Goal: Task Accomplishment & Management: Use online tool/utility

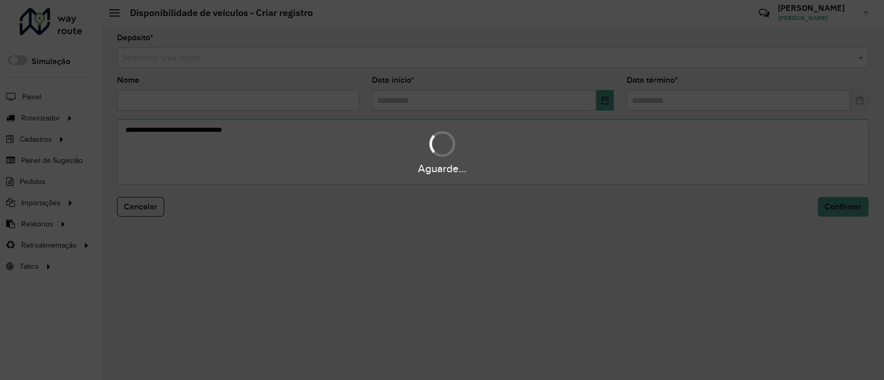
click at [286, 60] on div "Aguarde..." at bounding box center [442, 190] width 884 height 380
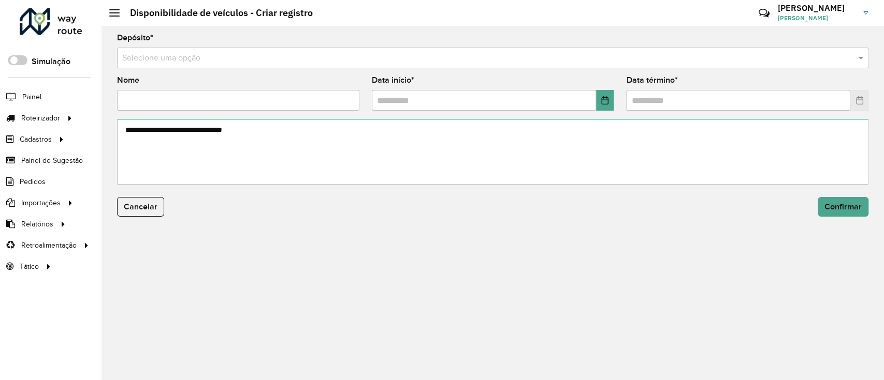
click at [284, 59] on input "text" at bounding box center [482, 58] width 720 height 12
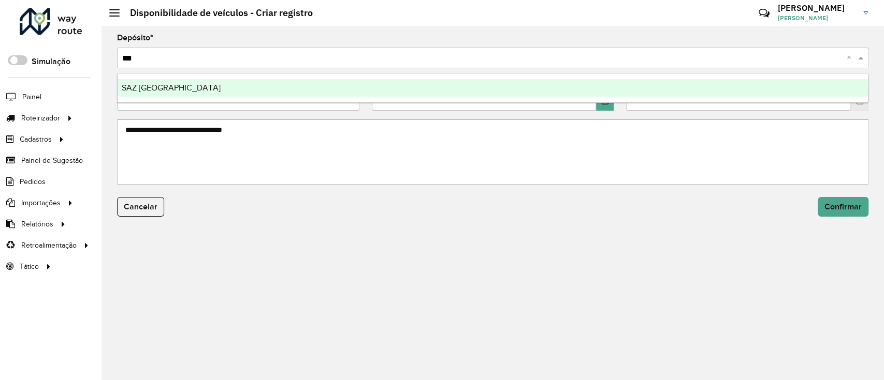
type input "****"
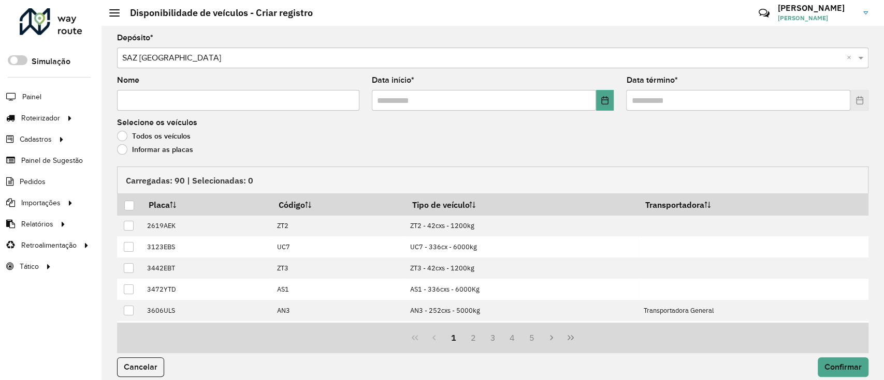
click at [272, 105] on input "Nome" at bounding box center [238, 100] width 242 height 21
type input "**********"
click at [610, 93] on button "Choose Date" at bounding box center [605, 100] width 18 height 21
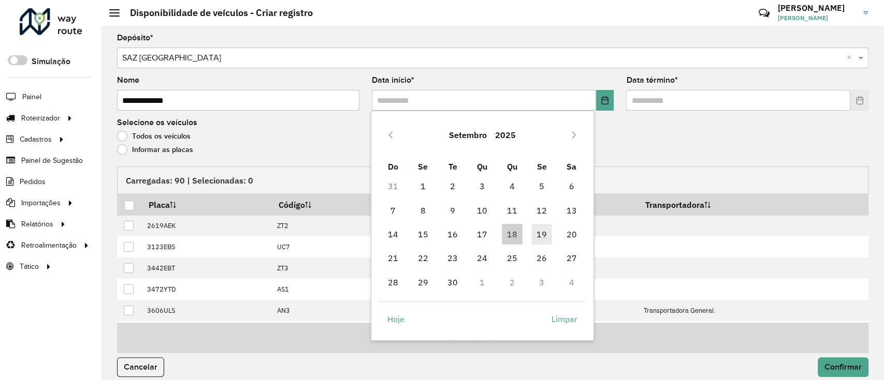
click at [541, 230] on span "19" at bounding box center [541, 234] width 21 height 21
type input "**********"
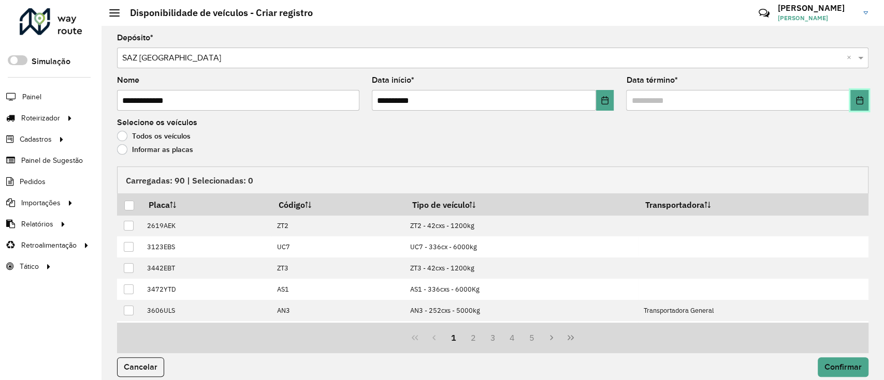
click at [859, 101] on icon "Choose Date" at bounding box center [859, 100] width 7 height 8
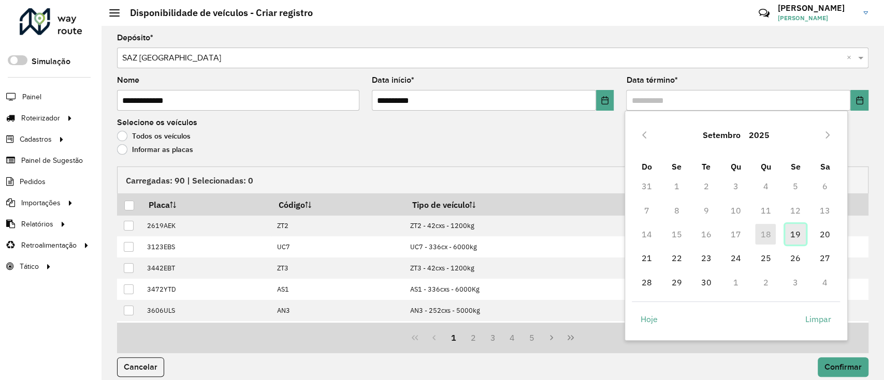
click at [794, 230] on span "19" at bounding box center [795, 234] width 21 height 21
type input "**********"
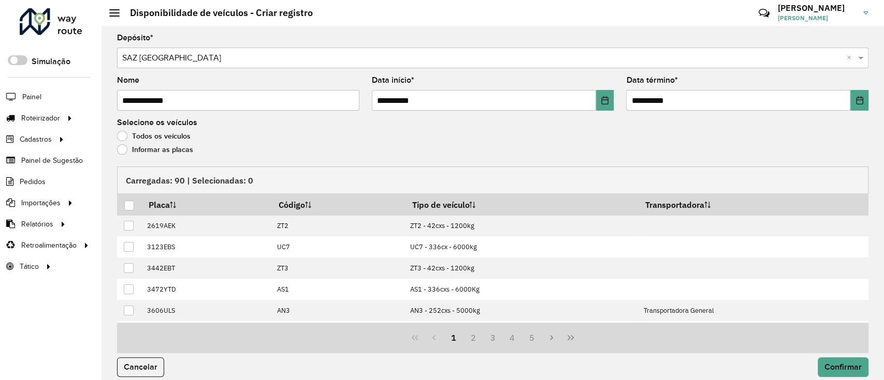
click at [143, 150] on label "Informar as placas" at bounding box center [155, 149] width 76 height 10
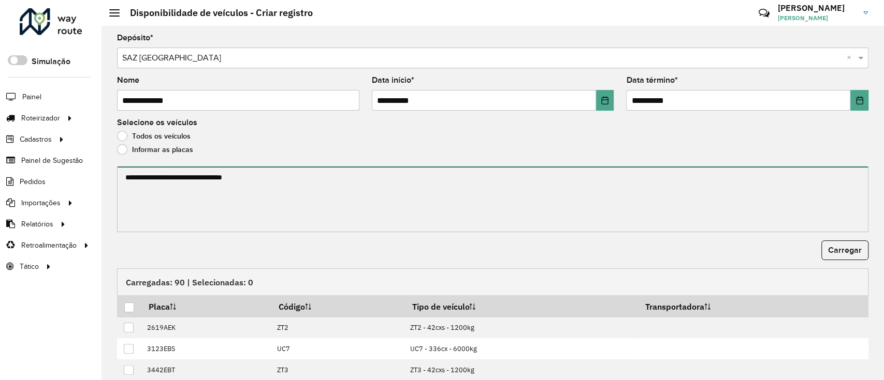
click at [147, 183] on textarea at bounding box center [492, 200] width 751 height 66
paste textarea "******* ******* ******* ******* ******* ******* ******* ******* ******* *******…"
type textarea "******* ******* ******* ******* ******* ******* ******* ******* ******* *******…"
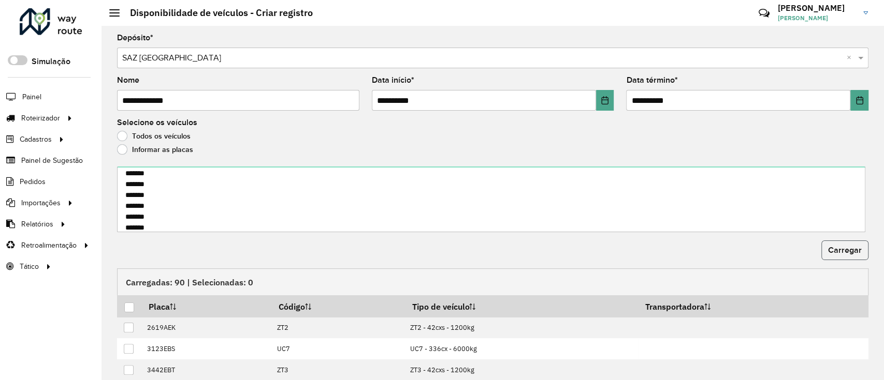
click at [852, 253] on span "Carregar" at bounding box center [845, 250] width 34 height 9
click at [128, 303] on div at bounding box center [129, 308] width 10 height 10
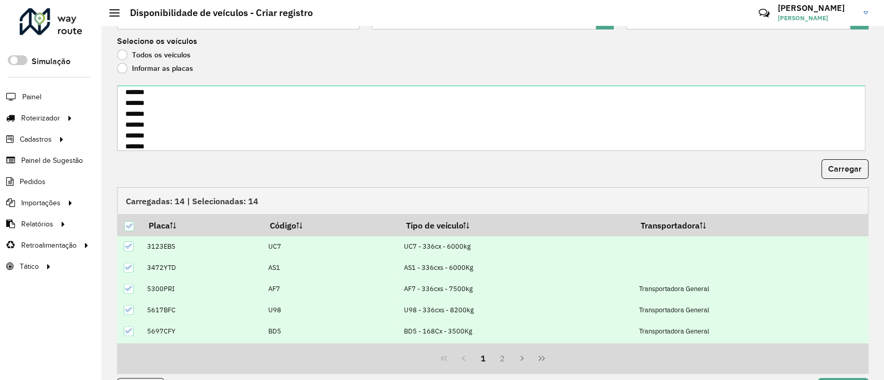
scroll to position [111, 0]
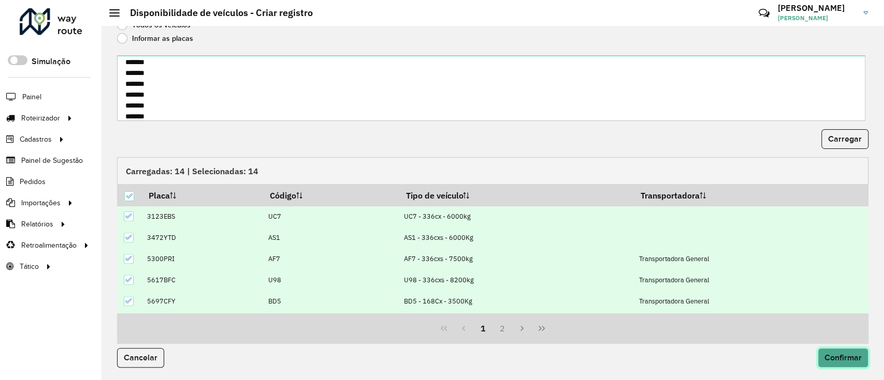
click at [820, 355] on button "Confirmar" at bounding box center [842, 358] width 51 height 20
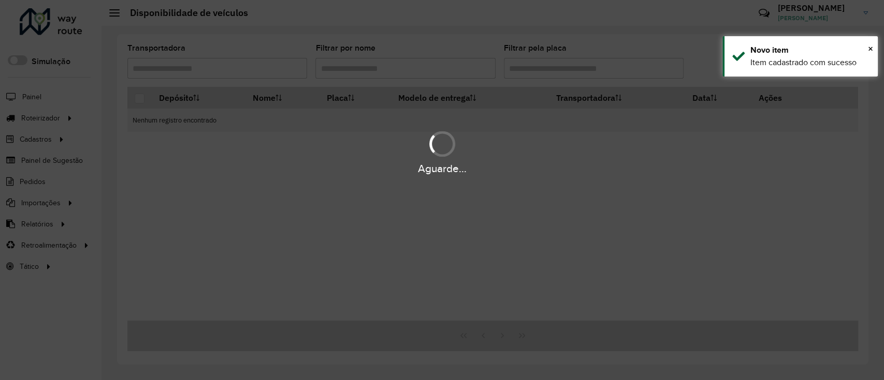
scroll to position [0, 0]
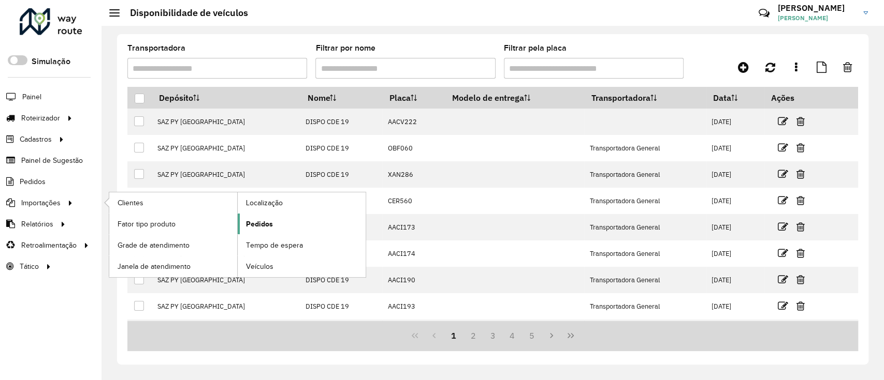
click at [255, 220] on span "Pedidos" at bounding box center [259, 224] width 27 height 11
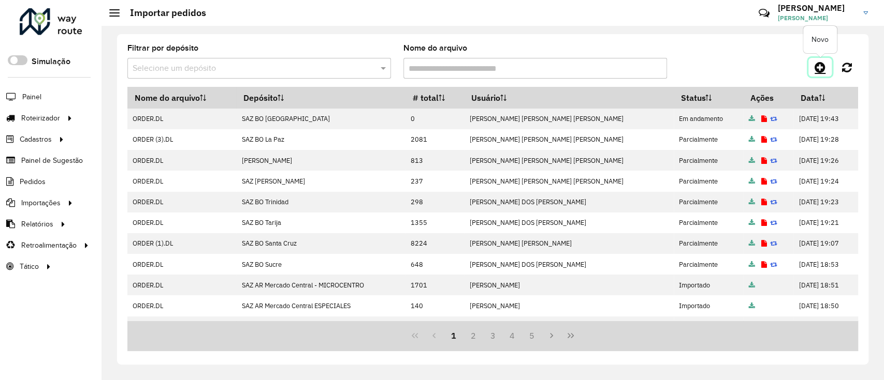
click at [816, 66] on icon at bounding box center [819, 67] width 11 height 12
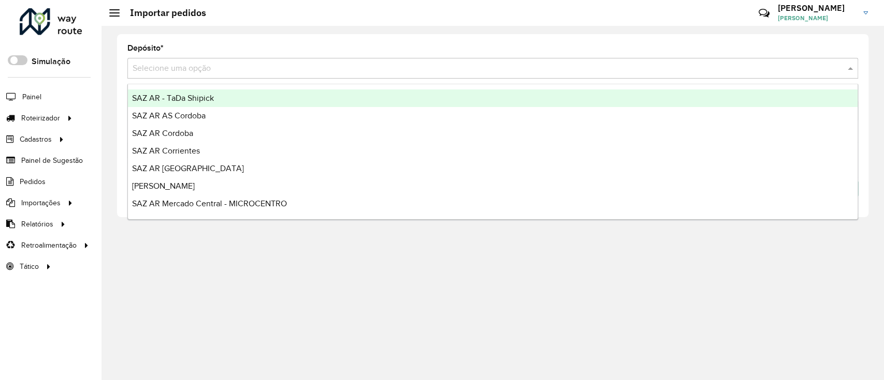
click at [710, 70] on input "text" at bounding box center [482, 69] width 699 height 12
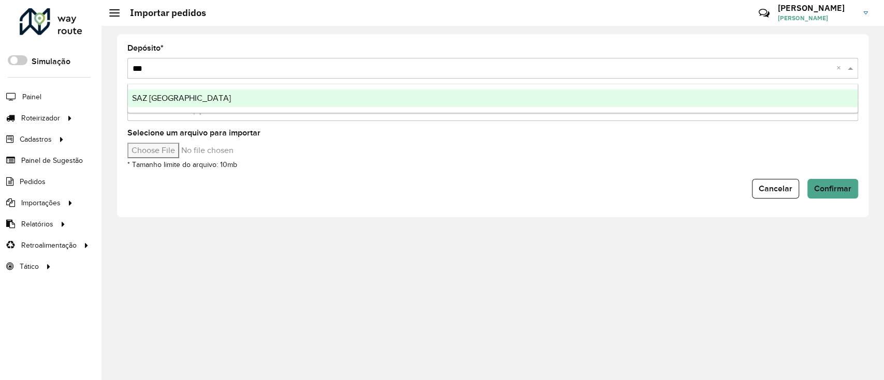
type input "****"
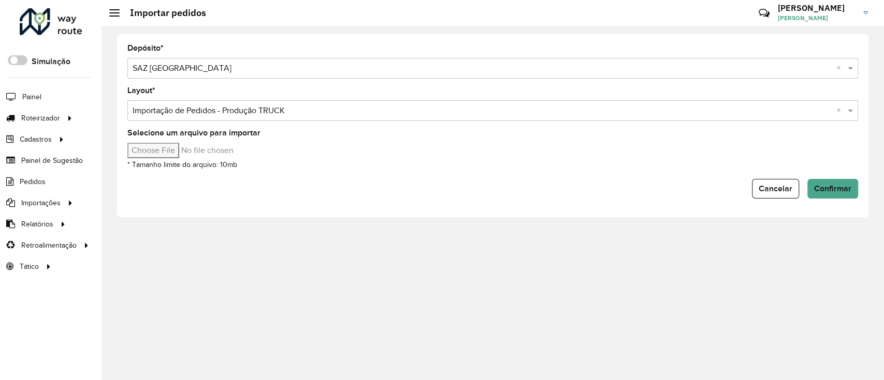
click at [160, 156] on input "Selecione um arquivo para importar" at bounding box center [215, 151] width 176 height 16
type input "**********"
drag, startPoint x: 819, startPoint y: 178, endPoint x: 822, endPoint y: 187, distance: 9.7
click at [820, 179] on form "Depósito * Selecione uma opção × SAZ BO Potosí × Layout * Selecione uma opção ×…" at bounding box center [492, 122] width 730 height 154
click at [822, 187] on span "Confirmar" at bounding box center [832, 188] width 37 height 9
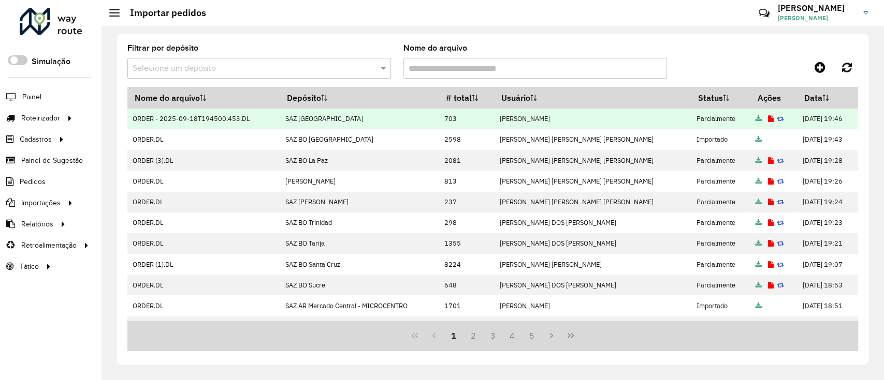
click at [750, 121] on td at bounding box center [773, 119] width 47 height 21
click at [768, 121] on icon at bounding box center [771, 119] width 6 height 7
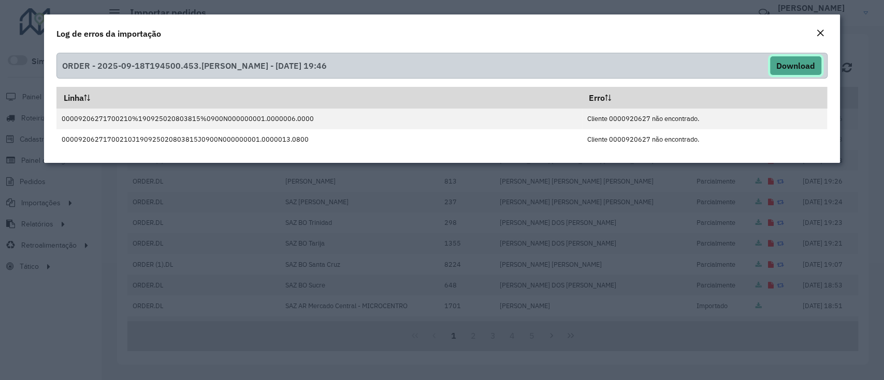
click at [795, 61] on button "Download" at bounding box center [795, 66] width 52 height 20
click at [819, 37] on div "Close" at bounding box center [820, 33] width 8 height 12
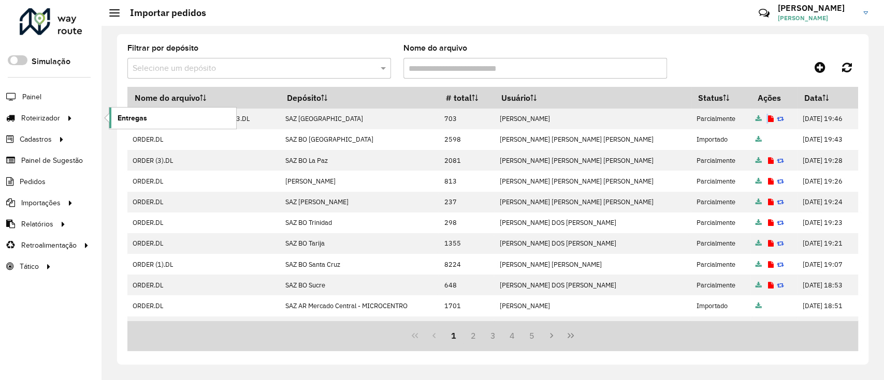
click at [138, 120] on span "Entregas" at bounding box center [133, 118] width 30 height 11
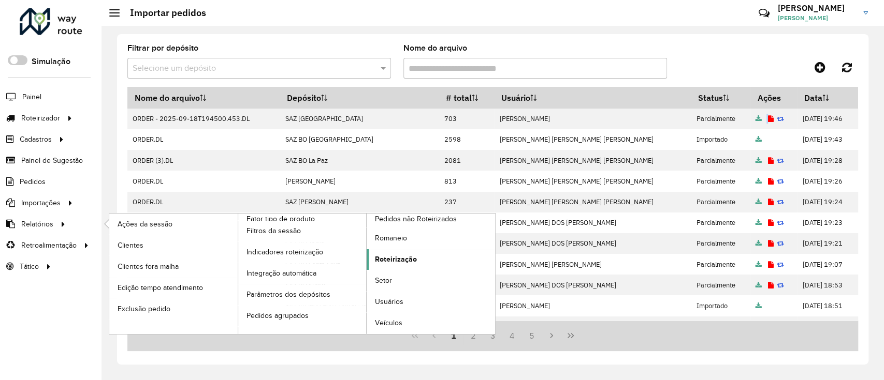
click at [407, 254] on span "Roteirização" at bounding box center [396, 259] width 42 height 11
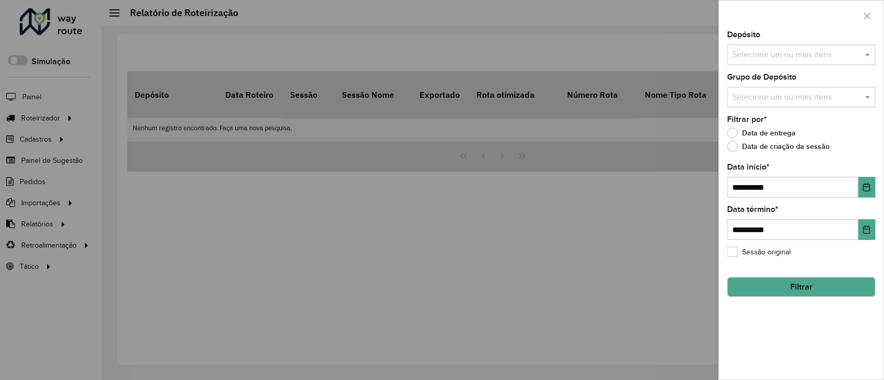
click at [800, 57] on input "text" at bounding box center [795, 55] width 133 height 12
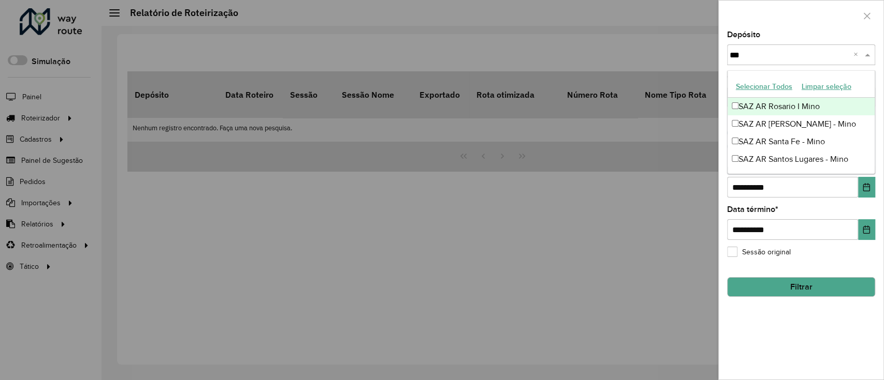
type input "****"
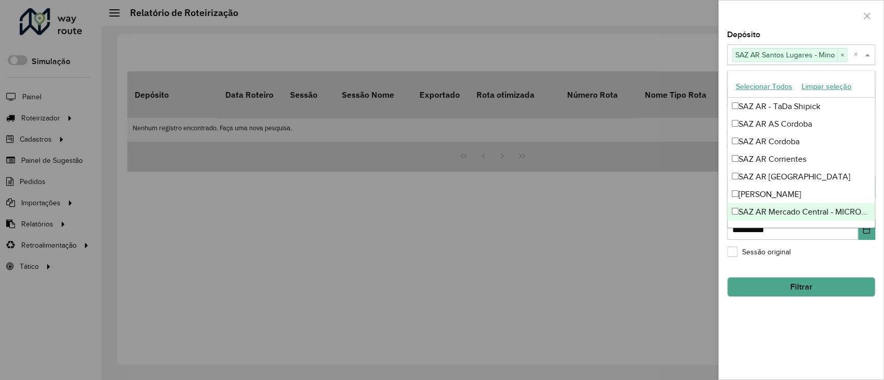
click at [793, 341] on div "**********" at bounding box center [801, 205] width 165 height 349
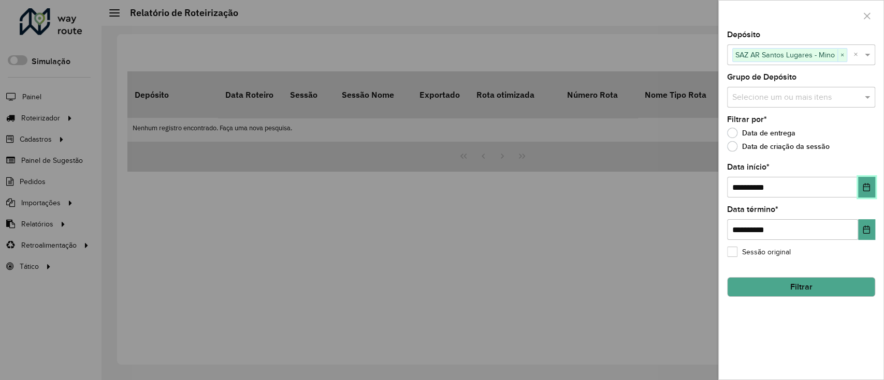
click at [864, 196] on button "Choose Date" at bounding box center [866, 187] width 17 height 21
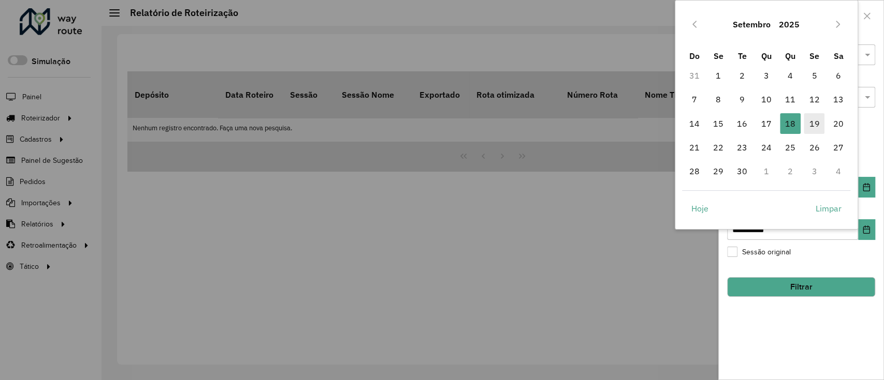
click at [812, 120] on span "19" at bounding box center [813, 123] width 21 height 21
type input "**********"
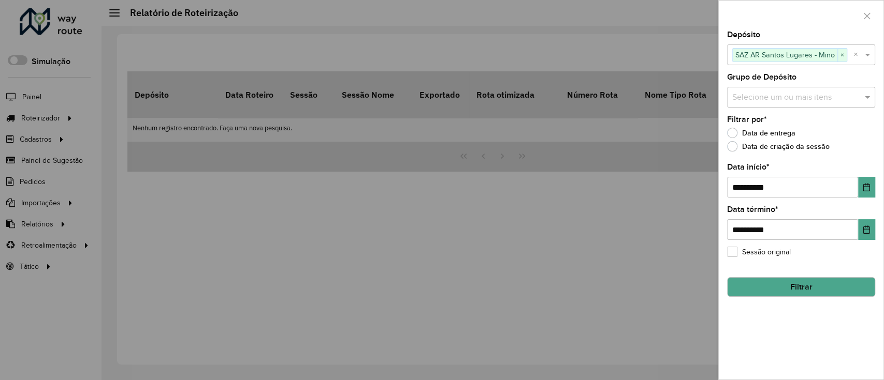
click at [824, 274] on hb-field-button "Filtrar" at bounding box center [801, 283] width 148 height 28
click at [823, 285] on button "Filtrar" at bounding box center [801, 287] width 148 height 20
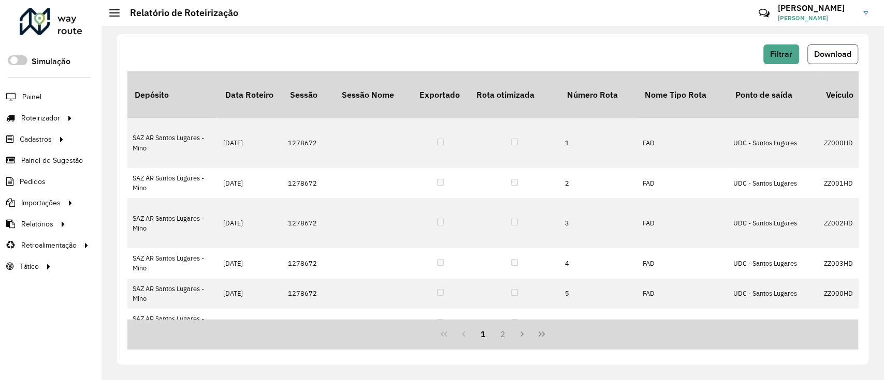
click at [839, 48] on button "Download" at bounding box center [832, 55] width 51 height 20
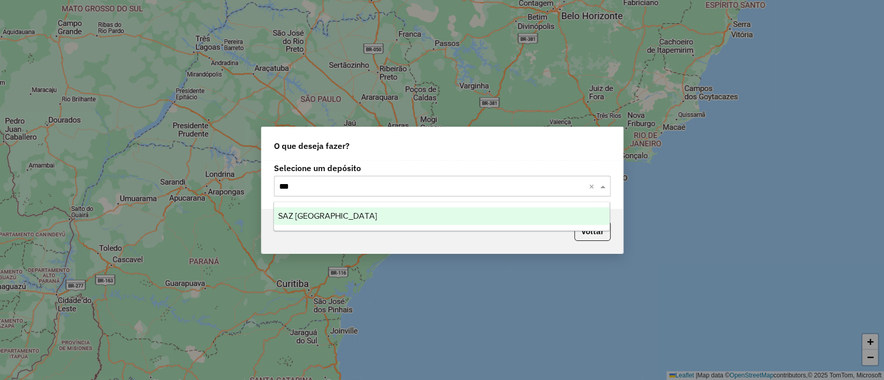
type input "****"
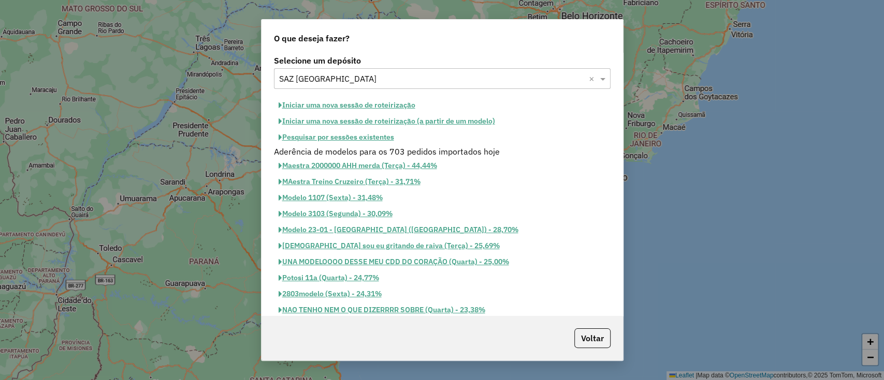
click at [368, 110] on button "Iniciar uma nova sessão de roteirização" at bounding box center [347, 105] width 146 height 16
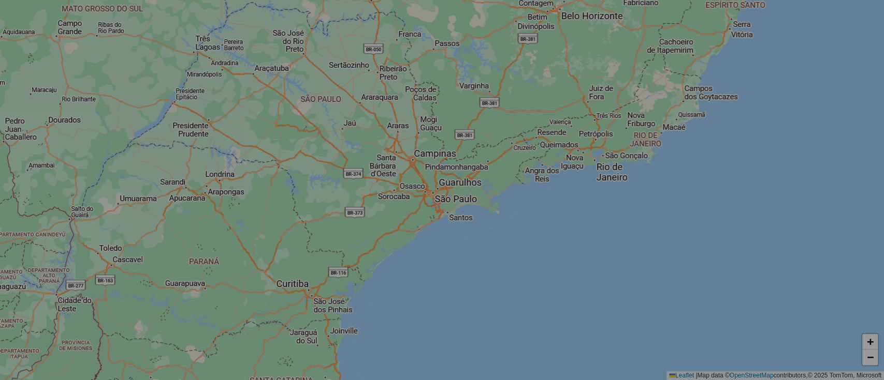
select select "*"
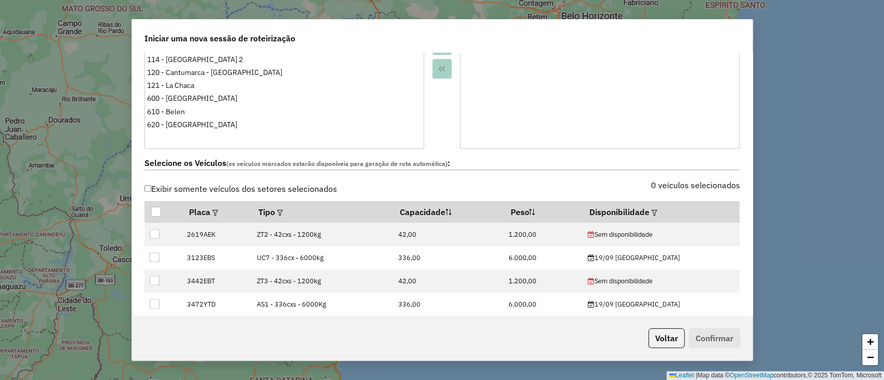
scroll to position [276, 0]
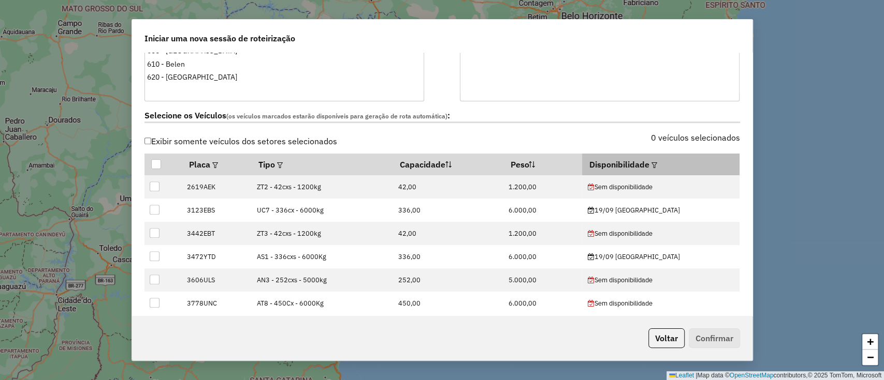
click at [657, 164] on em at bounding box center [654, 166] width 6 height 6
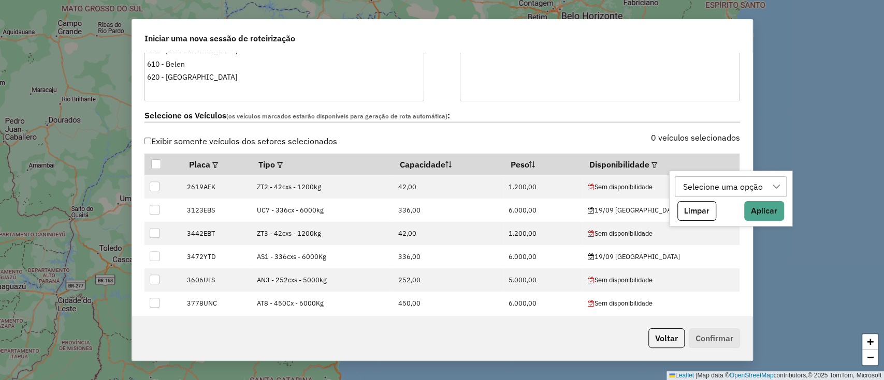
click at [700, 186] on div "Selecione uma opção" at bounding box center [722, 187] width 87 height 20
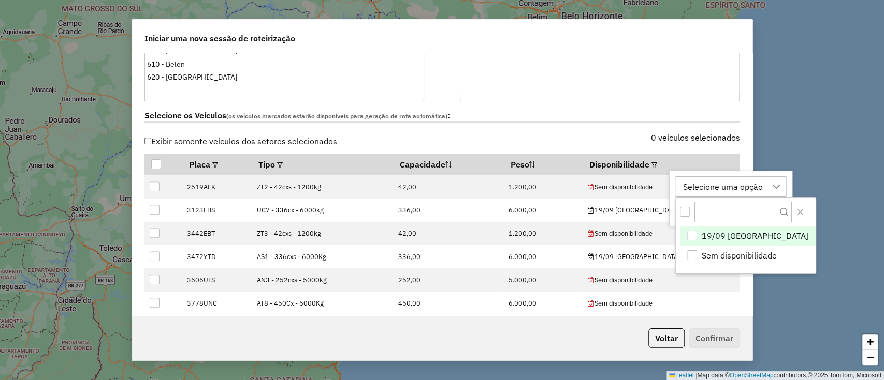
click at [738, 231] on span "19/09 [GEOGRAPHIC_DATA]" at bounding box center [754, 236] width 107 height 12
click at [796, 214] on icon "Close" at bounding box center [800, 212] width 8 height 8
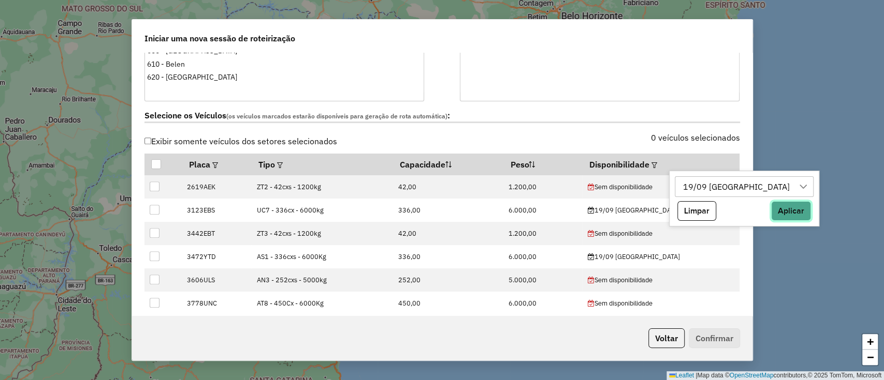
click at [771, 210] on button "Aplicar" at bounding box center [791, 211] width 40 height 20
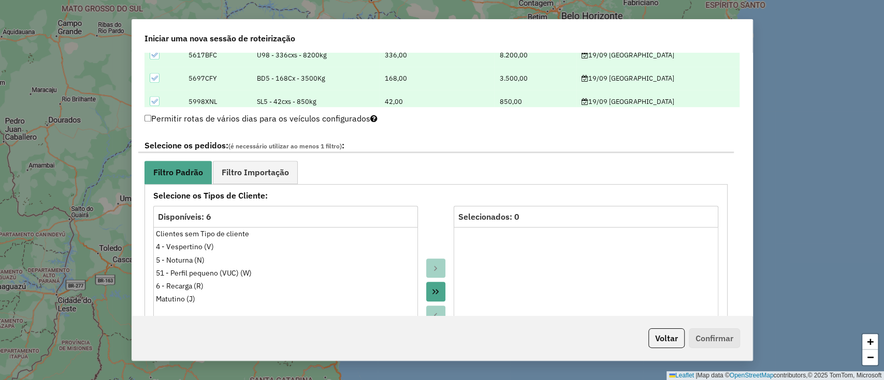
scroll to position [552, 0]
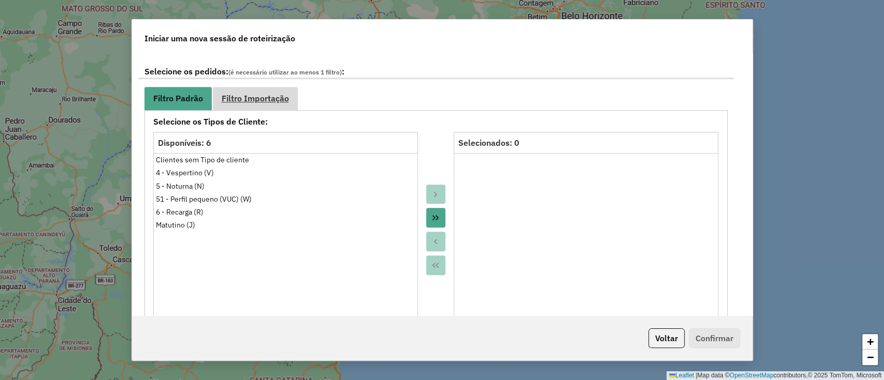
click at [239, 105] on link "Filtro Importação" at bounding box center [255, 98] width 85 height 23
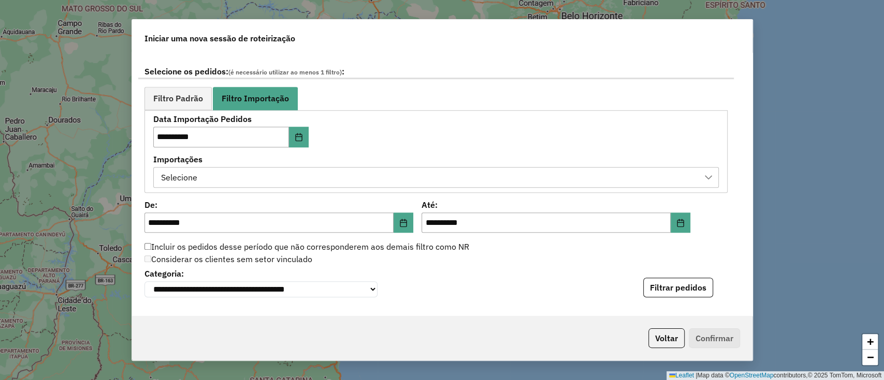
click at [232, 168] on div "Selecione" at bounding box center [428, 178] width 540 height 20
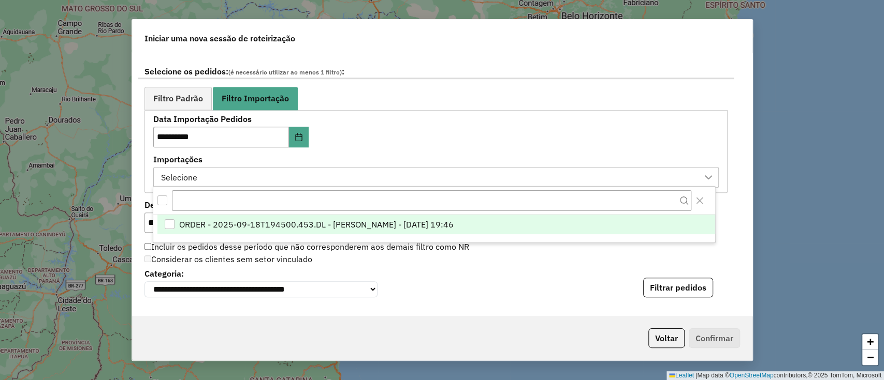
scroll to position [8, 47]
click at [281, 226] on span "ORDER - 2025-09-18T194500.453.DL - [PERSON_NAME] - [DATE] 19:46" at bounding box center [316, 224] width 274 height 12
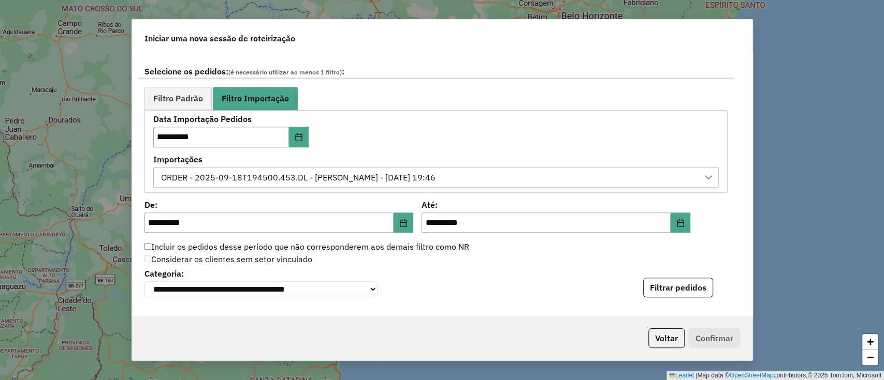
scroll to position [690, 0]
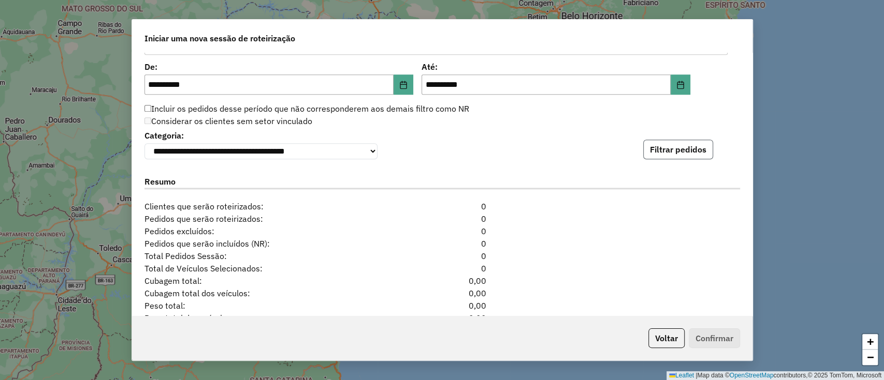
click at [684, 152] on button "Filtrar pedidos" at bounding box center [678, 150] width 70 height 20
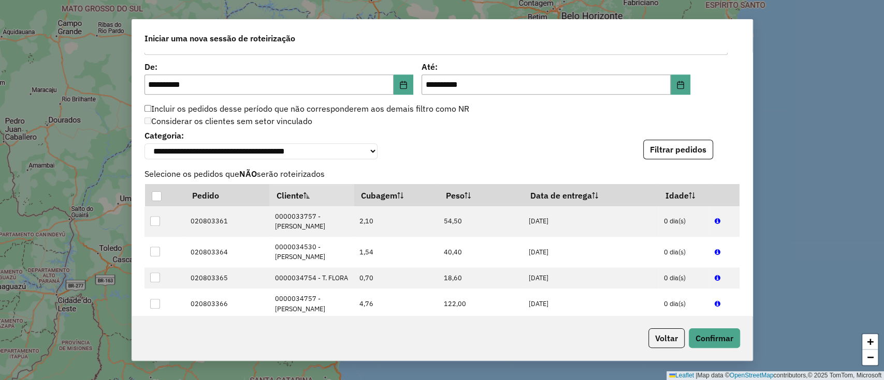
scroll to position [981, 0]
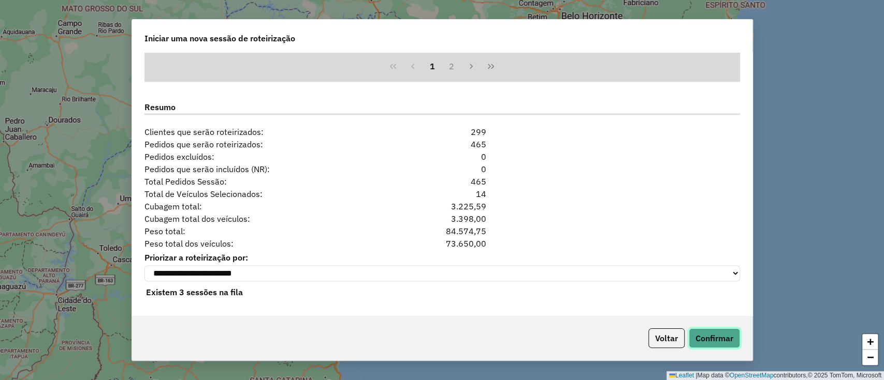
click at [715, 332] on button "Confirmar" at bounding box center [713, 339] width 51 height 20
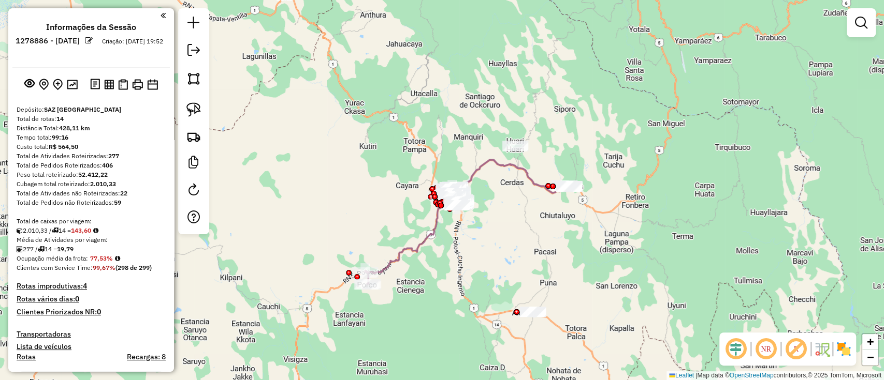
select select "**********"
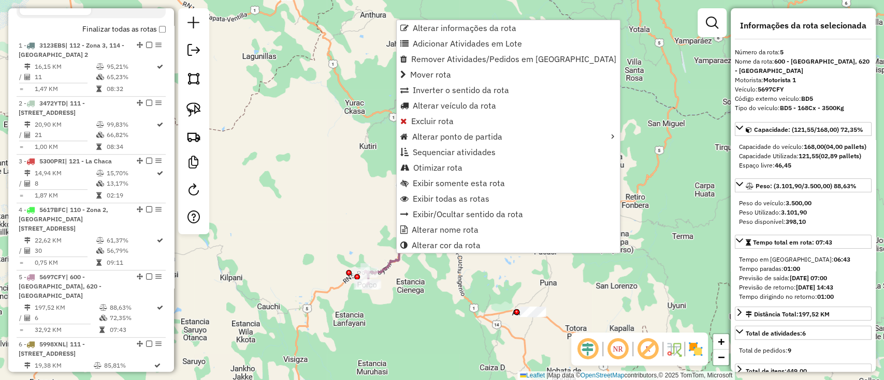
scroll to position [629, 0]
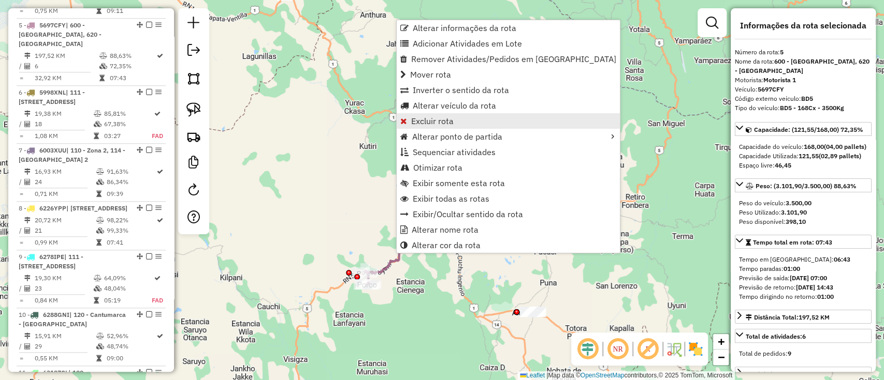
click at [437, 124] on span "Excluir rota" at bounding box center [432, 121] width 42 height 8
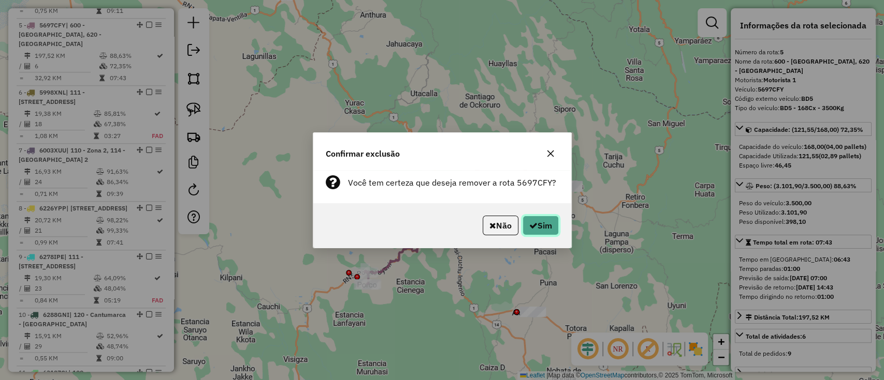
click at [532, 227] on icon "button" at bounding box center [533, 226] width 8 height 8
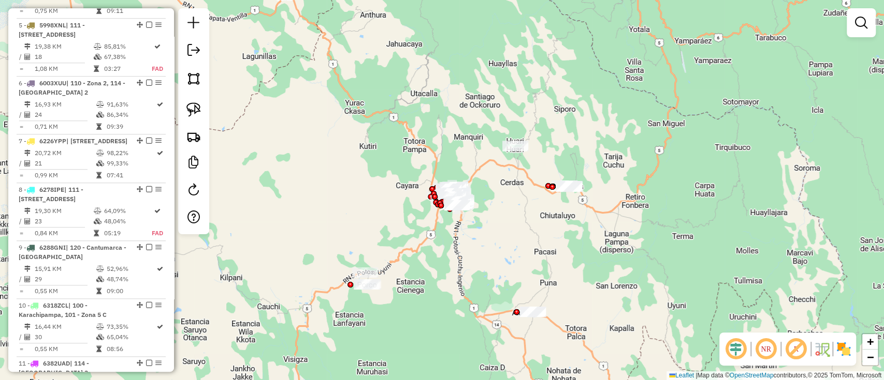
scroll to position [572, 0]
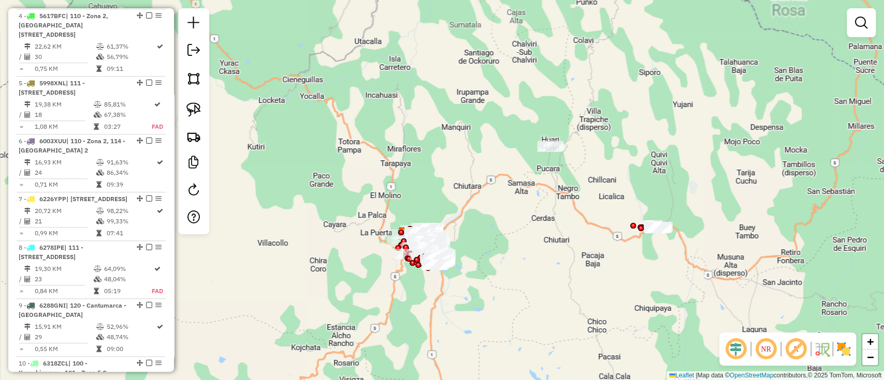
drag, startPoint x: 503, startPoint y: 238, endPoint x: 469, endPoint y: 242, distance: 33.9
click at [469, 242] on div "Janela de atendimento Grade de atendimento Capacidade Transportadoras Veículos …" at bounding box center [442, 190] width 884 height 380
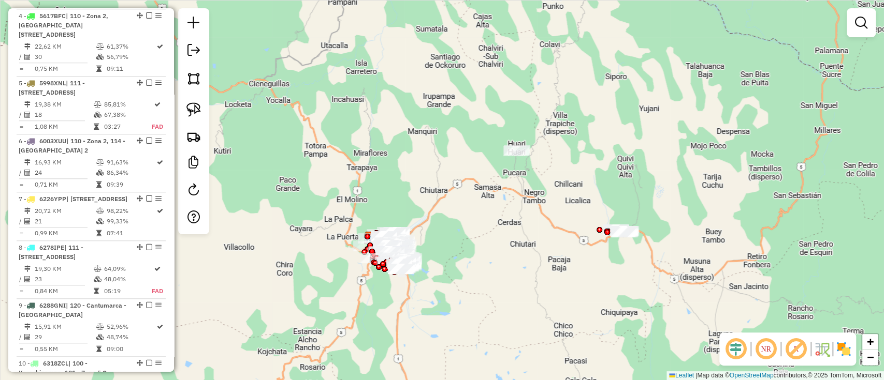
click at [838, 348] on img at bounding box center [843, 349] width 17 height 17
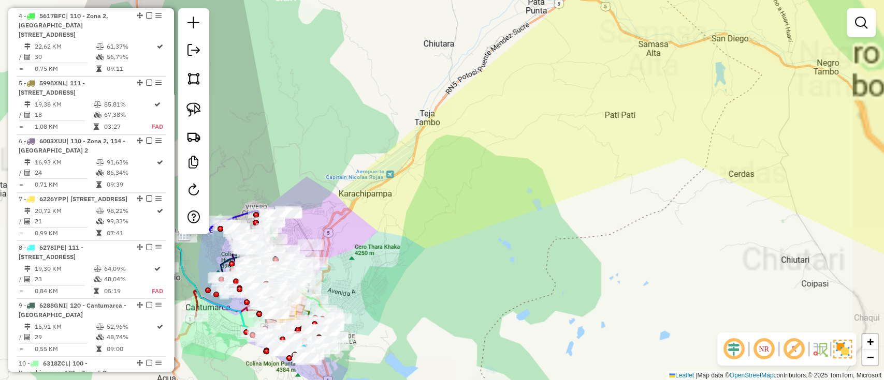
drag, startPoint x: 445, startPoint y: 224, endPoint x: 389, endPoint y: 242, distance: 58.6
click at [390, 242] on div "Janela de atendimento Grade de atendimento Capacidade Transportadoras Veículos …" at bounding box center [442, 190] width 884 height 380
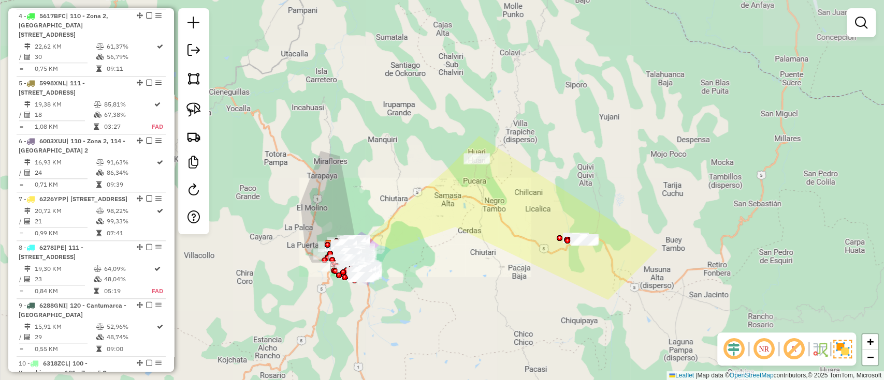
drag, startPoint x: 453, startPoint y: 221, endPoint x: 435, endPoint y: 224, distance: 18.3
click at [435, 224] on div "Janela de atendimento Grade de atendimento Capacidade Transportadoras Veículos …" at bounding box center [442, 190] width 884 height 380
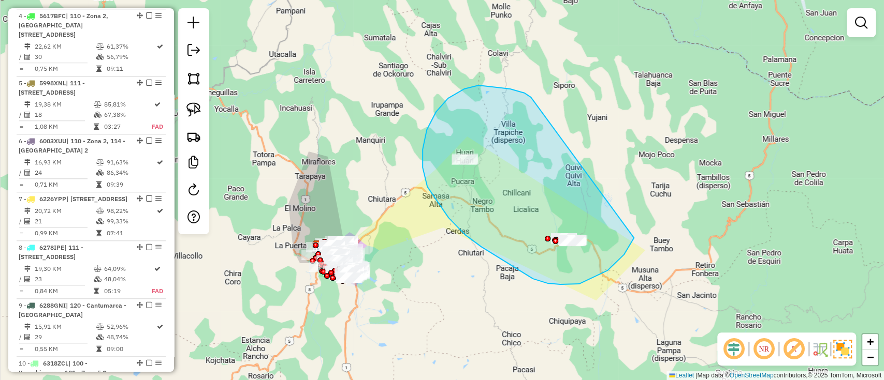
drag, startPoint x: 448, startPoint y: 98, endPoint x: 636, endPoint y: 197, distance: 212.6
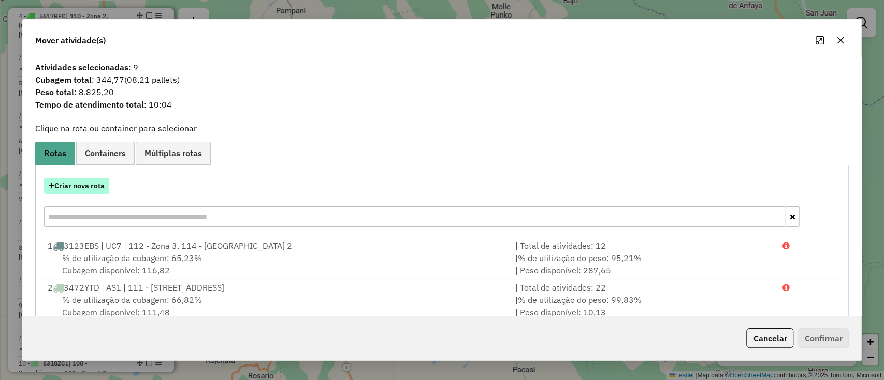
click at [80, 179] on button "Criar nova rota" at bounding box center [76, 186] width 65 height 16
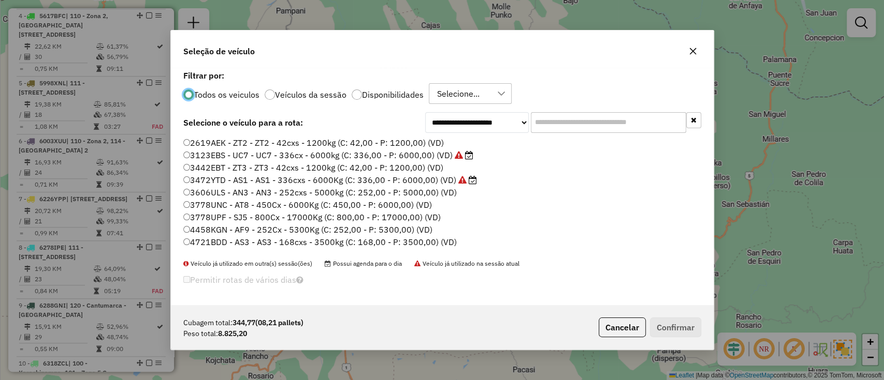
scroll to position [5, 3]
click at [572, 125] on input "text" at bounding box center [608, 122] width 155 height 21
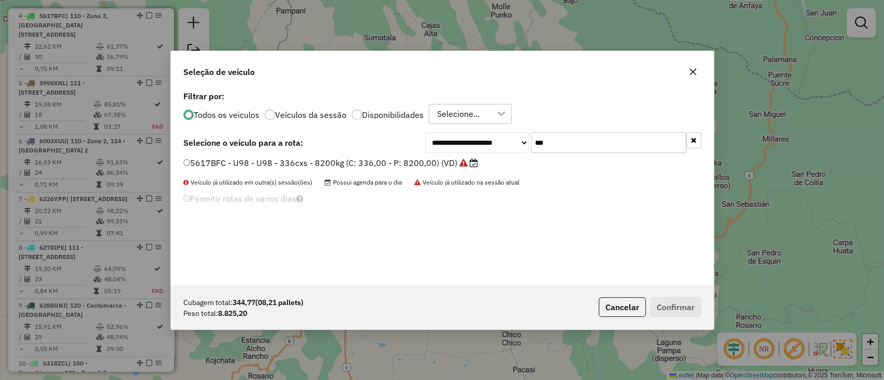
type input "***"
click at [407, 167] on label "5617BFC - U98 - U98 - 336cxs - 8200kg (C: 336,00 - P: 8200,00) (VD)" at bounding box center [330, 163] width 295 height 12
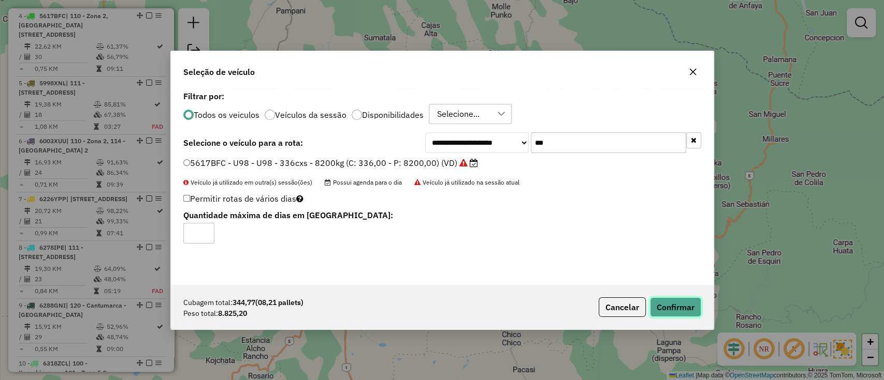
click at [664, 301] on button "Confirmar" at bounding box center [675, 308] width 51 height 20
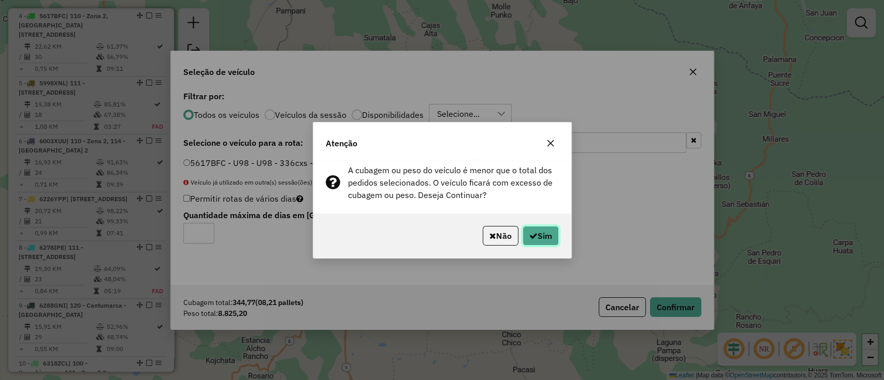
click at [540, 236] on button "Sim" at bounding box center [540, 236] width 36 height 20
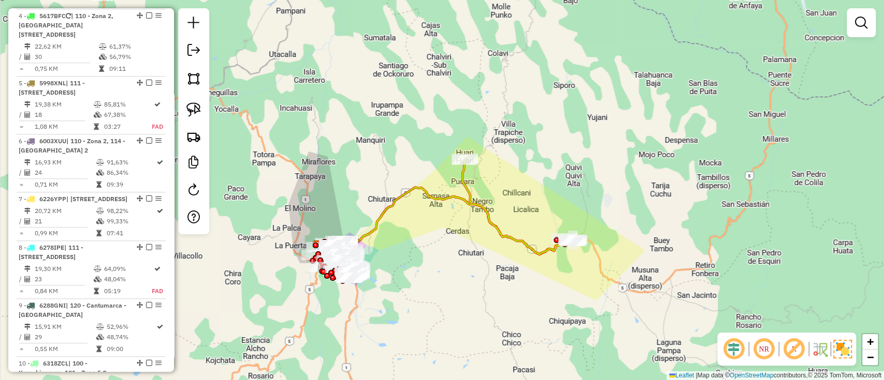
click at [473, 197] on icon at bounding box center [518, 207] width 112 height 96
select select "**********"
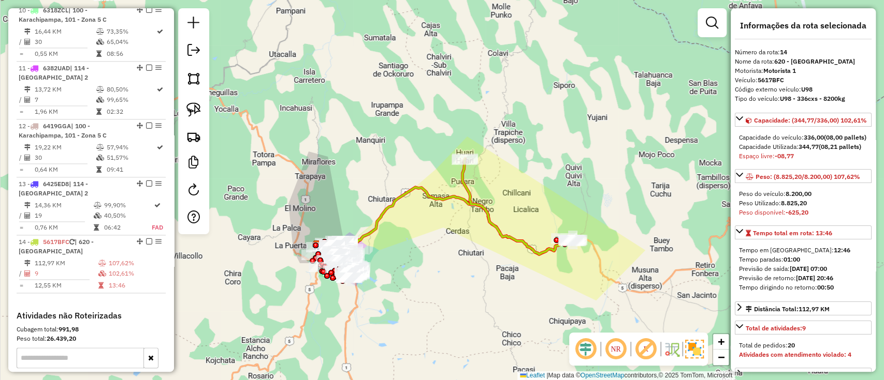
scroll to position [1086, 0]
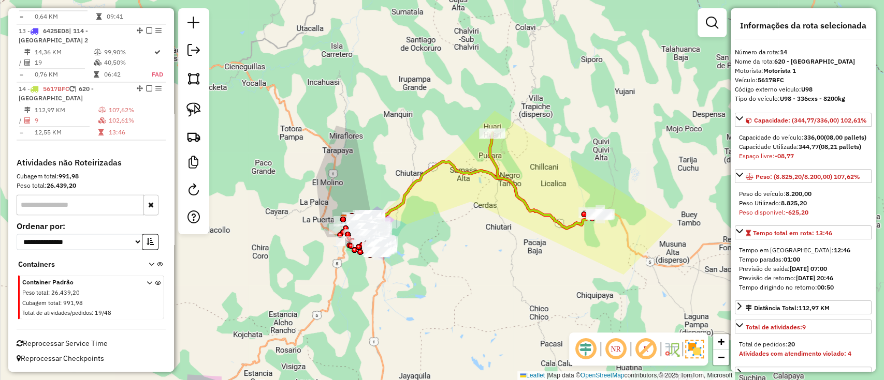
drag, startPoint x: 391, startPoint y: 190, endPoint x: 435, endPoint y: 141, distance: 65.6
click at [434, 142] on div "Janela de atendimento Grade de atendimento Capacidade Transportadoras Veículos …" at bounding box center [442, 190] width 884 height 380
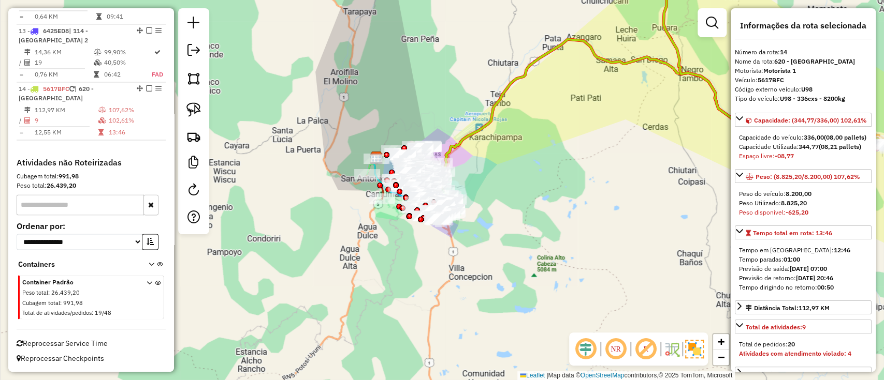
drag, startPoint x: 406, startPoint y: 197, endPoint x: 419, endPoint y: 128, distance: 70.1
click at [418, 129] on div "Janela de atendimento Grade de atendimento Capacidade Transportadoras Veículos …" at bounding box center [442, 190] width 884 height 380
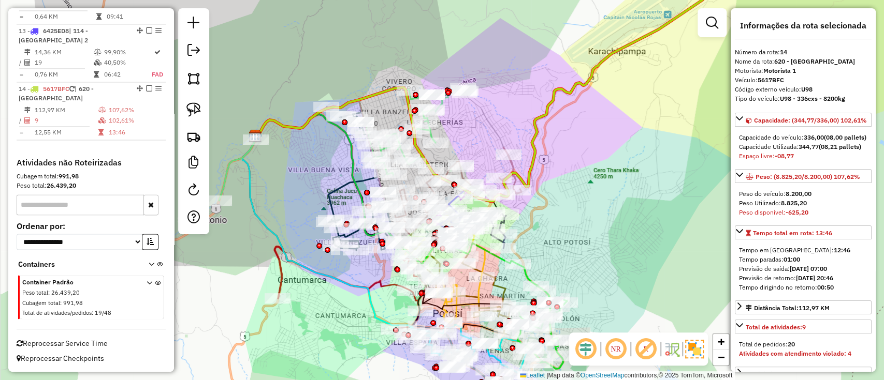
drag, startPoint x: 365, startPoint y: 158, endPoint x: 336, endPoint y: 160, distance: 28.5
click at [336, 160] on div "Janela de atendimento Grade de atendimento Capacidade Transportadoras Veículos …" at bounding box center [442, 190] width 884 height 380
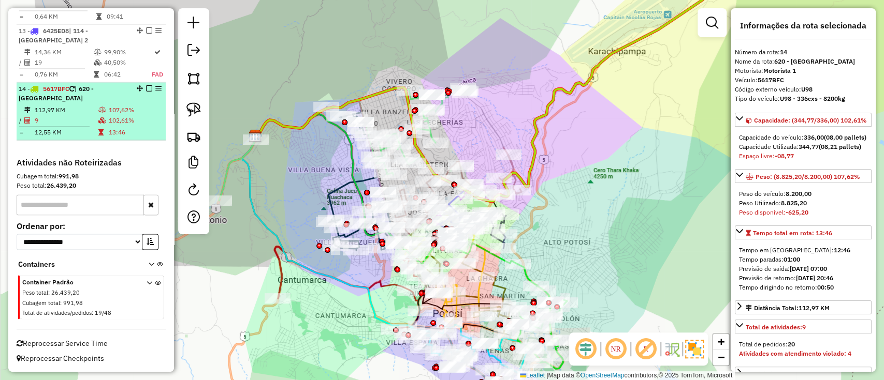
click at [148, 93] on div "14 - 5617BFC | 620 - Betanzos" at bounding box center [91, 93] width 145 height 19
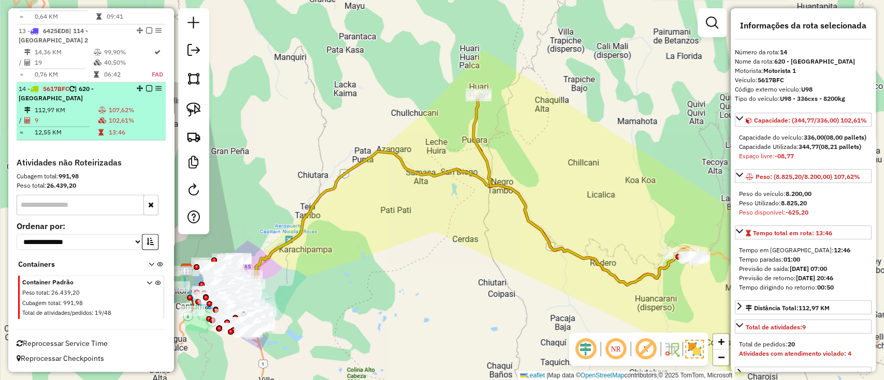
click at [148, 88] on em at bounding box center [149, 88] width 6 height 6
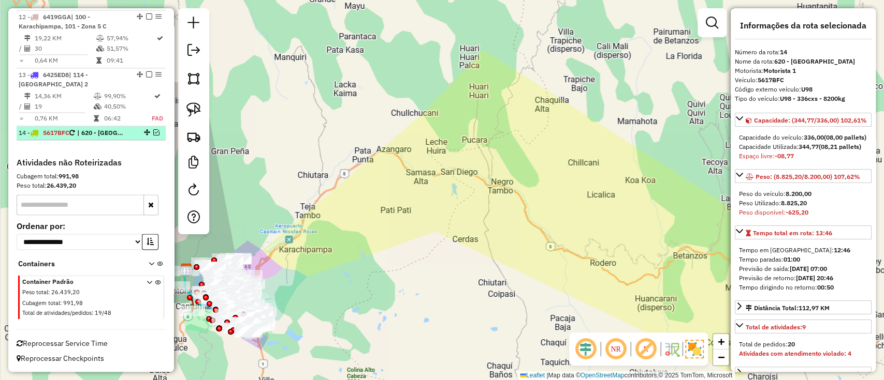
scroll to position [1042, 0]
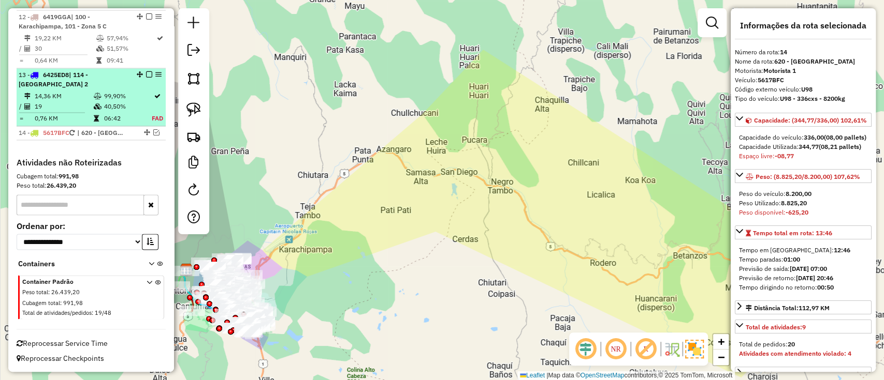
click at [141, 91] on li "13 - 6425ED8 | 114 - Casco Viejo 2 14,36 KM 99,90% / 19 40,50% = 0,76 KM 06:42 …" at bounding box center [91, 97] width 149 height 58
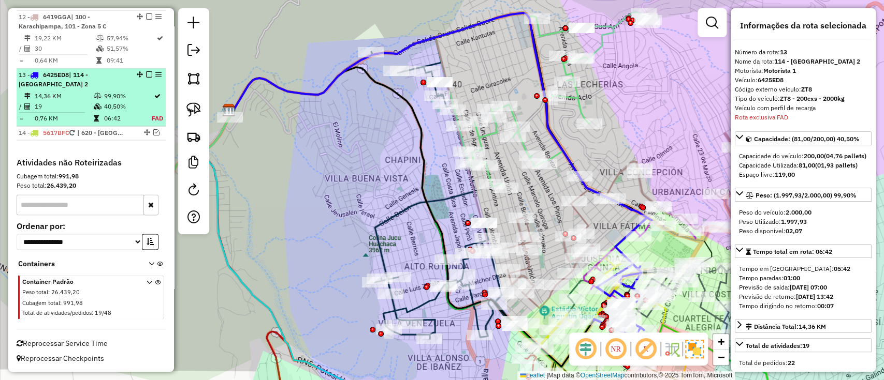
click at [147, 73] on em at bounding box center [149, 74] width 6 height 6
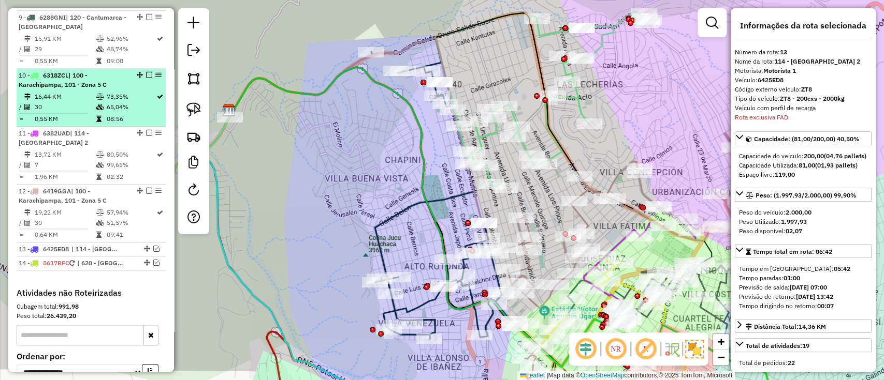
scroll to position [722, 0]
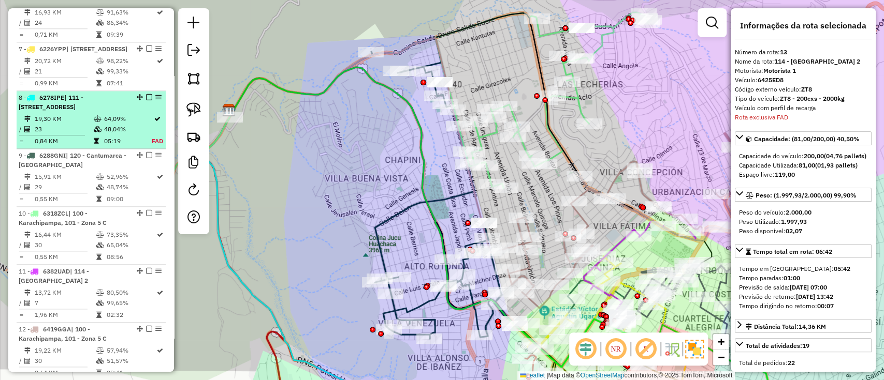
click at [137, 112] on div "8 - 6278IPE | 111 - Calle Angosta, 112 - Zona 3" at bounding box center [91, 102] width 145 height 19
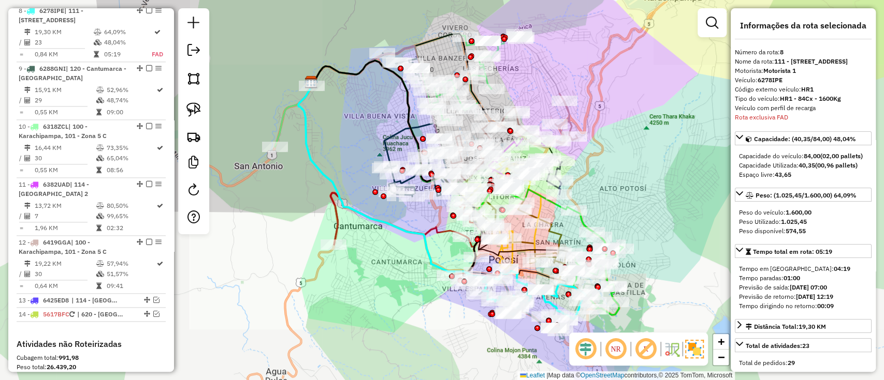
scroll to position [813, 0]
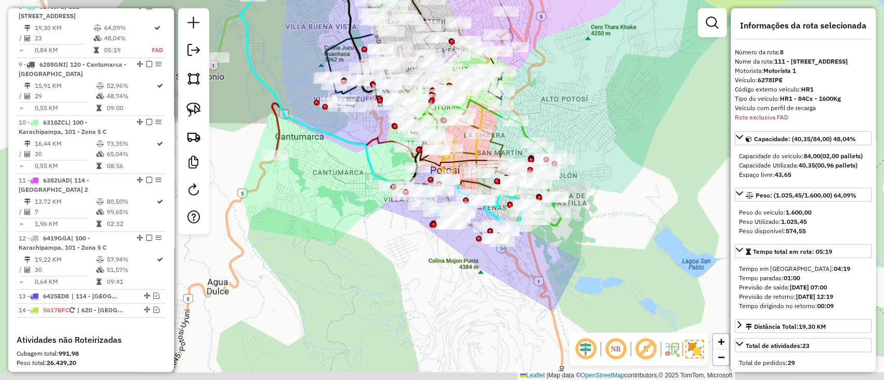
drag, startPoint x: 434, startPoint y: 238, endPoint x: 406, endPoint y: 198, distance: 48.7
click at [406, 199] on div "Rota 1 - Placa 3123EBS 0000103213 - MARIA TABOADA Janela de atendimento Grade d…" at bounding box center [442, 190] width 884 height 380
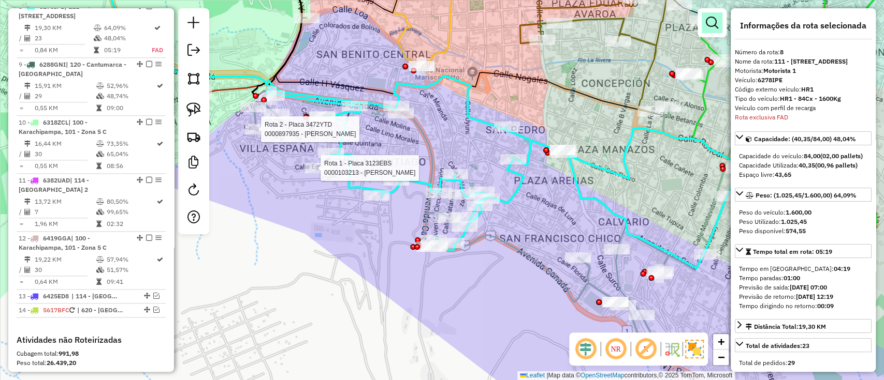
click at [708, 19] on em at bounding box center [712, 23] width 12 height 12
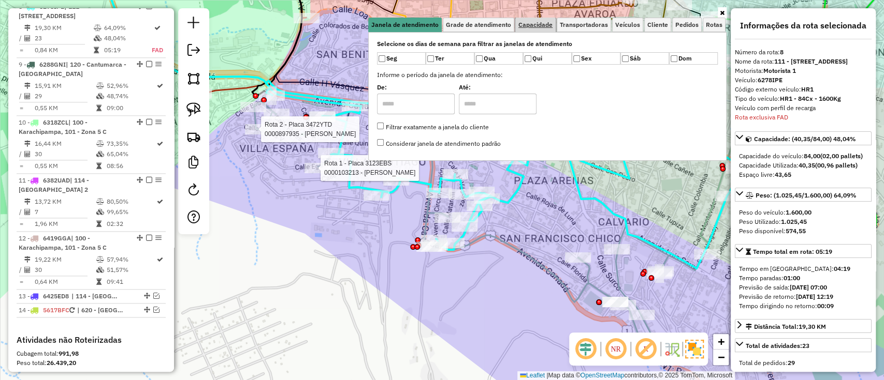
click at [538, 29] on link "Capacidade" at bounding box center [535, 25] width 40 height 14
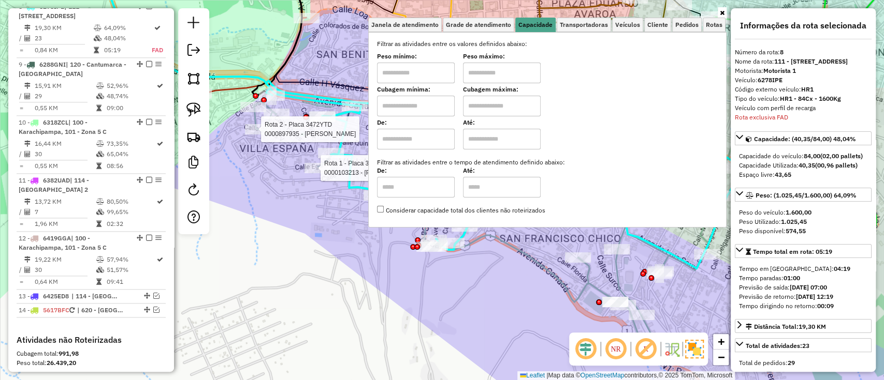
drag, startPoint x: 432, startPoint y: 130, endPoint x: 433, endPoint y: 137, distance: 6.8
click at [432, 130] on input "text" at bounding box center [416, 139] width 78 height 21
click at [488, 141] on input "text" at bounding box center [502, 139] width 78 height 21
click at [406, 142] on input "text" at bounding box center [416, 139] width 78 height 21
type input "****"
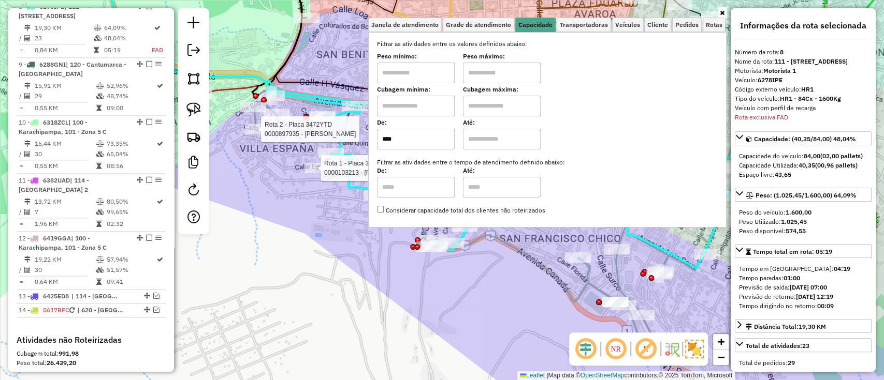
click at [495, 137] on input "text" at bounding box center [502, 139] width 78 height 21
type input "*****"
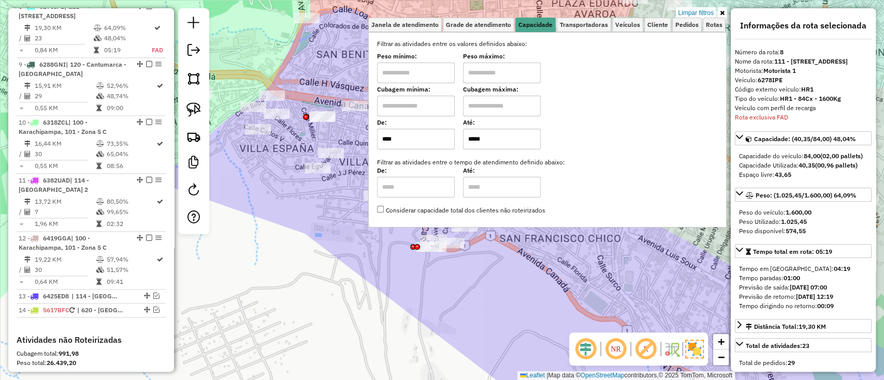
click at [717, 14] on link at bounding box center [721, 12] width 9 height 11
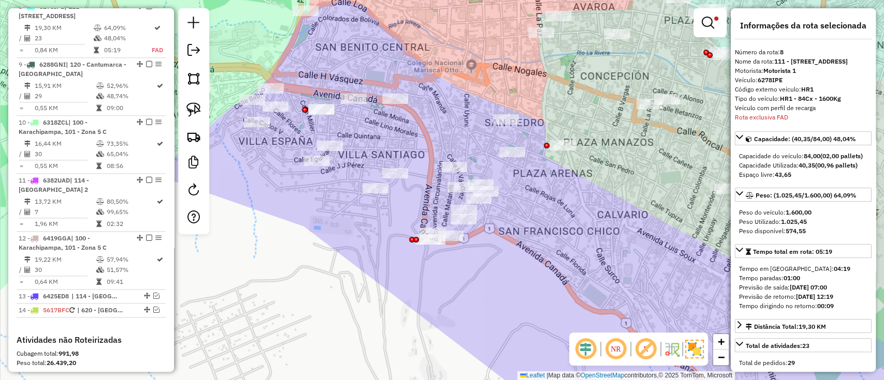
drag, startPoint x: 355, startPoint y: 207, endPoint x: 207, endPoint y: 116, distance: 173.3
click at [353, 202] on div "Limpar filtros Janela de atendimento Grade de atendimento Capacidade Transporta…" at bounding box center [442, 190] width 884 height 380
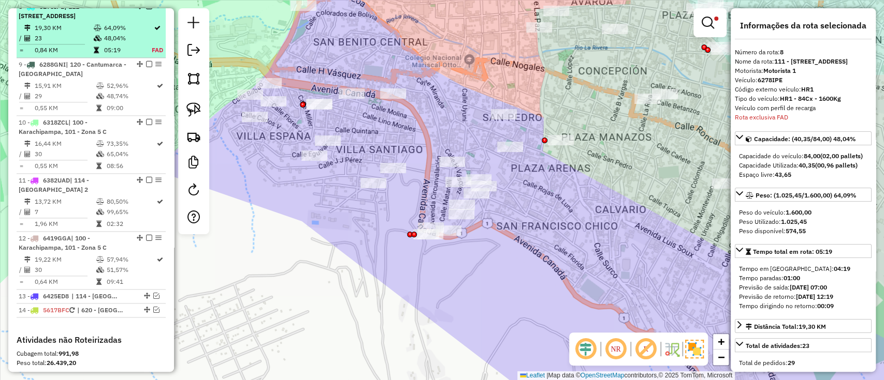
click at [142, 53] on td "05:19" at bounding box center [128, 50] width 48 height 10
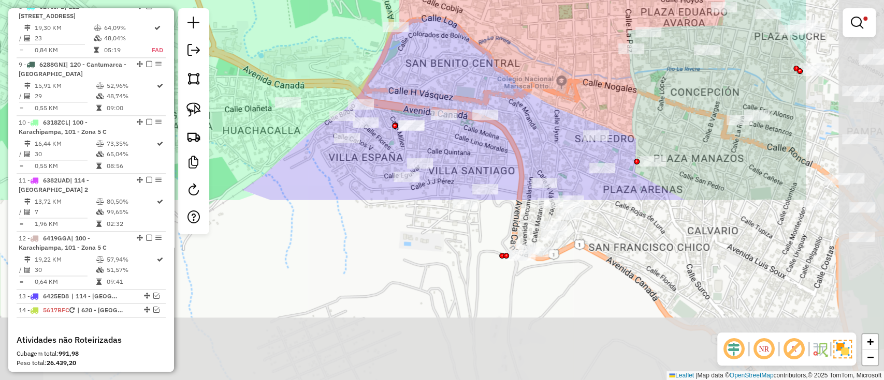
drag, startPoint x: 440, startPoint y: 283, endPoint x: 272, endPoint y: 63, distance: 276.7
click at [278, 72] on div "Limpar filtros Janela de atendimento Grade de atendimento Capacidade Transporta…" at bounding box center [442, 190] width 884 height 380
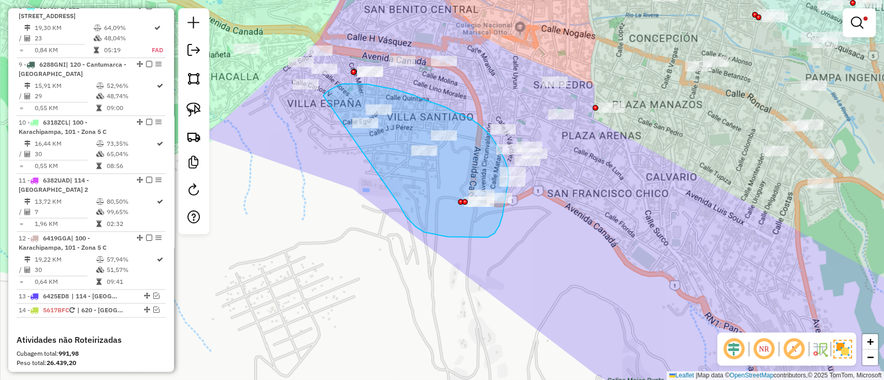
drag, startPoint x: 400, startPoint y: 206, endPoint x: 323, endPoint y: 96, distance: 133.8
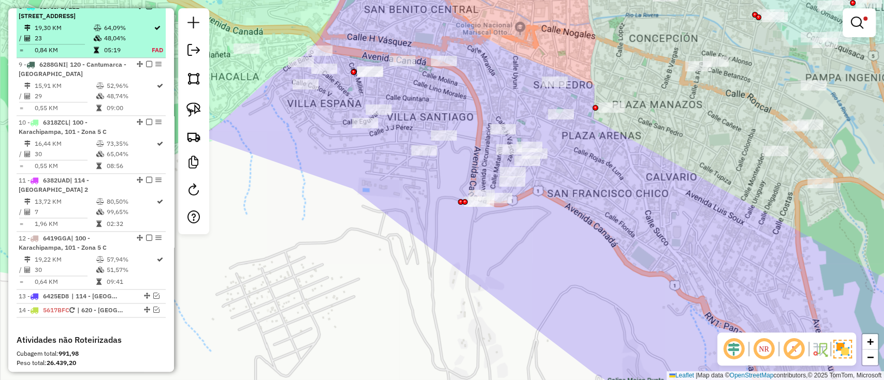
click at [118, 33] on td "64,09%" at bounding box center [128, 28] width 48 height 10
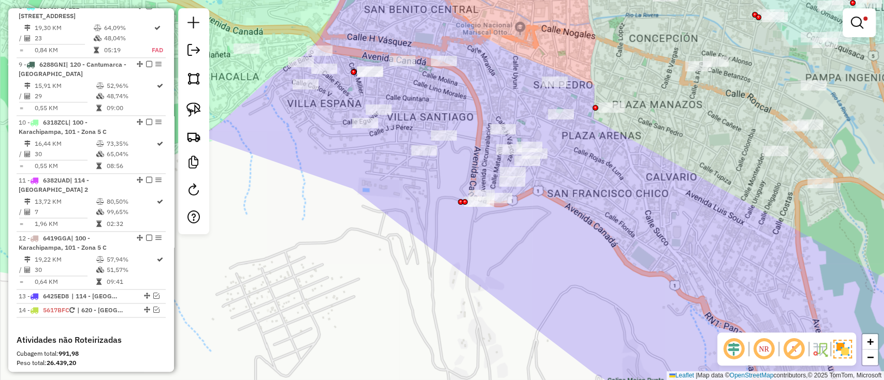
select select "**********"
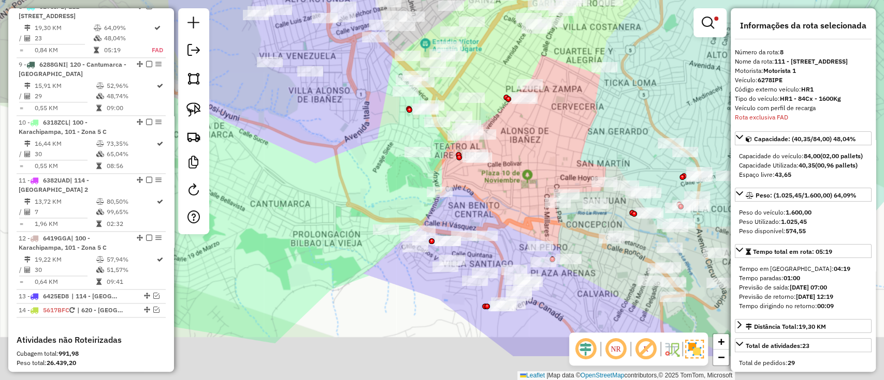
drag, startPoint x: 393, startPoint y: 246, endPoint x: 267, endPoint y: 58, distance: 227.1
click at [267, 60] on div "Limpar filtros Janela de atendimento Grade de atendimento Capacidade Transporta…" at bounding box center [442, 190] width 884 height 380
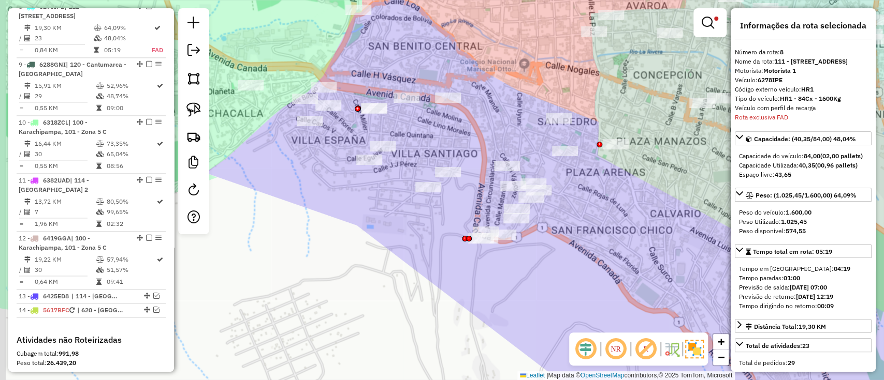
click at [379, 214] on div "Limpar filtros Janela de atendimento Grade de atendimento Capacidade Transporta…" at bounding box center [442, 190] width 884 height 380
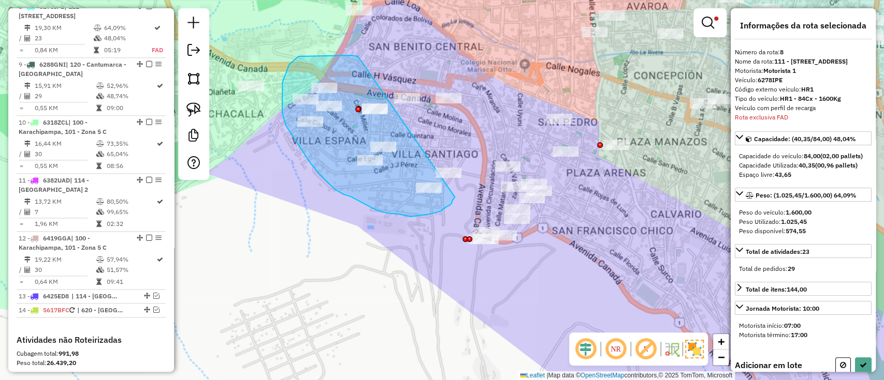
drag, startPoint x: 282, startPoint y: 113, endPoint x: 457, endPoint y: 188, distance: 189.9
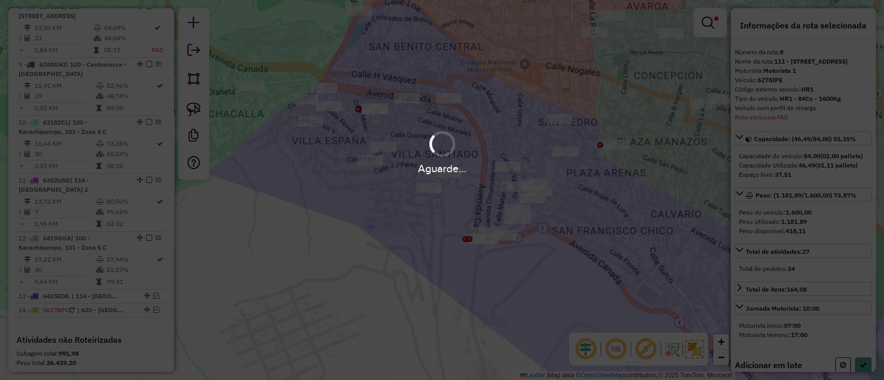
select select "**********"
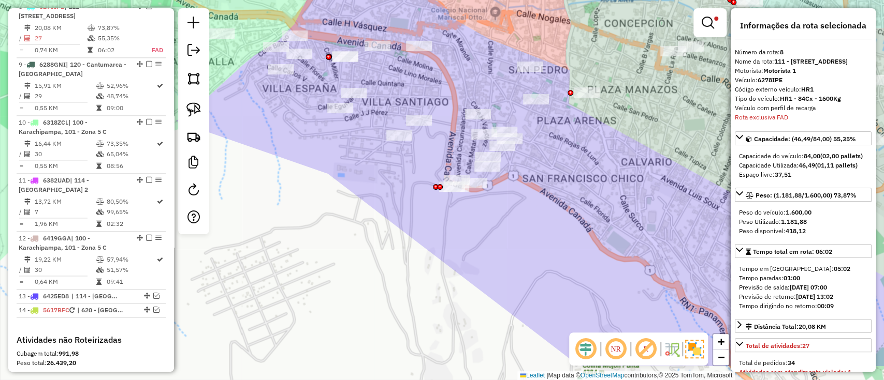
drag, startPoint x: 547, startPoint y: 257, endPoint x: 518, endPoint y: 200, distance: 64.1
click at [518, 204] on div "Limpar filtros Janela de atendimento Grade de atendimento Capacidade Transporta…" at bounding box center [442, 190] width 884 height 380
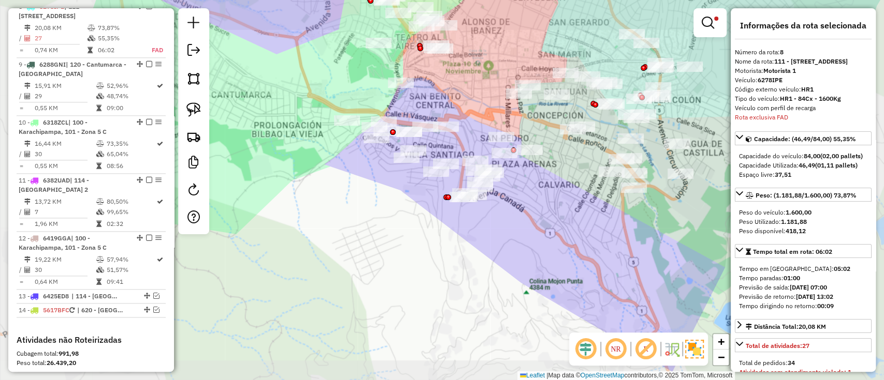
drag, startPoint x: 590, startPoint y: 230, endPoint x: 528, endPoint y: 234, distance: 62.3
click at [572, 233] on div "Limpar filtros Janela de atendimento Grade de atendimento Capacidade Transporta…" at bounding box center [442, 190] width 884 height 380
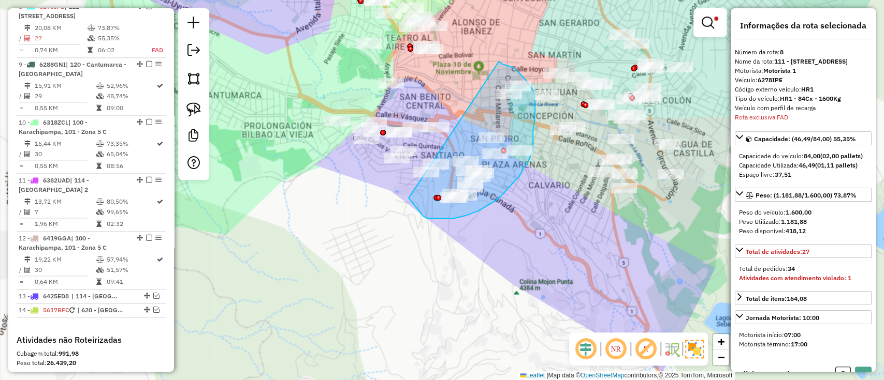
drag, startPoint x: 465, startPoint y: 216, endPoint x: 500, endPoint y: 60, distance: 159.6
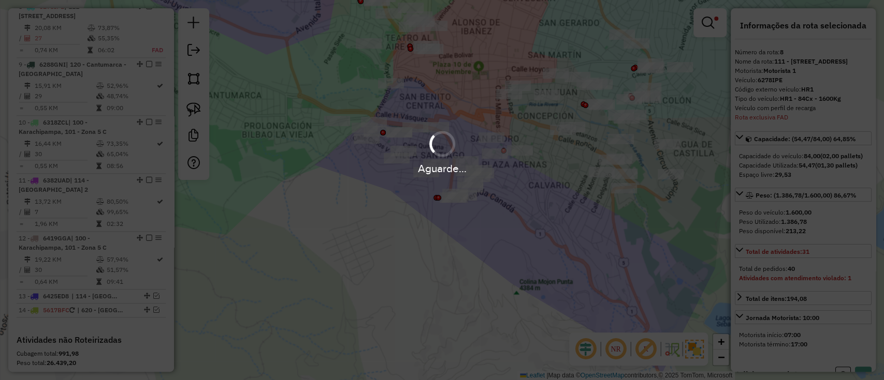
select select "**********"
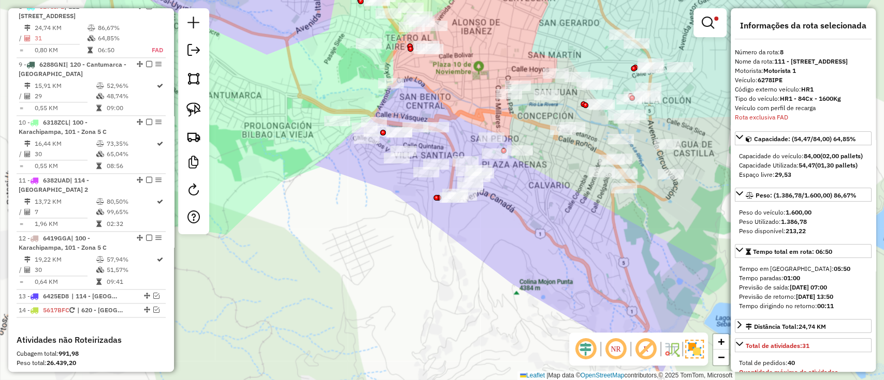
click at [146, 9] on em at bounding box center [149, 6] width 6 height 6
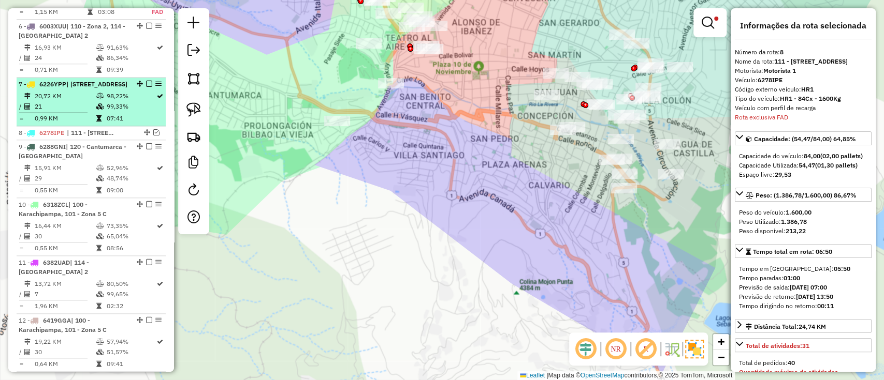
scroll to position [606, 0]
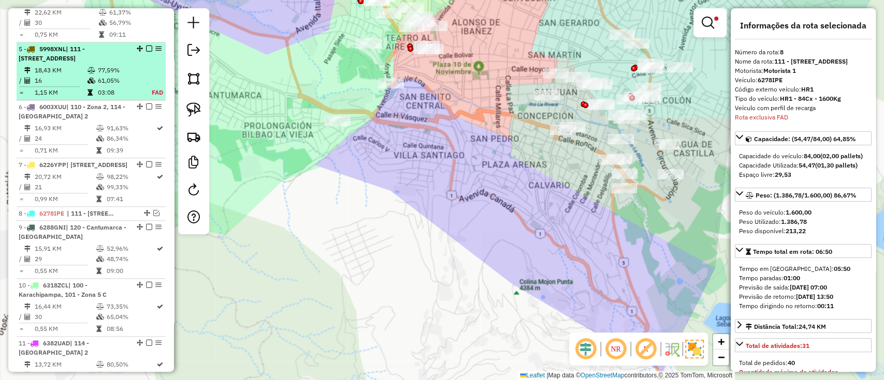
click at [152, 65] on table "18,43 KM 77,59% / 16 61,05% = 1,15 KM 03:08 FAD" at bounding box center [91, 81] width 145 height 33
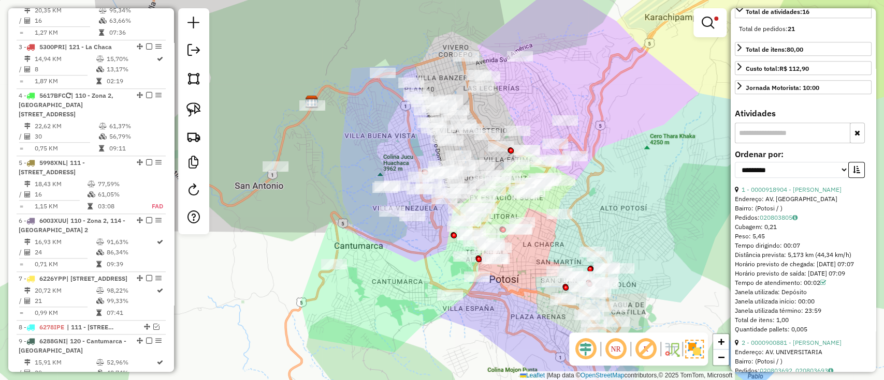
scroll to position [345, 0]
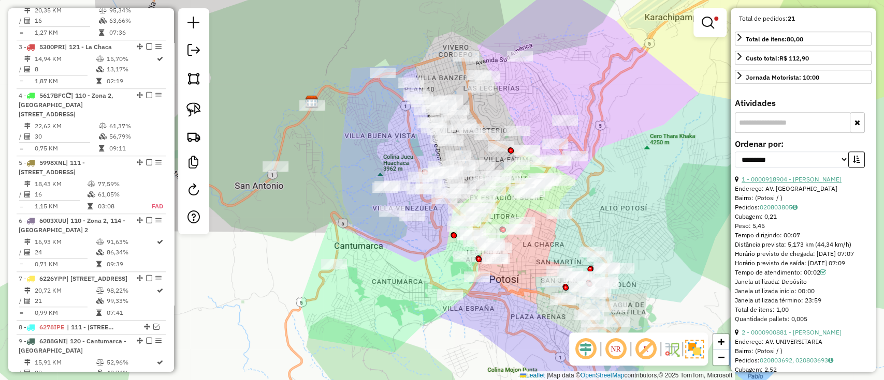
click at [789, 183] on link "1 - 0000918904 - MOISES DELGADO" at bounding box center [791, 179] width 100 height 8
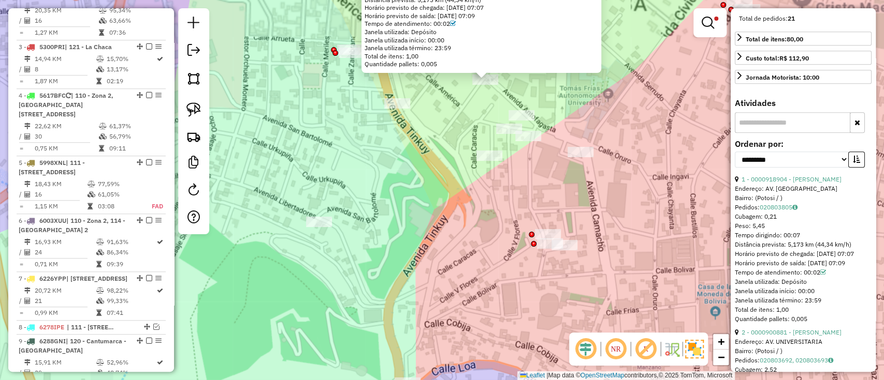
click at [446, 222] on div "0000918904 - MOISES DELGADO Endereço: AV. ANTOFAGASTA Bairro: (Potosi / ) Pedid…" at bounding box center [442, 190] width 884 height 380
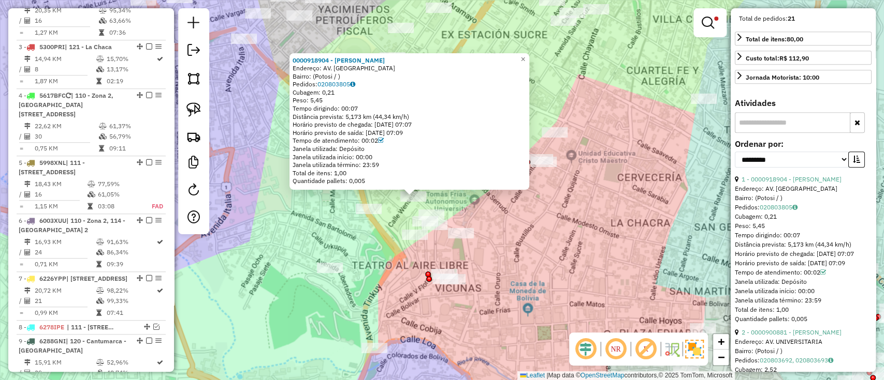
drag, startPoint x: 621, startPoint y: 216, endPoint x: 555, endPoint y: 268, distance: 83.8
click at [555, 268] on div "0000918904 - MOISES DELGADO Endereço: AV. ANTOFAGASTA Bairro: (Potosi / ) Pedid…" at bounding box center [442, 190] width 884 height 380
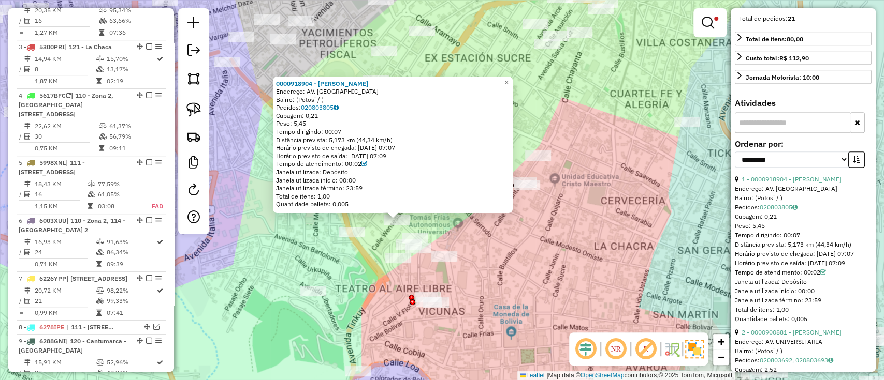
scroll to position [0, 0]
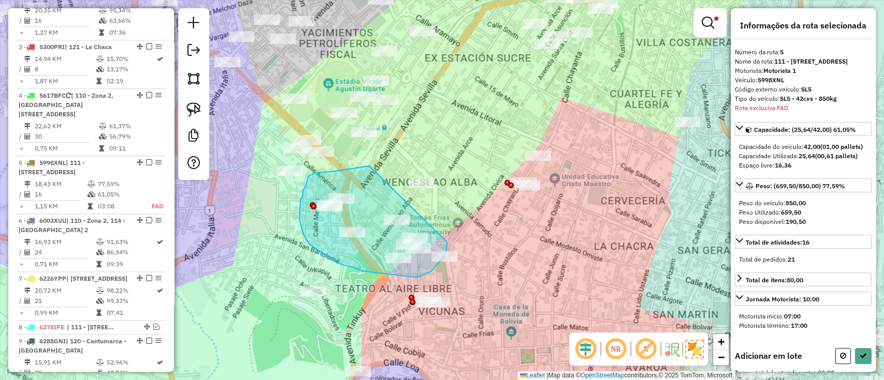
drag, startPoint x: 369, startPoint y: 166, endPoint x: 447, endPoint y: 242, distance: 108.7
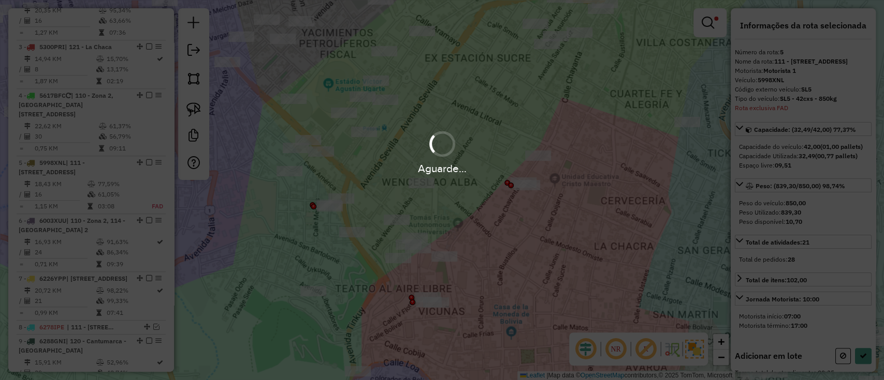
select select "**********"
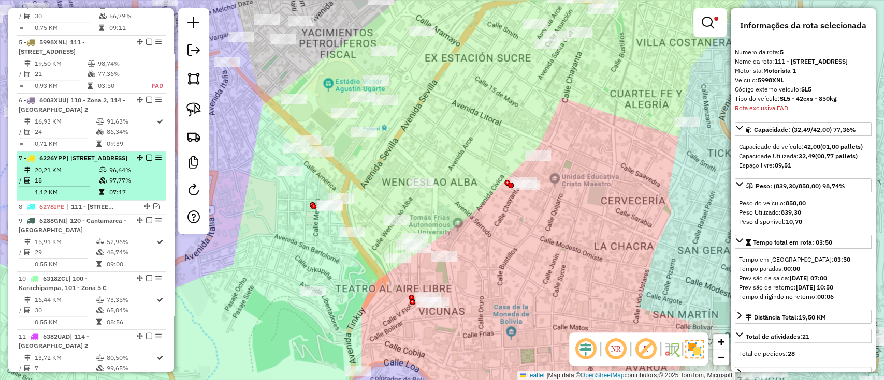
scroll to position [629, 0]
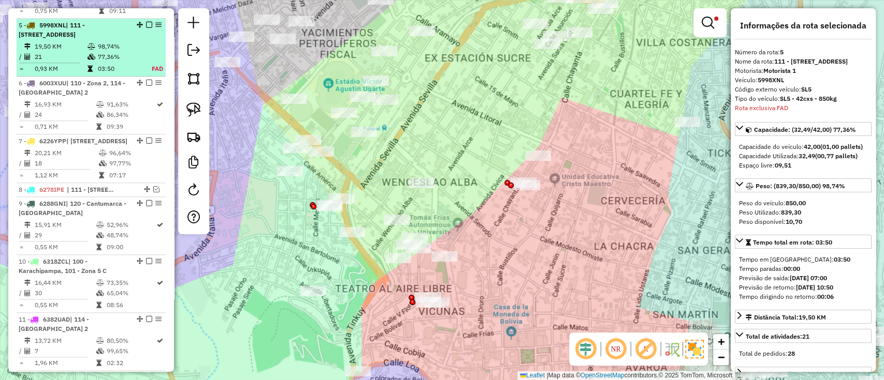
click at [146, 22] on em at bounding box center [149, 25] width 6 height 6
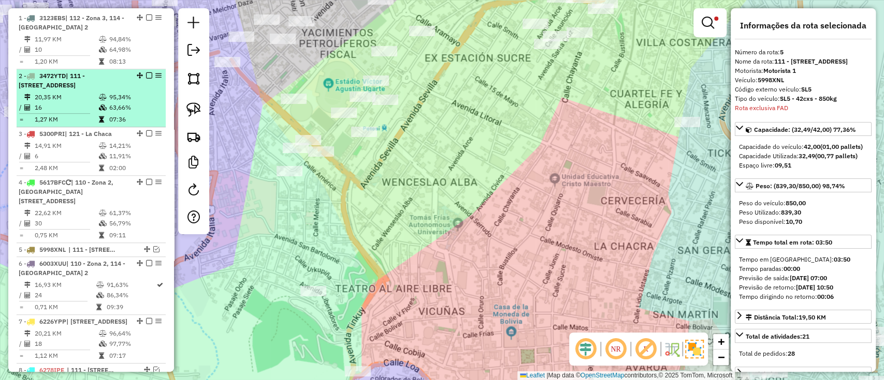
scroll to position [422, 0]
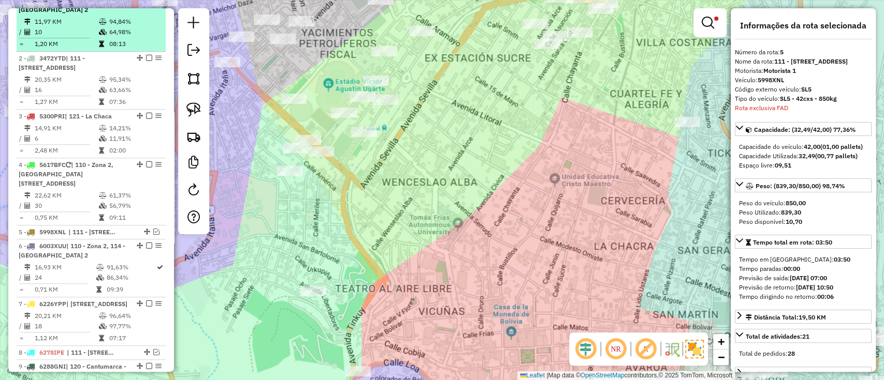
click at [112, 50] on li "1 - 3123EBS | 112 - Zona 3, 114 - Casco Viejo 2 11,97 KM 94,84% / 10 64,98% = 1…" at bounding box center [91, 23] width 149 height 58
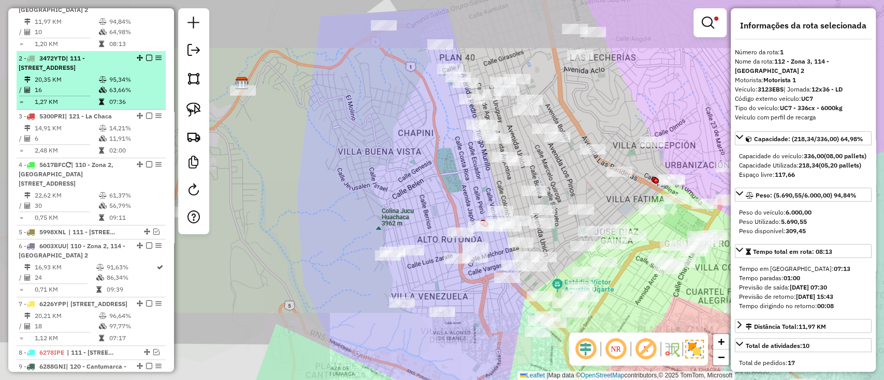
click at [109, 77] on td "95,34%" at bounding box center [135, 80] width 52 height 10
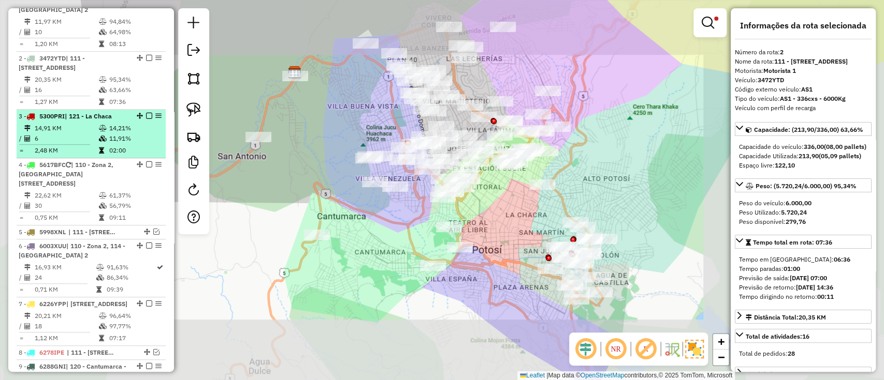
click at [100, 129] on icon at bounding box center [103, 128] width 8 height 6
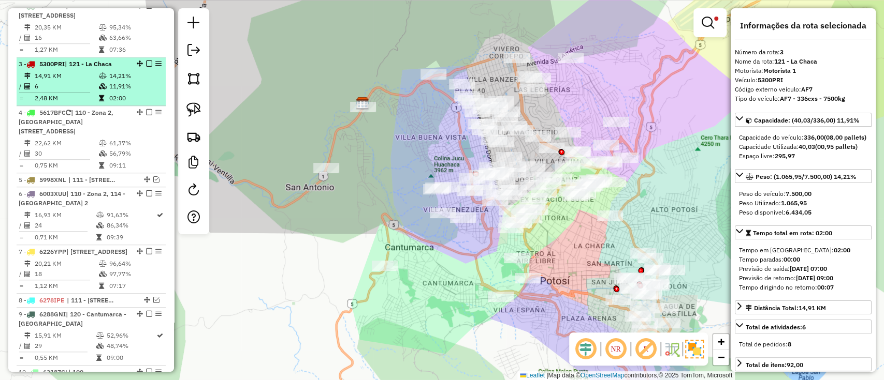
scroll to position [492, 0]
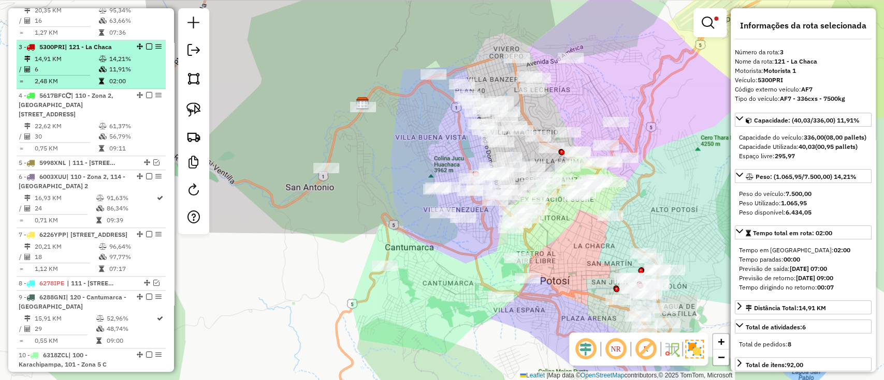
click at [100, 134] on icon at bounding box center [103, 137] width 8 height 6
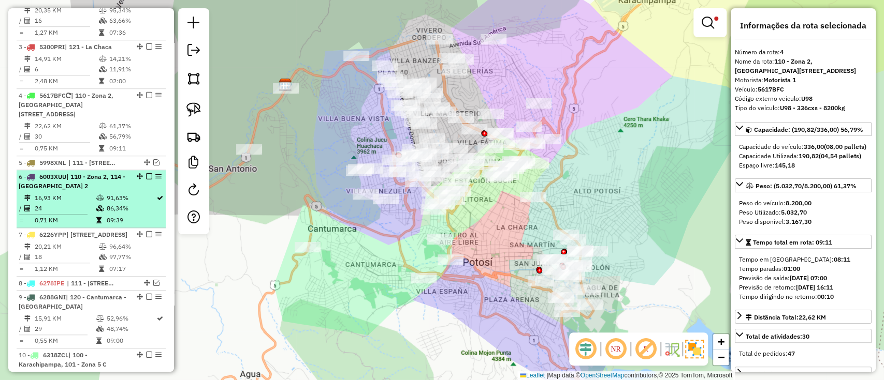
click at [75, 193] on td "16,93 KM" at bounding box center [64, 198] width 61 height 10
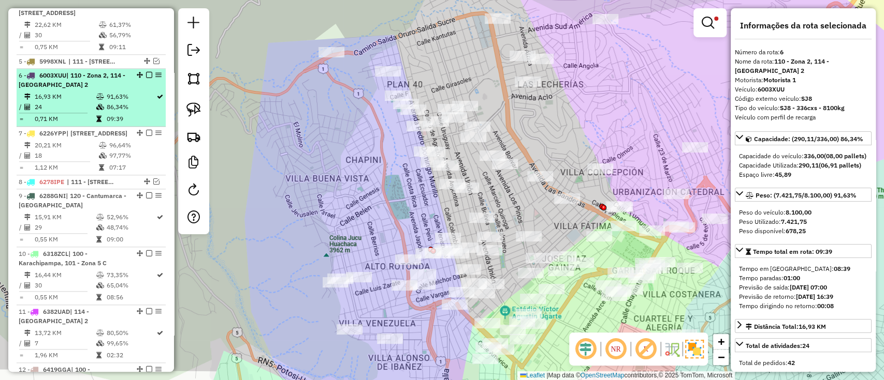
scroll to position [629, 0]
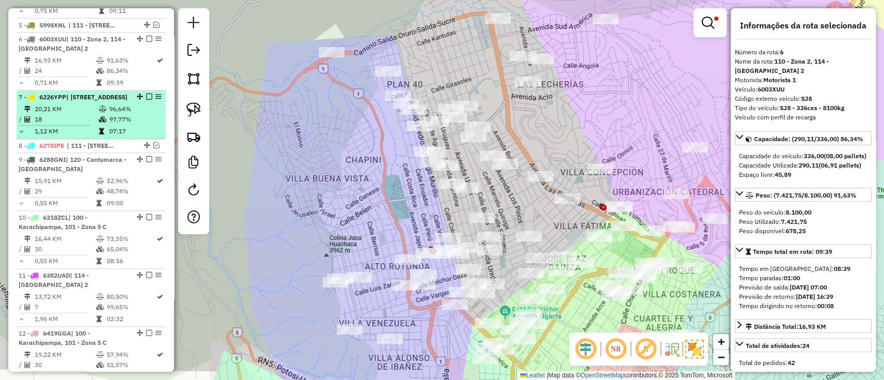
click at [79, 114] on td "18" at bounding box center [66, 119] width 64 height 10
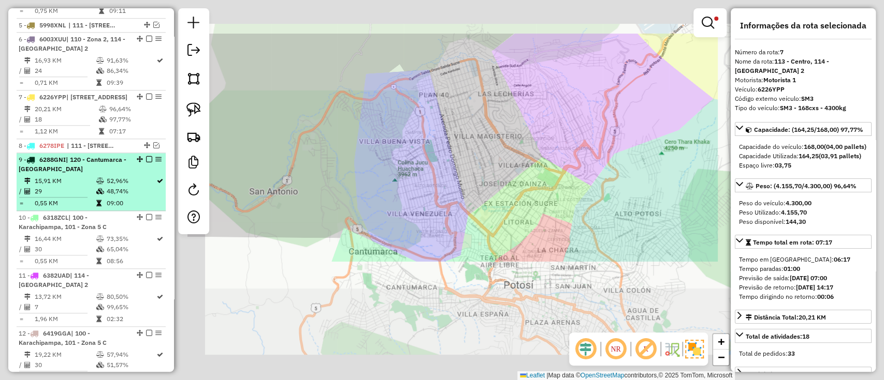
click at [82, 166] on div "9 - 6288GNI | 120 - Cantumarca - Villa Copacabana" at bounding box center [74, 164] width 110 height 19
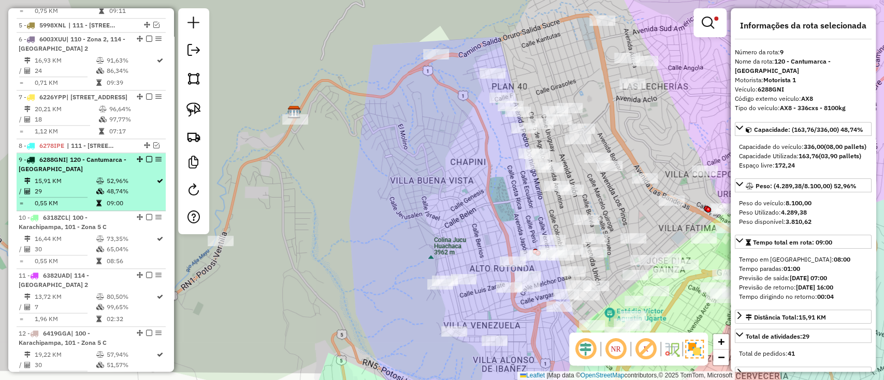
scroll to position [699, 0]
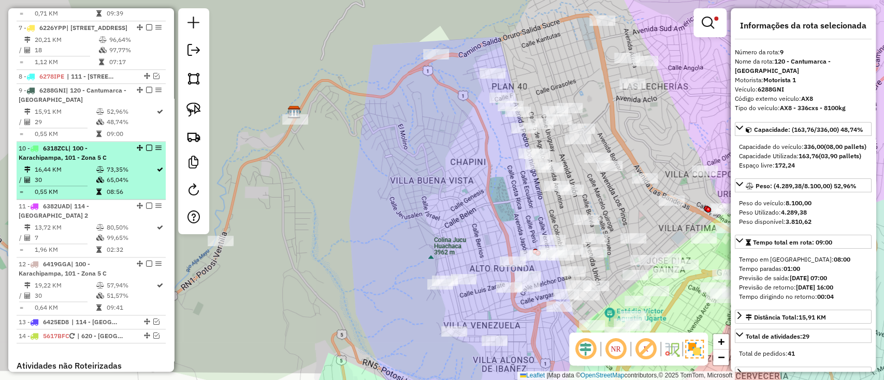
click at [82, 176] on td "30" at bounding box center [64, 180] width 61 height 10
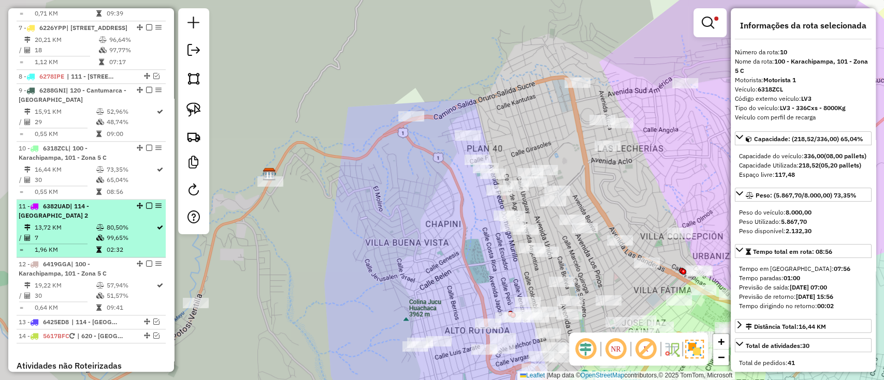
click at [85, 229] on td "13,72 KM" at bounding box center [64, 228] width 61 height 10
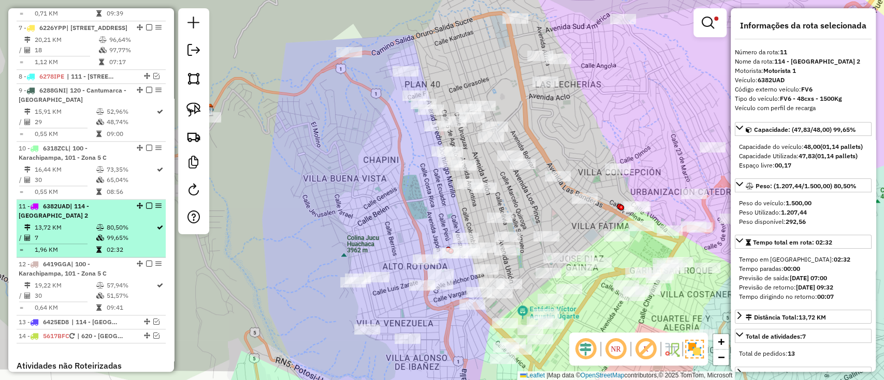
scroll to position [768, 0]
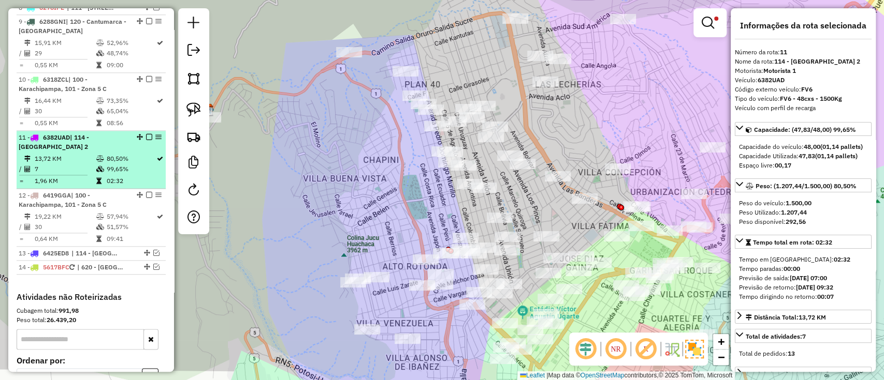
click at [96, 168] on icon at bounding box center [100, 169] width 8 height 6
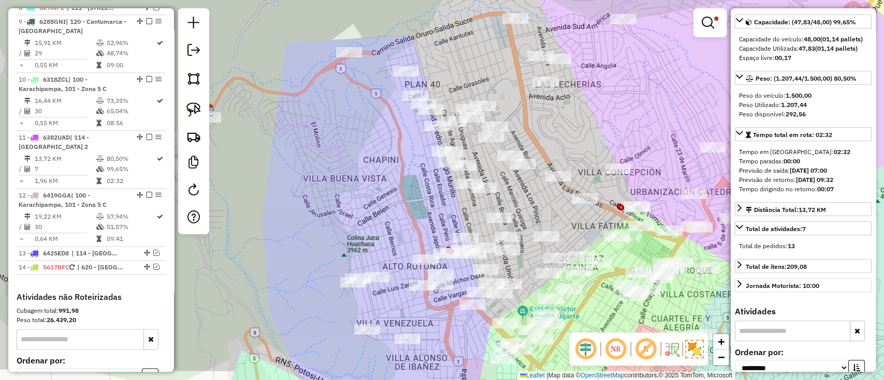
scroll to position [207, 0]
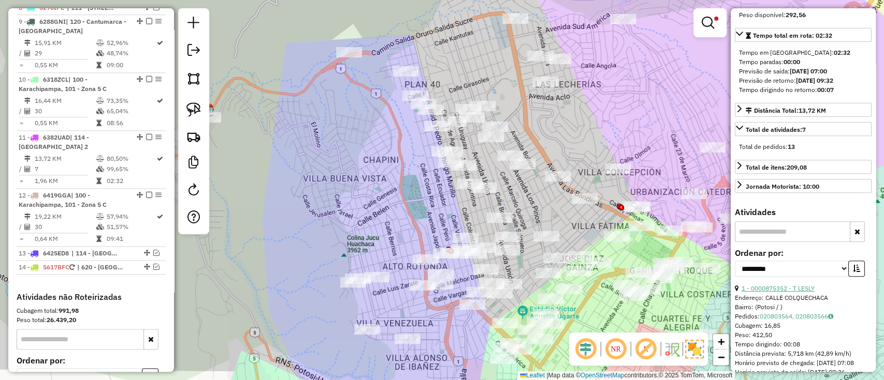
click at [786, 292] on link "1 - 0000875352 - T LESLY" at bounding box center [777, 289] width 73 height 8
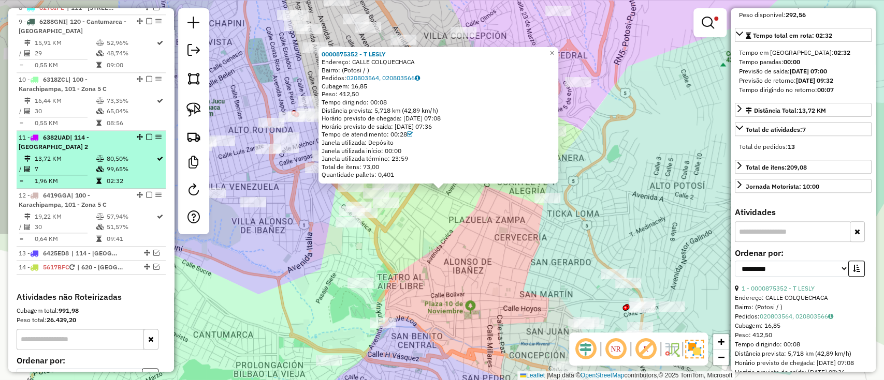
click at [147, 138] on em at bounding box center [149, 137] width 6 height 6
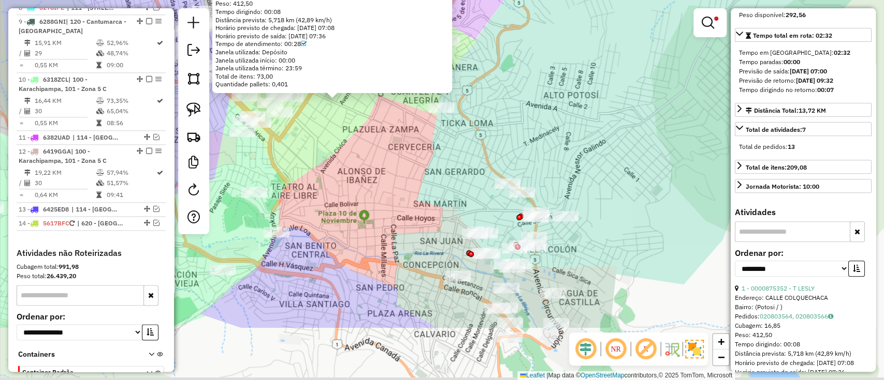
drag, startPoint x: 491, startPoint y: 276, endPoint x: 343, endPoint y: 159, distance: 189.1
click at [343, 159] on div "0000875352 - T LESLY Endereço: CALLE COLQUECHACA Bairro: (Potosi / ) Pedidos: 0…" at bounding box center [442, 190] width 884 height 380
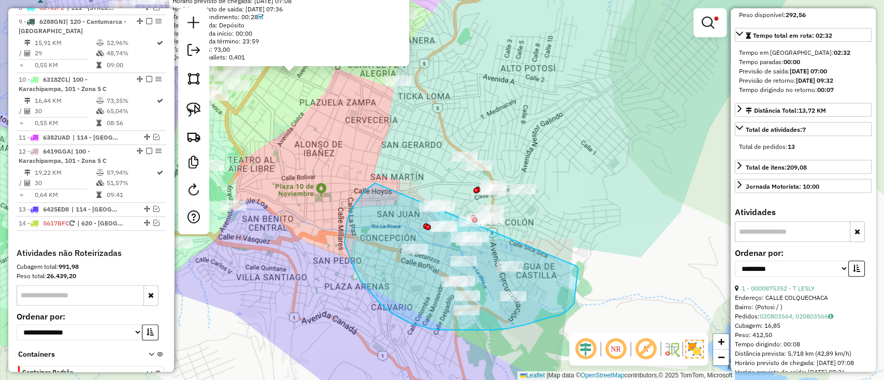
drag, startPoint x: 350, startPoint y: 212, endPoint x: 576, endPoint y: 266, distance: 232.0
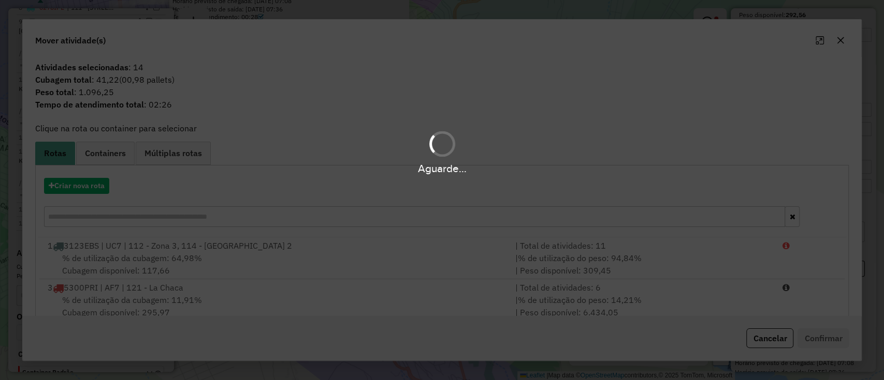
click at [75, 191] on div "Aguarde..." at bounding box center [442, 190] width 884 height 380
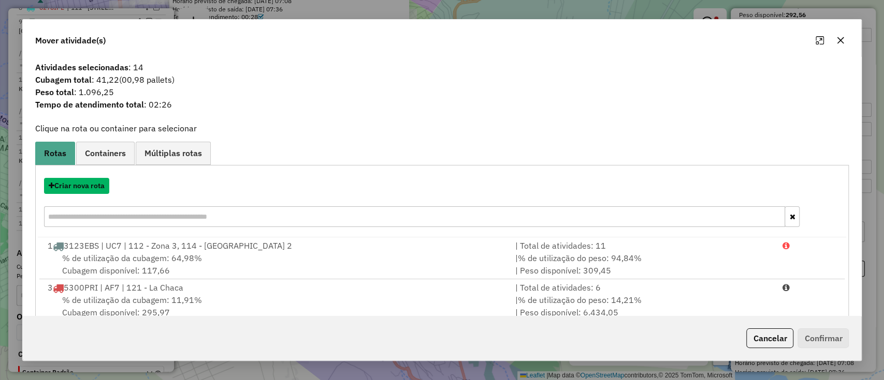
click at [75, 191] on button "Criar nova rota" at bounding box center [76, 186] width 65 height 16
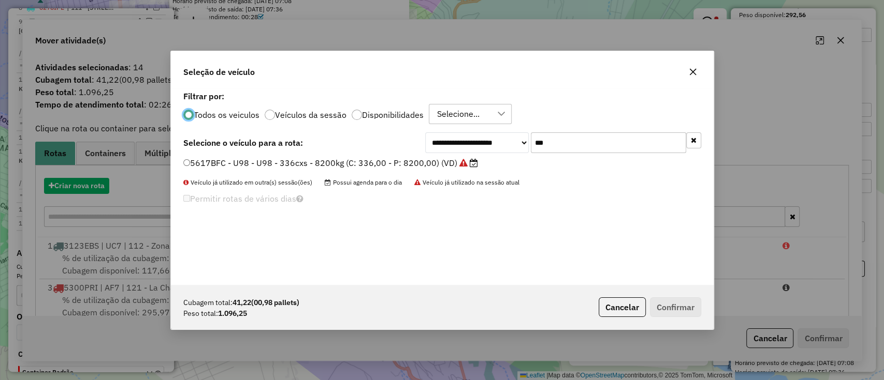
scroll to position [5, 3]
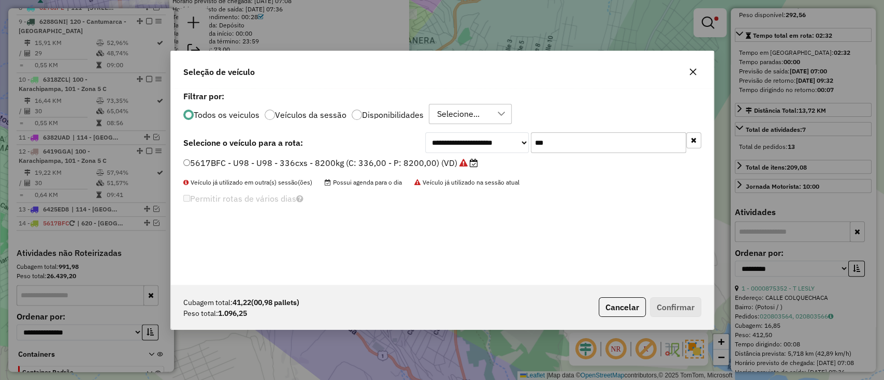
drag, startPoint x: 573, startPoint y: 147, endPoint x: 488, endPoint y: 142, distance: 85.0
click at [488, 142] on div "**********" at bounding box center [563, 143] width 276 height 21
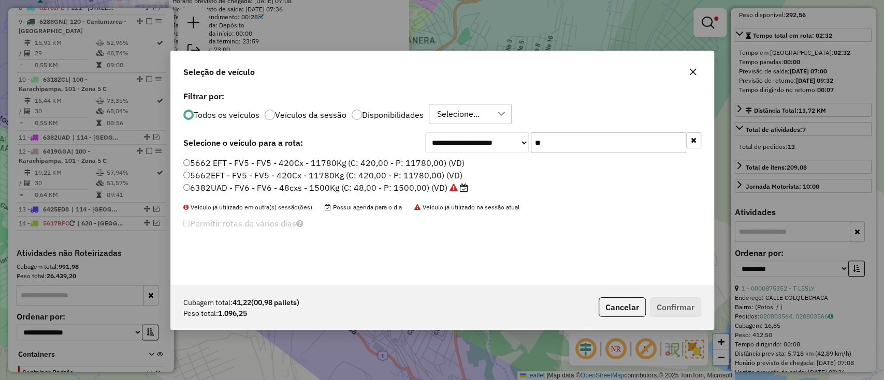
type input "**"
click at [414, 185] on label "6382UAD - FV6 - FV6 - 48cxs - 1500Kg (C: 48,00 - P: 1500,00) (VD)" at bounding box center [325, 188] width 285 height 12
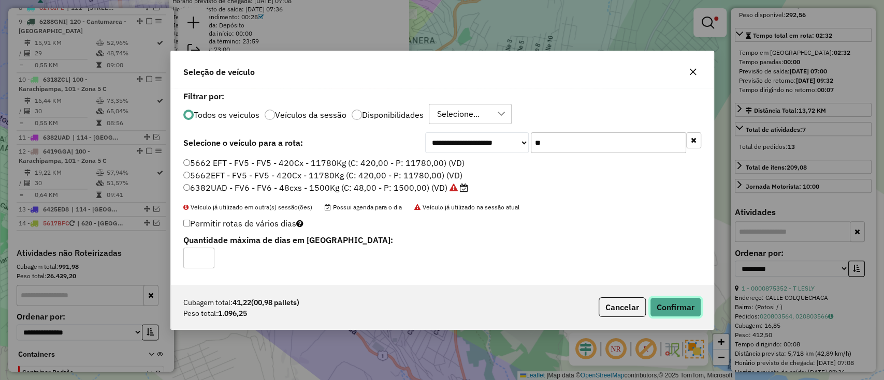
click at [670, 300] on button "Confirmar" at bounding box center [675, 308] width 51 height 20
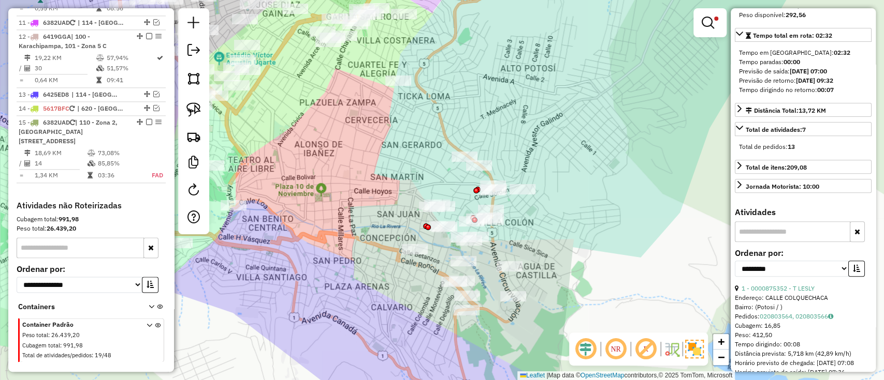
scroll to position [889, 0]
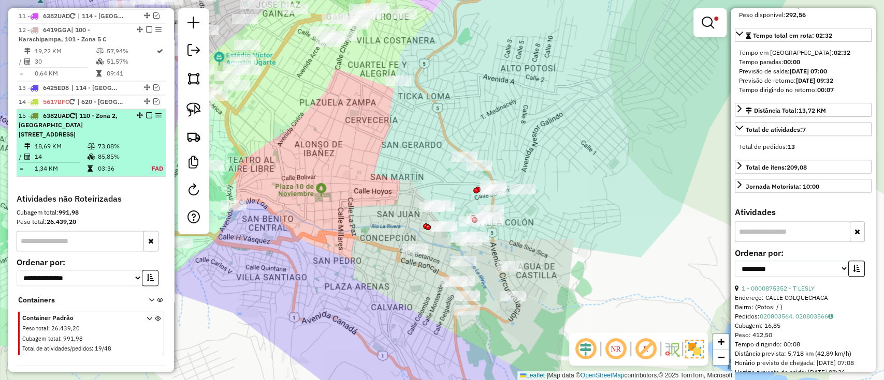
click at [136, 127] on div "15 - 6382UAD | 110 - Zona 2, 111 - Calle Angosta" at bounding box center [91, 125] width 145 height 28
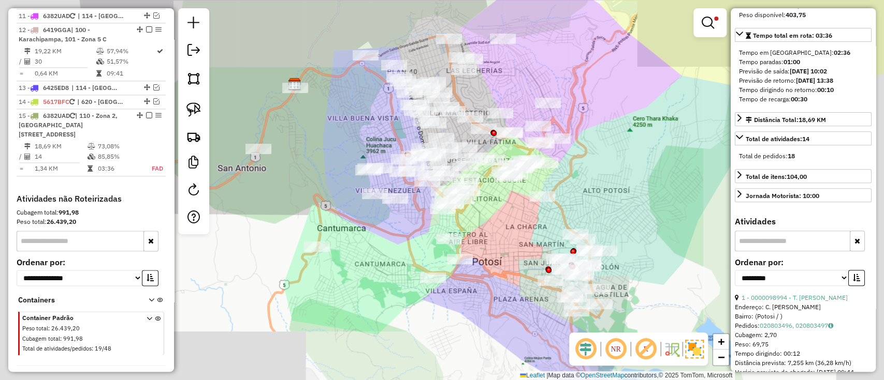
scroll to position [915, 0]
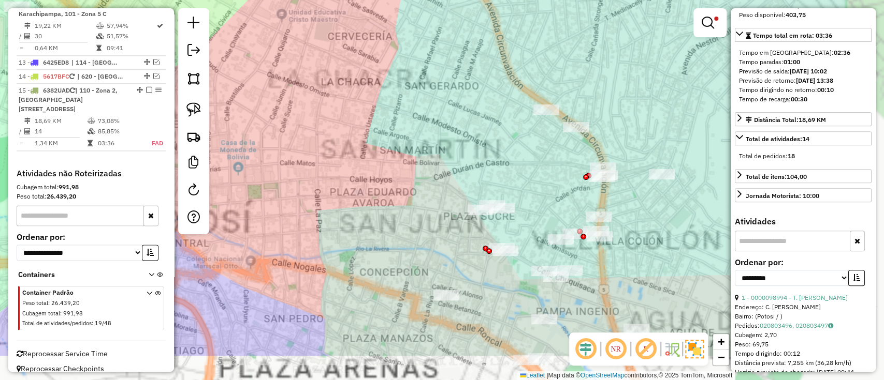
drag, startPoint x: 537, startPoint y: 243, endPoint x: 393, endPoint y: 163, distance: 165.5
click at [401, 171] on div "Limpar filtros Janela de atendimento Grade de atendimento Capacidade Transporta…" at bounding box center [442, 190] width 884 height 380
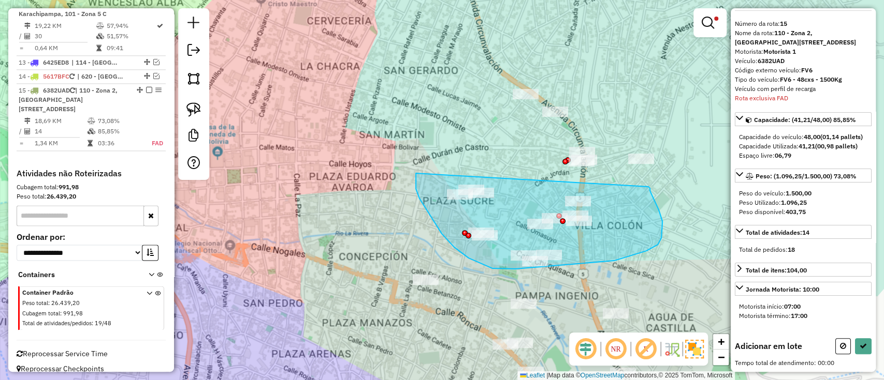
drag, startPoint x: 442, startPoint y: 234, endPoint x: 648, endPoint y: 187, distance: 211.9
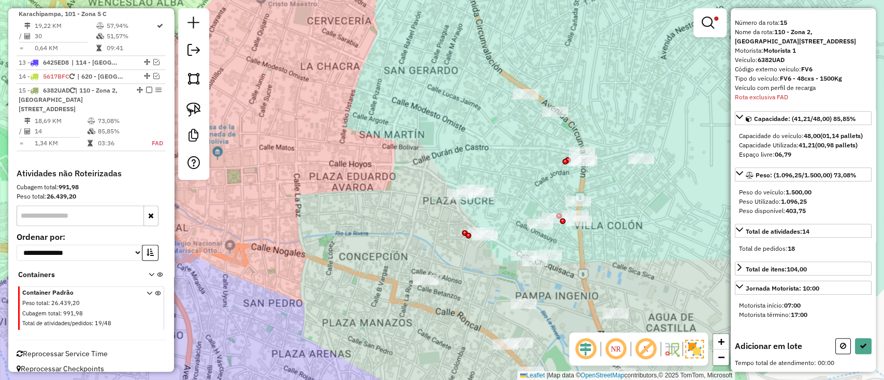
scroll to position [36, 0]
click at [476, 186] on div "Rota 4 - Placa 5617BFC 0000909182 - ROSA CLARA CORO Limpar filtros Janela de at…" at bounding box center [442, 190] width 884 height 380
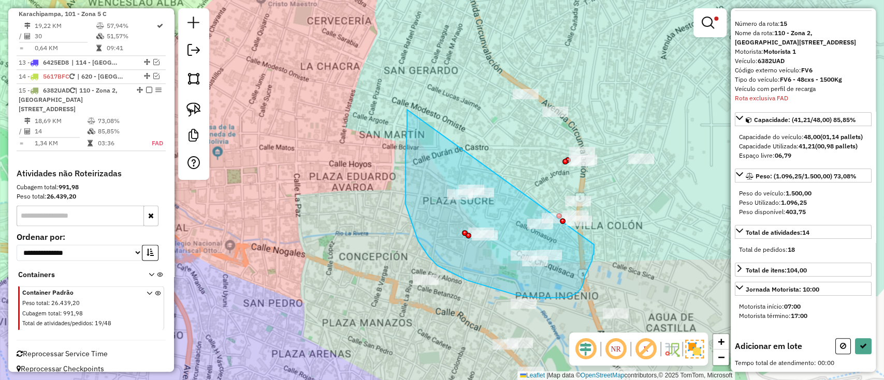
drag, startPoint x: 407, startPoint y: 126, endPoint x: 594, endPoint y: 242, distance: 219.9
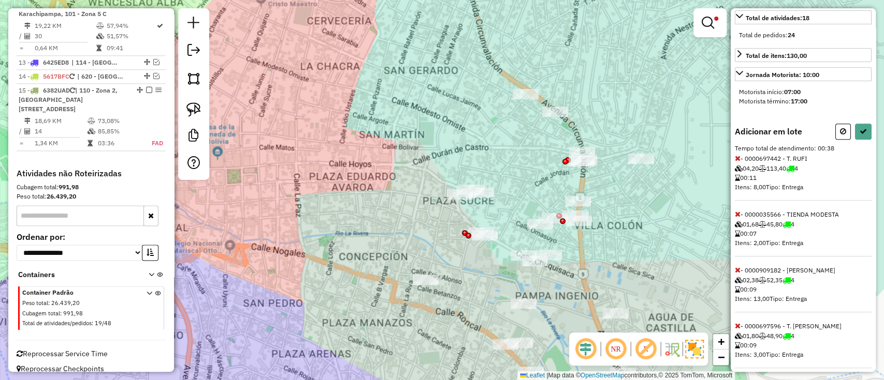
scroll to position [259, 0]
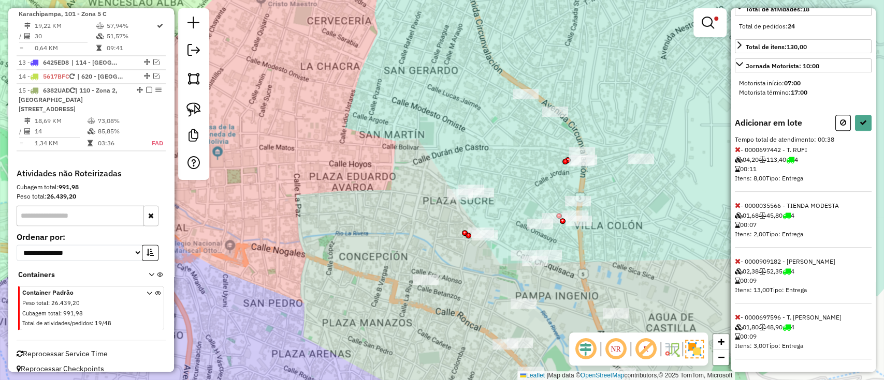
click at [736, 151] on icon at bounding box center [738, 149] width 6 height 7
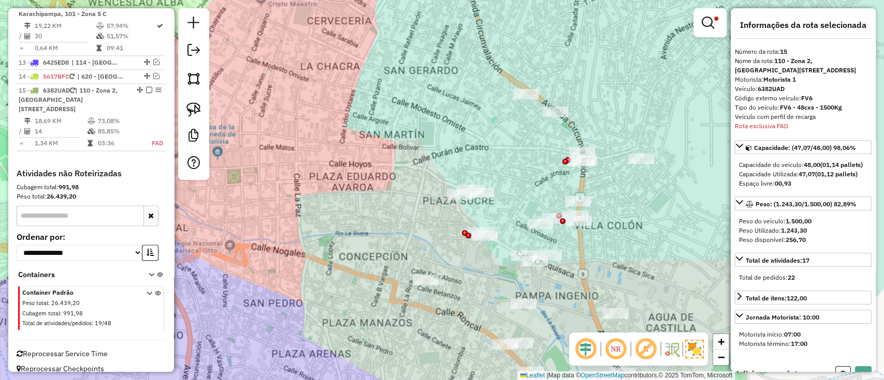
scroll to position [0, 0]
select select "**********"
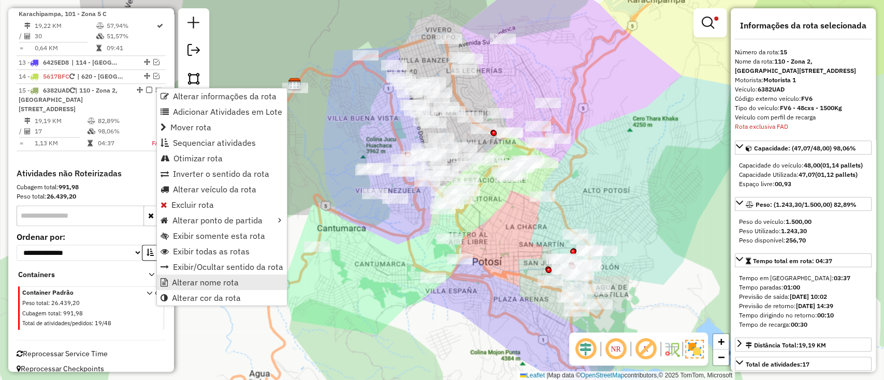
click at [195, 283] on span "Alterar nome rota" at bounding box center [205, 283] width 67 height 8
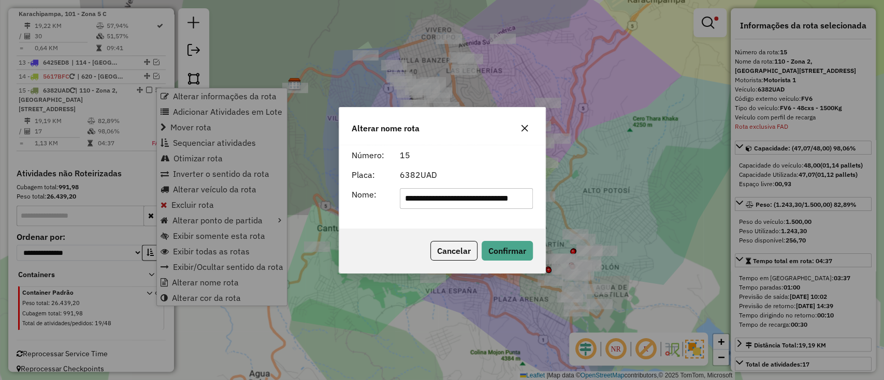
scroll to position [0, 2]
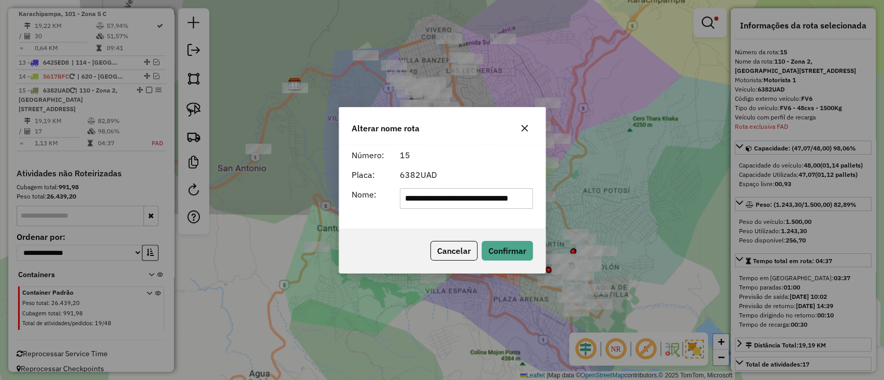
click at [442, 195] on input "**********" at bounding box center [466, 198] width 133 height 21
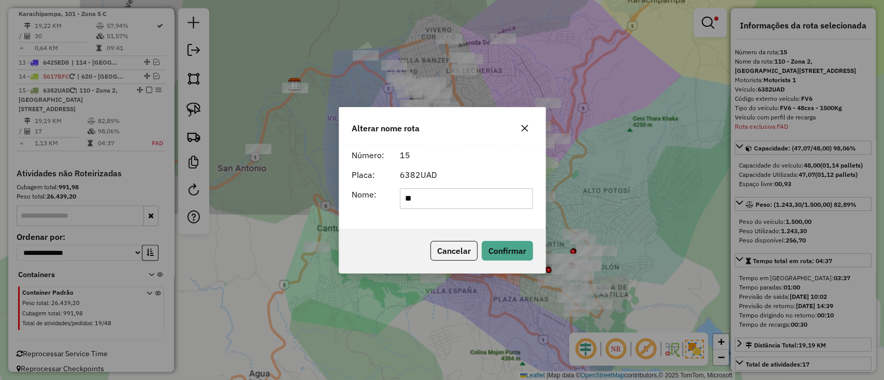
type input "*******"
drag, startPoint x: 497, startPoint y: 226, endPoint x: 512, endPoint y: 249, distance: 27.3
click at [500, 230] on div "Alterar nome rota Número: 15 Placa: 6382UAD Nome: ******* Cancelar Confirmar" at bounding box center [442, 190] width 207 height 167
click at [515, 253] on button "Confirmar" at bounding box center [506, 251] width 51 height 20
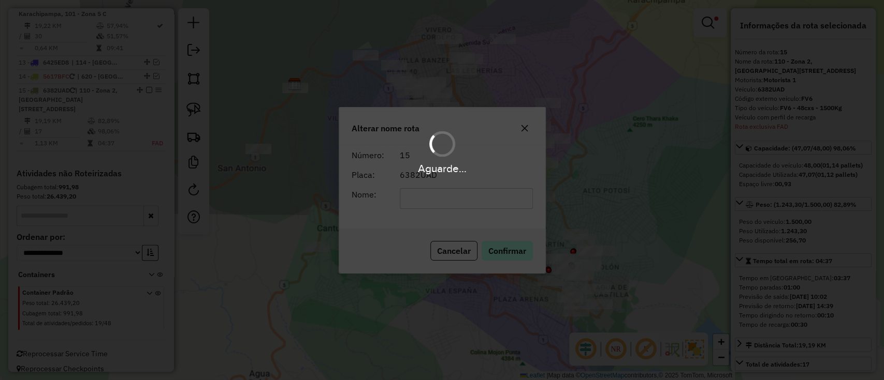
scroll to position [905, 0]
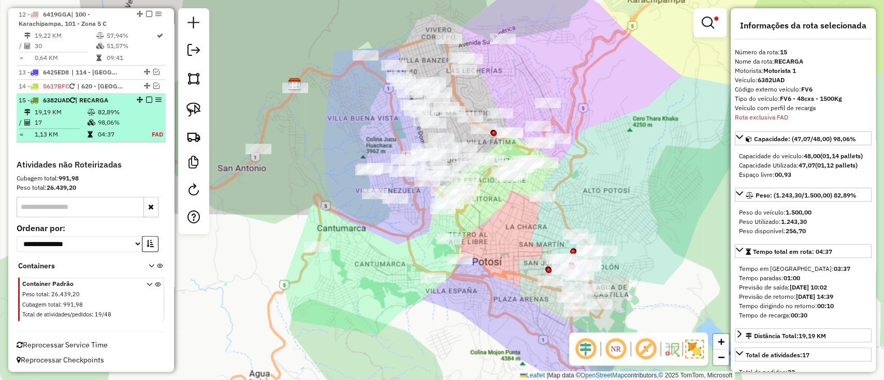
click at [146, 98] on em at bounding box center [149, 100] width 6 height 6
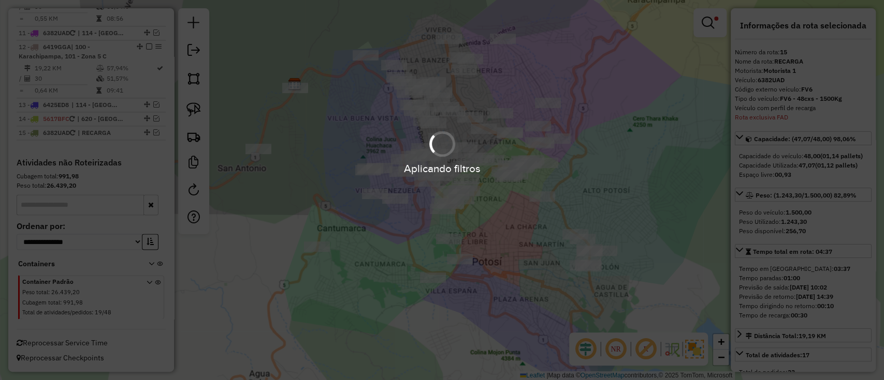
scroll to position [870, 0]
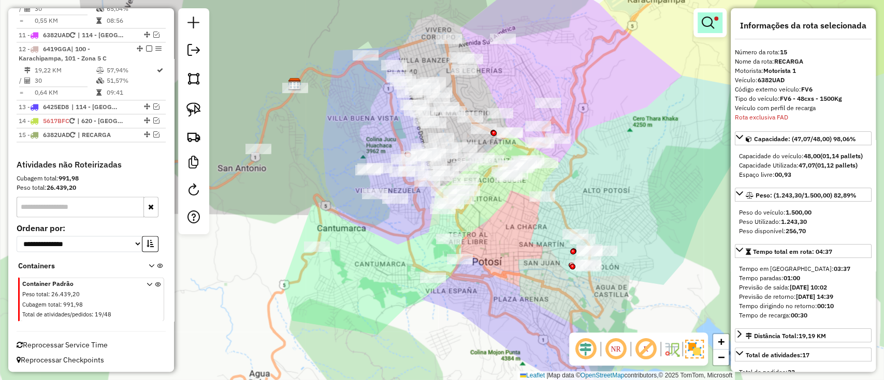
click at [710, 25] on em at bounding box center [707, 23] width 12 height 12
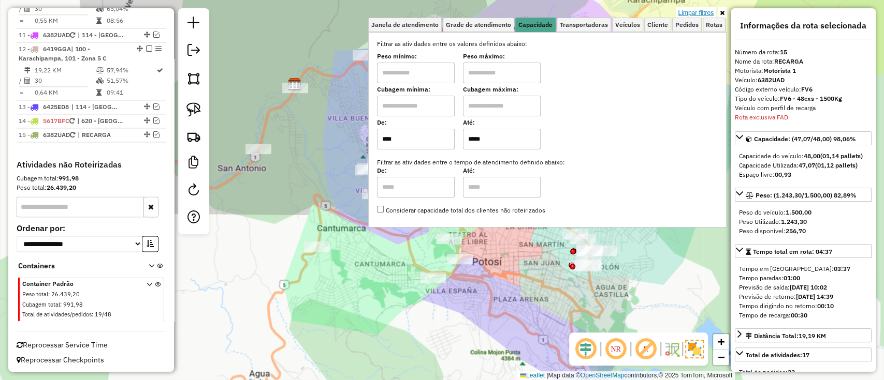
click at [698, 13] on link "Limpar filtros" at bounding box center [696, 12] width 40 height 11
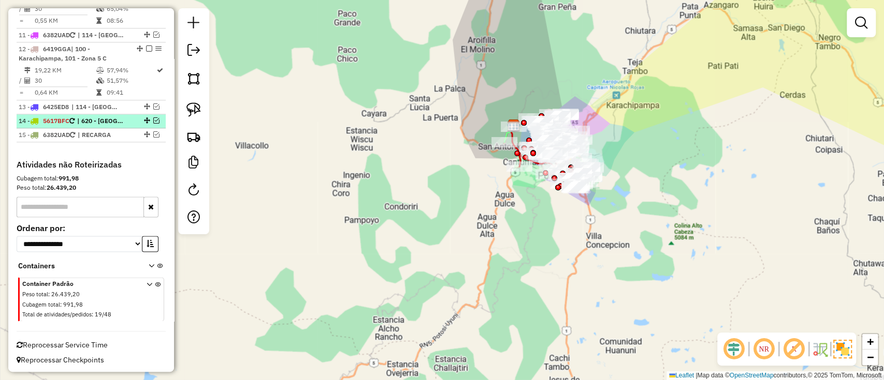
click at [157, 118] on div at bounding box center [145, 121] width 31 height 6
select select "**********"
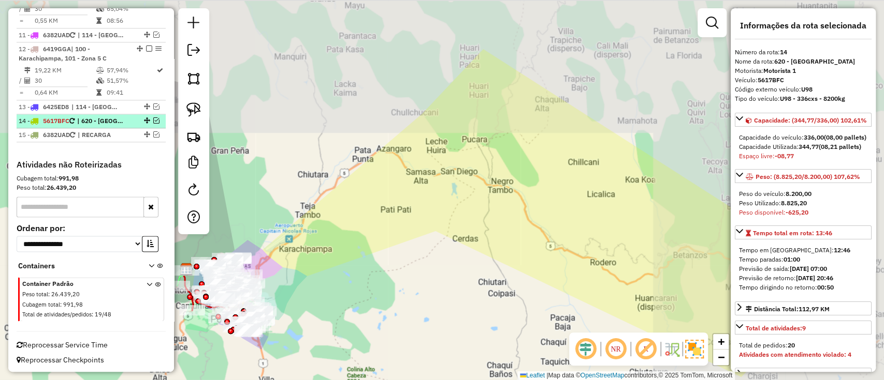
click at [153, 118] on em at bounding box center [156, 121] width 6 height 6
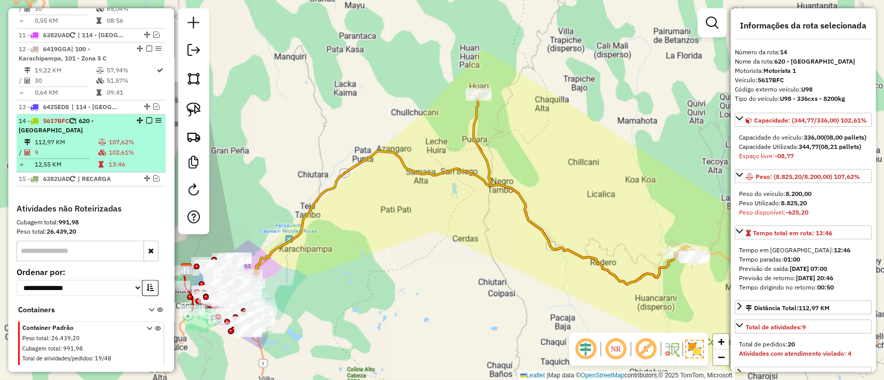
scroll to position [915, 0]
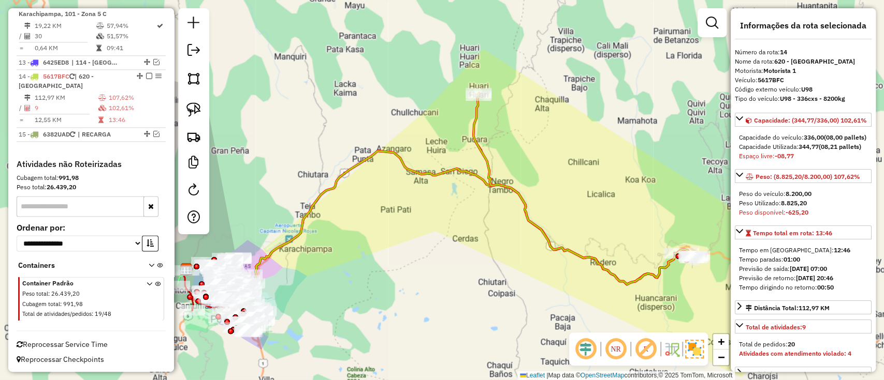
click at [480, 159] on icon at bounding box center [585, 189] width 224 height 192
click at [485, 159] on icon at bounding box center [585, 189] width 224 height 192
click at [490, 159] on icon at bounding box center [585, 189] width 224 height 192
click at [485, 158] on icon at bounding box center [585, 189] width 224 height 192
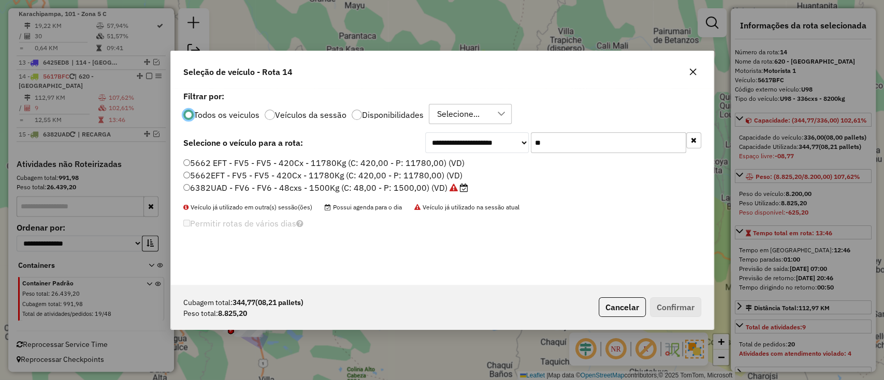
scroll to position [5, 3]
click at [277, 114] on label "Veículos da sessão" at bounding box center [310, 115] width 71 height 8
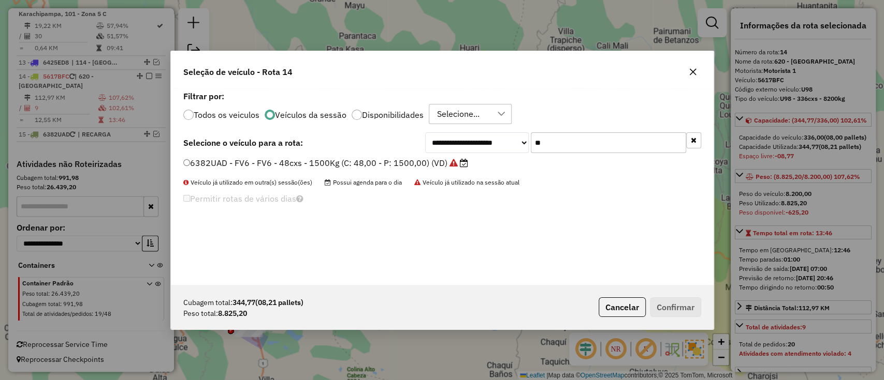
click at [697, 138] on button "button" at bounding box center [693, 141] width 15 height 16
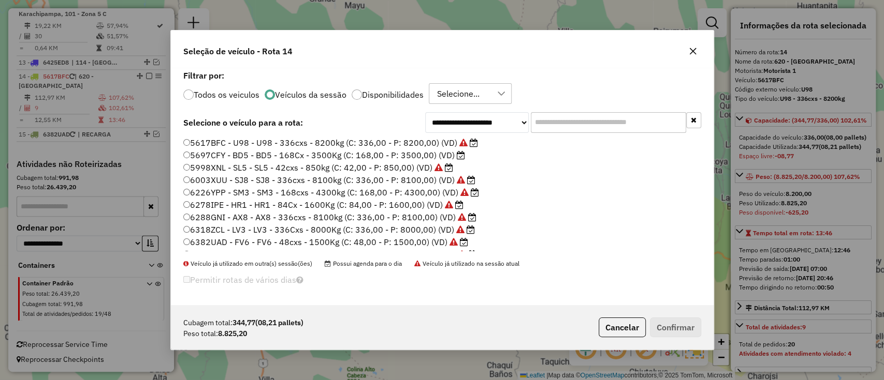
scroll to position [60, 0]
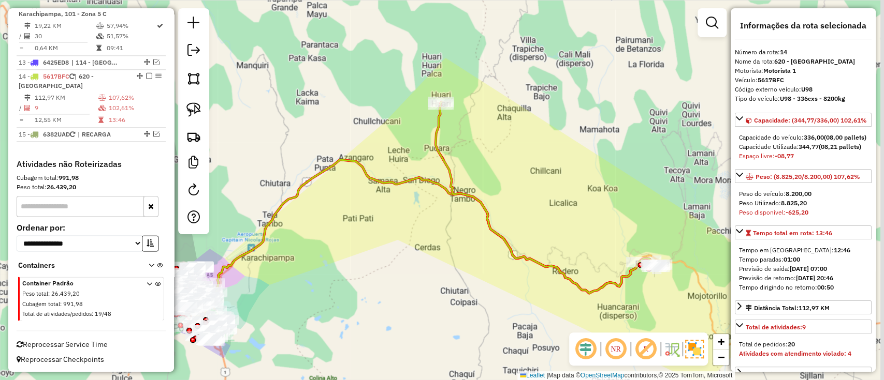
drag, startPoint x: 486, startPoint y: 196, endPoint x: 448, endPoint y: 204, distance: 38.8
click at [448, 204] on div "Janela de atendimento Grade de atendimento Capacidade Transportadoras Veículos …" at bounding box center [442, 190] width 884 height 380
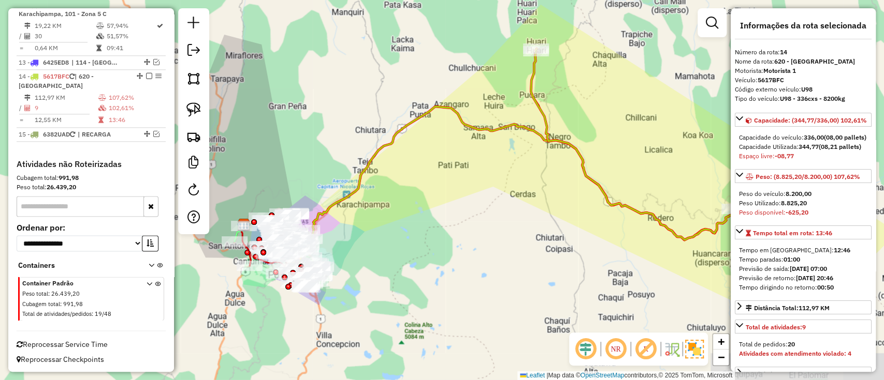
drag, startPoint x: 417, startPoint y: 198, endPoint x: 512, endPoint y: 144, distance: 109.2
click at [512, 144] on div "Janela de atendimento Grade de atendimento Capacidade Transportadoras Veículos …" at bounding box center [442, 190] width 884 height 380
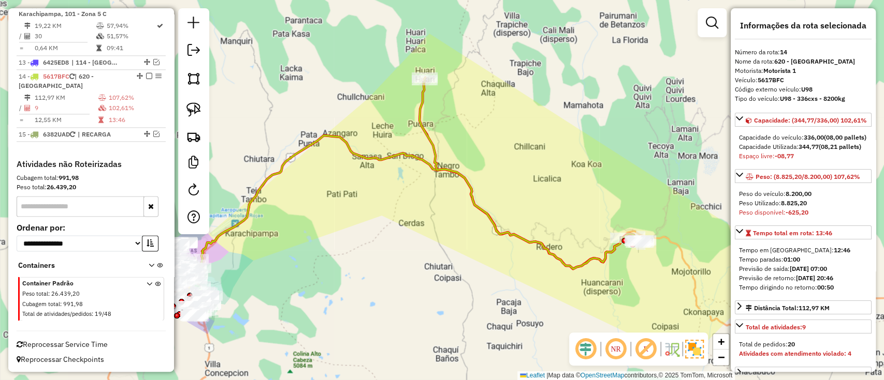
drag, startPoint x: 535, startPoint y: 135, endPoint x: 435, endPoint y: 162, distance: 103.1
click at [414, 164] on icon at bounding box center [386, 203] width 507 height 135
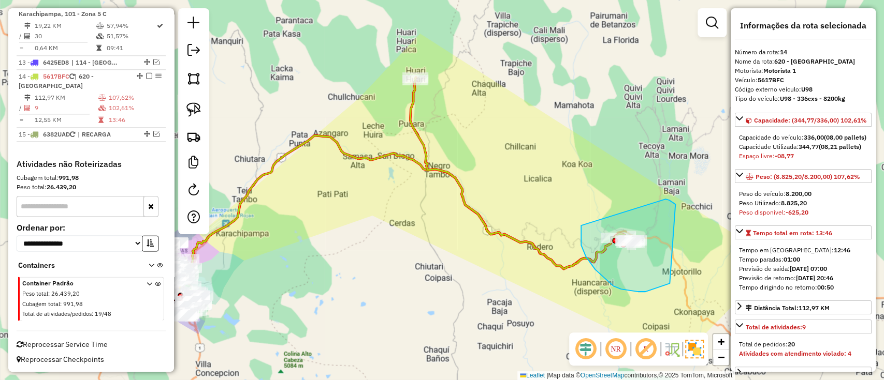
drag, startPoint x: 581, startPoint y: 230, endPoint x: 663, endPoint y: 199, distance: 88.0
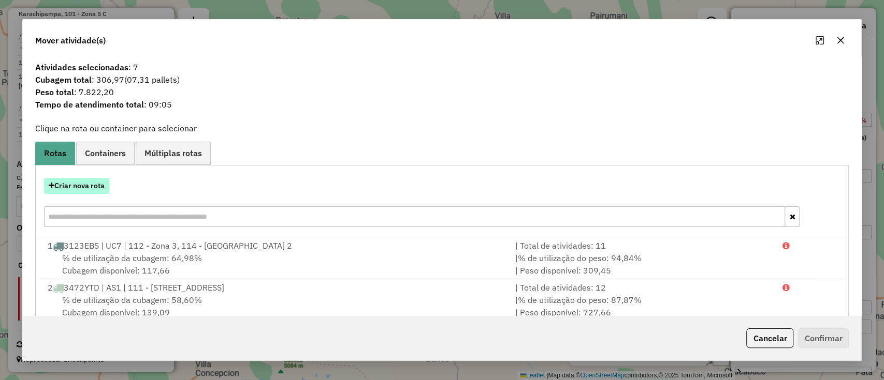
click at [86, 184] on button "Criar nova rota" at bounding box center [76, 186] width 65 height 16
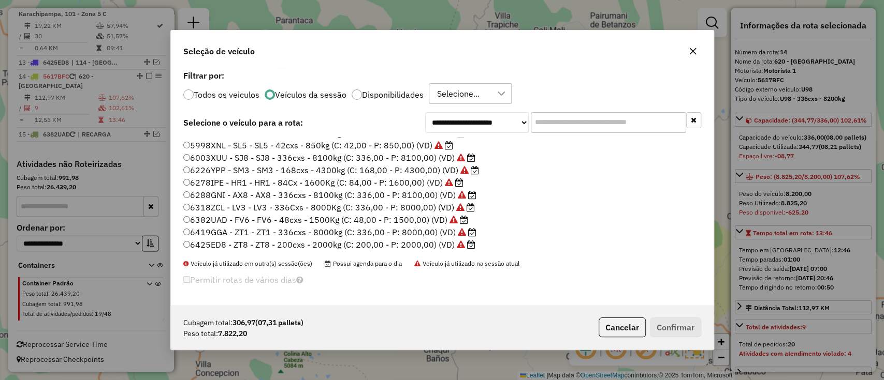
click at [399, 209] on label "6318ZCL - LV3 - LV3 - 336Cxs - 8000Kg (C: 336,00 - P: 8000,00) (VD)" at bounding box center [328, 207] width 291 height 12
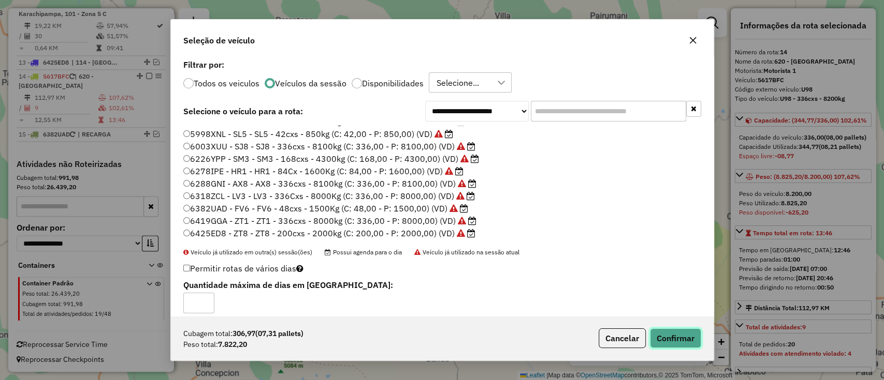
click at [682, 344] on button "Confirmar" at bounding box center [675, 339] width 51 height 20
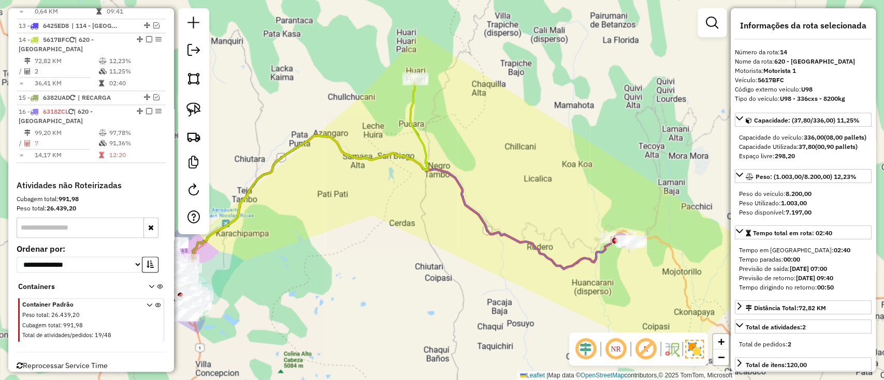
scroll to position [963, 0]
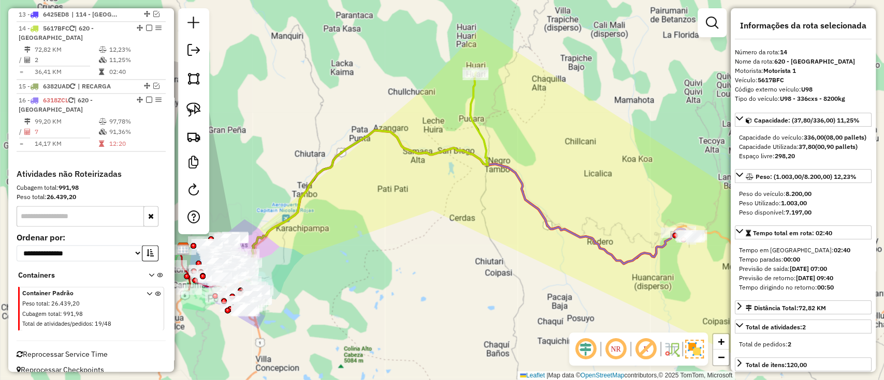
drag, startPoint x: 356, startPoint y: 156, endPoint x: 441, endPoint y: 148, distance: 84.8
click at [441, 148] on icon at bounding box center [336, 170] width 304 height 191
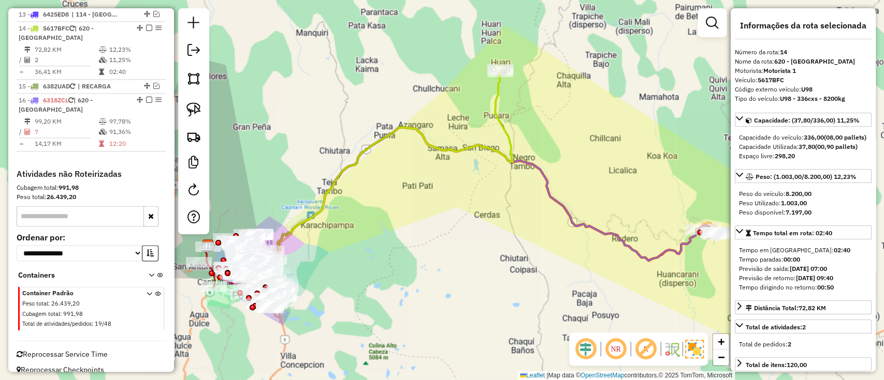
click at [421, 136] on icon at bounding box center [361, 167] width 304 height 191
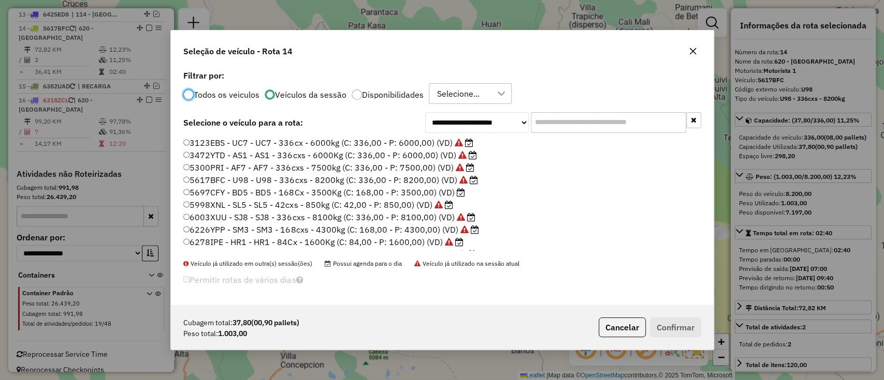
scroll to position [0, 0]
click at [435, 195] on label "5697CFY - BD5 - BD5 - 168Cx - 3500Kg (C: 168,00 - P: 3500,00) (VD)" at bounding box center [324, 192] width 282 height 12
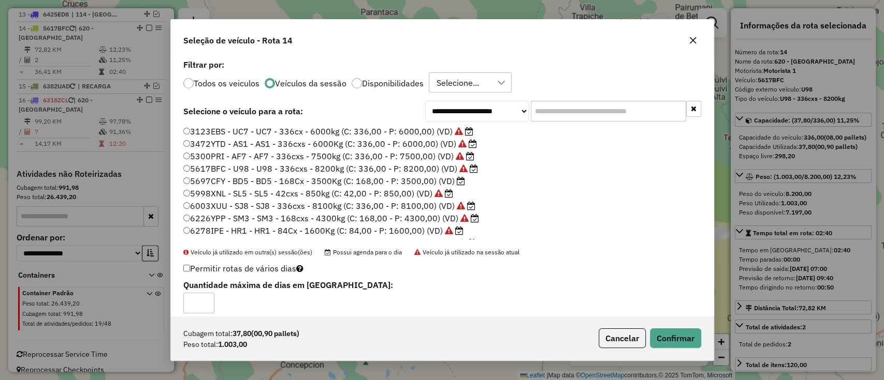
click at [673, 325] on div "Cubagem total: 37,80 (00,90 pallets) Peso total: 1.003,00 Cancelar Confirmar" at bounding box center [442, 338] width 543 height 45
click at [673, 330] on button "Confirmar" at bounding box center [675, 339] width 51 height 20
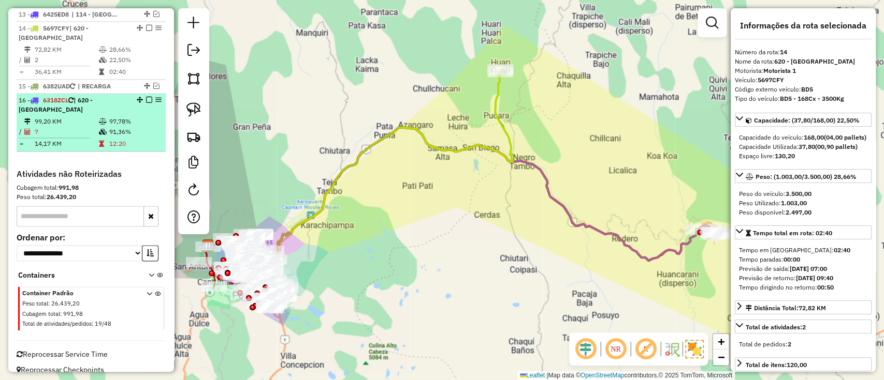
scroll to position [954, 0]
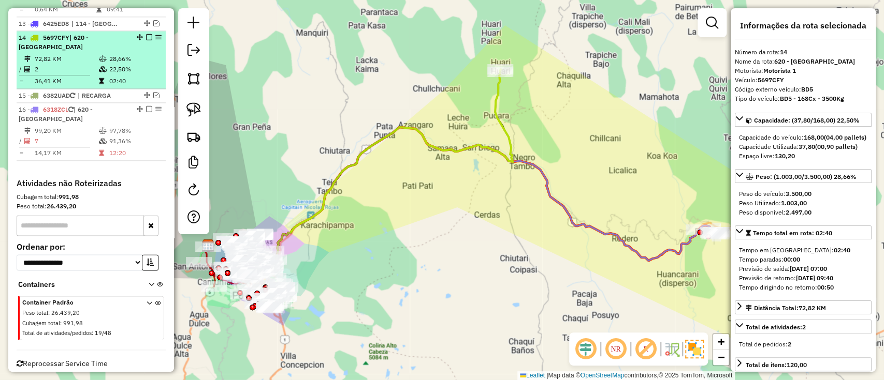
click at [112, 54] on td "28,66%" at bounding box center [135, 59] width 52 height 10
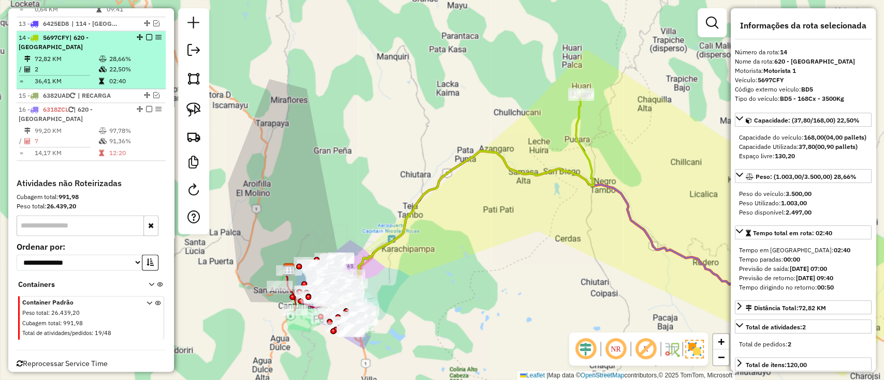
click at [146, 34] on em at bounding box center [149, 37] width 6 height 6
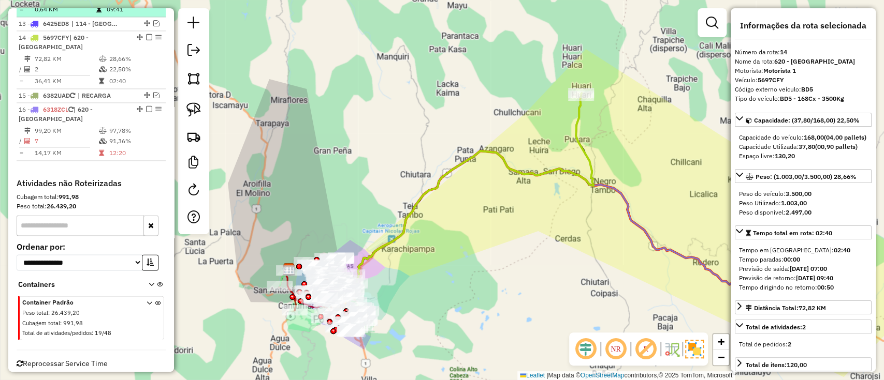
scroll to position [919, 0]
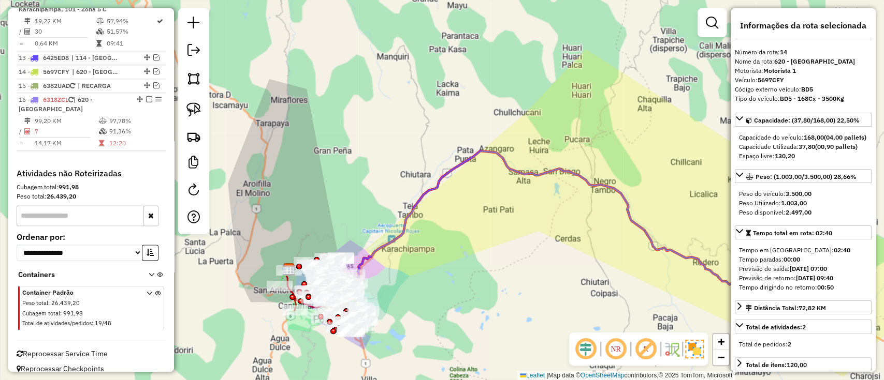
click at [60, 349] on span "Reprocessar Service Time" at bounding box center [62, 353] width 91 height 9
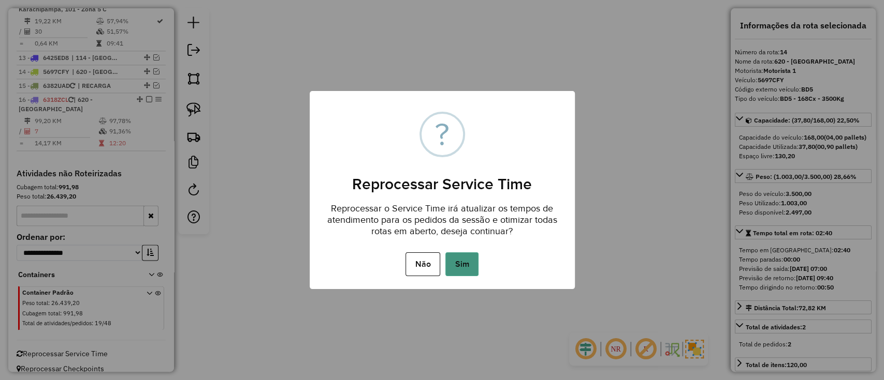
click at [461, 261] on button "Sim" at bounding box center [461, 265] width 33 height 24
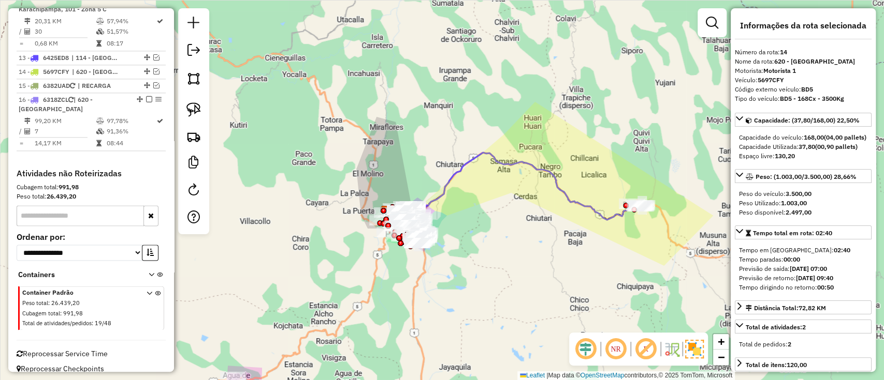
click at [511, 162] on icon at bounding box center [513, 187] width 252 height 68
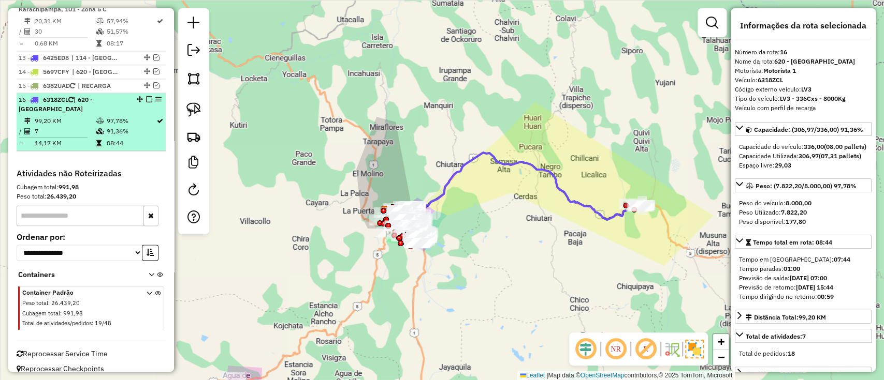
click at [146, 97] on em at bounding box center [149, 99] width 6 height 6
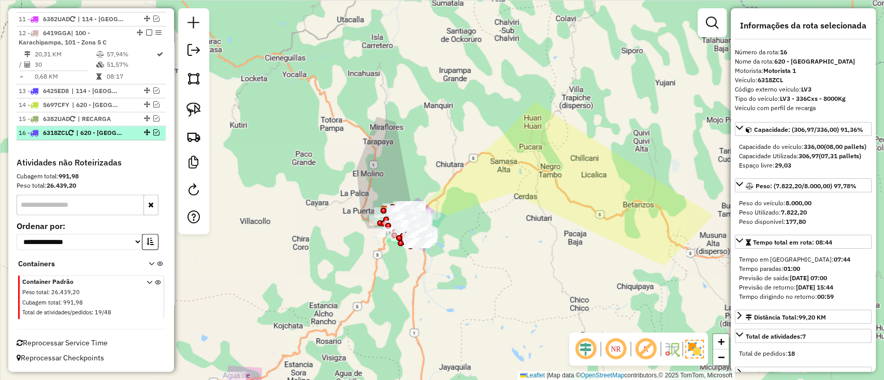
scroll to position [884, 0]
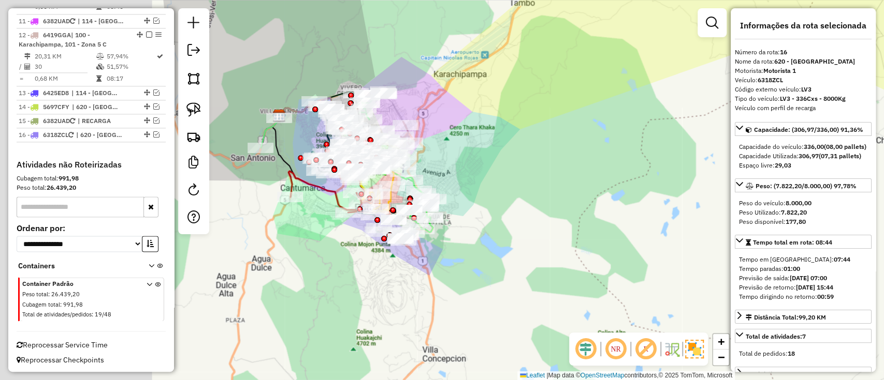
drag, startPoint x: 371, startPoint y: 241, endPoint x: 546, endPoint y: 233, distance: 175.6
click at [546, 233] on div "Janela de atendimento Grade de atendimento Capacidade Transportadoras Veículos …" at bounding box center [442, 190] width 884 height 380
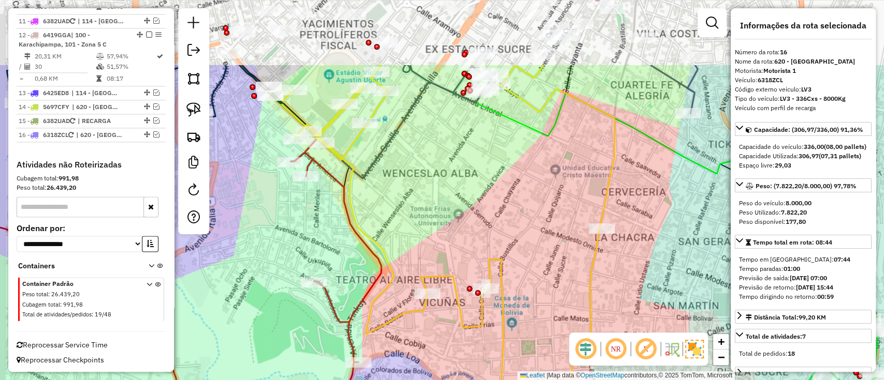
drag, startPoint x: 446, startPoint y: 135, endPoint x: 490, endPoint y: 239, distance: 112.7
click at [490, 239] on div "Janela de atendimento Grade de atendimento Capacidade Transportadoras Veículos …" at bounding box center [442, 190] width 884 height 380
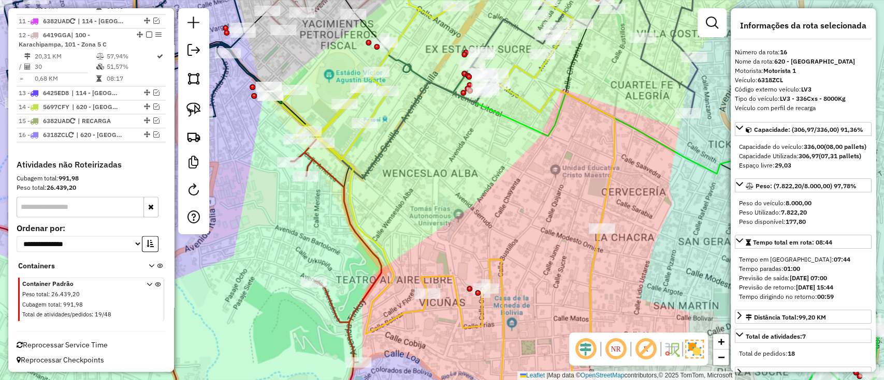
click at [605, 180] on icon at bounding box center [447, 190] width 334 height 457
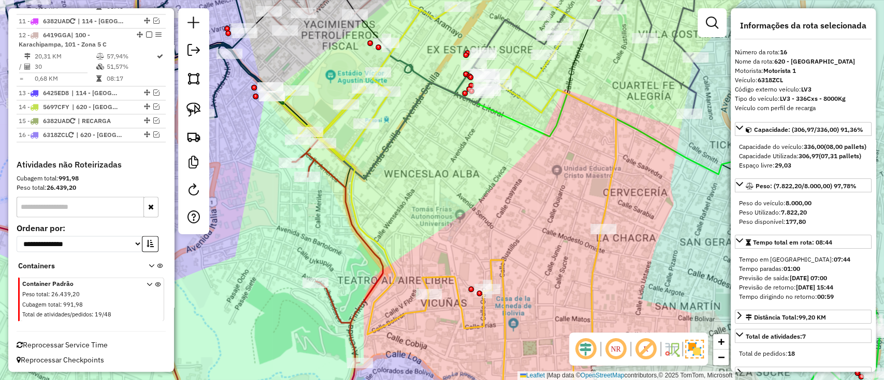
click at [604, 182] on icon at bounding box center [449, 190] width 334 height 457
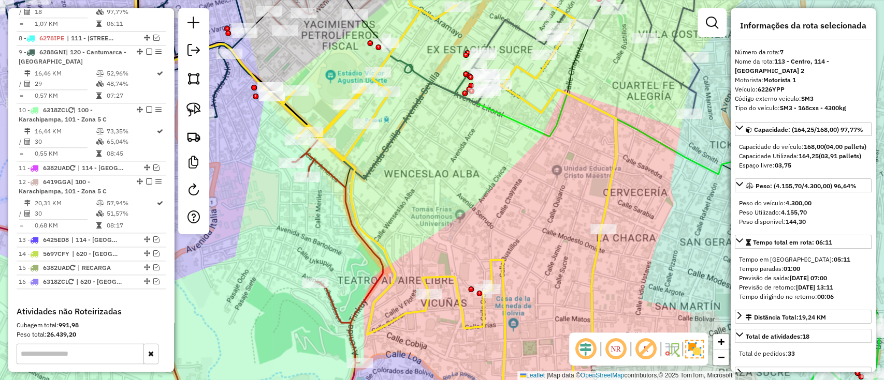
scroll to position [702, 0]
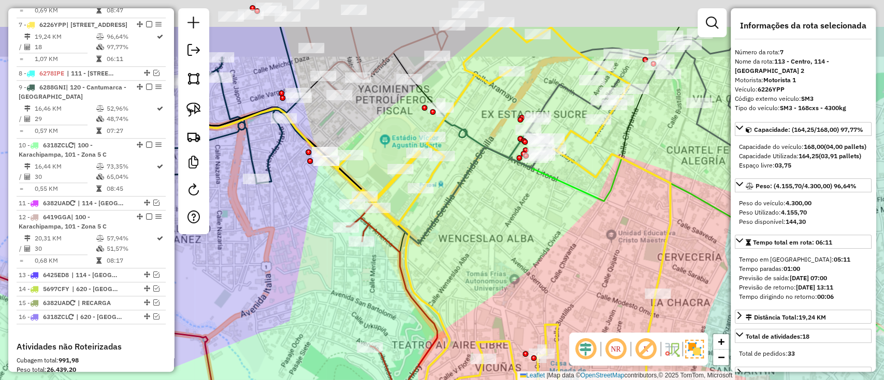
drag, startPoint x: 545, startPoint y: 213, endPoint x: 582, endPoint y: 239, distance: 45.1
click at [583, 246] on div "Janela de atendimento Grade de atendimento Capacidade Transportadoras Veículos …" at bounding box center [442, 190] width 884 height 380
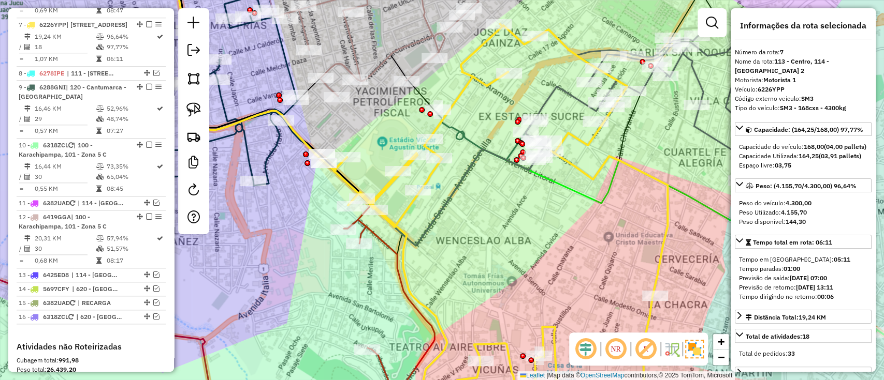
drag, startPoint x: 485, startPoint y: 280, endPoint x: 483, endPoint y: 290, distance: 10.5
click at [482, 298] on div "Janela de atendimento Grade de atendimento Capacidade Transportadoras Veículos …" at bounding box center [442, 190] width 884 height 380
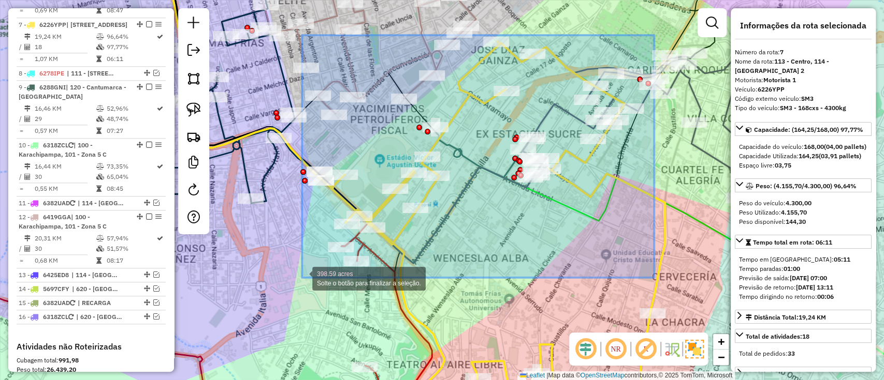
drag, startPoint x: 654, startPoint y: 35, endPoint x: 302, endPoint y: 278, distance: 427.6
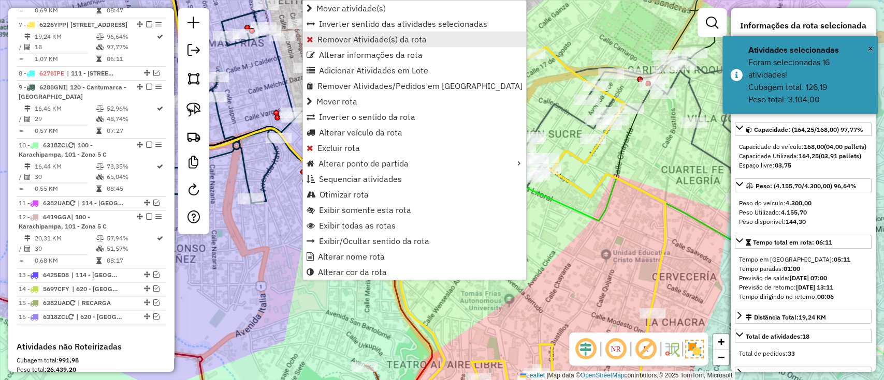
click at [356, 43] on span "Remover Atividade(s) da rota" at bounding box center [371, 39] width 109 height 8
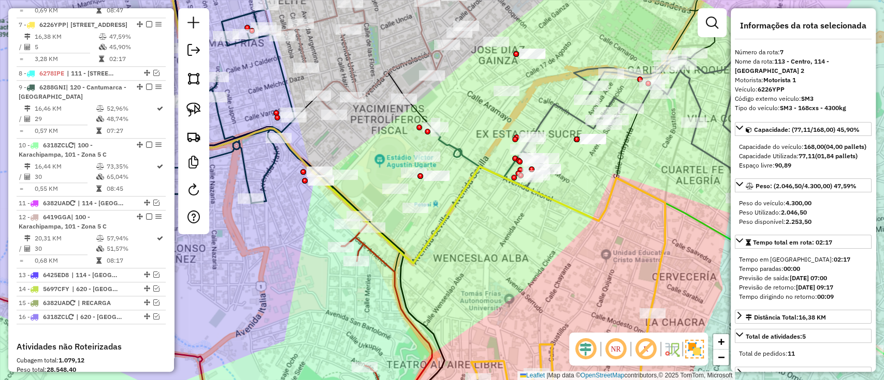
click at [594, 220] on icon at bounding box center [410, 137] width 507 height 351
drag, startPoint x: 585, startPoint y: 246, endPoint x: 456, endPoint y: 155, distance: 158.4
click at [460, 161] on div "Janela de atendimento Grade de atendimento Capacidade Transportadoras Veículos …" at bounding box center [442, 190] width 884 height 380
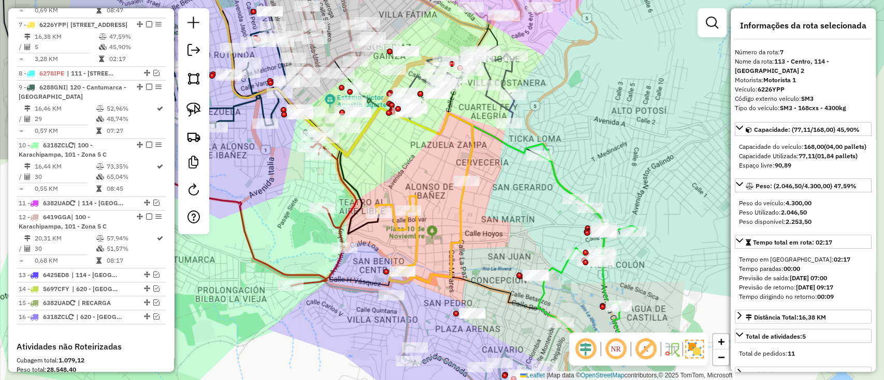
drag, startPoint x: 464, startPoint y: 226, endPoint x: 459, endPoint y: 224, distance: 5.4
click at [459, 224] on icon at bounding box center [420, 232] width 89 height 102
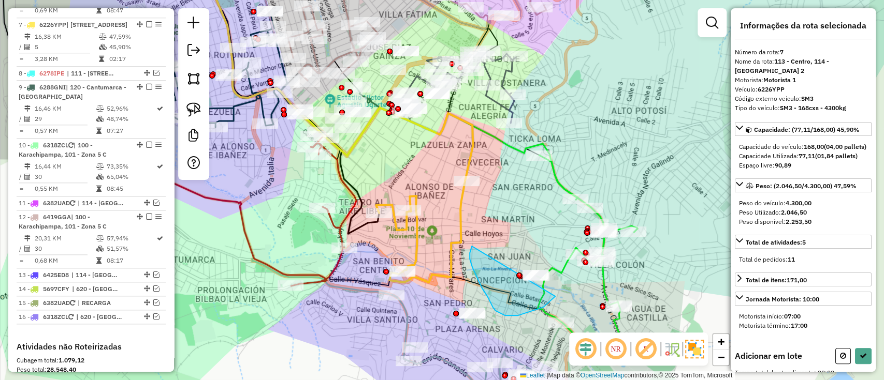
drag, startPoint x: 470, startPoint y: 253, endPoint x: 551, endPoint y: 242, distance: 82.0
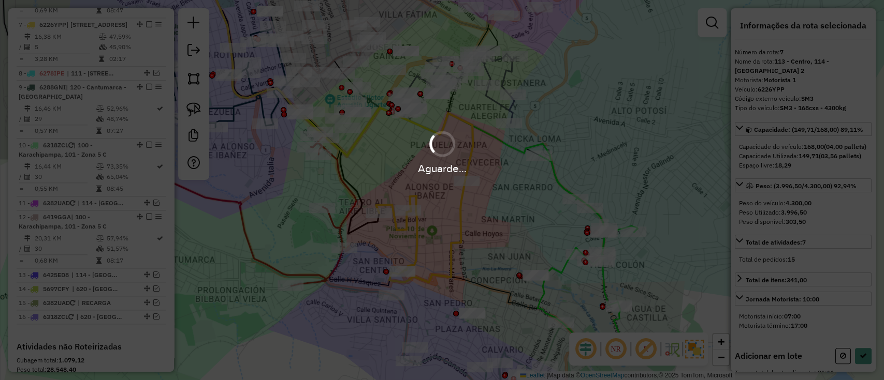
select select "**********"
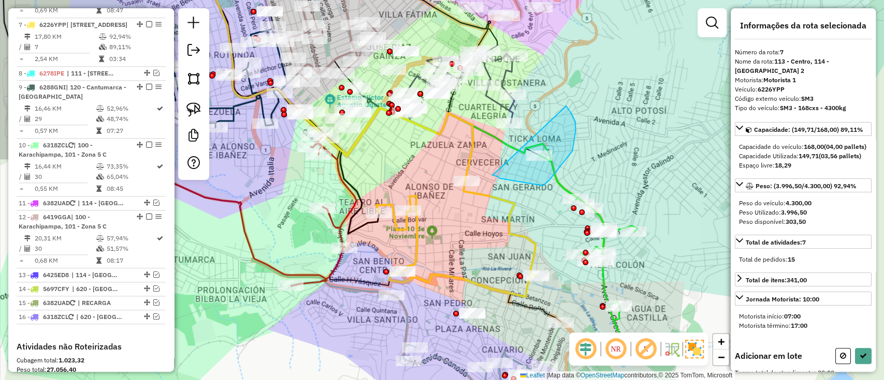
drag, startPoint x: 575, startPoint y: 131, endPoint x: 563, endPoint y: 106, distance: 28.5
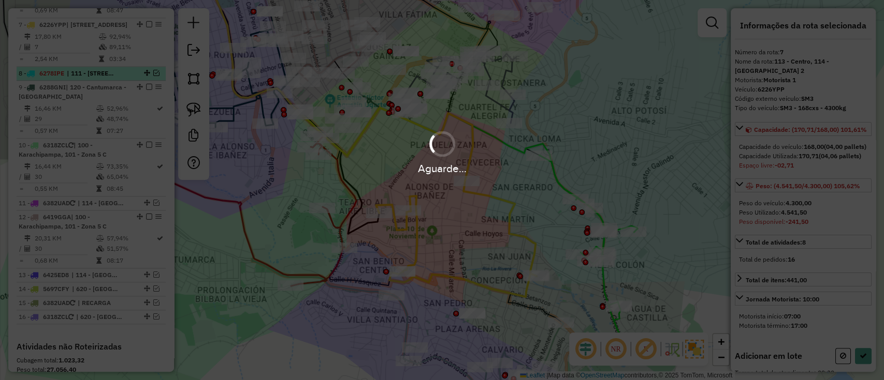
select select "**********"
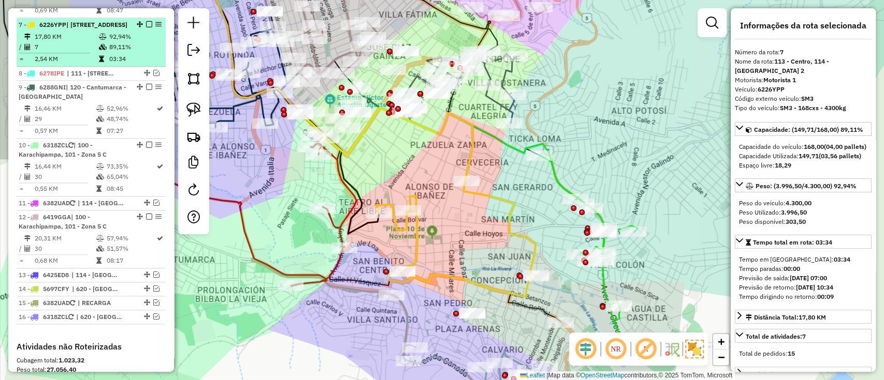
click at [146, 21] on em at bounding box center [149, 24] width 6 height 6
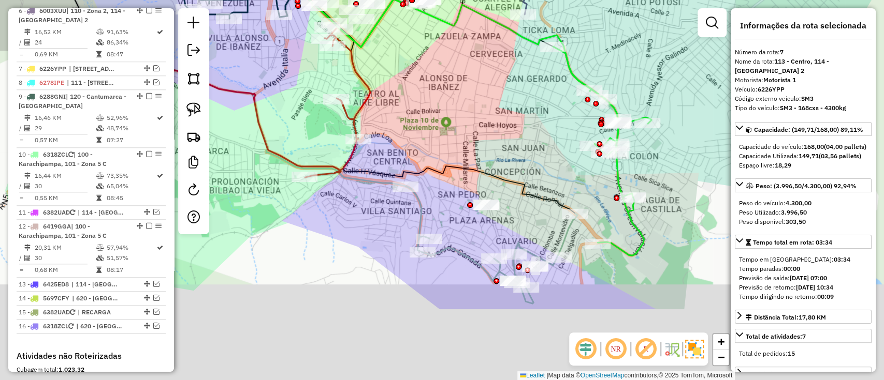
drag, startPoint x: 356, startPoint y: 191, endPoint x: 365, endPoint y: 124, distance: 67.5
click at [365, 124] on div "Janela de atendimento Grade de atendimento Capacidade Transportadoras Veículos …" at bounding box center [442, 190] width 884 height 380
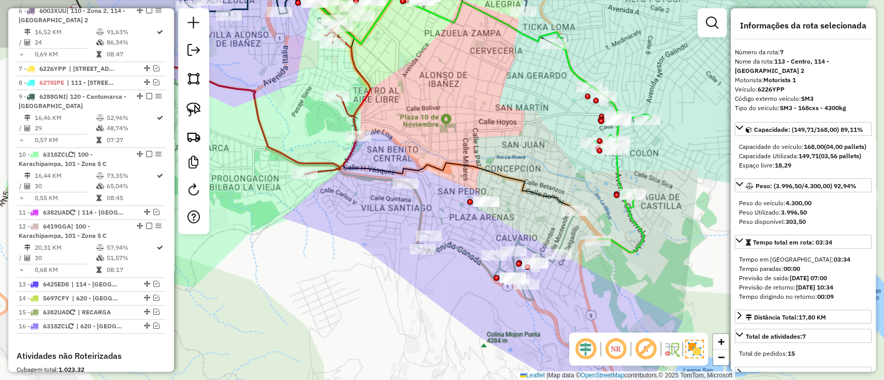
click at [417, 214] on icon at bounding box center [491, 242] width 171 height 118
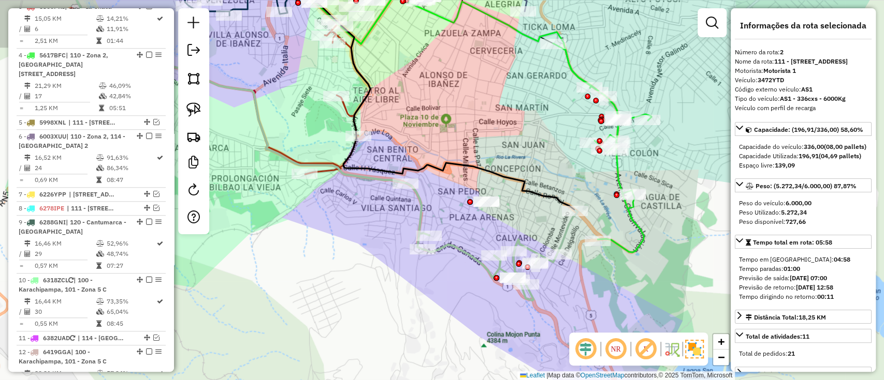
scroll to position [465, 0]
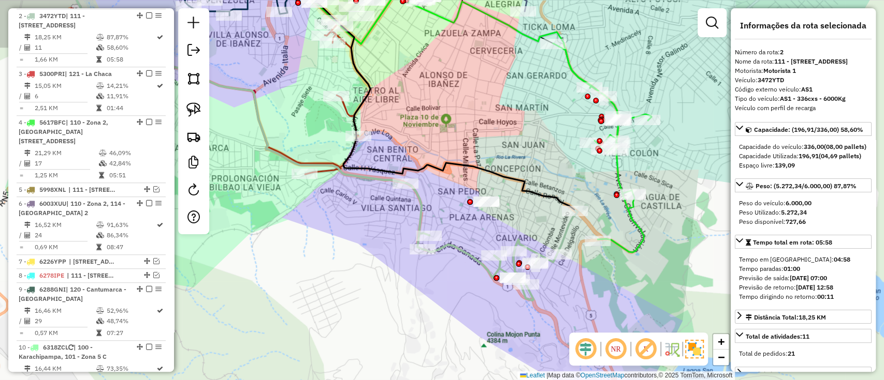
click at [319, 216] on div "Janela de atendimento Grade de atendimento Capacidade Transportadoras Veículos …" at bounding box center [442, 190] width 884 height 380
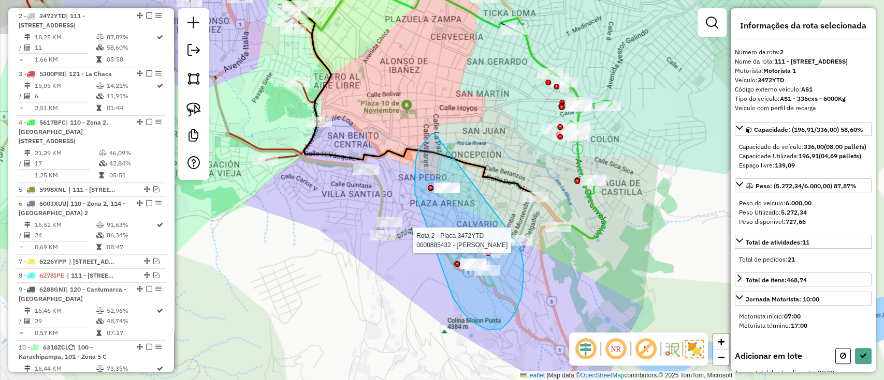
click at [519, 245] on div "Rota 2 - Placa 3472YTD 0000885432 - LUIS FERNANDO V Janela de atendimento Grade…" at bounding box center [442, 190] width 884 height 380
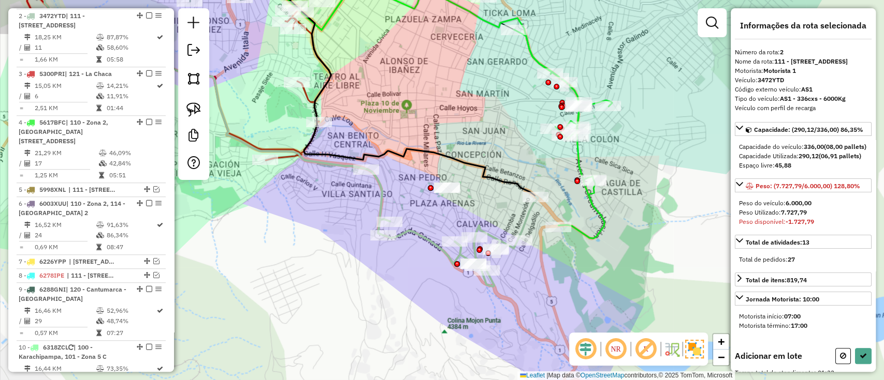
select select "**********"
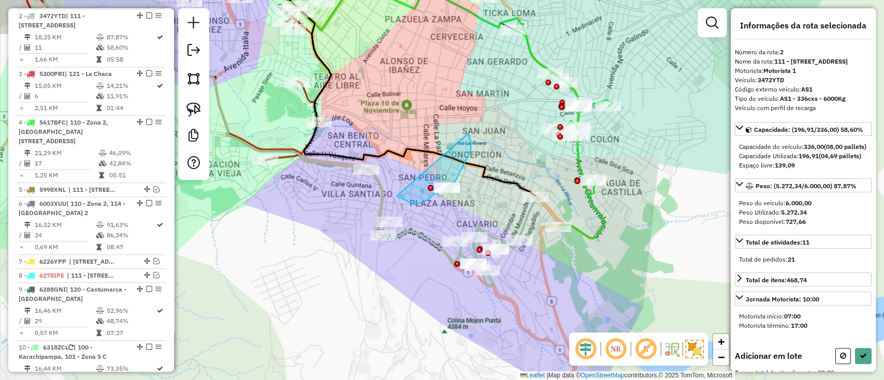
drag, startPoint x: 397, startPoint y: 196, endPoint x: 461, endPoint y: 122, distance: 98.3
drag, startPoint x: 427, startPoint y: 199, endPoint x: 492, endPoint y: 144, distance: 85.6
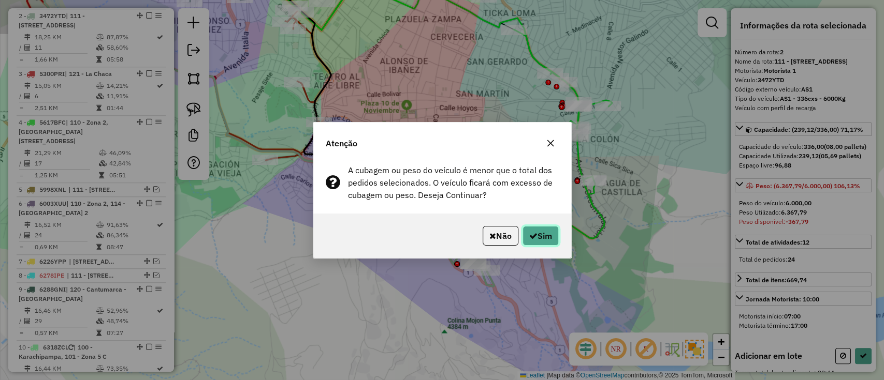
click at [526, 230] on button "Sim" at bounding box center [540, 236] width 36 height 20
select select "**********"
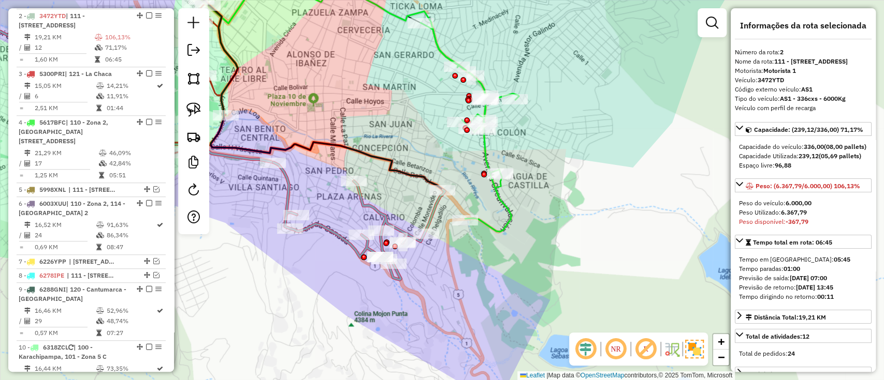
click at [505, 226] on icon at bounding box center [469, 127] width 98 height 209
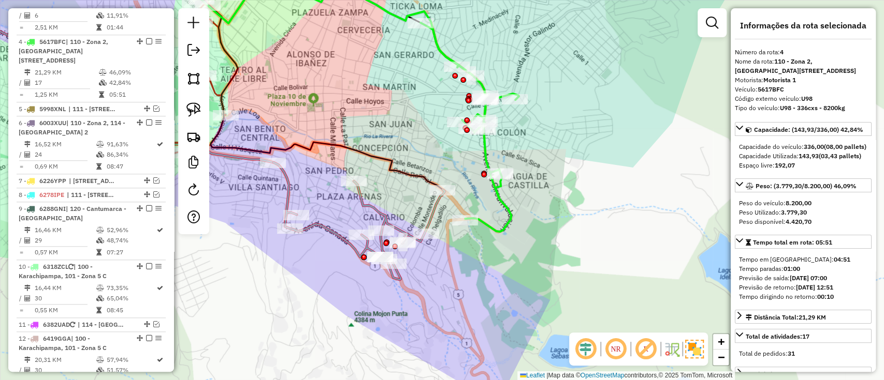
scroll to position [572, 0]
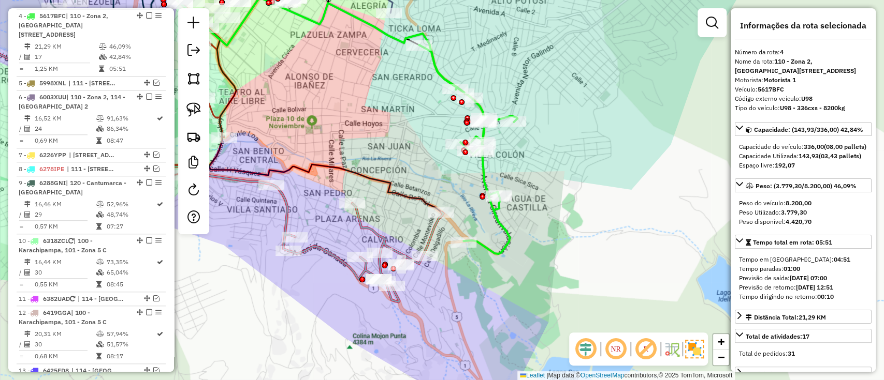
click at [529, 279] on div "Janela de atendimento Grade de atendimento Capacidade Transportadoras Veículos …" at bounding box center [442, 190] width 884 height 380
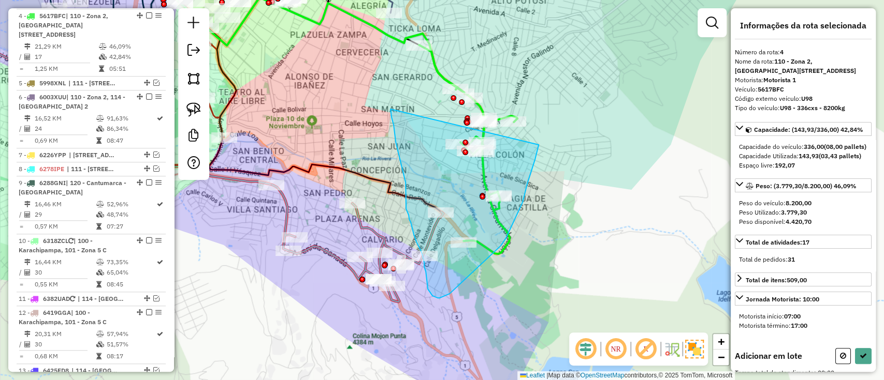
drag, startPoint x: 390, startPoint y: 109, endPoint x: 526, endPoint y: 83, distance: 138.1
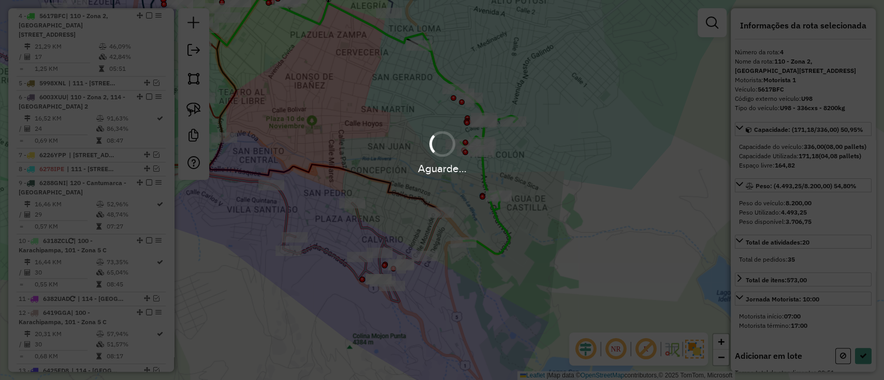
select select "**********"
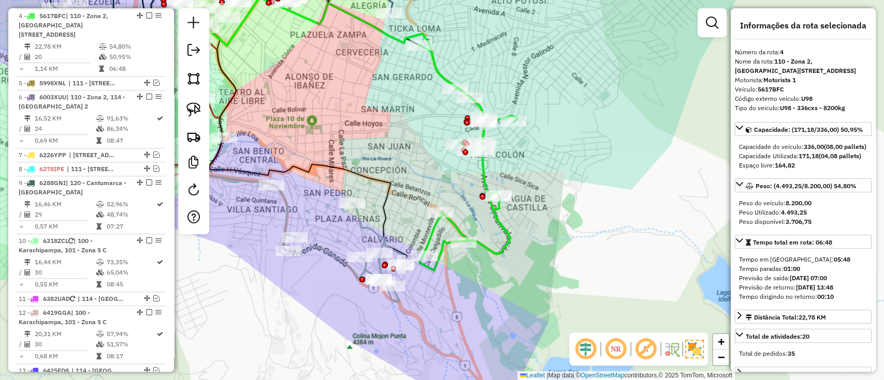
drag, startPoint x: 468, startPoint y: 188, endPoint x: 525, endPoint y: 167, distance: 60.8
click at [525, 167] on div "Janela de atendimento Grade de atendimento Capacidade Transportadoras Veículos …" at bounding box center [442, 190] width 884 height 380
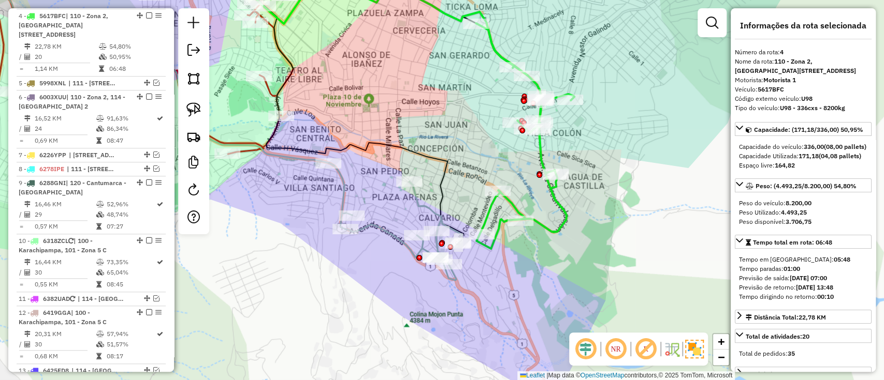
click at [543, 215] on div "Janela de atendimento Grade de atendimento Capacidade Transportadoras Veículos …" at bounding box center [442, 190] width 884 height 380
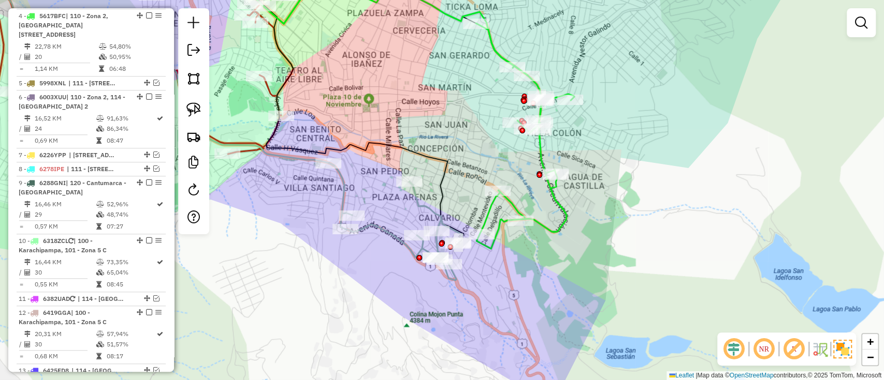
click at [550, 227] on icon at bounding box center [525, 136] width 98 height 226
select select "**********"
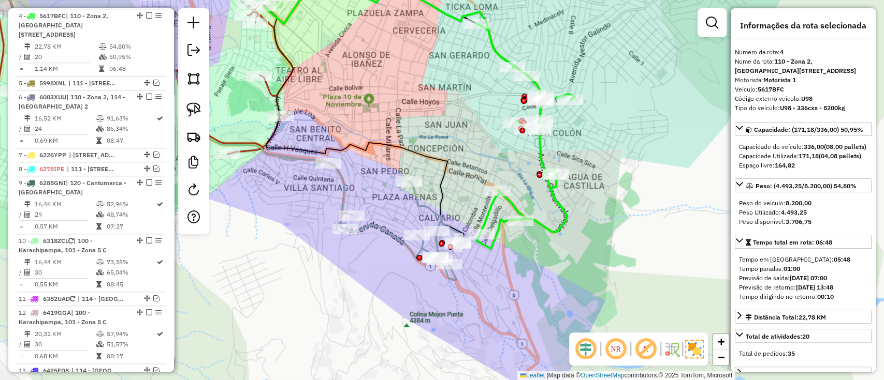
click at [340, 182] on icon at bounding box center [396, 222] width 134 height 118
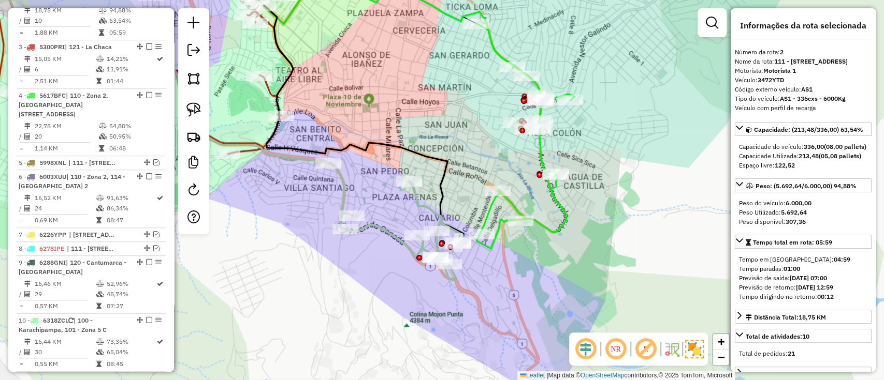
scroll to position [465, 0]
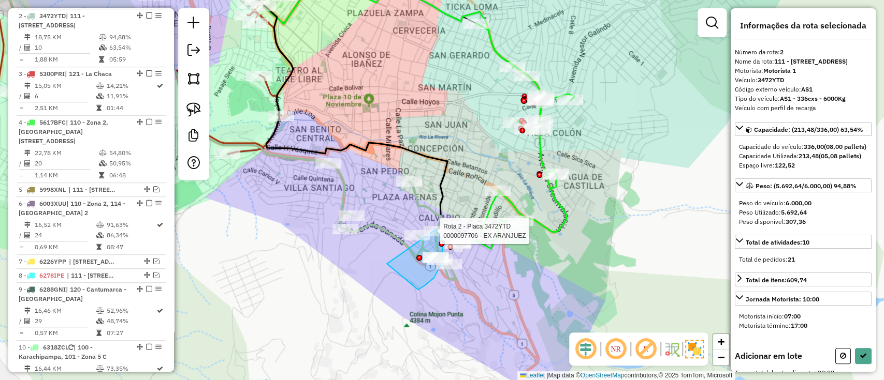
drag, startPoint x: 442, startPoint y: 239, endPoint x: 432, endPoint y: 225, distance: 17.1
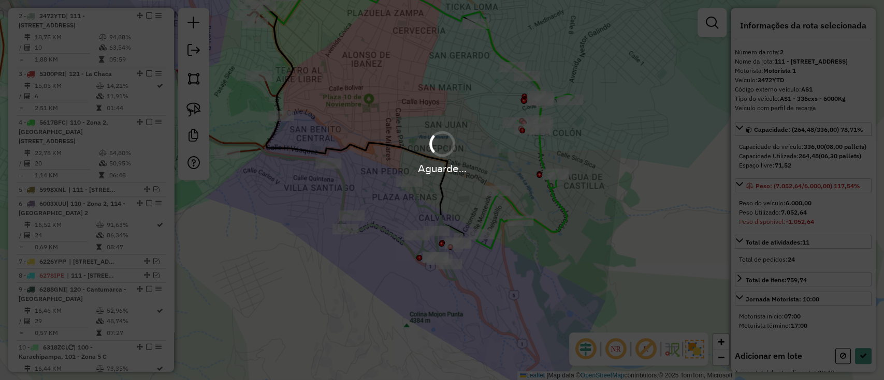
select select "**********"
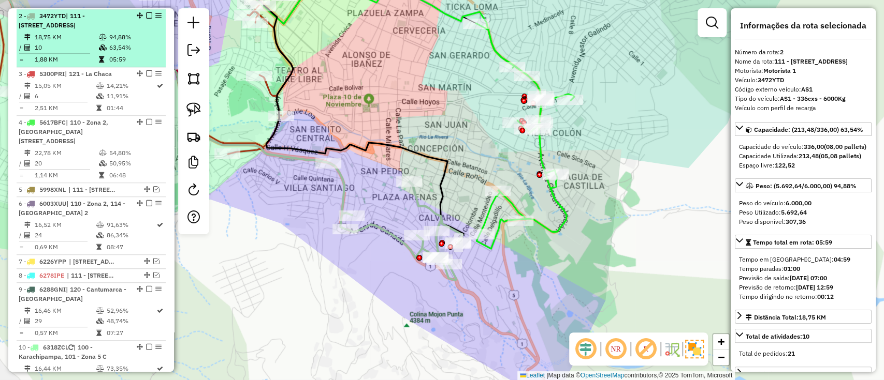
click at [146, 12] on em at bounding box center [149, 15] width 6 height 6
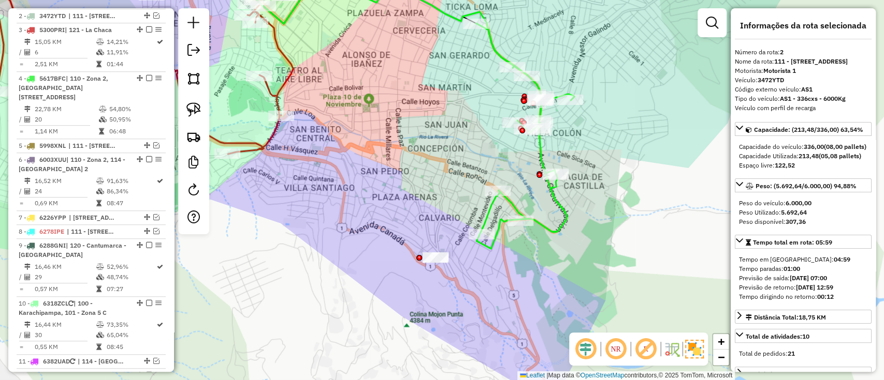
click at [560, 221] on icon at bounding box center [525, 136] width 98 height 226
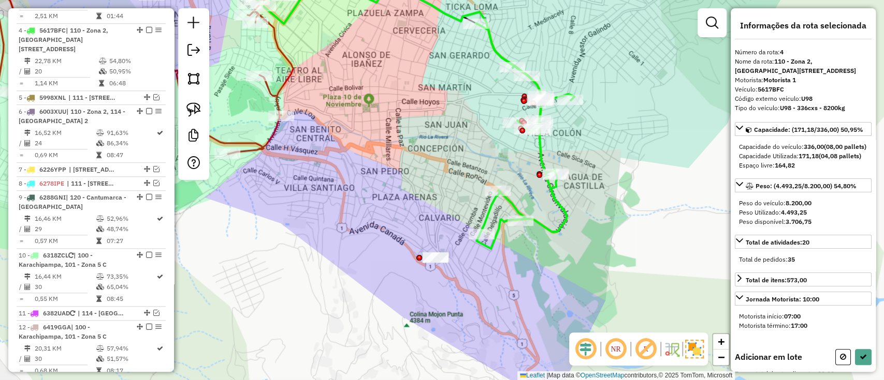
scroll to position [528, 0]
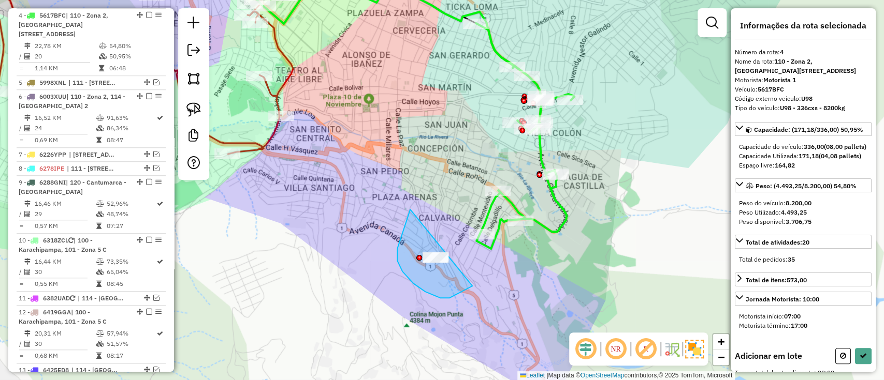
drag, startPoint x: 410, startPoint y: 210, endPoint x: 501, endPoint y: 235, distance: 94.6
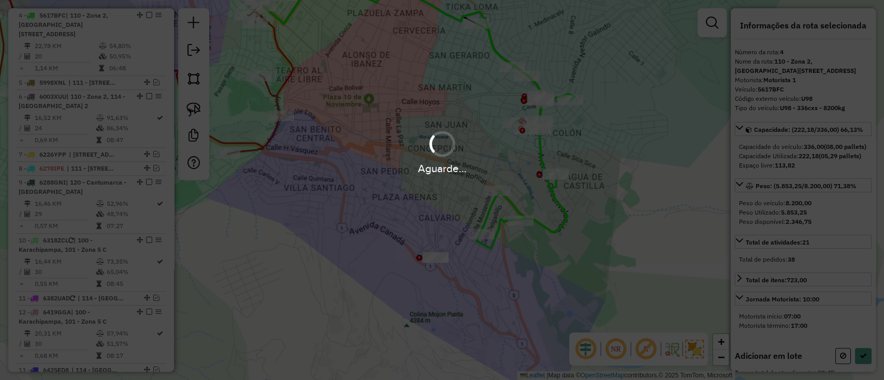
select select "**********"
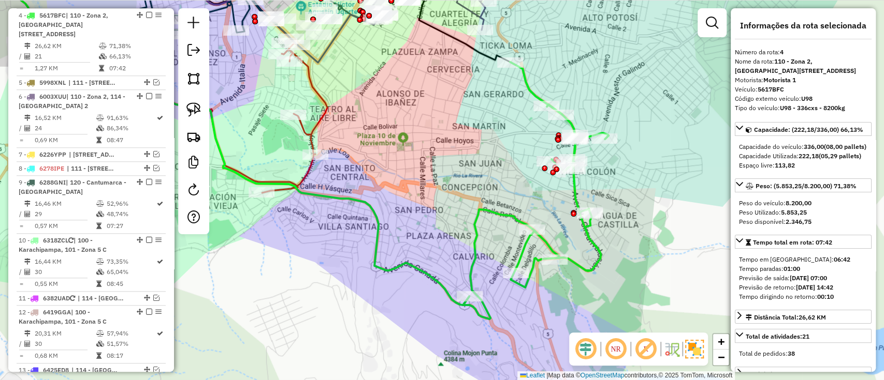
drag, startPoint x: 558, startPoint y: 206, endPoint x: 595, endPoint y: 247, distance: 55.0
click at [594, 246] on icon at bounding box center [535, 190] width 145 height 257
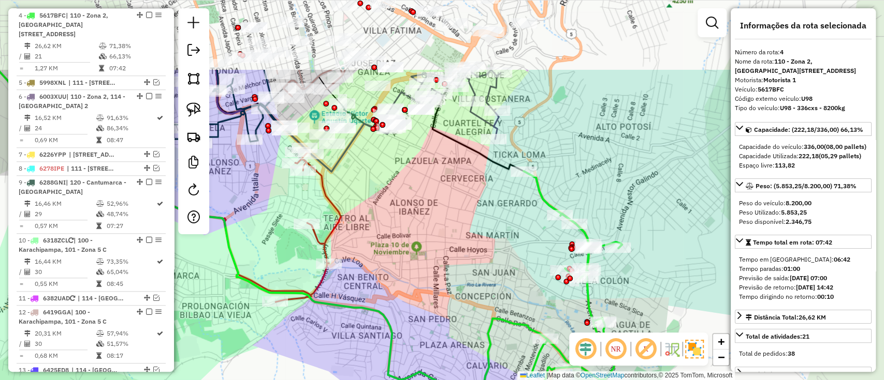
drag, startPoint x: 487, startPoint y: 167, endPoint x: 498, endPoint y: 256, distance: 89.3
click at [498, 256] on div "Janela de atendimento Grade de atendimento Capacidade Transportadoras Veículos …" at bounding box center [442, 190] width 884 height 380
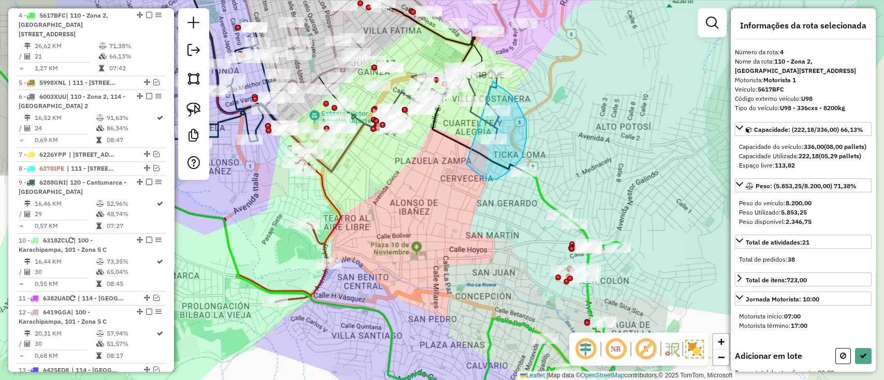
drag, startPoint x: 522, startPoint y: 156, endPoint x: 492, endPoint y: 81, distance: 81.0
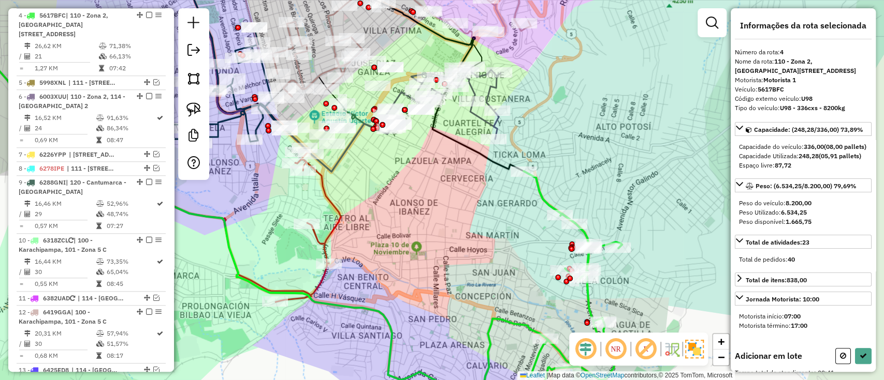
select select "**********"
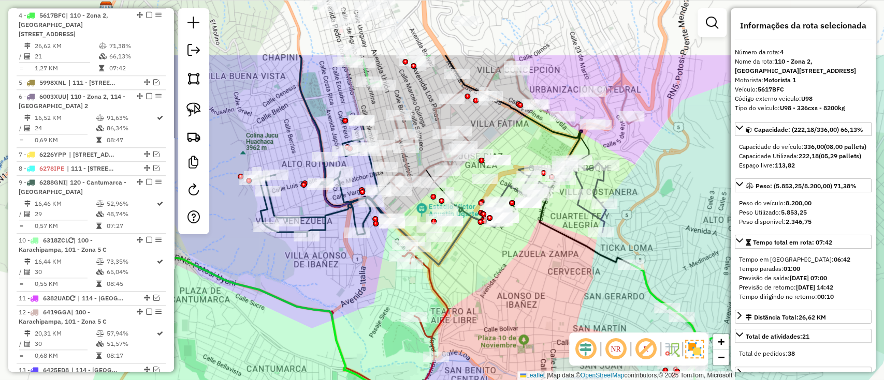
drag, startPoint x: 428, startPoint y: 210, endPoint x: 518, endPoint y: 294, distance: 122.7
click at [518, 294] on div "Janela de atendimento Grade de atendimento Capacidade Transportadoras Veículos …" at bounding box center [442, 190] width 884 height 380
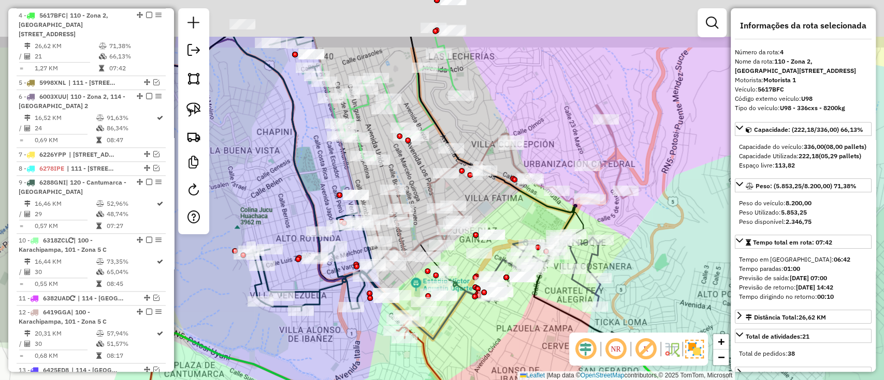
drag, startPoint x: 529, startPoint y: 194, endPoint x: 525, endPoint y: 282, distance: 88.1
click at [525, 282] on icon at bounding box center [364, 188] width 521 height 302
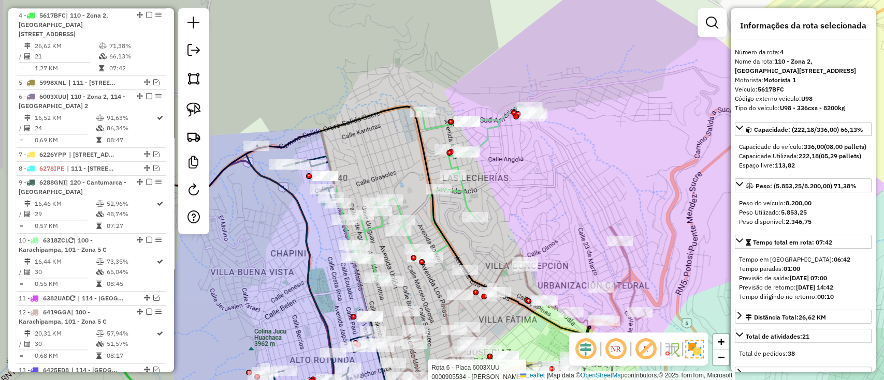
click at [528, 187] on div "Rota 6 - Placa 6003XUU 0000905534 - WALTER SOLANO G Janela de atendimento Grade…" at bounding box center [442, 190] width 884 height 380
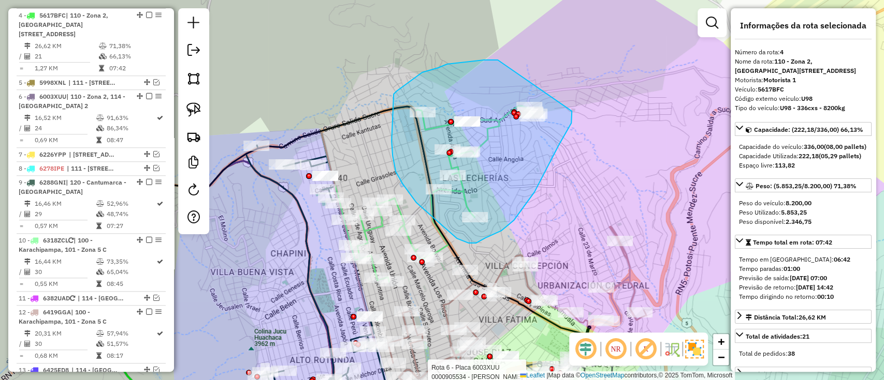
drag, startPoint x: 397, startPoint y: 91, endPoint x: 572, endPoint y: 110, distance: 176.0
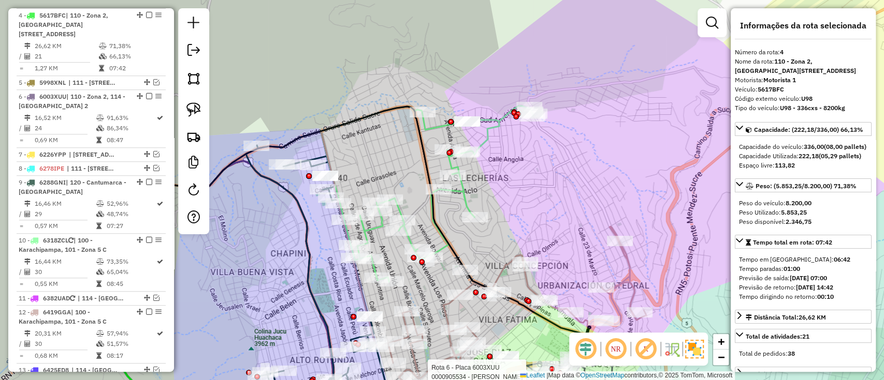
click at [464, 193] on icon at bounding box center [287, 219] width 491 height 227
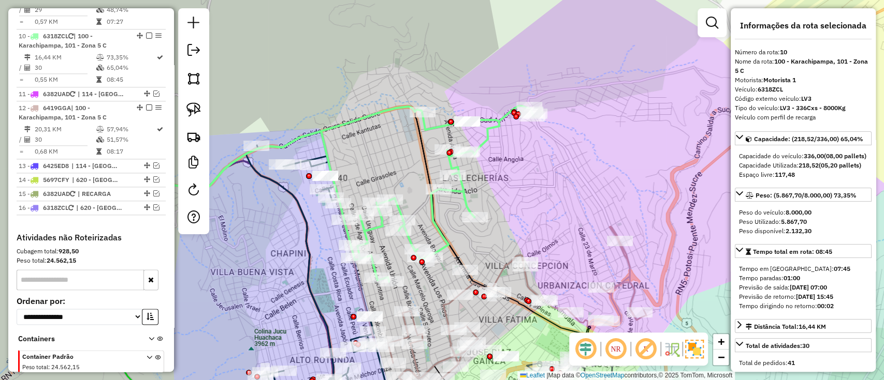
scroll to position [743, 0]
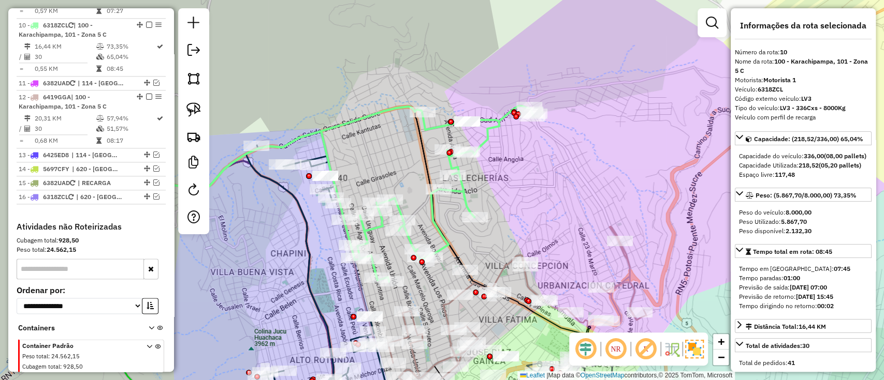
drag, startPoint x: 485, startPoint y: 184, endPoint x: 486, endPoint y: 203, distance: 19.2
click at [486, 203] on div "Janela de atendimento Grade de atendimento Capacidade Transportadoras Veículos …" at bounding box center [442, 190] width 884 height 380
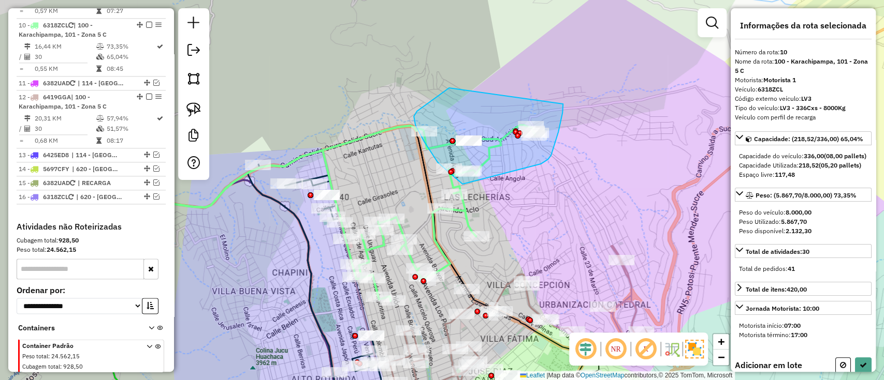
drag, startPoint x: 462, startPoint y: 184, endPoint x: 561, endPoint y: 104, distance: 127.3
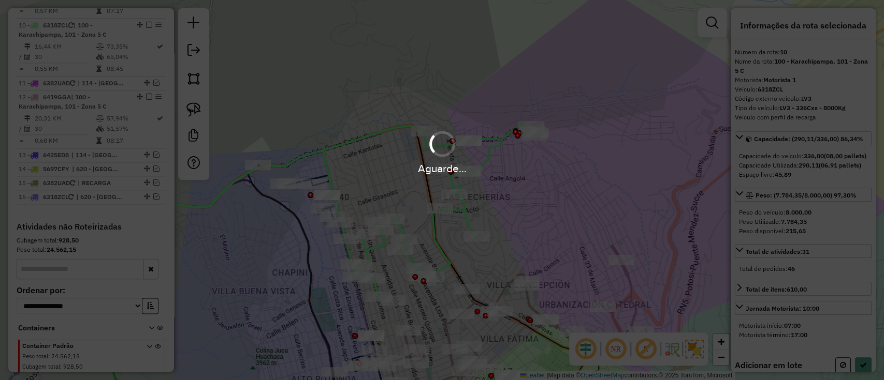
select select "**********"
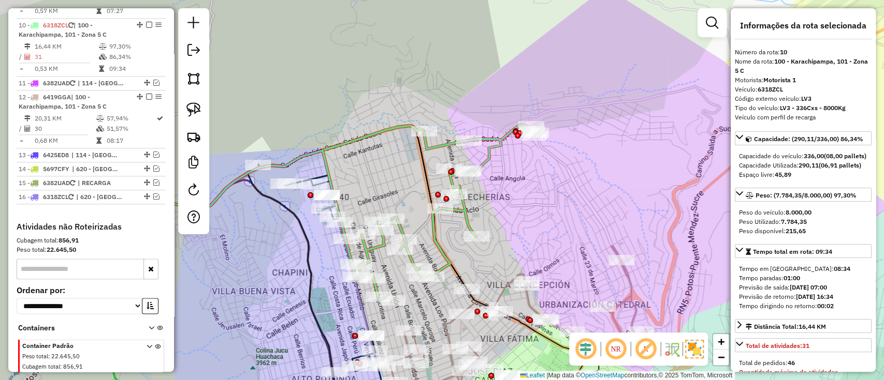
drag, startPoint x: 380, startPoint y: 140, endPoint x: 534, endPoint y: 101, distance: 158.1
click at [533, 105] on div "Janela de atendimento Grade de atendimento Capacidade Transportadoras Veículos …" at bounding box center [442, 190] width 884 height 380
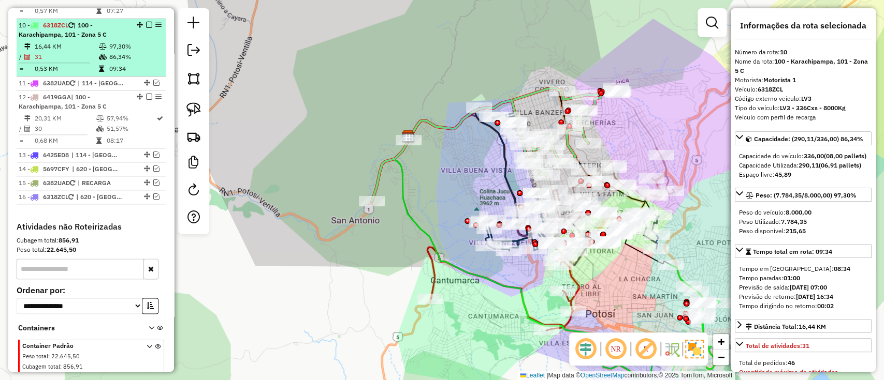
click at [148, 22] on em at bounding box center [149, 25] width 6 height 6
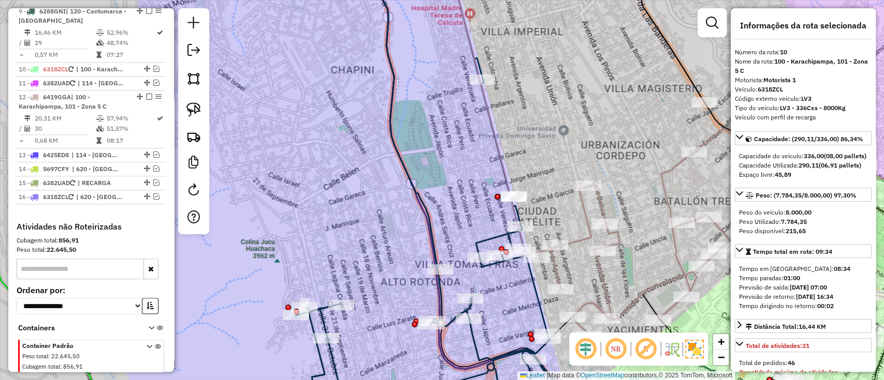
click at [489, 234] on icon at bounding box center [441, 190] width 291 height 457
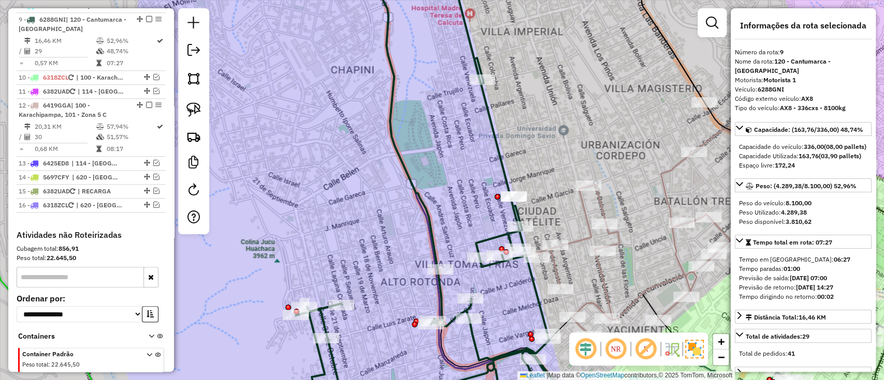
scroll to position [685, 0]
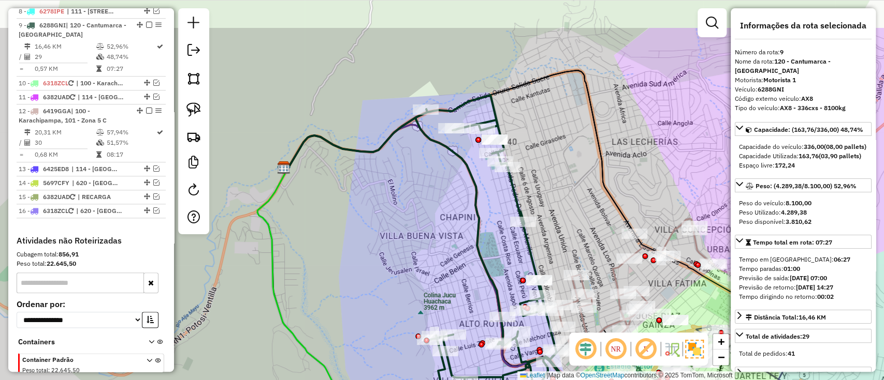
drag, startPoint x: 344, startPoint y: 159, endPoint x: 393, endPoint y: 230, distance: 85.9
click at [393, 230] on div "Janela de atendimento Grade de atendimento Capacidade Transportadoras Veículos …" at bounding box center [442, 190] width 884 height 380
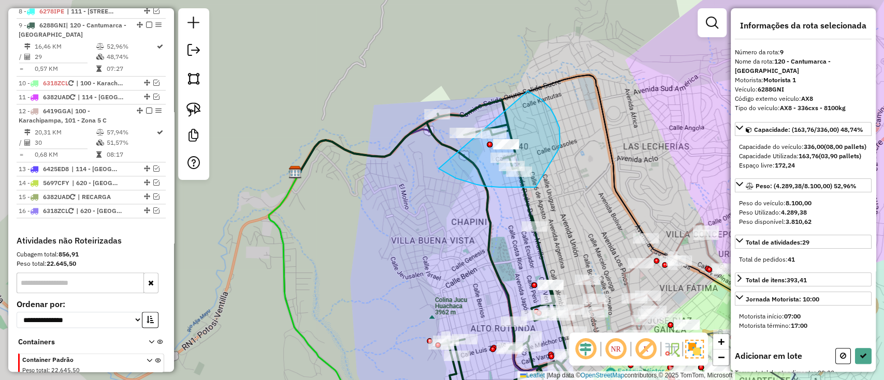
drag, startPoint x: 477, startPoint y: 185, endPoint x: 515, endPoint y: 87, distance: 104.6
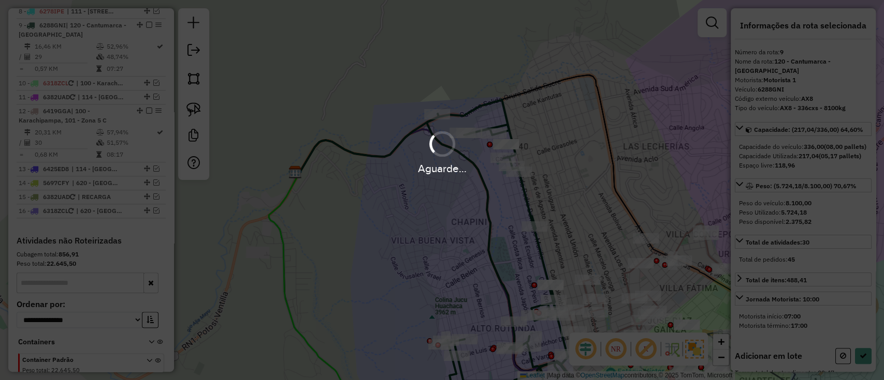
select select "**********"
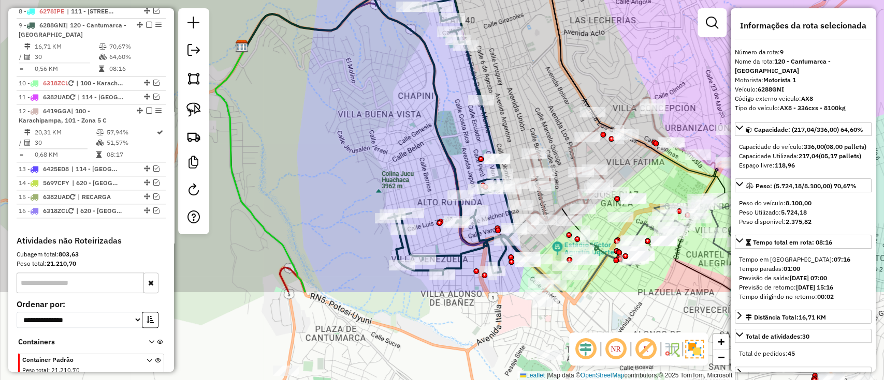
drag, startPoint x: 421, startPoint y: 184, endPoint x: 410, endPoint y: 147, distance: 38.5
click at [410, 147] on div "Janela de atendimento Grade de atendimento Capacidade Transportadoras Veículos …" at bounding box center [442, 190] width 884 height 380
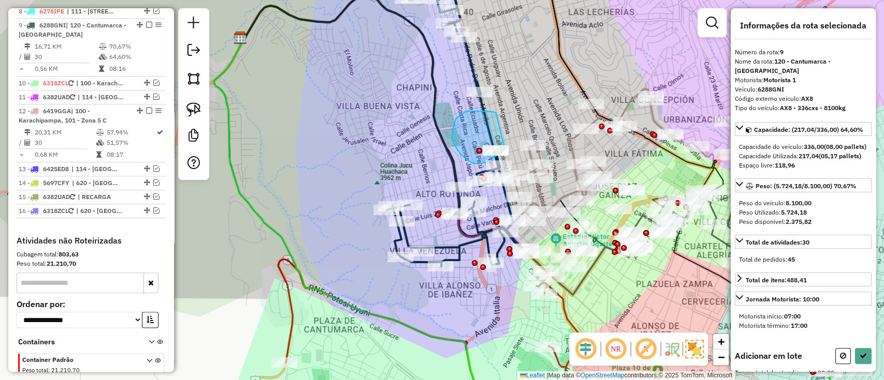
click at [504, 148] on div "Janela de atendimento Grade de atendimento Capacidade Transportadoras Veículos …" at bounding box center [442, 190] width 884 height 380
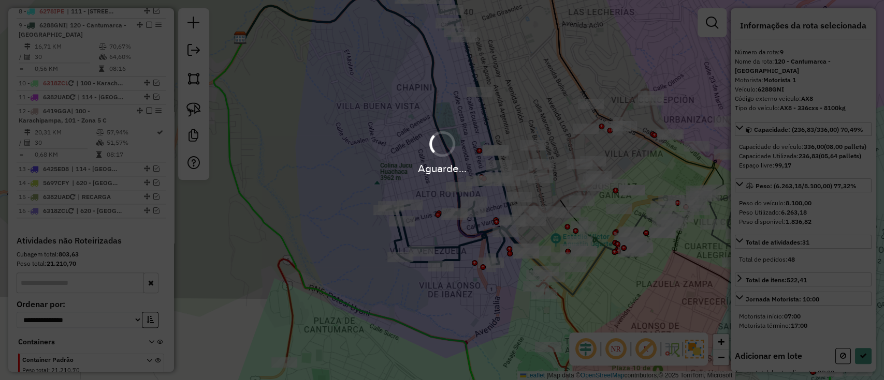
select select "**********"
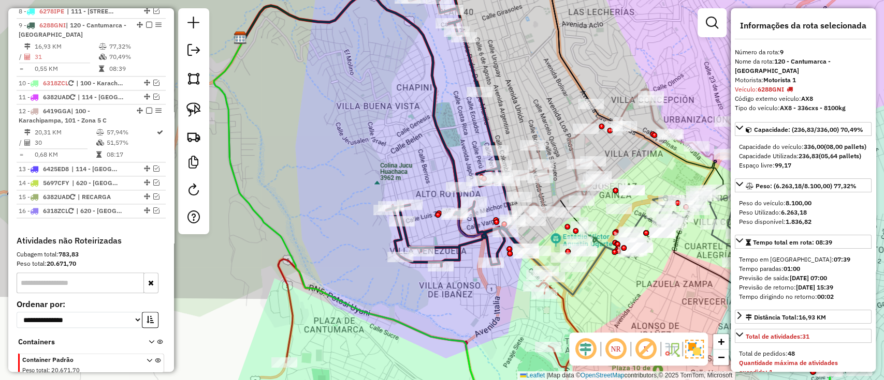
drag, startPoint x: 486, startPoint y: 329, endPoint x: 442, endPoint y: 156, distance: 178.4
click at [443, 159] on div "Janela de atendimento Grade de atendimento Capacidade Transportadoras Veículos …" at bounding box center [442, 190] width 884 height 380
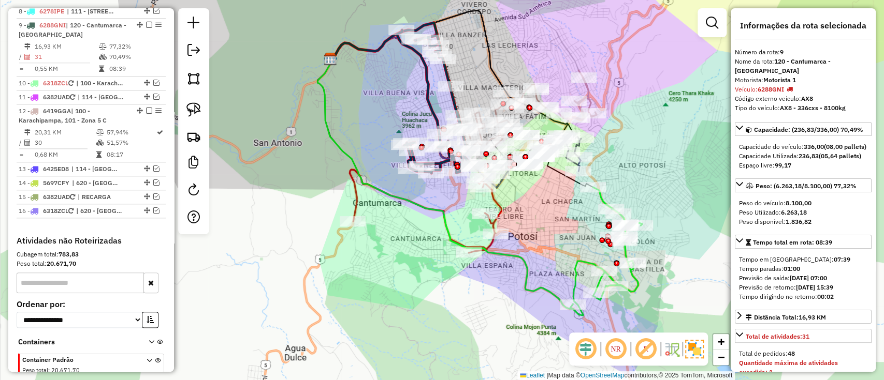
click at [354, 200] on icon at bounding box center [425, 211] width 152 height 83
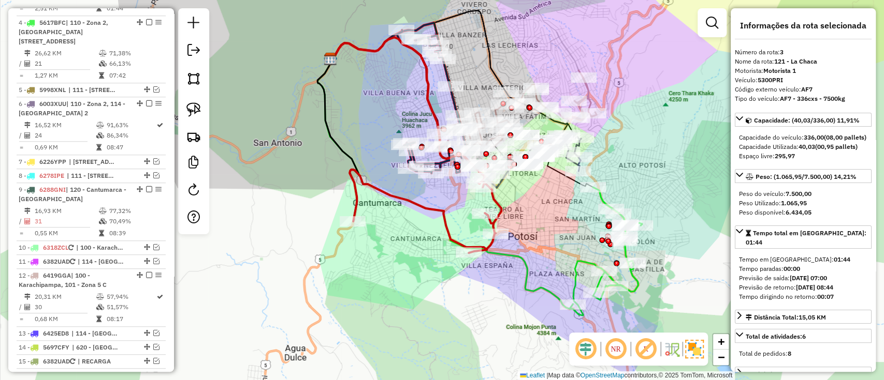
scroll to position [479, 0]
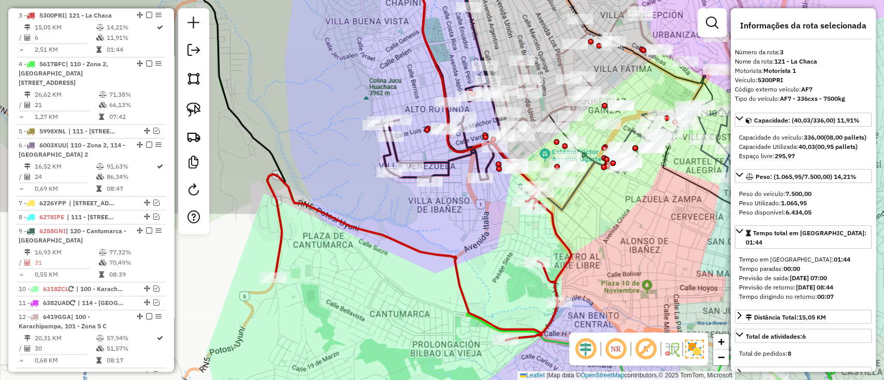
click at [397, 154] on icon at bounding box center [447, 72] width 145 height 220
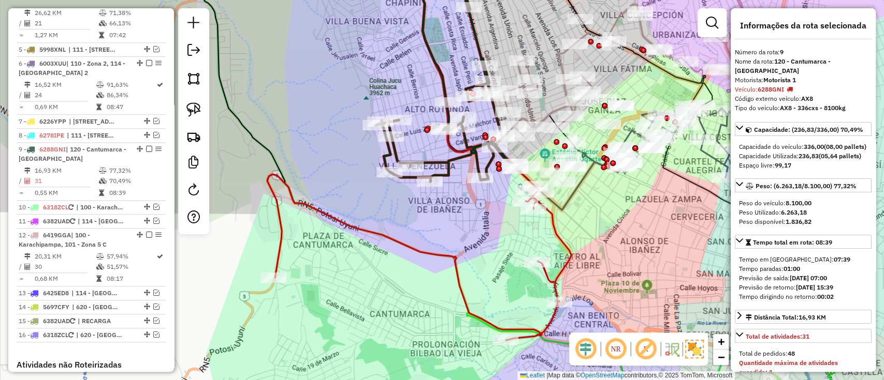
scroll to position [685, 0]
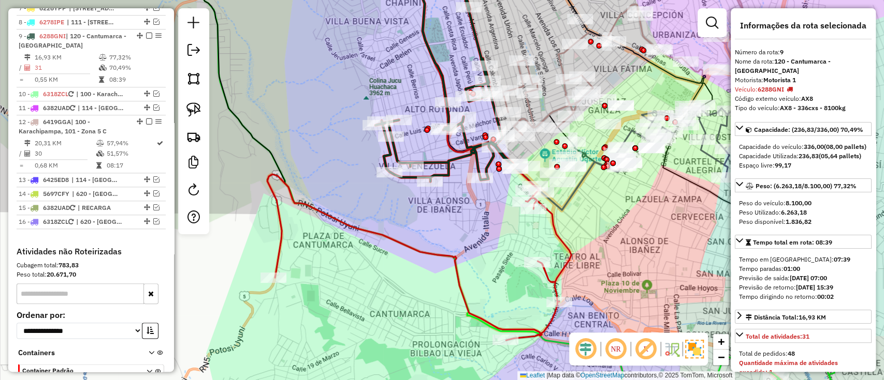
drag, startPoint x: 389, startPoint y: 226, endPoint x: 394, endPoint y: 207, distance: 19.8
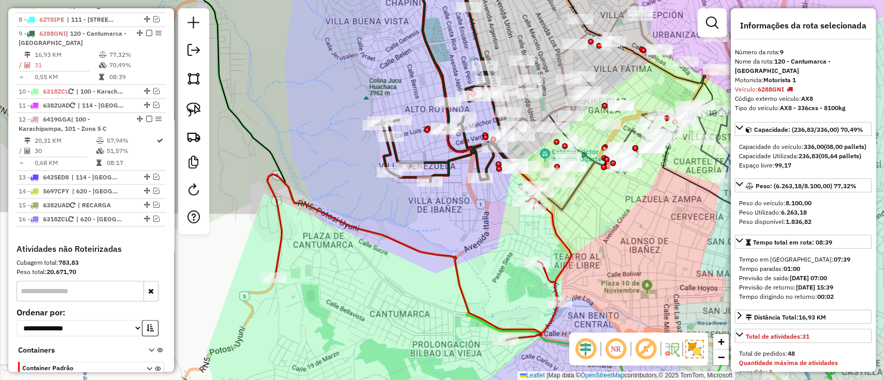
click at [394, 208] on div "Janela de atendimento Grade de atendimento Capacidade Transportadoras Veículos …" at bounding box center [442, 190] width 884 height 380
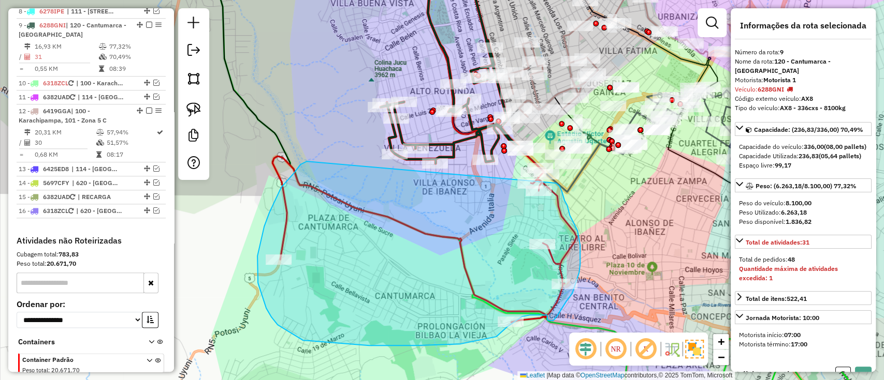
drag, startPoint x: 300, startPoint y: 165, endPoint x: 555, endPoint y: 183, distance: 255.3
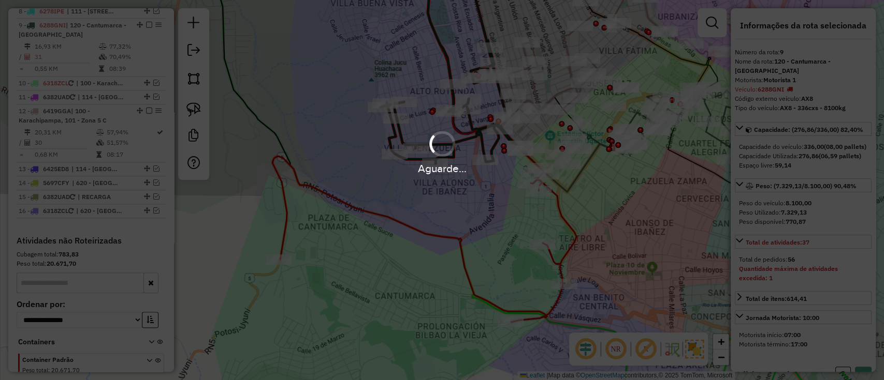
select select "**********"
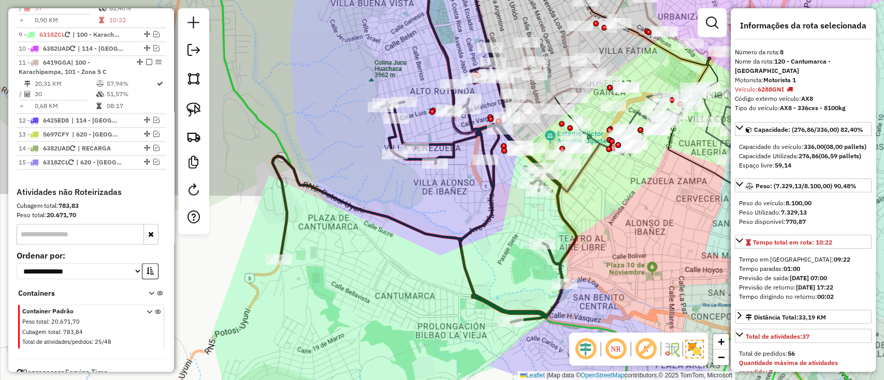
click at [458, 238] on icon at bounding box center [424, 142] width 304 height 361
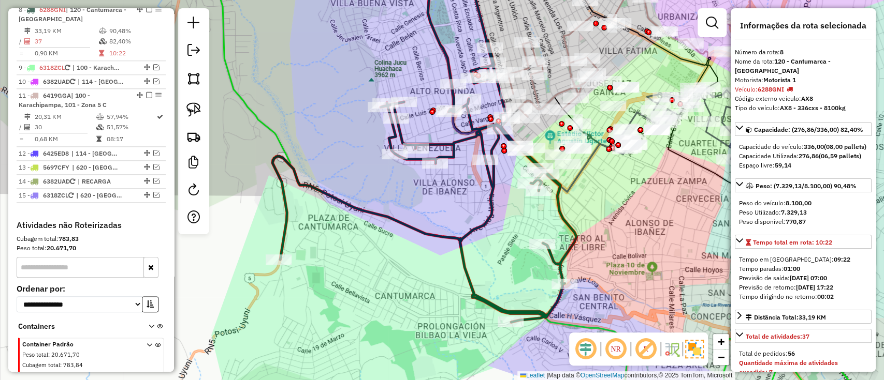
scroll to position [637, 0]
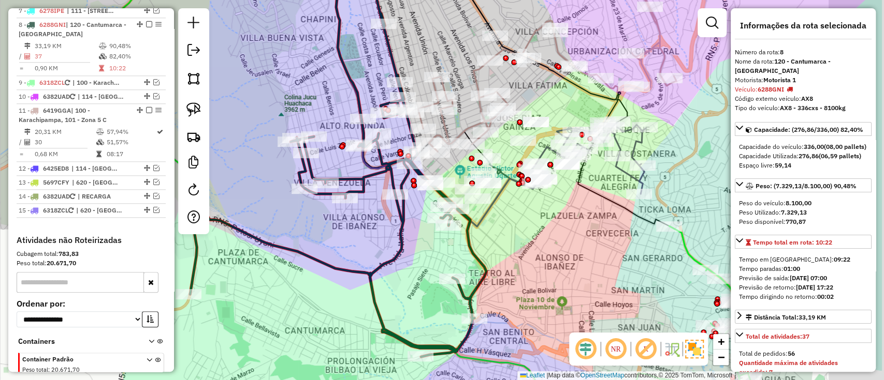
drag, startPoint x: 463, startPoint y: 229, endPoint x: 370, endPoint y: 266, distance: 100.0
click at [370, 266] on div "Janela de atendimento Grade de atendimento Capacidade Transportadoras Veículos …" at bounding box center [442, 190] width 884 height 380
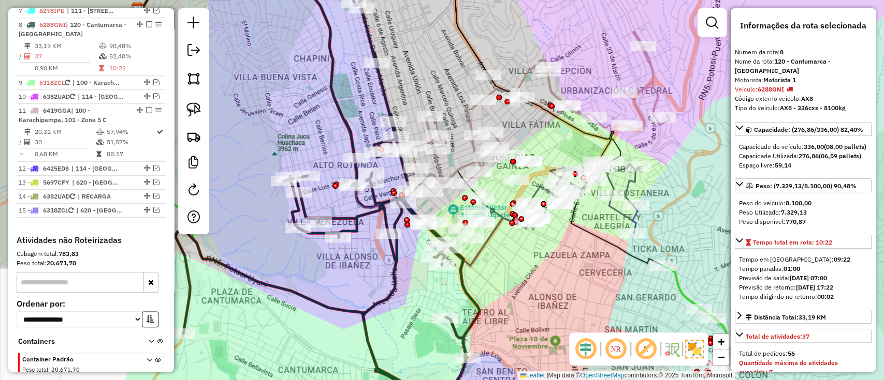
drag, startPoint x: 322, startPoint y: 255, endPoint x: 318, endPoint y: 275, distance: 20.0
click at [317, 275] on div "Janela de atendimento Grade de atendimento Capacidade Transportadoras Veículos …" at bounding box center [442, 190] width 884 height 380
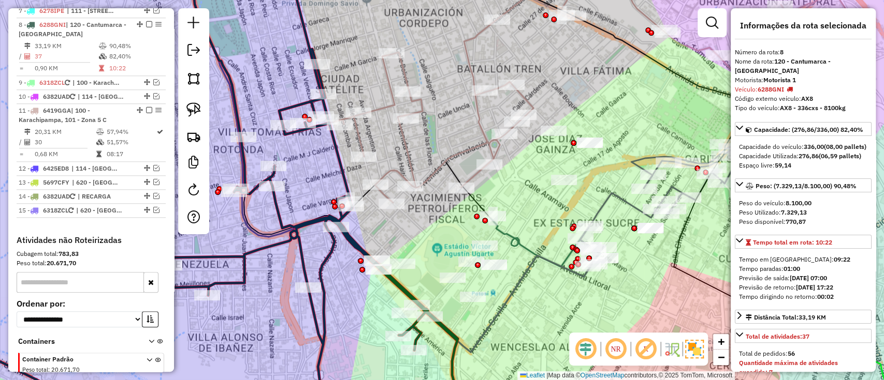
click at [525, 244] on icon at bounding box center [544, 243] width 109 height 50
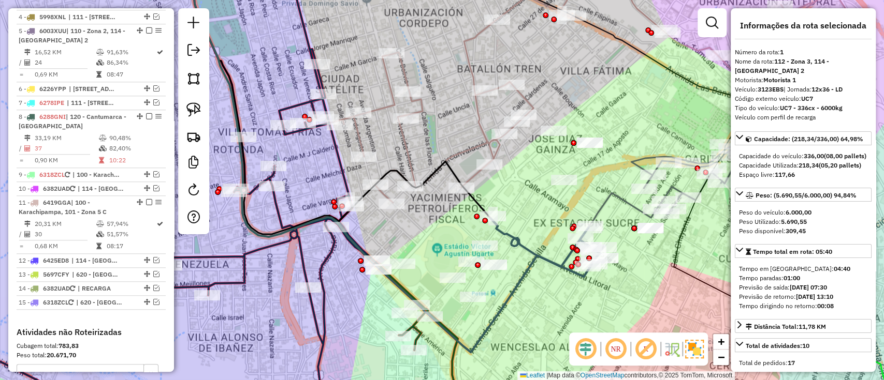
scroll to position [407, 0]
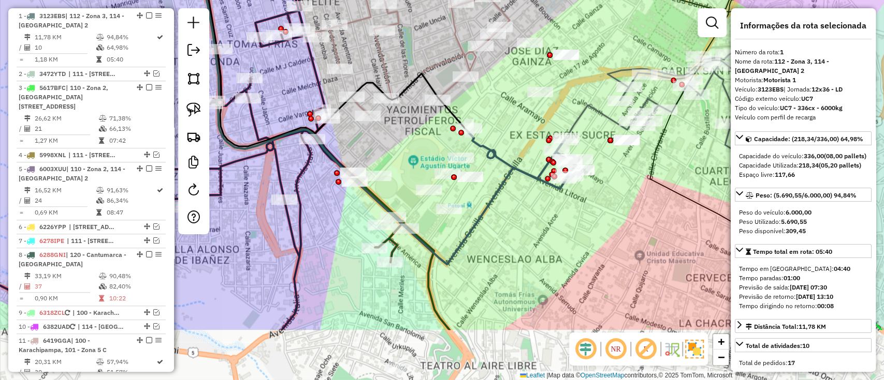
drag, startPoint x: 528, startPoint y: 256, endPoint x: 504, endPoint y: 168, distance: 91.2
click at [504, 168] on icon at bounding box center [520, 155] width 109 height 50
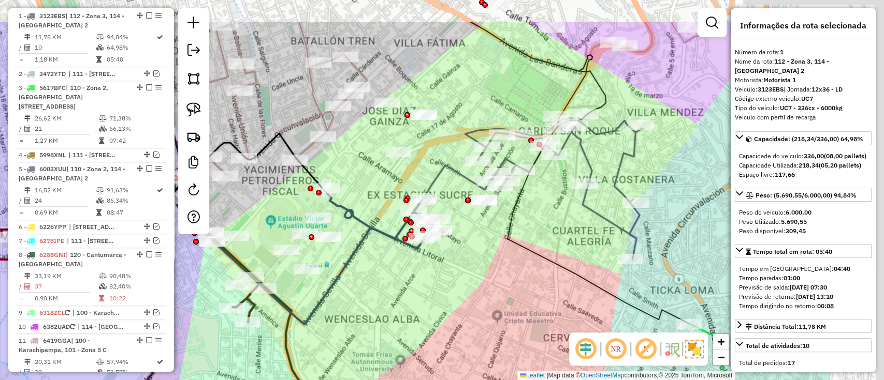
drag, startPoint x: 465, startPoint y: 217, endPoint x: 333, endPoint y: 275, distance: 144.2
click at [333, 275] on icon at bounding box center [235, 173] width 375 height 303
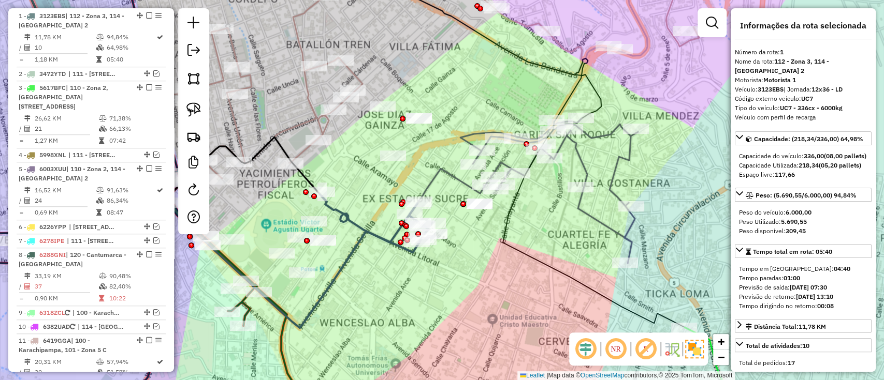
click at [581, 206] on icon at bounding box center [523, 191] width 229 height 145
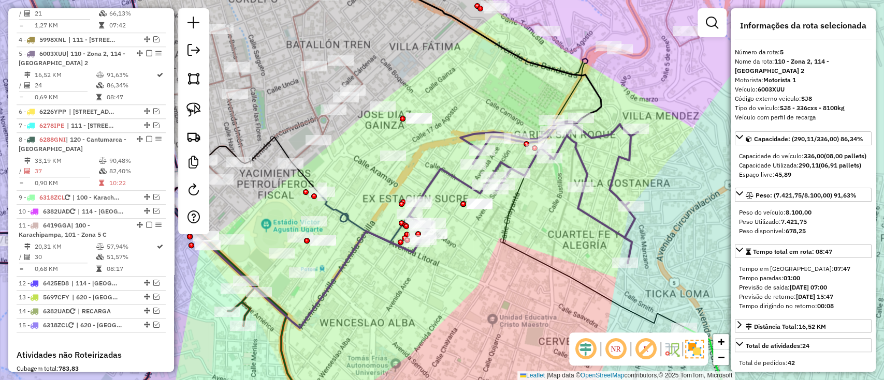
scroll to position [551, 0]
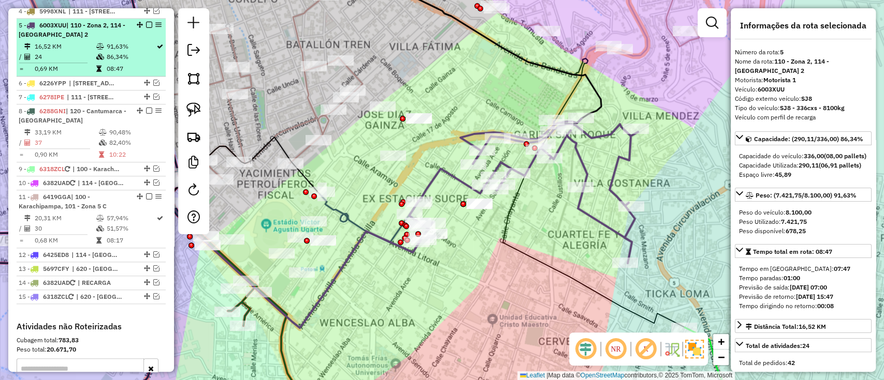
click at [146, 22] on em at bounding box center [149, 25] width 6 height 6
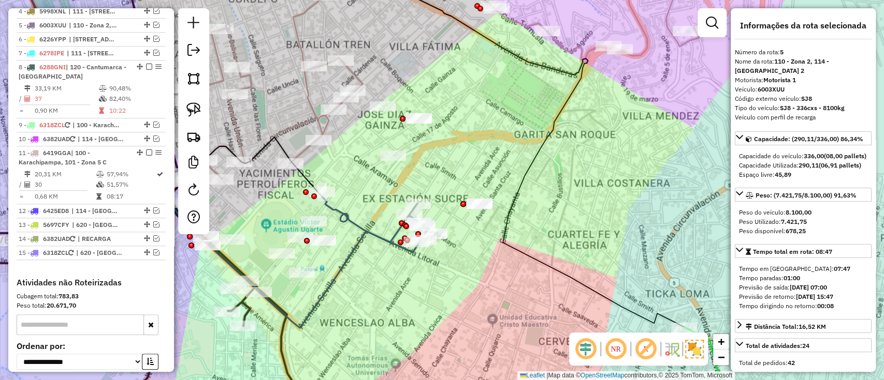
click at [356, 223] on icon at bounding box center [373, 219] width 109 height 50
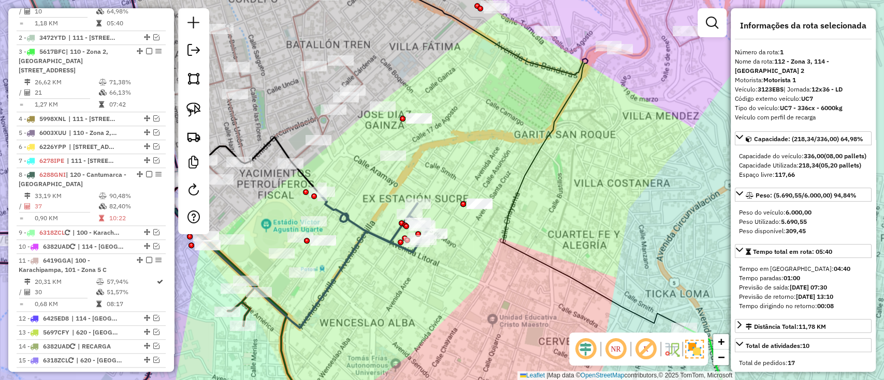
scroll to position [407, 0]
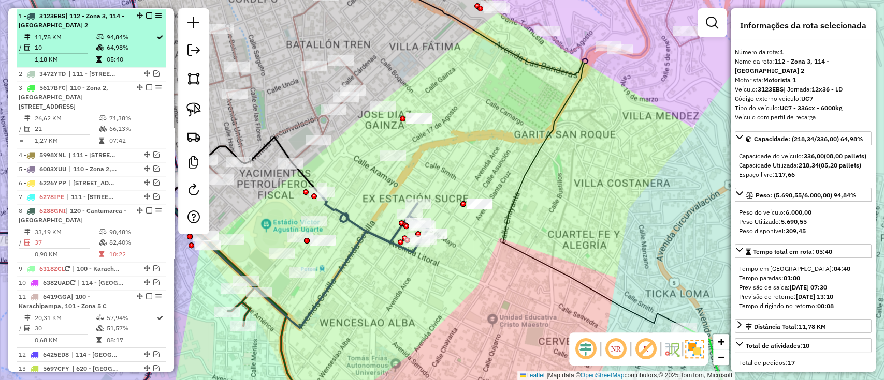
click at [150, 12] on div at bounding box center [145, 15] width 31 height 6
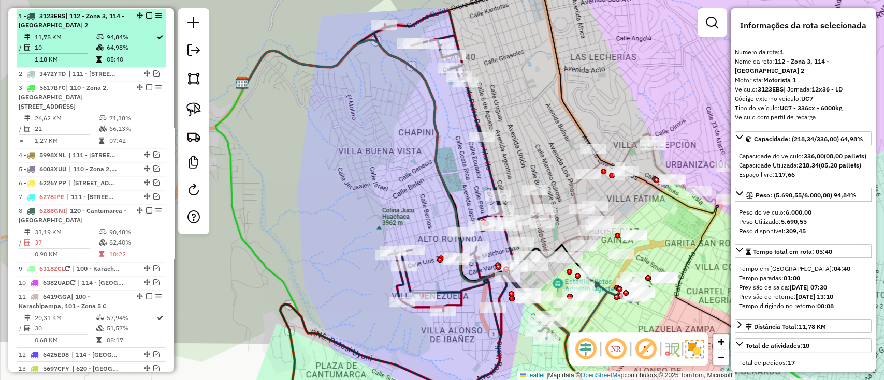
click at [146, 14] on em at bounding box center [149, 15] width 6 height 6
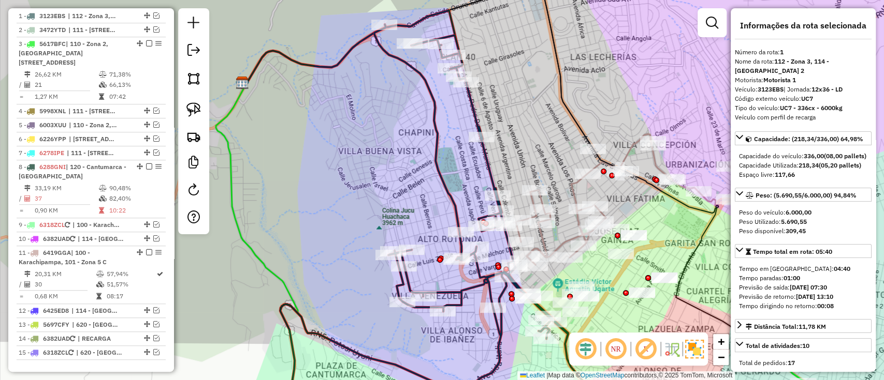
click at [570, 184] on icon at bounding box center [641, 185] width 263 height 159
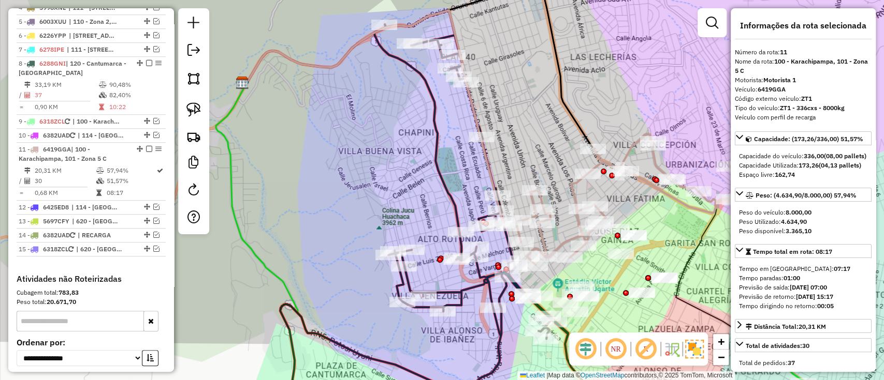
scroll to position [616, 0]
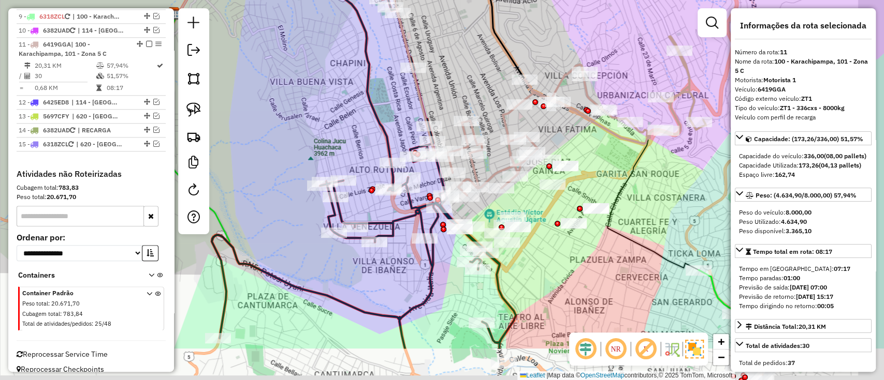
drag, startPoint x: 658, startPoint y: 229, endPoint x: 562, endPoint y: 138, distance: 132.9
click at [563, 139] on div "Janela de atendimento Grade de atendimento Capacidade Transportadoras Veículos …" at bounding box center [442, 190] width 884 height 380
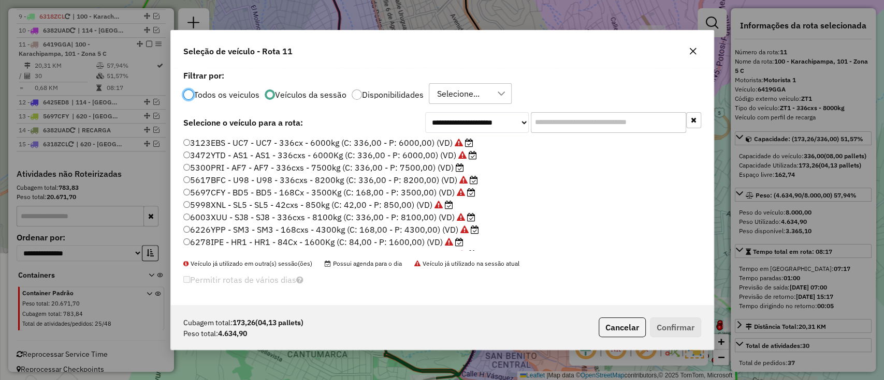
scroll to position [5, 3]
click at [310, 93] on label "Veículos da sessão" at bounding box center [310, 95] width 71 height 8
click at [440, 169] on label "5300PRI - AF7 - AF7 - 336cxs - 7500kg (C: 336,00 - P: 7500,00) (VD)" at bounding box center [323, 168] width 281 height 12
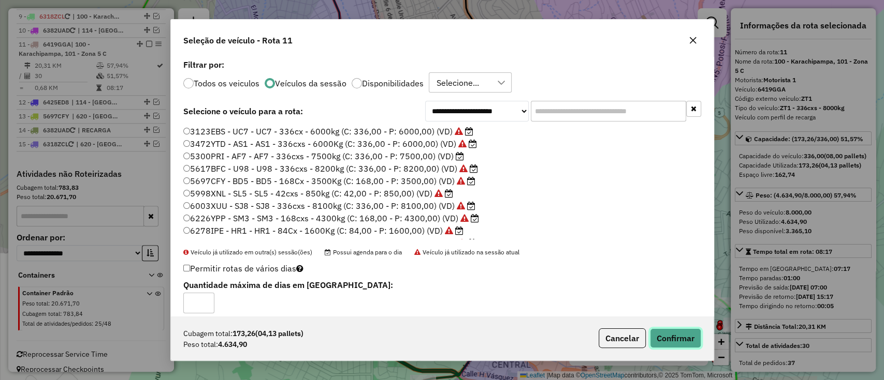
click at [673, 331] on button "Confirmar" at bounding box center [675, 339] width 51 height 20
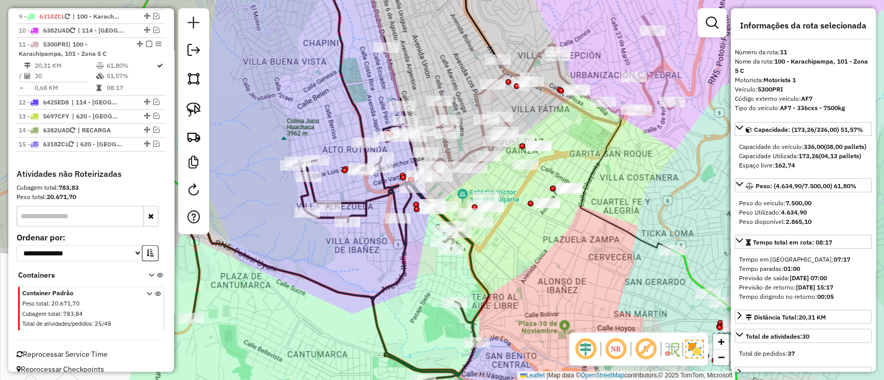
click at [476, 150] on icon at bounding box center [546, 95] width 263 height 159
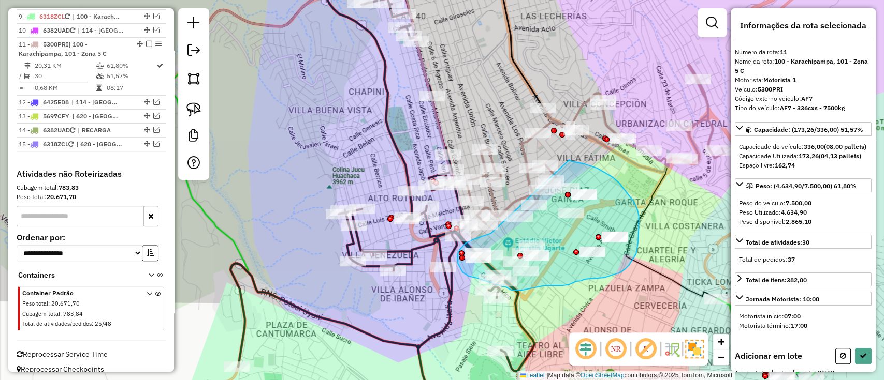
drag, startPoint x: 420, startPoint y: 182, endPoint x: 569, endPoint y: 160, distance: 150.7
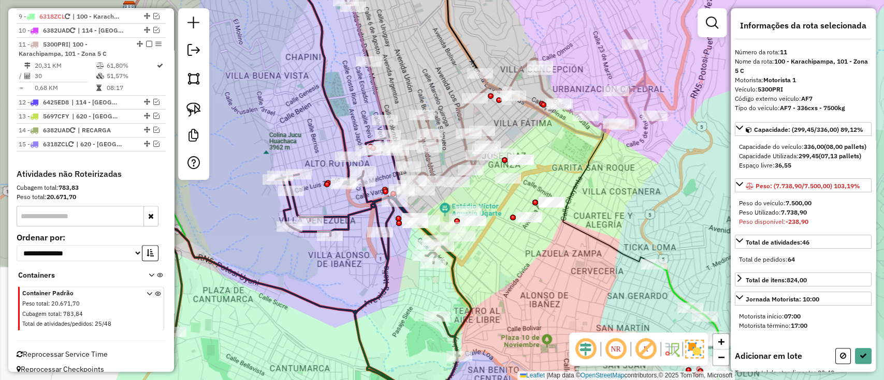
drag, startPoint x: 602, startPoint y: 198, endPoint x: 536, endPoint y: 162, distance: 75.1
click at [536, 162] on div "Janela de atendimento Grade de atendimento Capacidade Transportadoras Veículos …" at bounding box center [442, 190] width 884 height 380
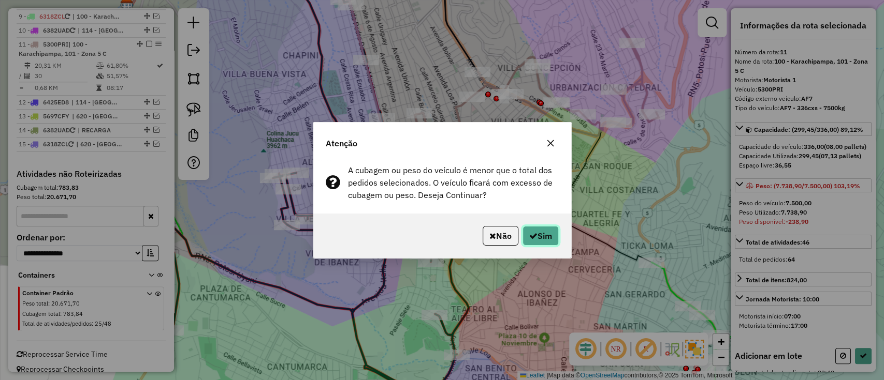
click at [543, 231] on button "Sim" at bounding box center [540, 236] width 36 height 20
select select "**********"
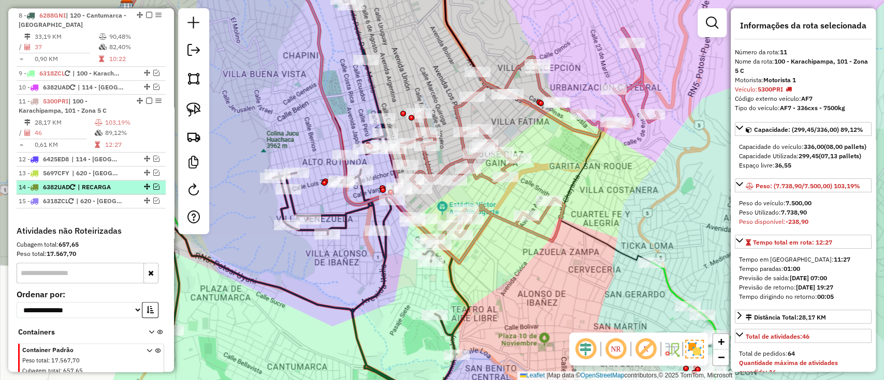
scroll to position [340, 0]
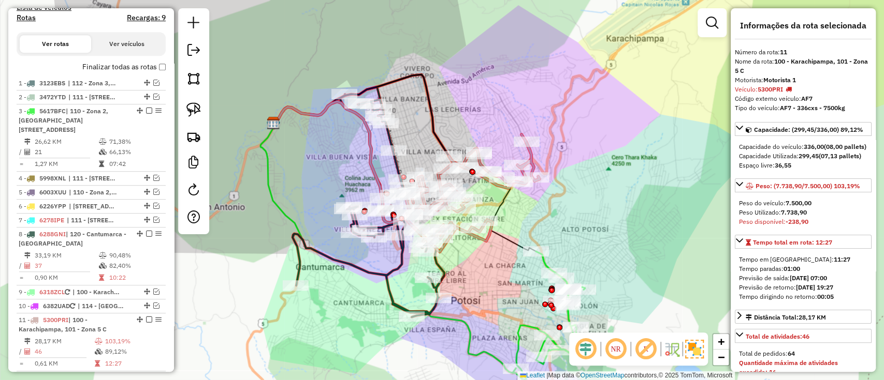
click at [118, 64] on label "Finalizar todas as rotas" at bounding box center [123, 67] width 83 height 11
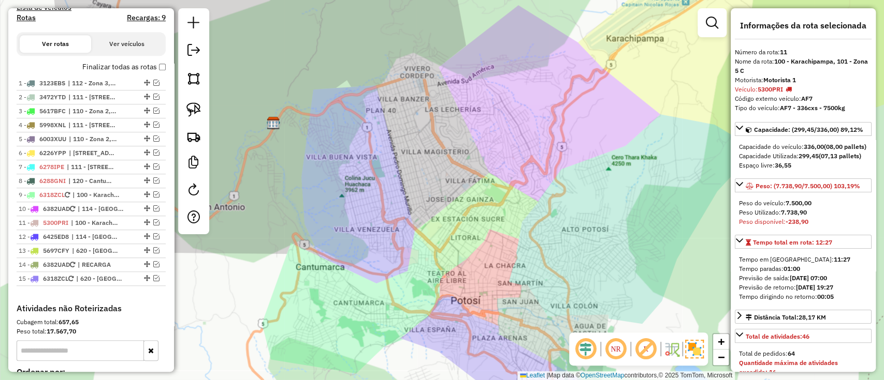
click at [118, 64] on label "Finalizar todas as rotas" at bounding box center [123, 67] width 83 height 11
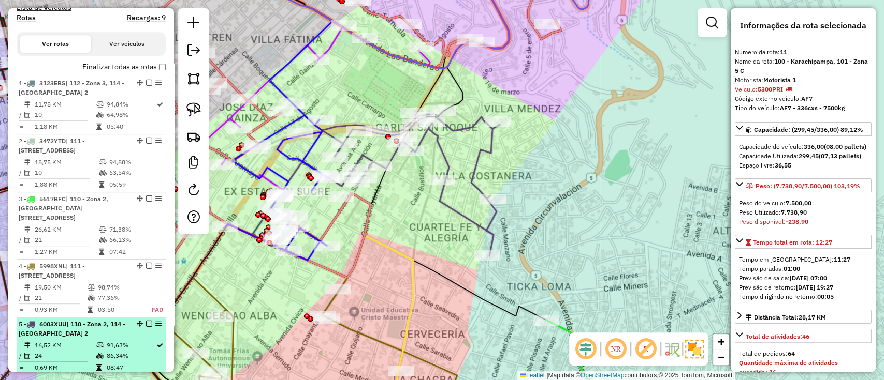
scroll to position [547, 0]
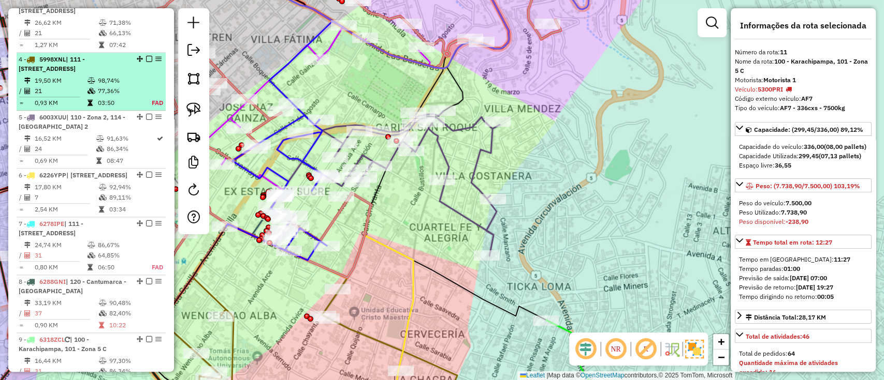
click at [146, 56] on em at bounding box center [149, 59] width 6 height 6
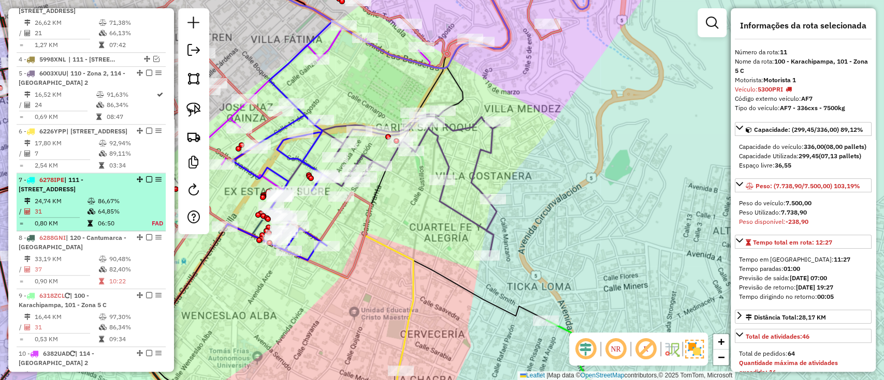
click at [146, 180] on em at bounding box center [149, 180] width 6 height 6
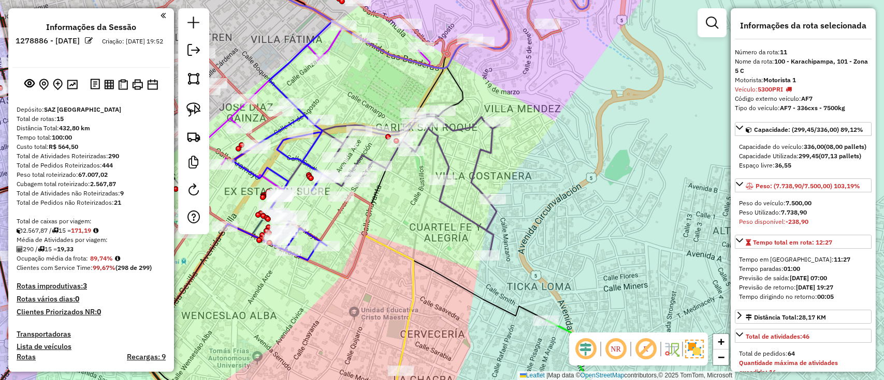
select select "**********"
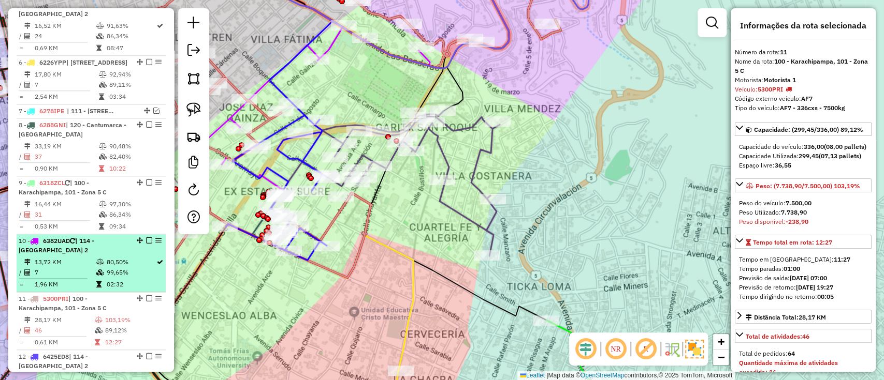
scroll to position [684, 0]
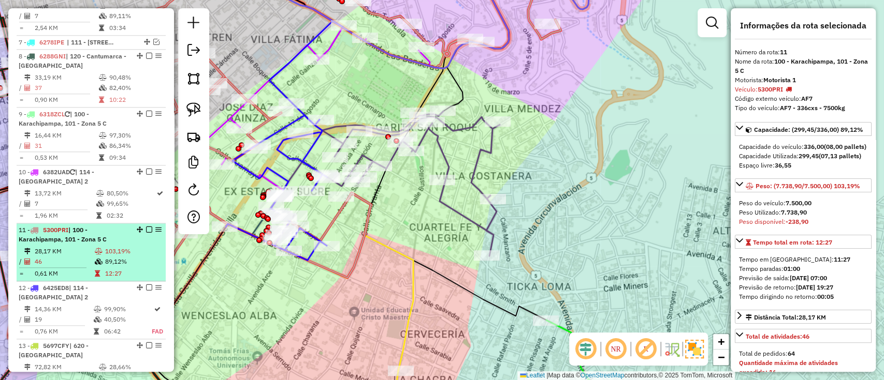
click at [139, 251] on td "103,19%" at bounding box center [133, 251] width 57 height 10
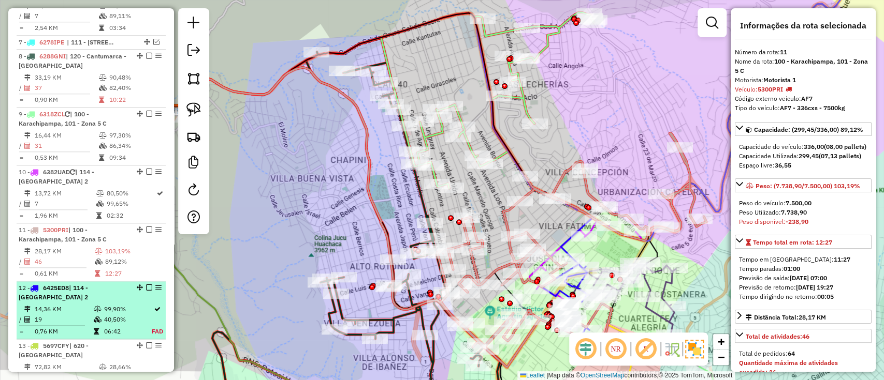
click at [149, 286] on em at bounding box center [149, 288] width 6 height 6
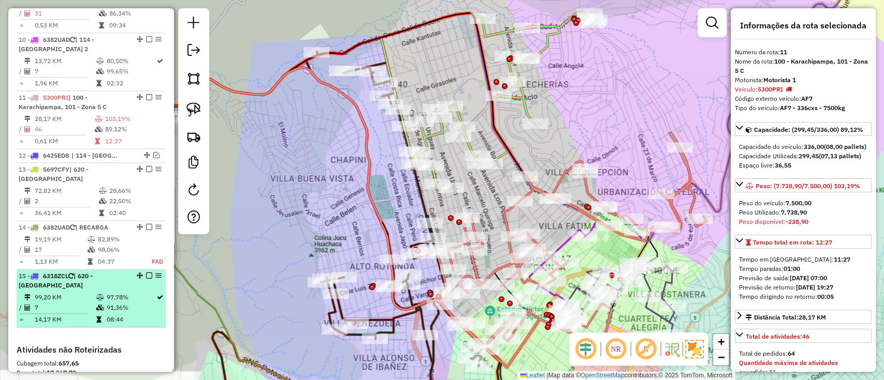
scroll to position [823, 0]
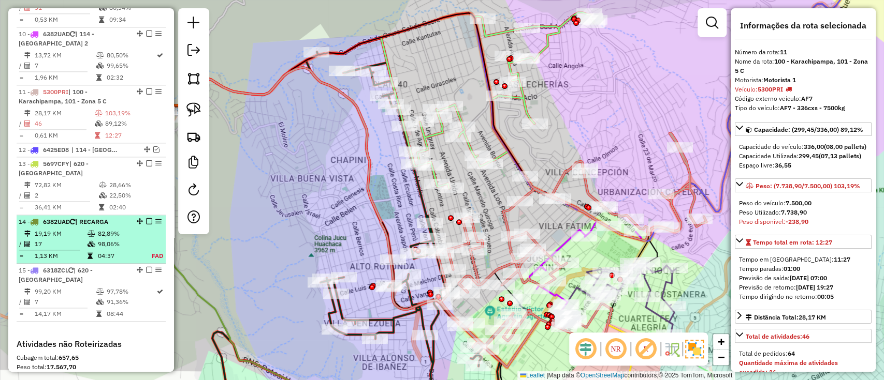
click at [146, 218] on em at bounding box center [149, 221] width 6 height 6
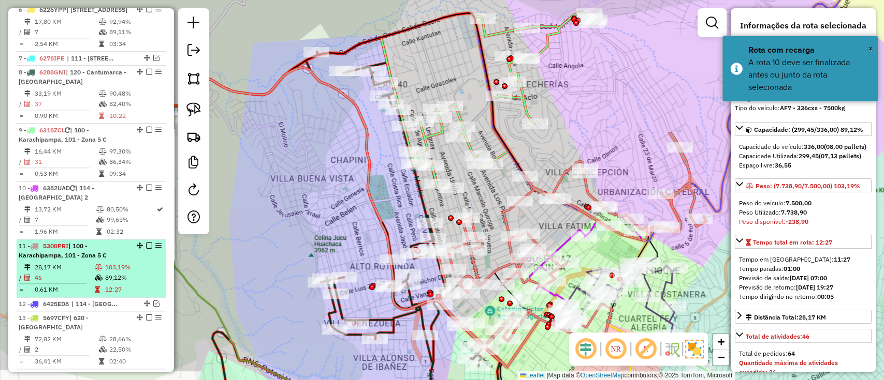
scroll to position [684, 0]
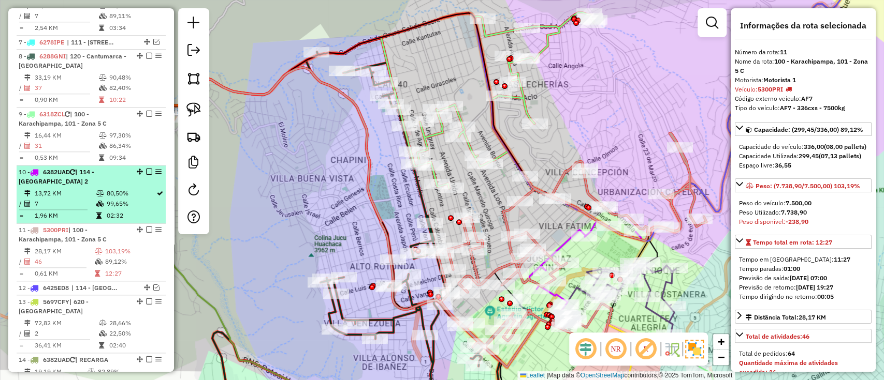
click at [146, 169] on em at bounding box center [149, 172] width 6 height 6
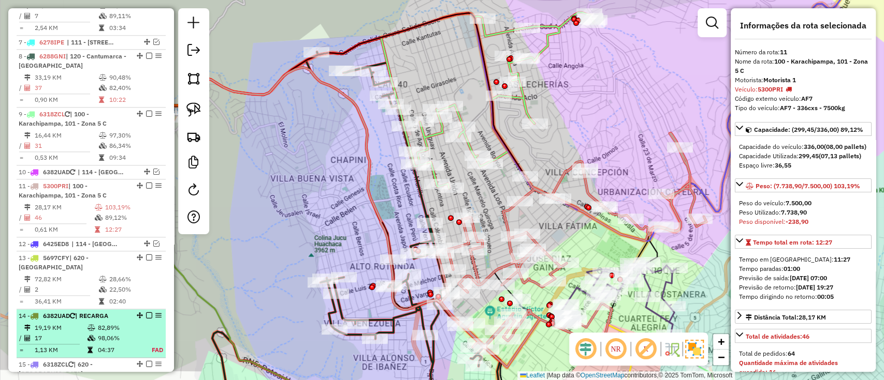
click at [146, 313] on em at bounding box center [149, 316] width 6 height 6
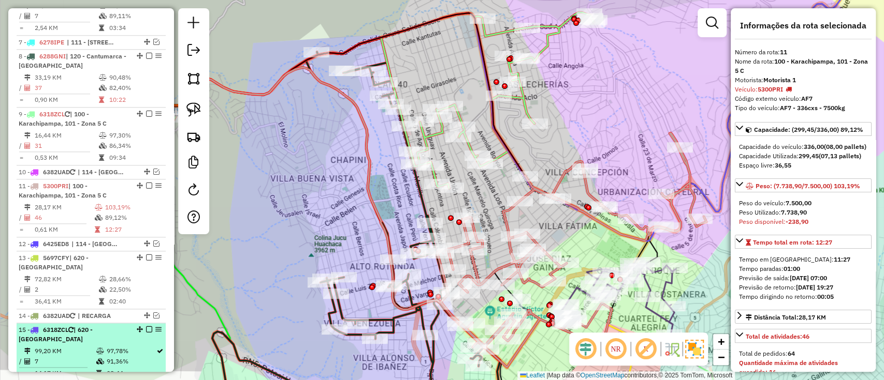
click at [146, 327] on em at bounding box center [149, 330] width 6 height 6
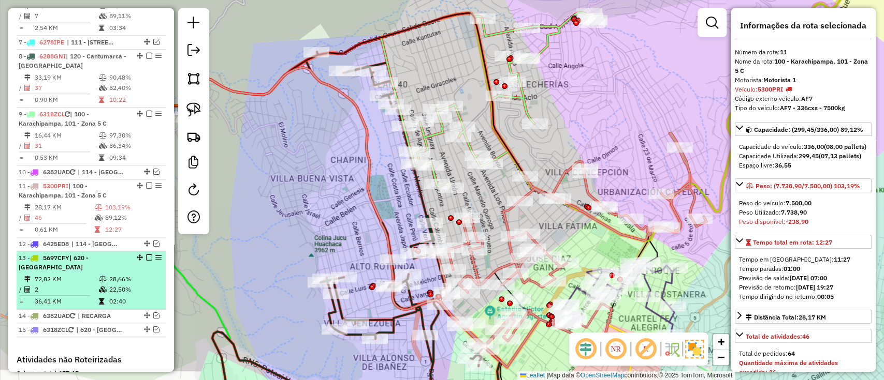
click at [145, 252] on li "13 - 5697CFY | 620 - Betanzos 72,82 KM 28,66% / 2 22,50% = 36,41 KM 02:40" at bounding box center [91, 281] width 149 height 58
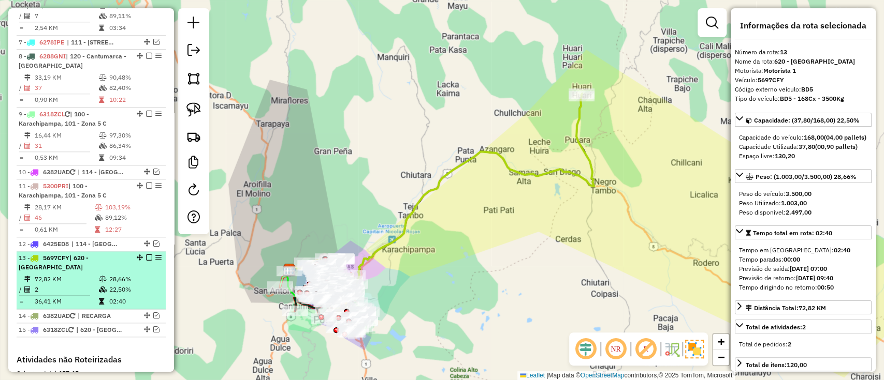
click at [146, 256] on em at bounding box center [149, 258] width 6 height 6
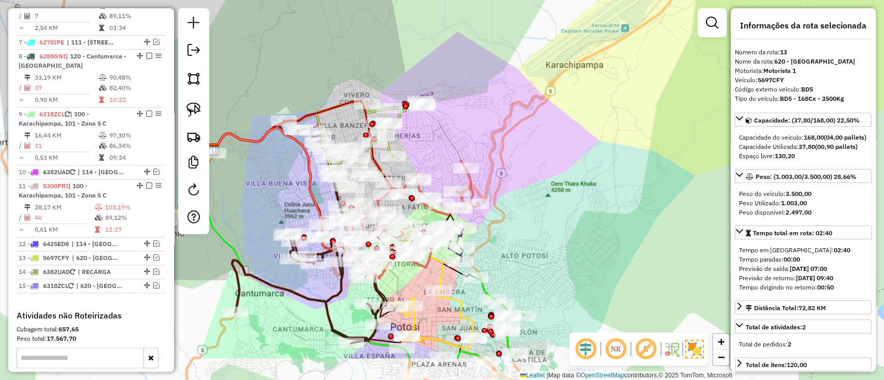
drag, startPoint x: 291, startPoint y: 266, endPoint x: 273, endPoint y: 198, distance: 69.8
click at [273, 186] on div "Janela de atendimento Grade de atendimento Capacidade Transportadoras Veículos …" at bounding box center [442, 190] width 884 height 380
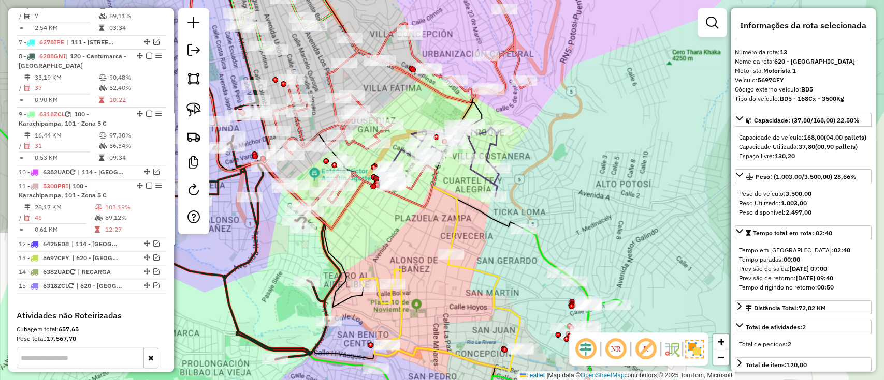
click at [466, 268] on icon at bounding box center [440, 312] width 160 height 116
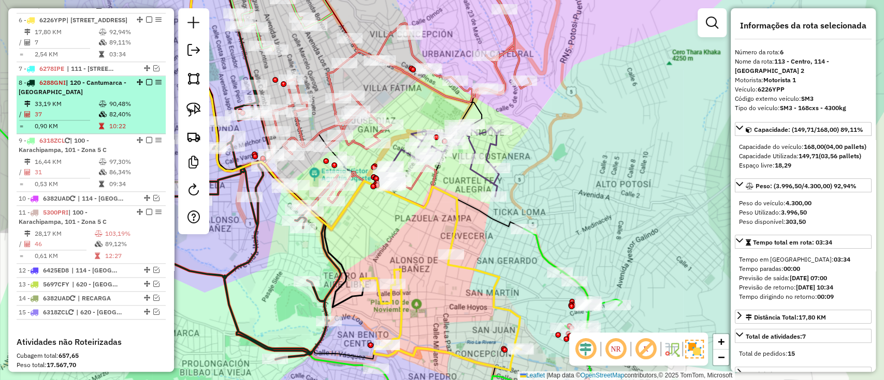
scroll to position [653, 0]
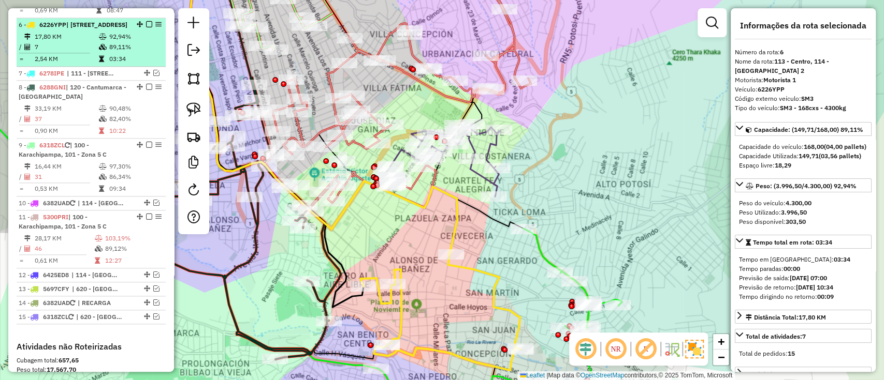
click at [146, 21] on em at bounding box center [149, 24] width 6 height 6
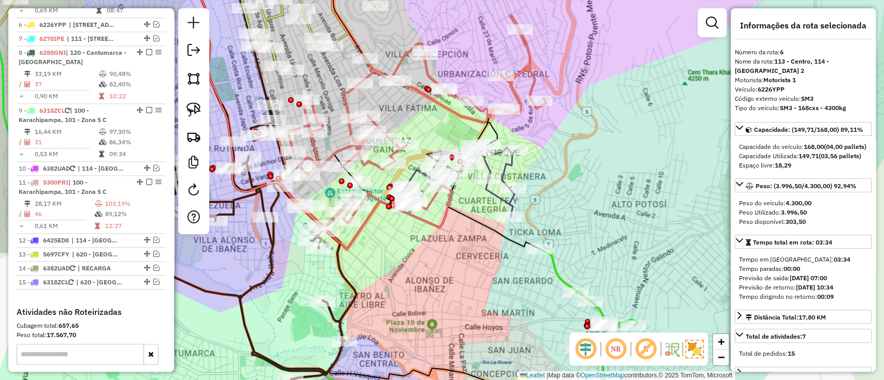
drag, startPoint x: 393, startPoint y: 246, endPoint x: 408, endPoint y: 265, distance: 23.9
click at [408, 265] on div "Janela de atendimento Grade de atendimento Capacidade Transportadoras Veículos …" at bounding box center [442, 190] width 884 height 380
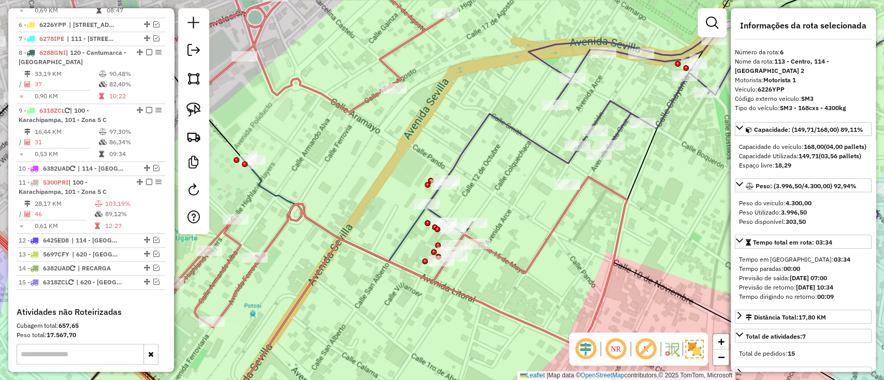
click at [409, 226] on icon at bounding box center [355, 214] width 216 height 99
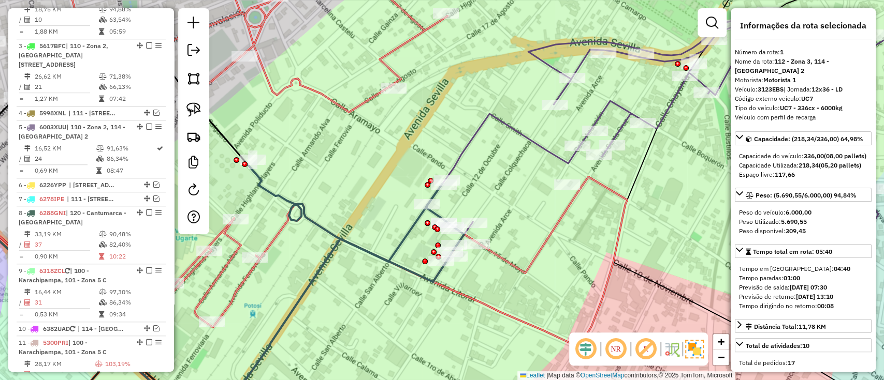
scroll to position [407, 0]
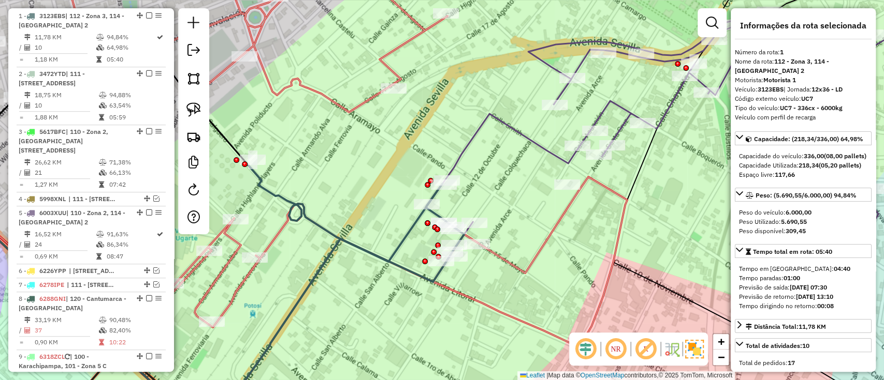
drag, startPoint x: 337, startPoint y: 303, endPoint x: 393, endPoint y: 236, distance: 87.8
click at [391, 238] on div "Janela de atendimento Grade de atendimento Capacidade Transportadoras Veículos …" at bounding box center [442, 190] width 884 height 380
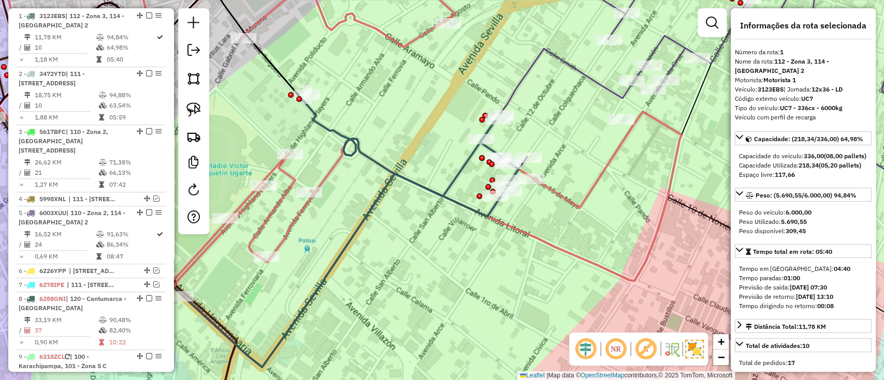
click at [394, 240] on div "Janela de atendimento Grade de atendimento Capacidade Transportadoras Veículos …" at bounding box center [442, 190] width 884 height 380
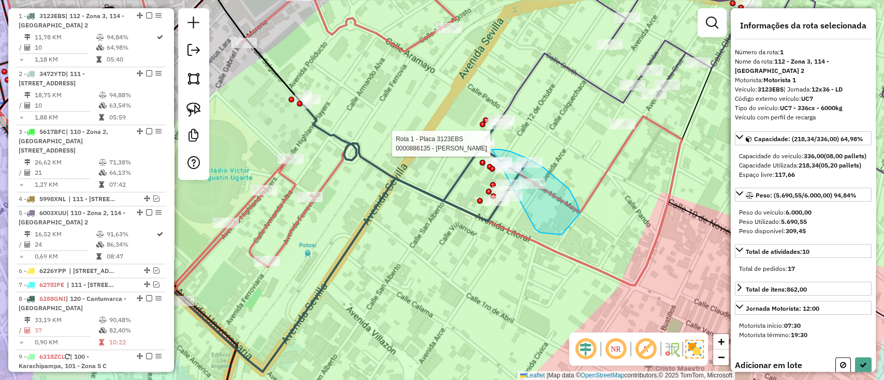
drag, startPoint x: 540, startPoint y: 233, endPoint x: 482, endPoint y: 155, distance: 96.9
click at [482, 155] on div "Rota 5 - Placa 6003XUU 0000913078 - MADELEY GISELA Rota 1 - Placa 3123EBS 00008…" at bounding box center [442, 190] width 884 height 380
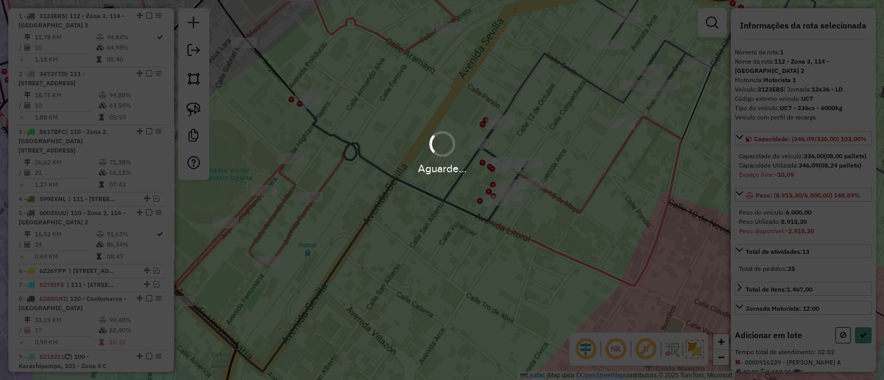
select select "**********"
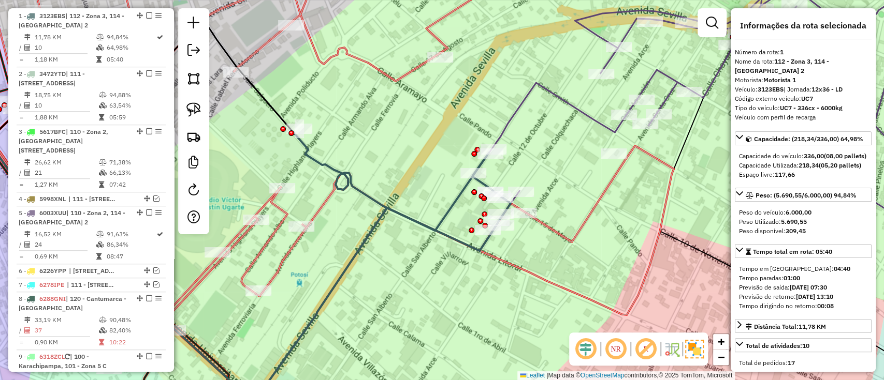
drag, startPoint x: 595, startPoint y: 149, endPoint x: 587, endPoint y: 177, distance: 29.0
click at [587, 177] on div "Janela de atendimento Grade de atendimento Capacidade Transportadoras Veículos …" at bounding box center [442, 190] width 884 height 380
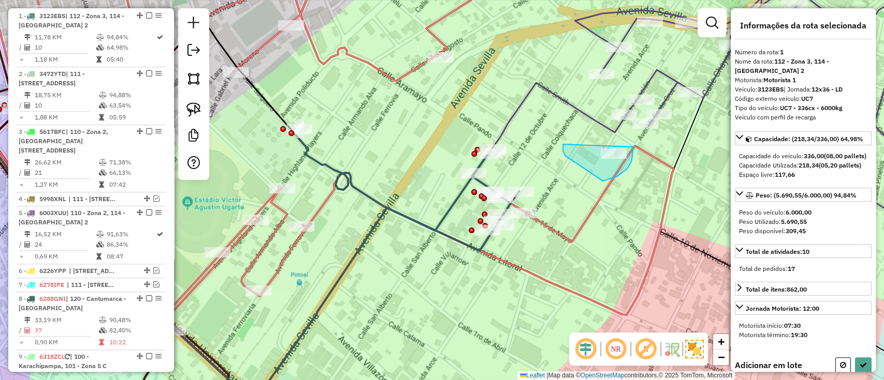
drag, startPoint x: 563, startPoint y: 151, endPoint x: 630, endPoint y: 136, distance: 69.0
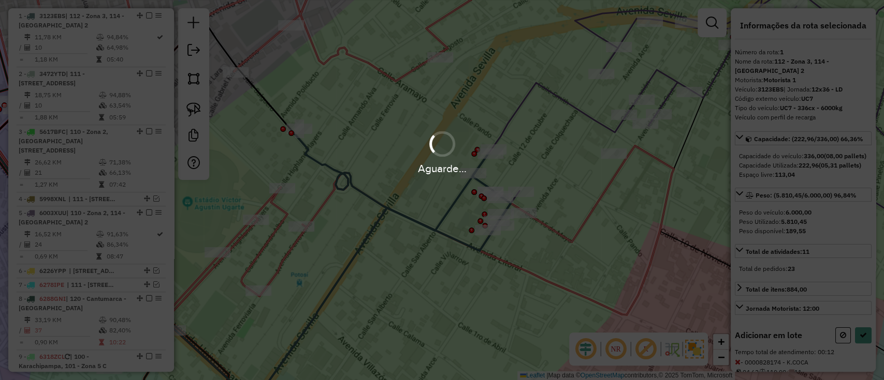
select select "**********"
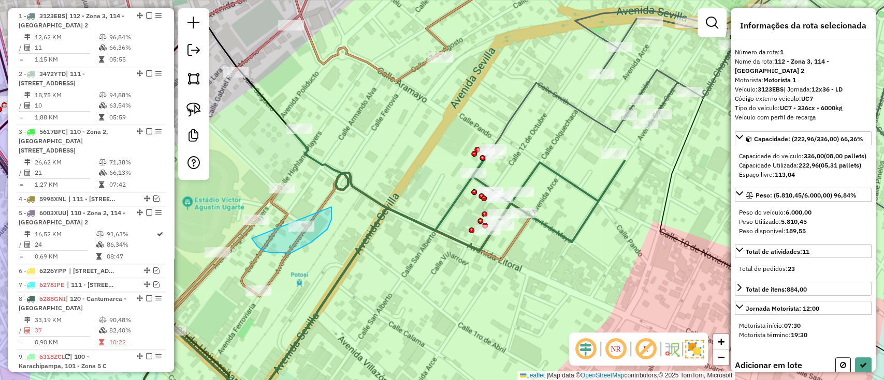
drag, startPoint x: 316, startPoint y: 238, endPoint x: 322, endPoint y: 192, distance: 46.4
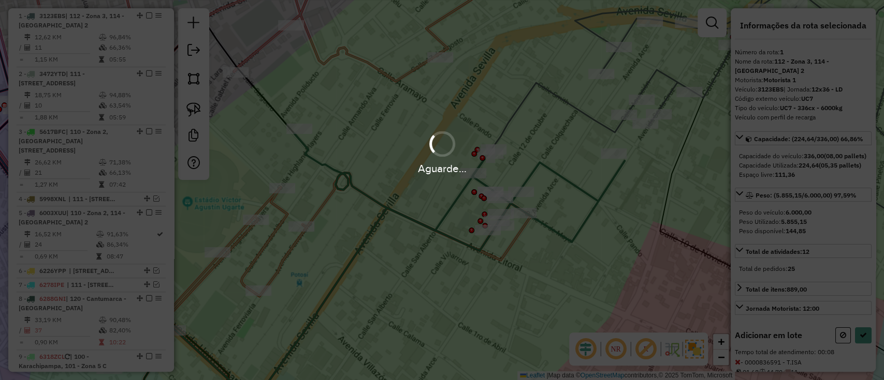
select select "**********"
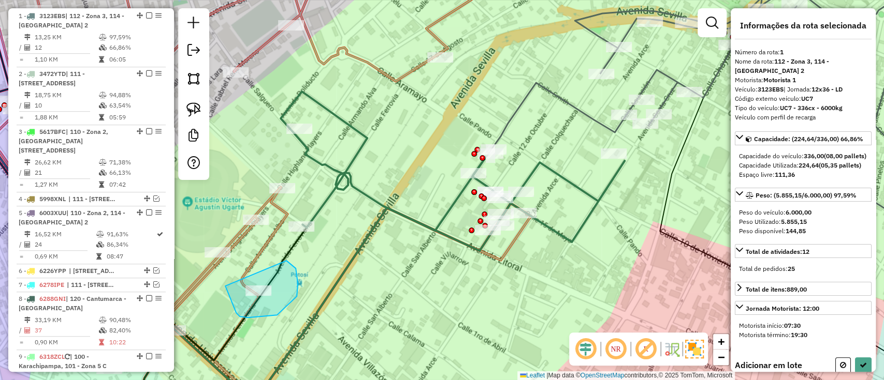
drag, startPoint x: 277, startPoint y: 315, endPoint x: 286, endPoint y: 261, distance: 55.1
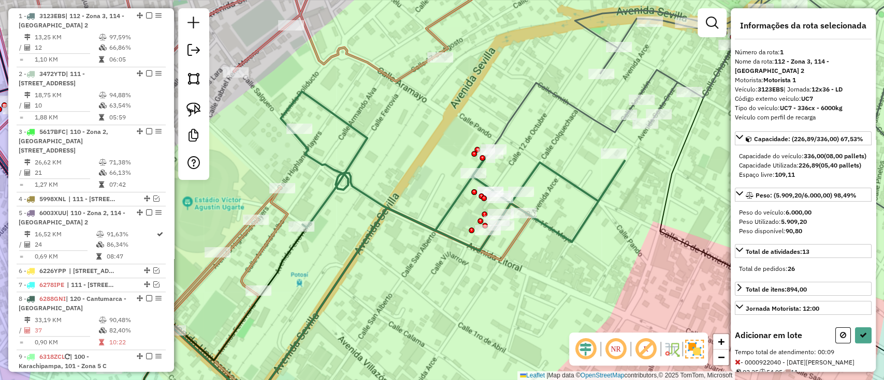
select select "**********"
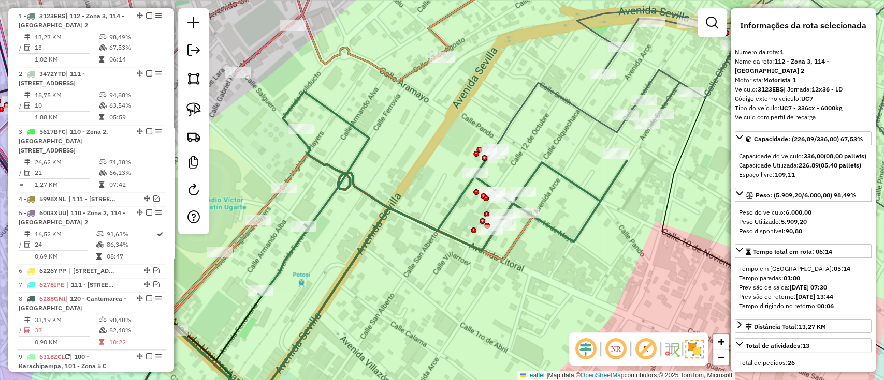
drag, startPoint x: 262, startPoint y: 147, endPoint x: 306, endPoint y: 183, distance: 57.0
click at [306, 183] on div "Janela de atendimento Grade de atendimento Capacidade Transportadoras Veículos …" at bounding box center [442, 190] width 884 height 380
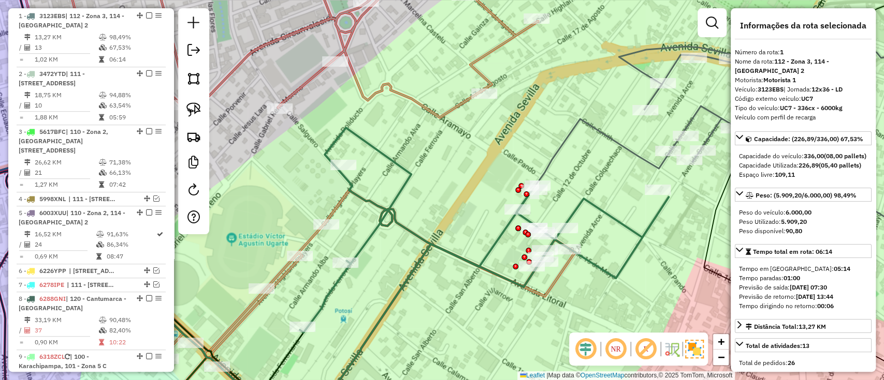
click at [299, 88] on icon at bounding box center [297, 190] width 554 height 457
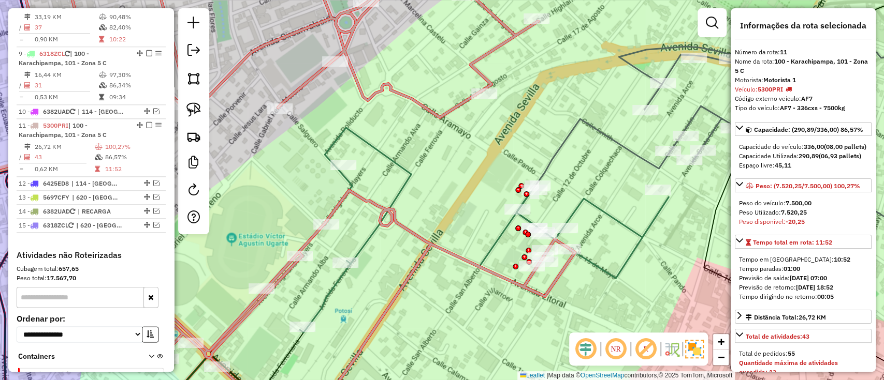
scroll to position [792, 0]
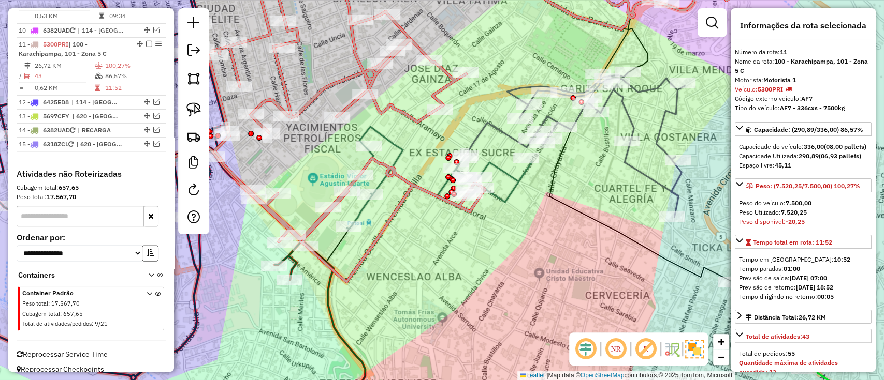
click at [395, 154] on icon at bounding box center [439, 178] width 185 height 102
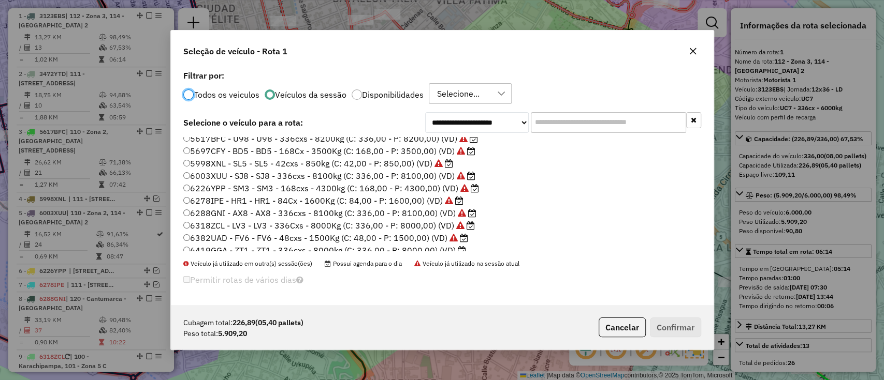
scroll to position [60, 0]
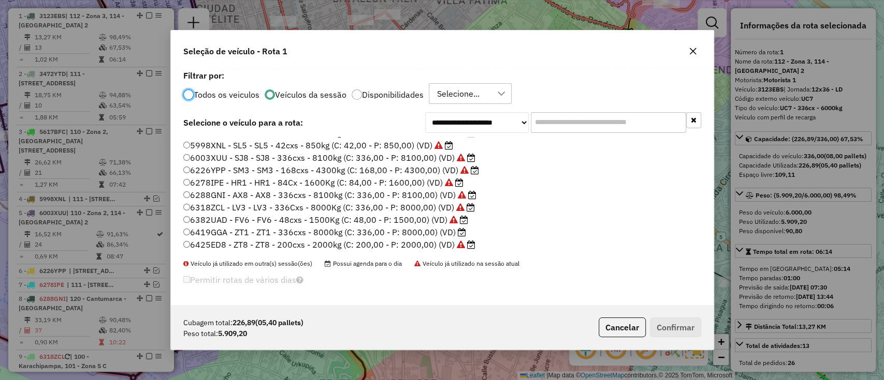
click at [422, 227] on label "6419GGA - ZT1 - ZT1 - 336cxs - 8000kg (C: 336,00 - P: 8000,00) (VD)" at bounding box center [324, 232] width 283 height 12
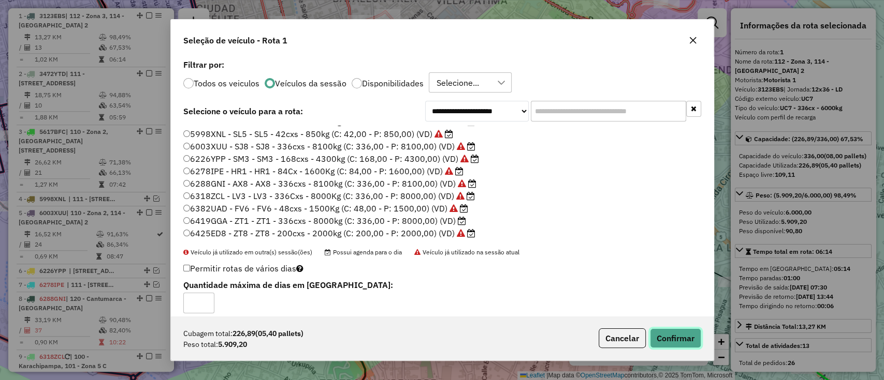
click at [682, 339] on button "Confirmar" at bounding box center [675, 339] width 51 height 20
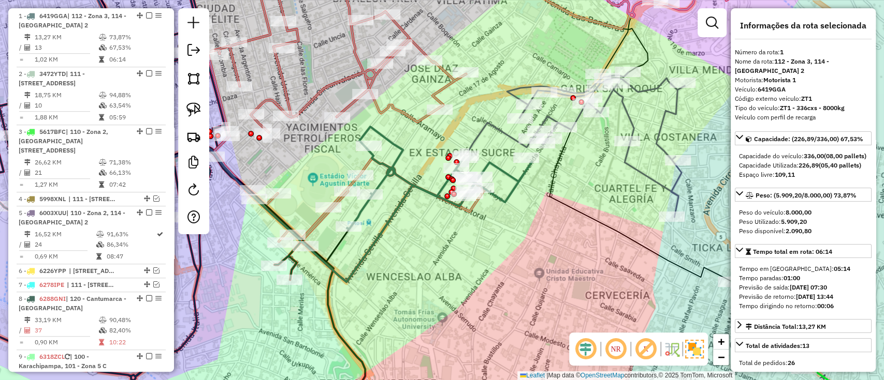
click at [480, 137] on icon at bounding box center [570, 144] width 229 height 145
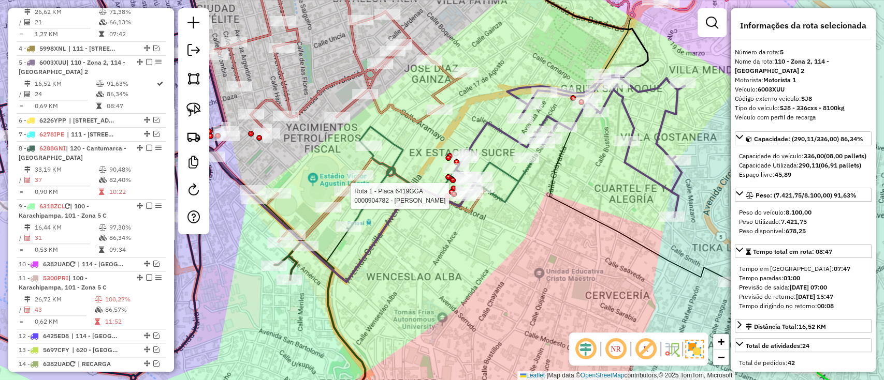
scroll to position [595, 0]
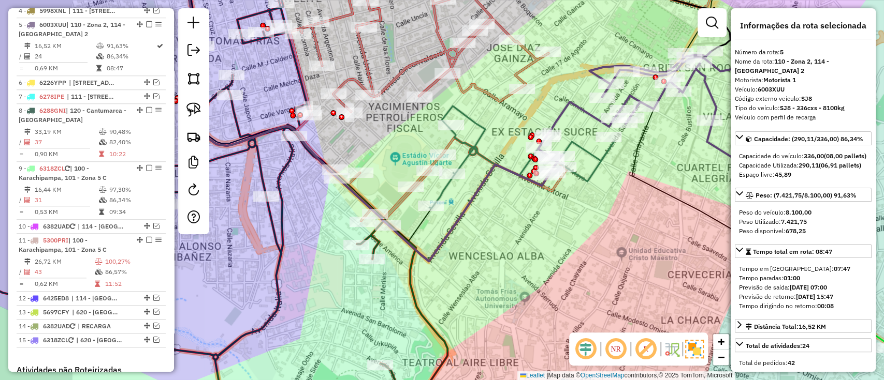
drag, startPoint x: 424, startPoint y: 239, endPoint x: 507, endPoint y: 217, distance: 85.0
click at [507, 217] on div "Janela de atendimento Grade de atendimento Capacidade Transportadoras Veículos …" at bounding box center [442, 190] width 884 height 380
click at [476, 139] on icon at bounding box center [521, 157] width 185 height 102
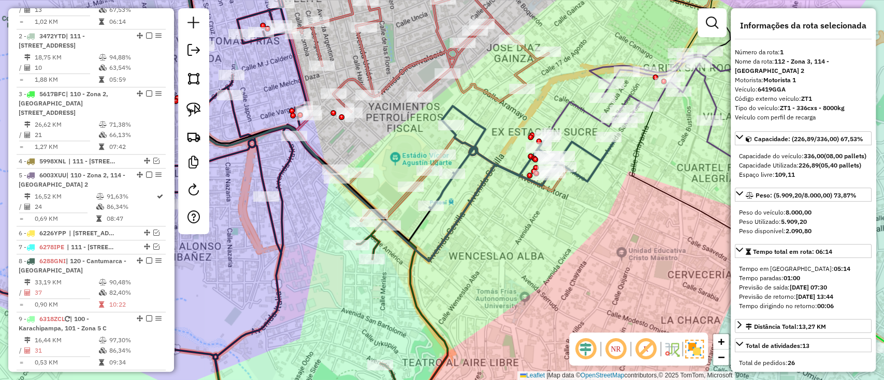
scroll to position [407, 0]
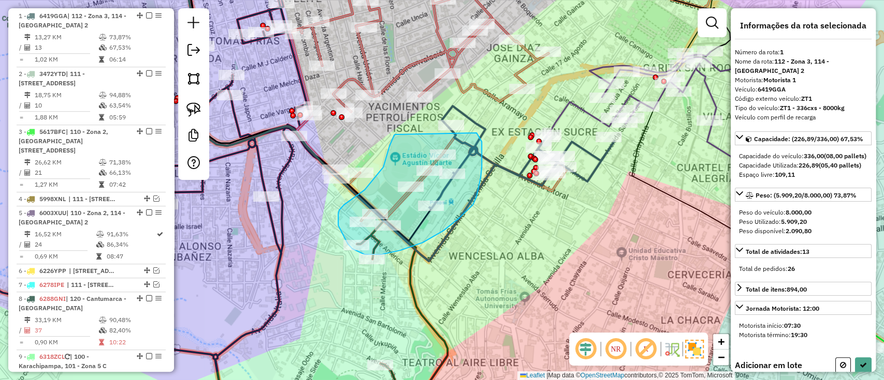
drag, startPoint x: 395, startPoint y: 135, endPoint x: 476, endPoint y: 133, distance: 81.3
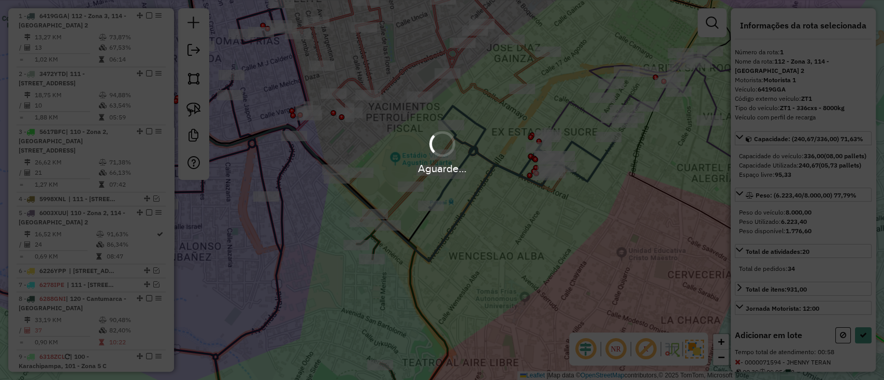
select select "**********"
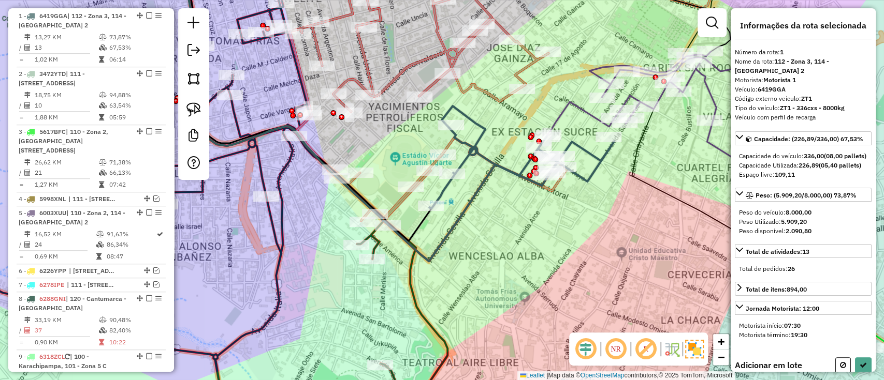
click at [594, 70] on icon at bounding box center [652, 124] width 229 height 145
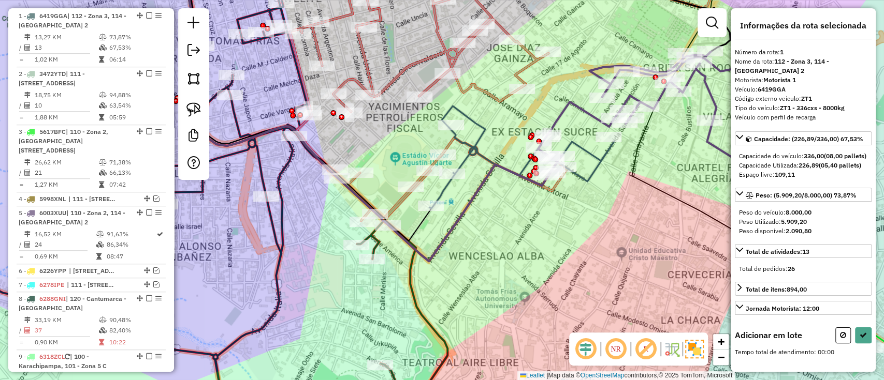
select select "**********"
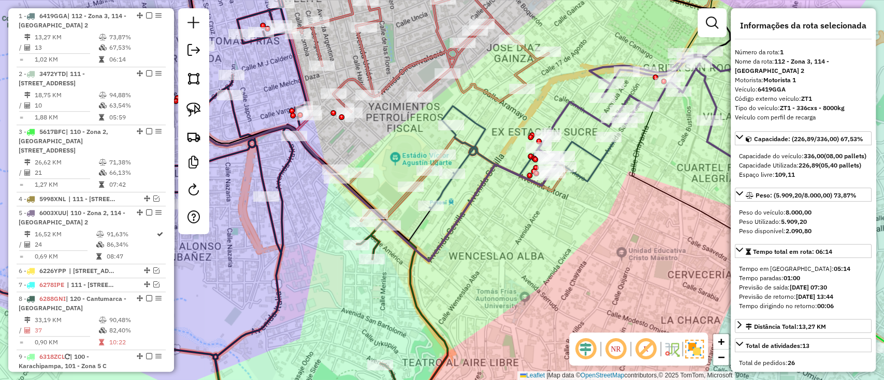
click at [592, 68] on icon at bounding box center [652, 124] width 229 height 145
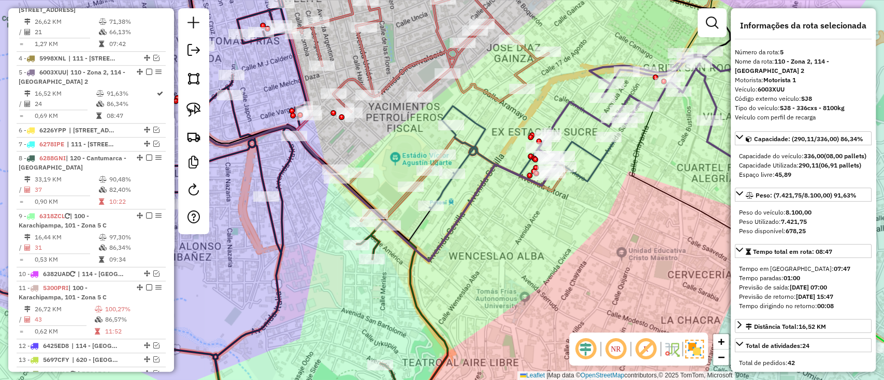
scroll to position [595, 0]
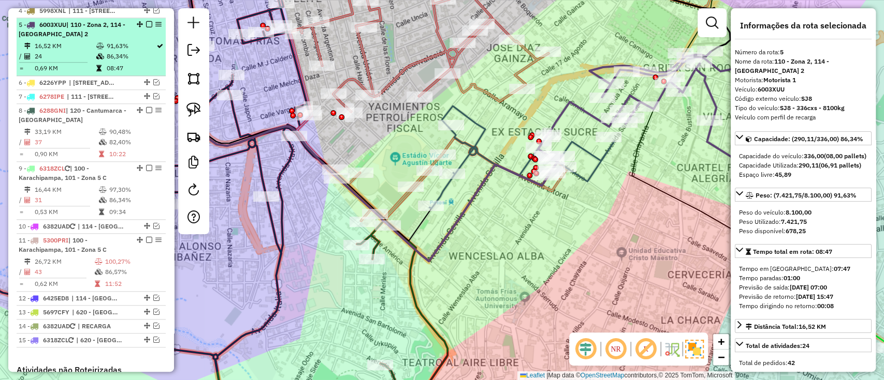
click at [148, 21] on em at bounding box center [149, 24] width 6 height 6
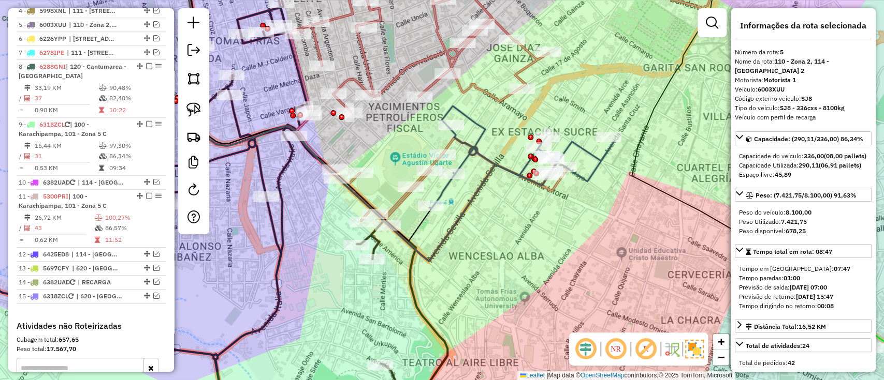
click at [581, 151] on icon at bounding box center [521, 157] width 185 height 102
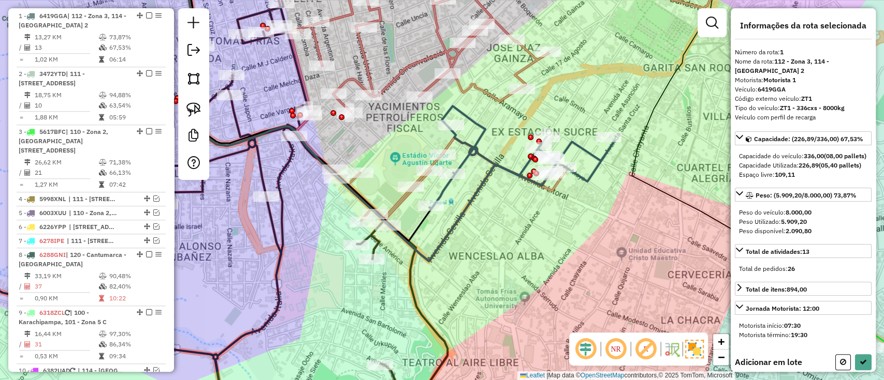
scroll to position [407, 0]
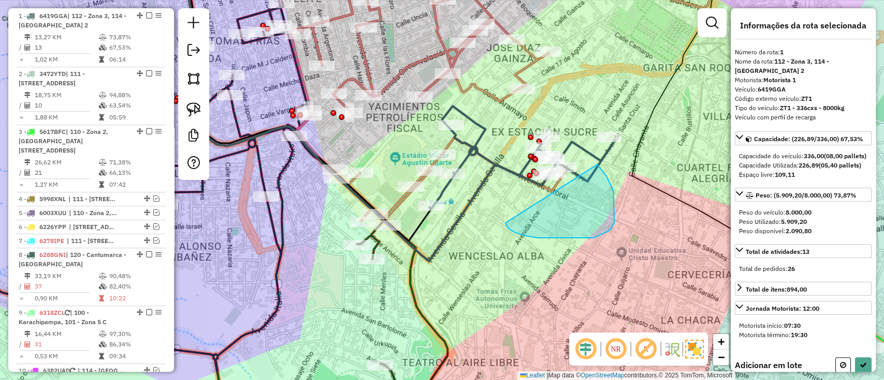
drag, startPoint x: 505, startPoint y: 223, endPoint x: 532, endPoint y: 118, distance: 108.4
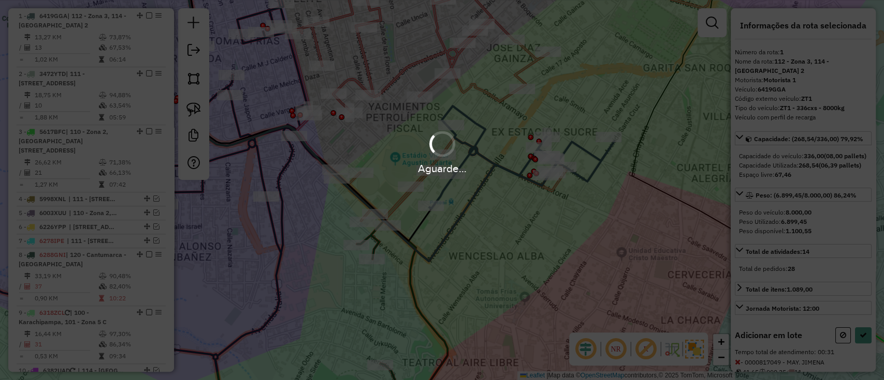
select select "**********"
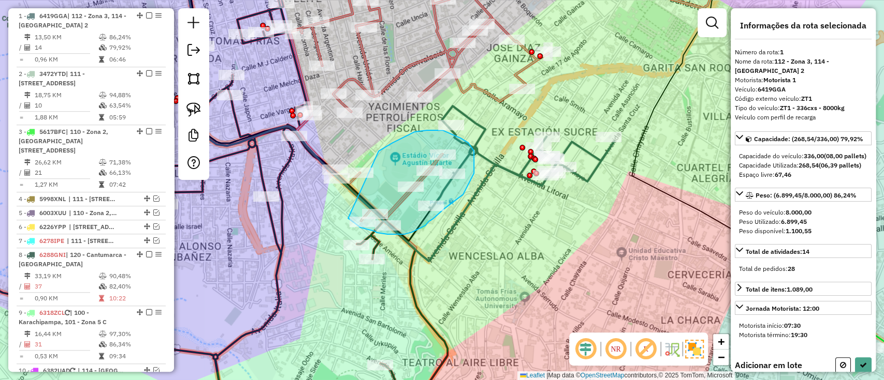
drag, startPoint x: 378, startPoint y: 151, endPoint x: 348, endPoint y: 218, distance: 73.9
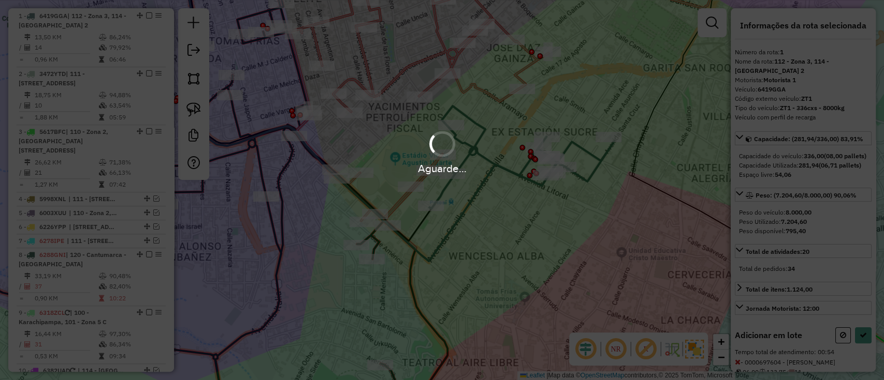
select select "**********"
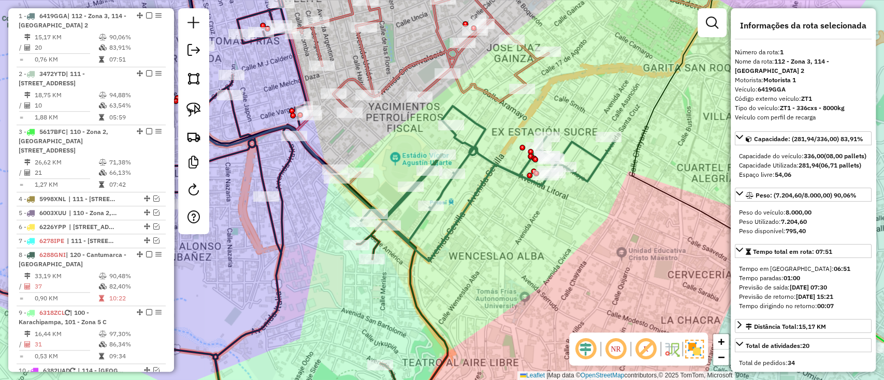
click at [380, 85] on icon at bounding box center [559, 74] width 538 height 224
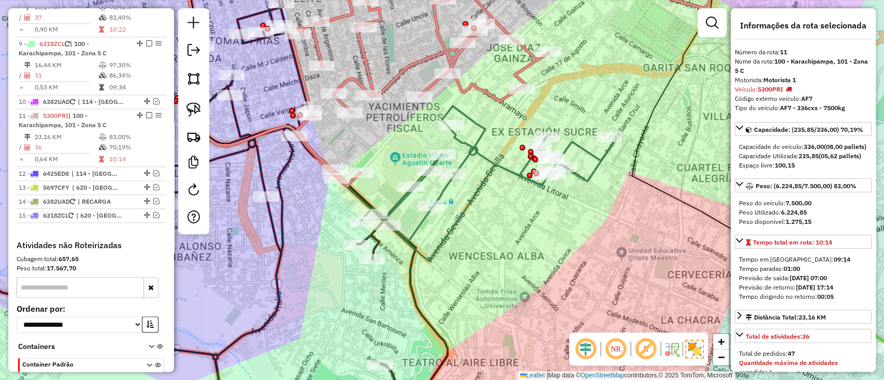
scroll to position [748, 0]
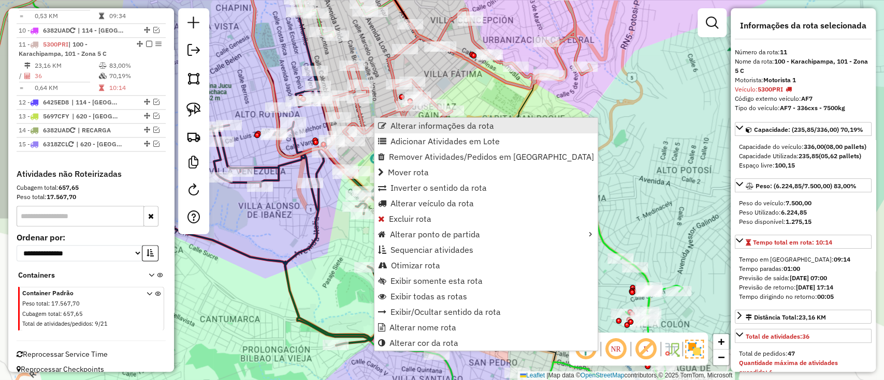
click at [418, 127] on span "Alterar informações da rota" at bounding box center [442, 126] width 104 height 8
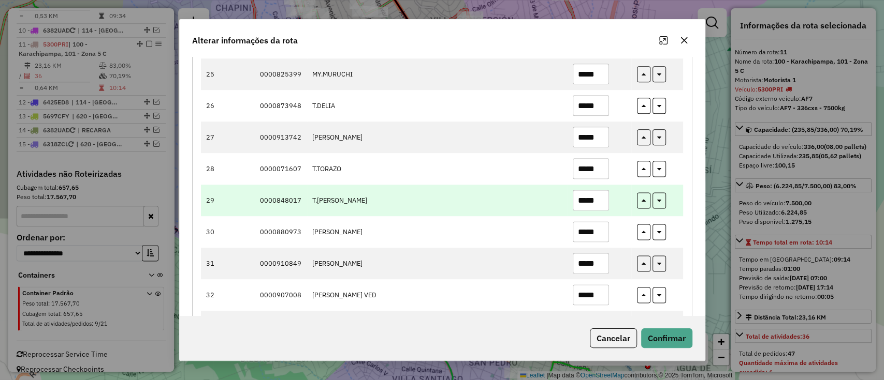
scroll to position [883, 0]
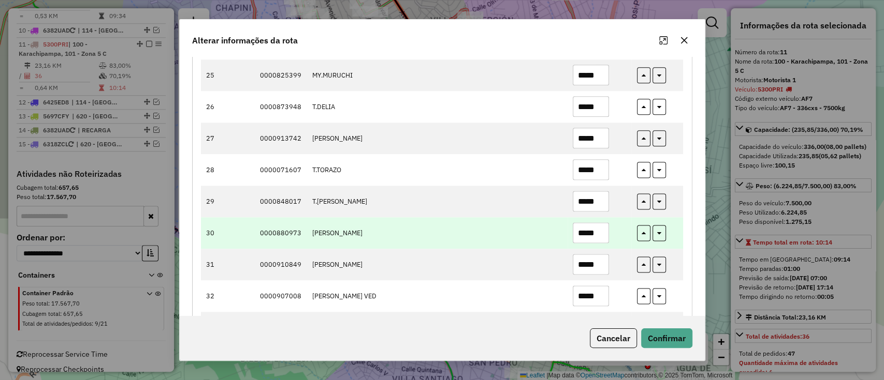
click at [594, 231] on input "*****" at bounding box center [591, 233] width 36 height 21
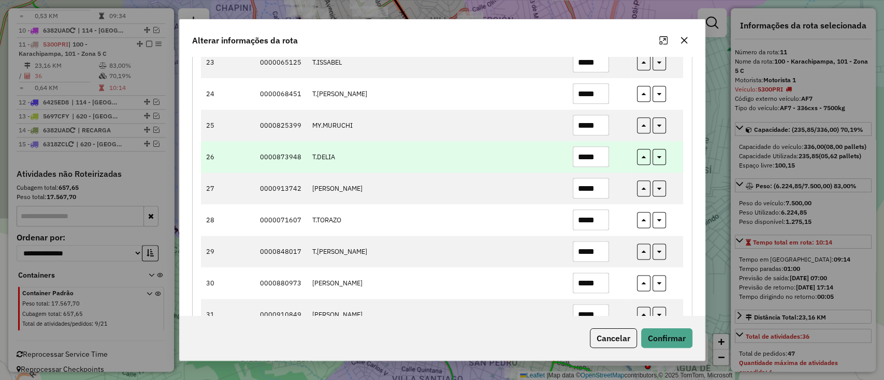
scroll to position [814, 0]
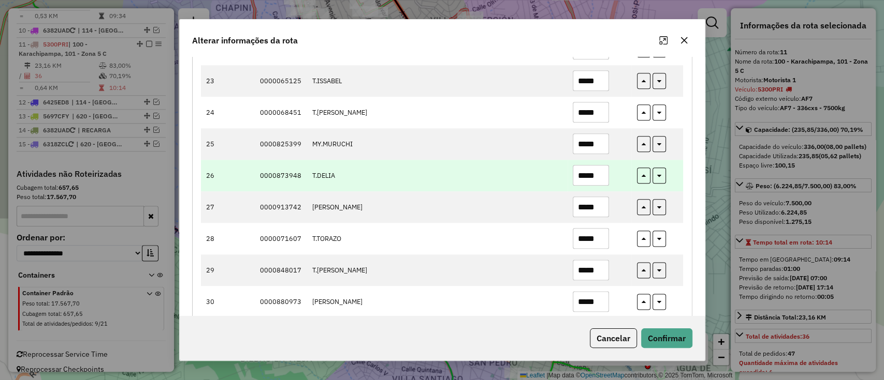
type input "*****"
click at [593, 181] on input "*****" at bounding box center [591, 175] width 36 height 21
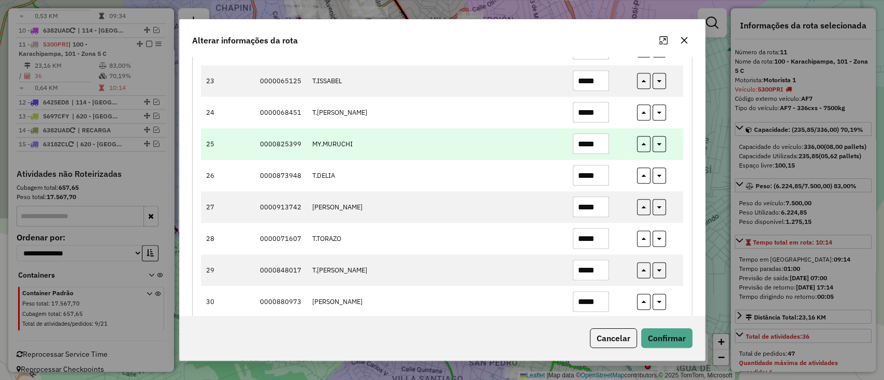
type input "*****"
click at [591, 144] on input "*****" at bounding box center [591, 144] width 36 height 21
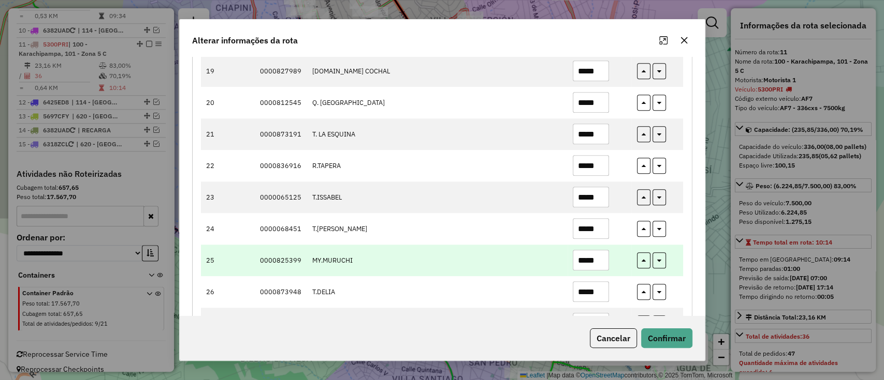
scroll to position [676, 0]
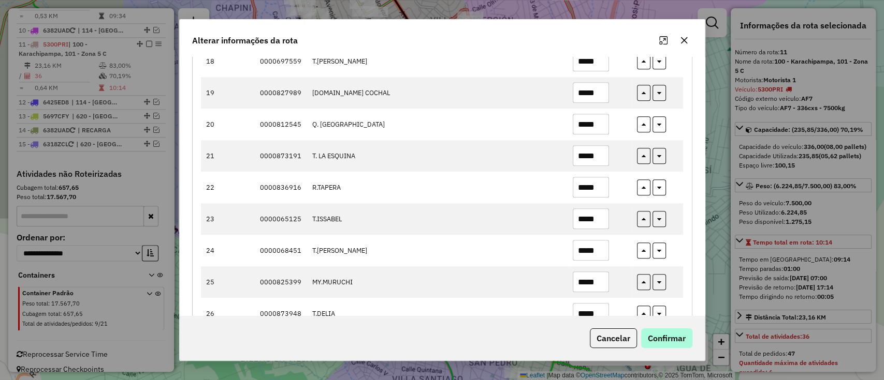
type input "*****"
click at [665, 340] on button "Confirmar" at bounding box center [666, 339] width 51 height 20
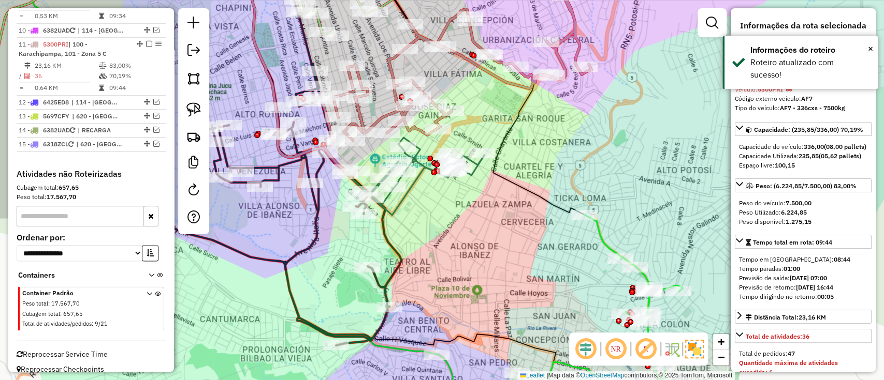
click at [597, 234] on icon at bounding box center [614, 317] width 136 height 204
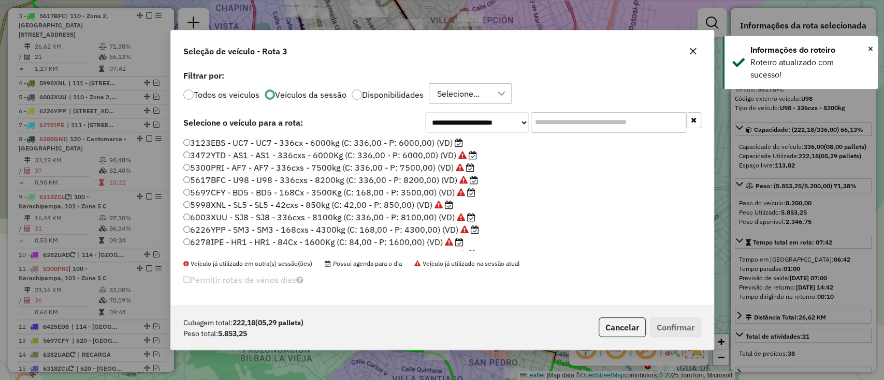
scroll to position [5, 3]
click at [426, 140] on label "3123EBS - UC7 - UC7 - 336cx - 6000kg (C: 336,00 - P: 6000,00) (VD)" at bounding box center [323, 143] width 280 height 12
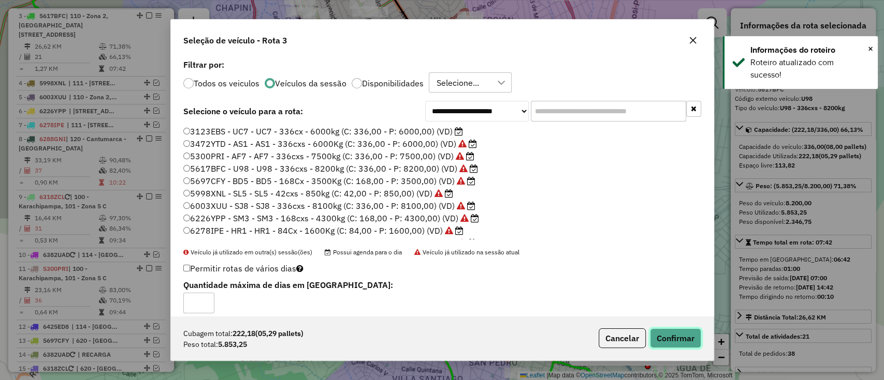
click at [694, 343] on button "Confirmar" at bounding box center [675, 339] width 51 height 20
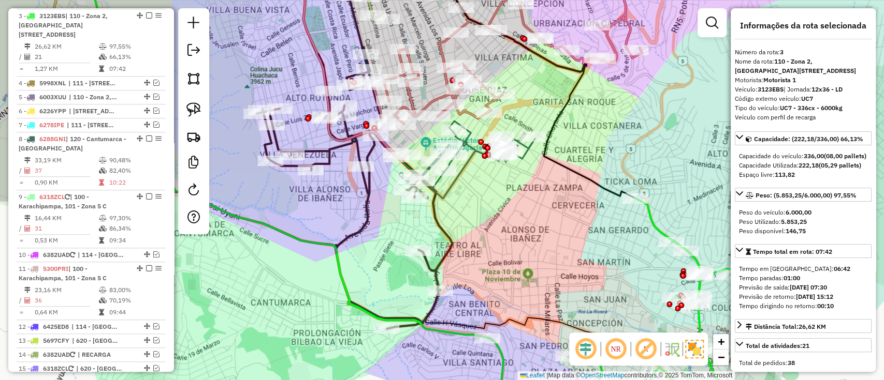
drag, startPoint x: 363, startPoint y: 219, endPoint x: 353, endPoint y: 206, distance: 16.7
click at [365, 210] on icon at bounding box center [300, 138] width 304 height 384
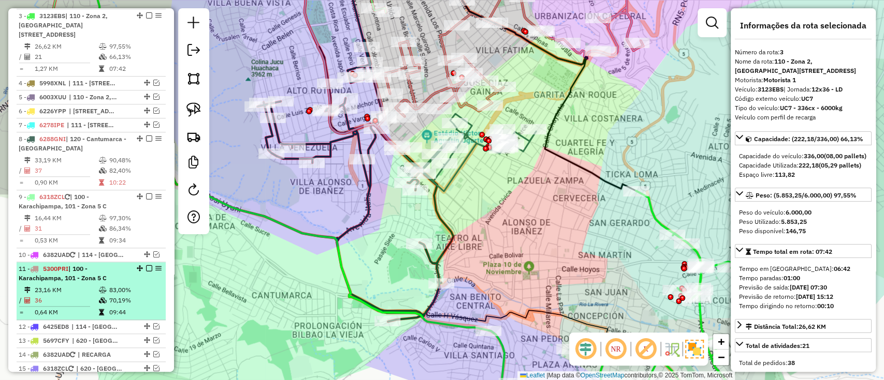
click at [135, 285] on td "83,00%" at bounding box center [135, 290] width 52 height 10
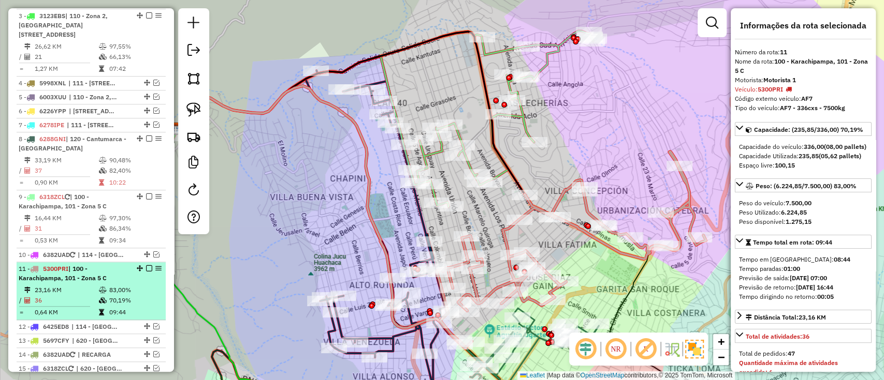
click at [146, 266] on em at bounding box center [149, 269] width 6 height 6
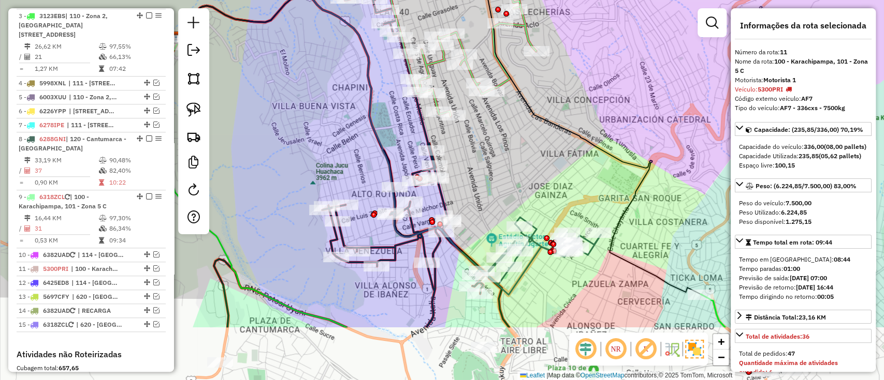
drag, startPoint x: 227, startPoint y: 208, endPoint x: 205, endPoint y: 184, distance: 31.9
click at [217, 186] on div "Janela de atendimento Grade de atendimento Capacidade Transportadoras Veículos …" at bounding box center [442, 190] width 884 height 380
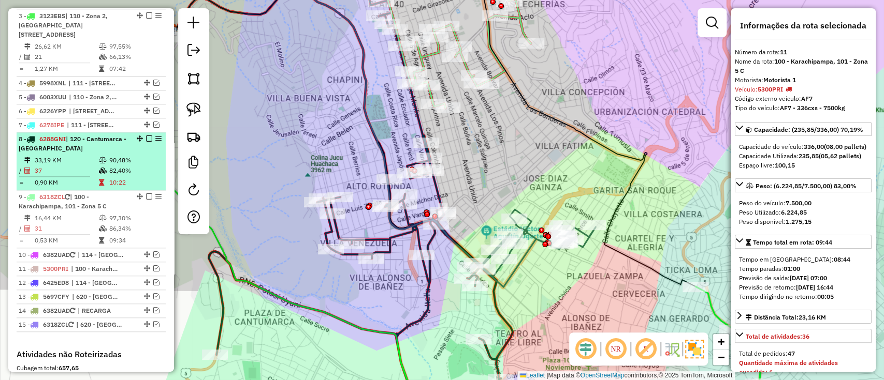
scroll to position [454, 0]
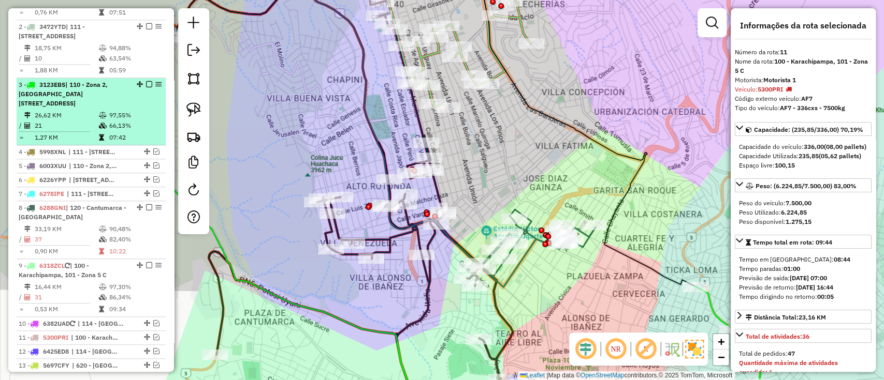
click at [149, 84] on em at bounding box center [149, 84] width 6 height 6
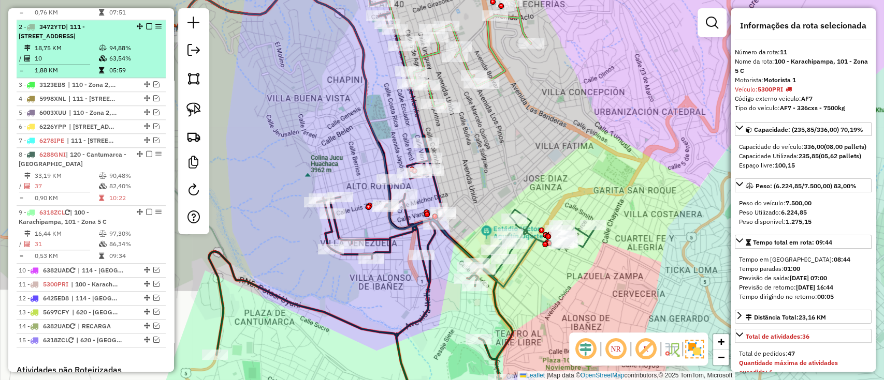
click at [140, 50] on td "94,88%" at bounding box center [135, 48] width 52 height 10
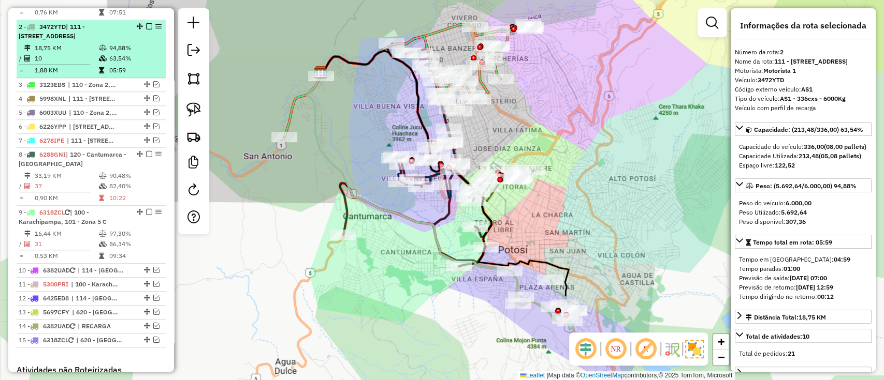
click at [148, 26] on em at bounding box center [149, 26] width 6 height 6
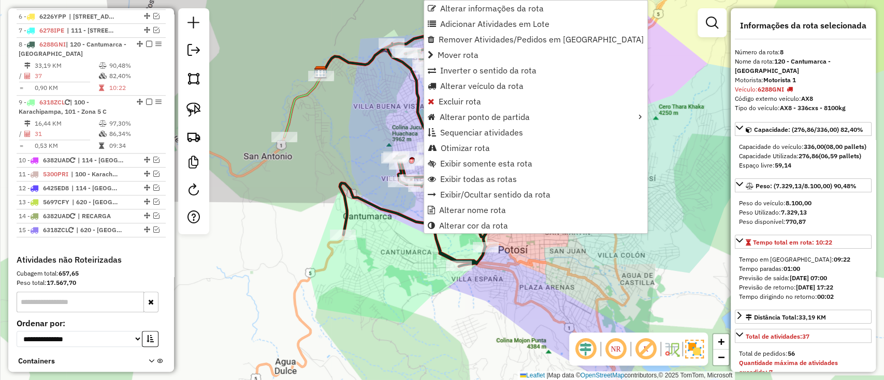
scroll to position [549, 0]
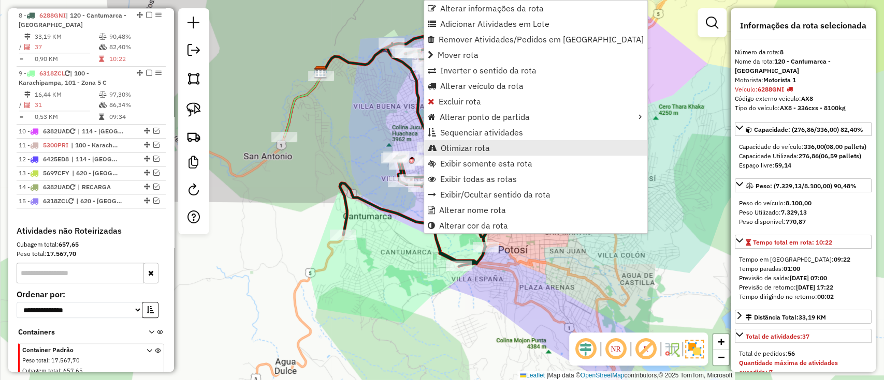
click at [470, 148] on span "Otimizar rota" at bounding box center [465, 148] width 49 height 8
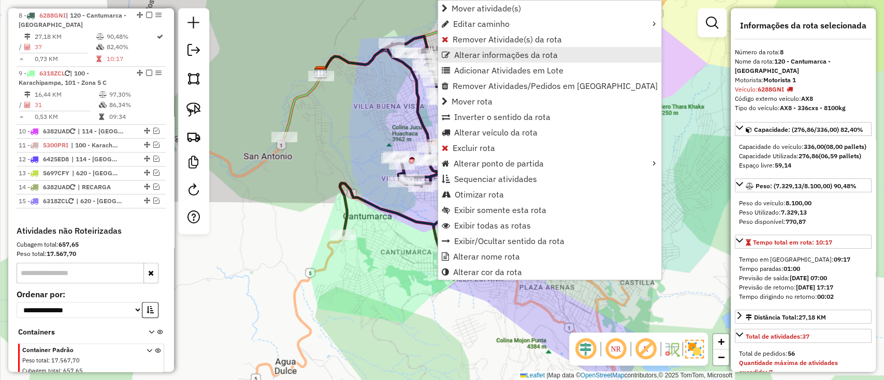
click at [494, 51] on span "Alterar informações da rota" at bounding box center [506, 55] width 104 height 8
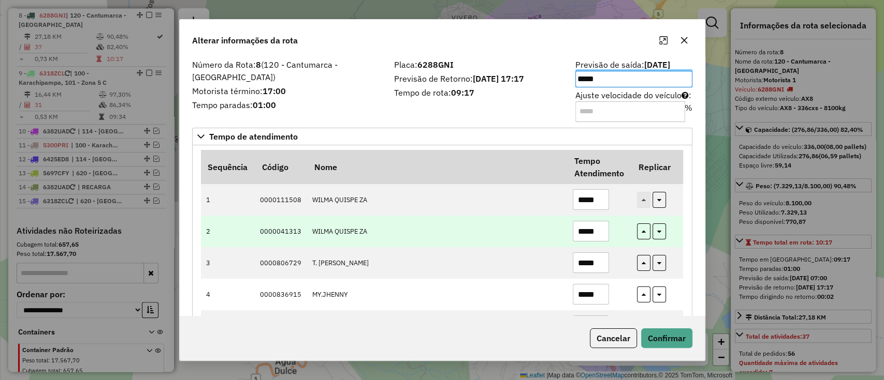
click at [592, 227] on input "*****" at bounding box center [591, 231] width 36 height 21
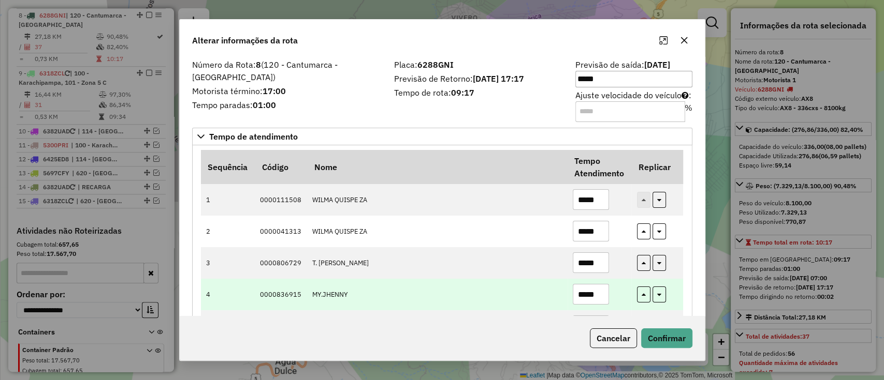
type input "*****"
click at [590, 286] on input "*****" at bounding box center [591, 294] width 36 height 21
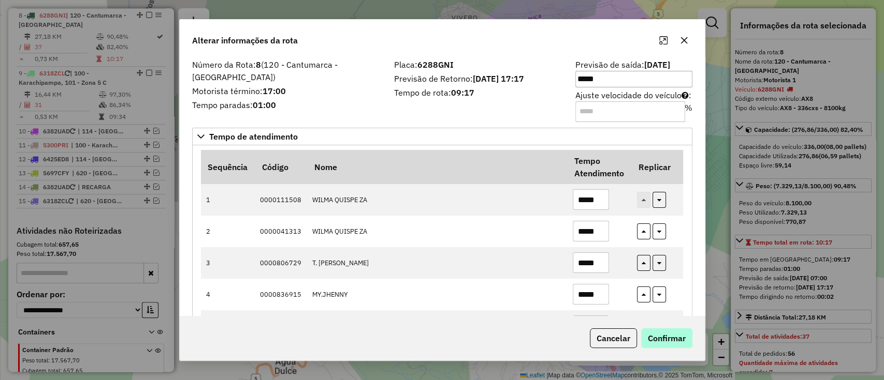
type input "*****"
click at [675, 342] on button "Confirmar" at bounding box center [666, 339] width 51 height 20
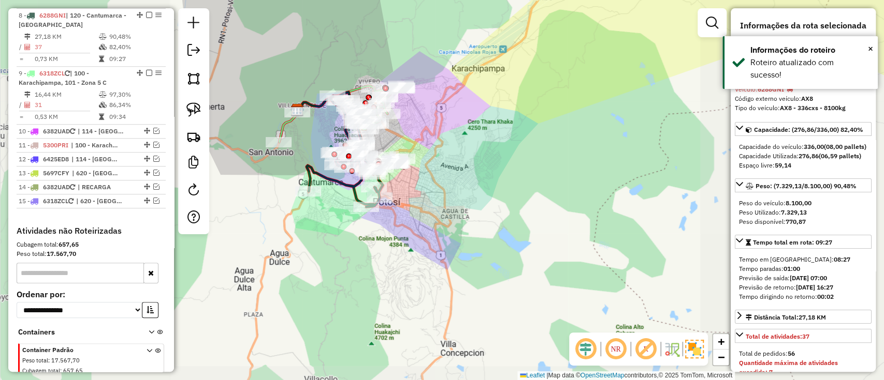
click at [431, 255] on div "Rota 8 - Placa 6288GNI 0000902720 - ROSEMARY RAMOS Janela de atendimento Grade …" at bounding box center [442, 190] width 884 height 380
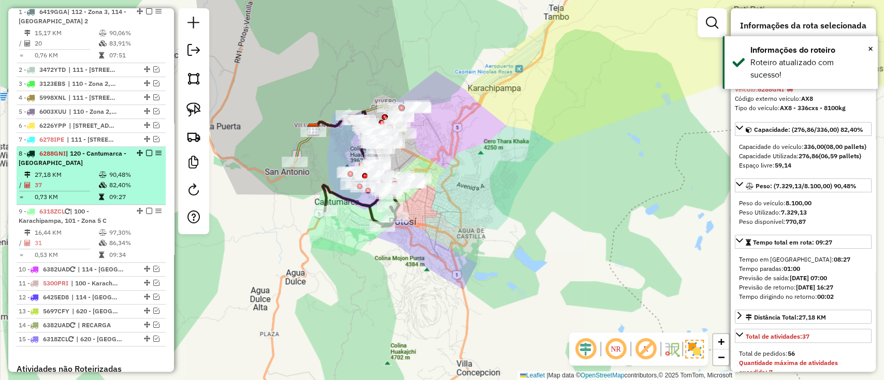
scroll to position [342, 0]
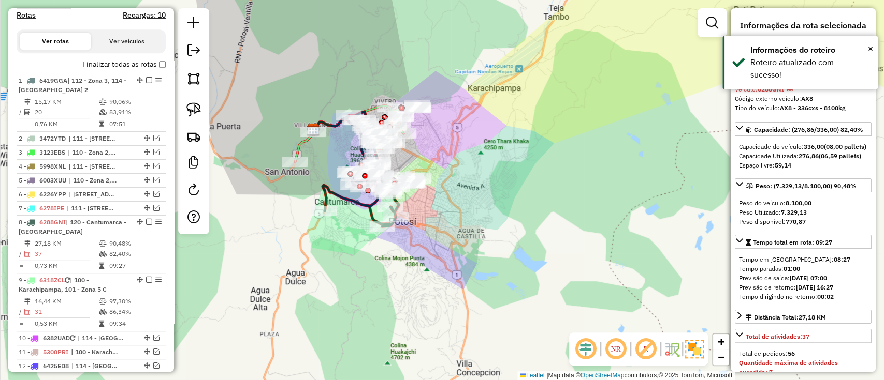
click at [106, 64] on label "Finalizar todas as rotas" at bounding box center [123, 64] width 83 height 11
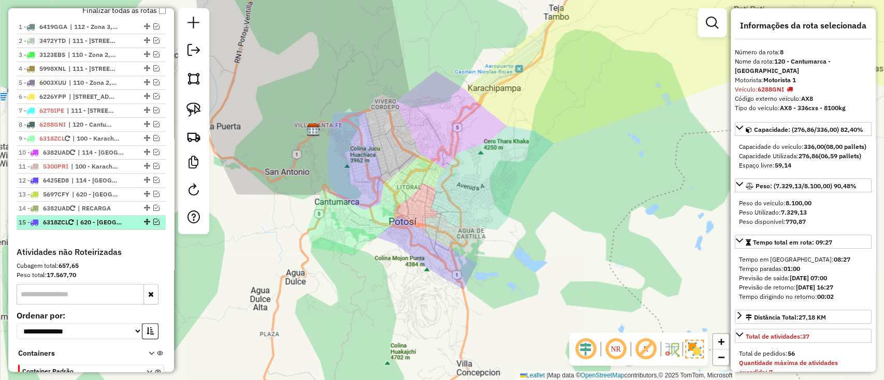
scroll to position [411, 0]
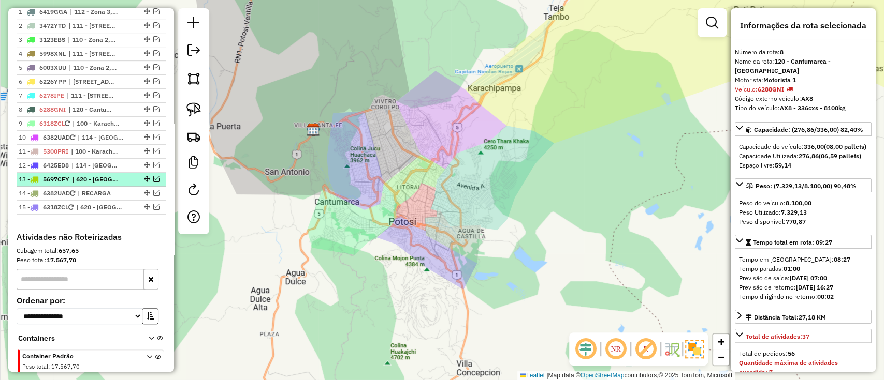
click at [153, 176] on em at bounding box center [156, 179] width 6 height 6
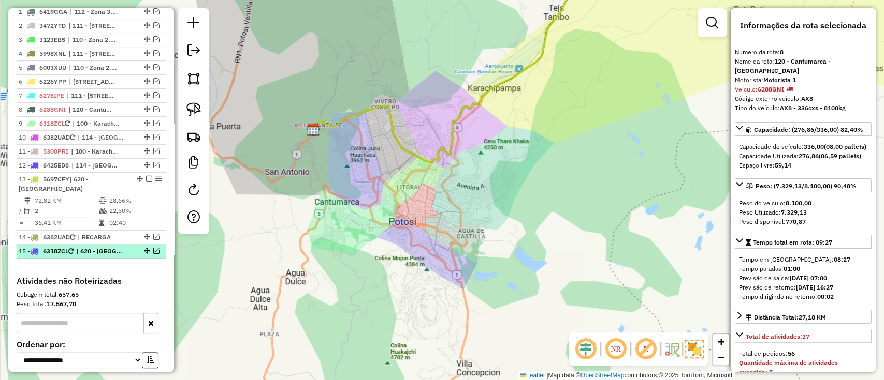
click at [153, 248] on em at bounding box center [156, 251] width 6 height 6
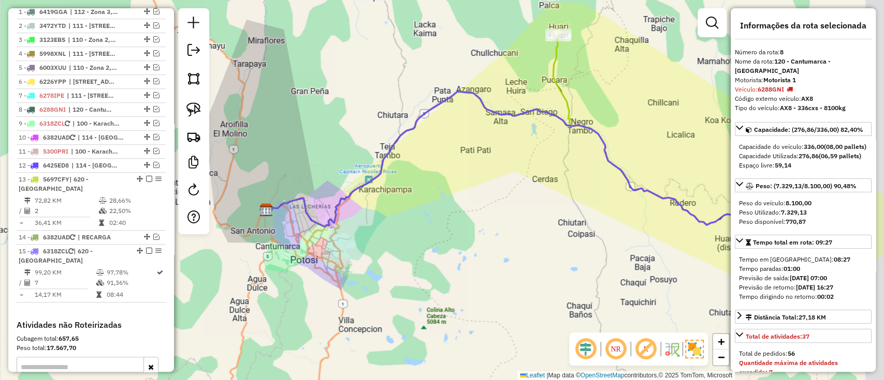
drag, startPoint x: 555, startPoint y: 196, endPoint x: 300, endPoint y: 230, distance: 256.9
click at [302, 238] on div "Janela de atendimento Grade de atendimento Capacidade Transportadoras Veículos …" at bounding box center [442, 190] width 884 height 380
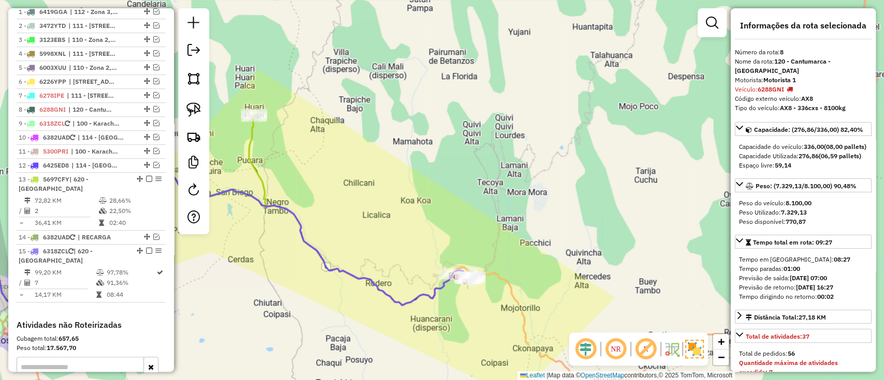
drag, startPoint x: 439, startPoint y: 252, endPoint x: 400, endPoint y: 321, distance: 79.5
click at [400, 321] on div "Janela de atendimento Grade de atendimento Capacidade Transportadoras Veículos …" at bounding box center [442, 190] width 884 height 380
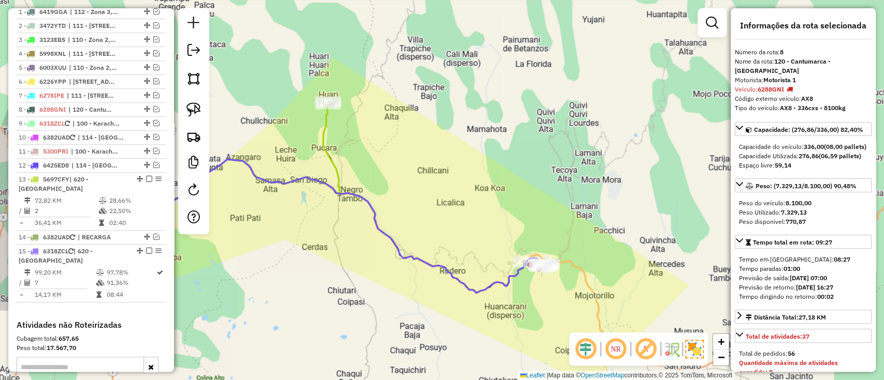
drag, startPoint x: 382, startPoint y: 299, endPoint x: 456, endPoint y: 287, distance: 75.5
click at [456, 287] on icon at bounding box center [288, 226] width 504 height 135
click at [334, 166] on icon at bounding box center [188, 199] width 304 height 191
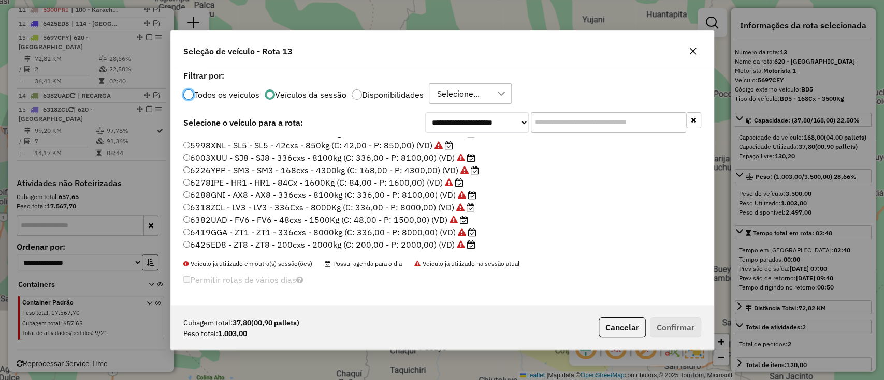
scroll to position [0, 0]
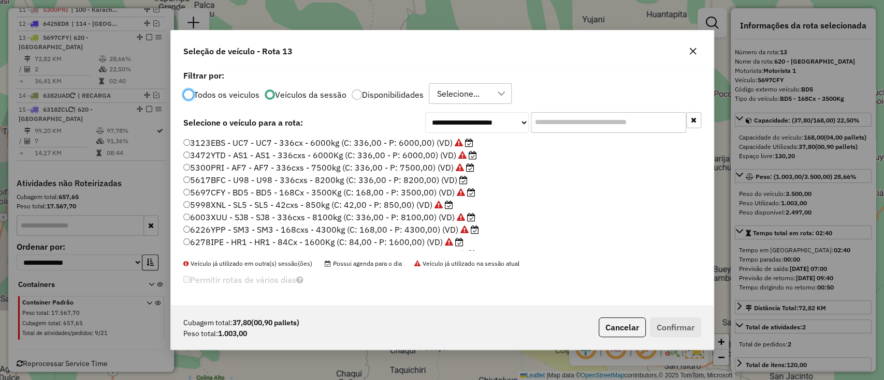
click at [459, 182] on icon at bounding box center [463, 180] width 8 height 8
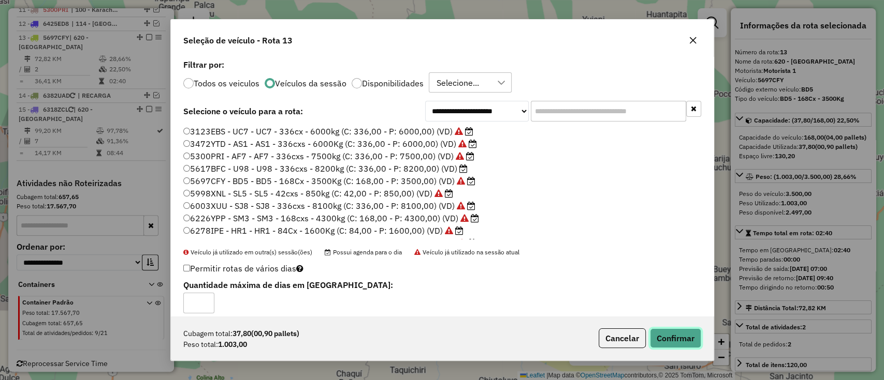
click at [665, 342] on button "Confirmar" at bounding box center [675, 339] width 51 height 20
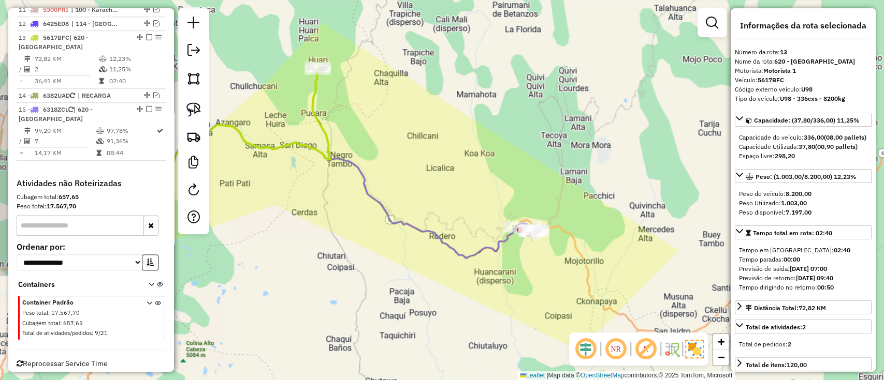
drag, startPoint x: 265, startPoint y: 223, endPoint x: 252, endPoint y: 187, distance: 38.5
click at [252, 187] on div "Janela de atendimento Grade de atendimento Capacidade Transportadoras Veículos …" at bounding box center [442, 190] width 884 height 380
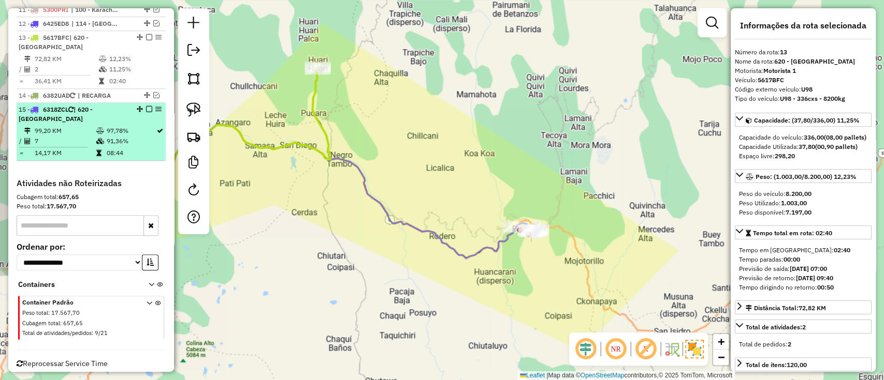
click at [149, 148] on td "08:44" at bounding box center [131, 153] width 50 height 10
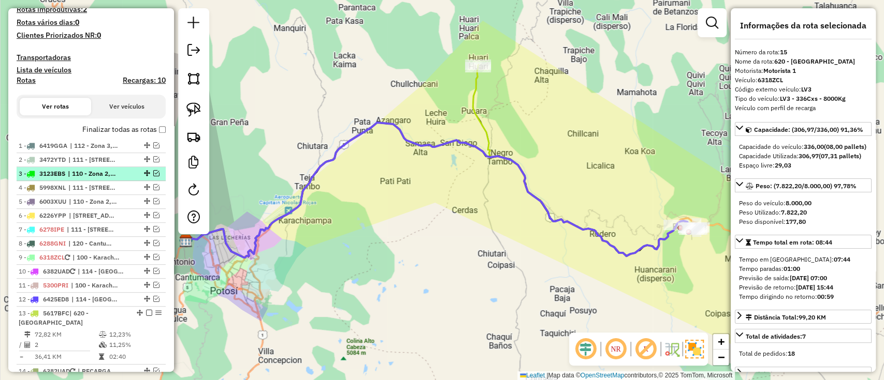
scroll to position [346, 0]
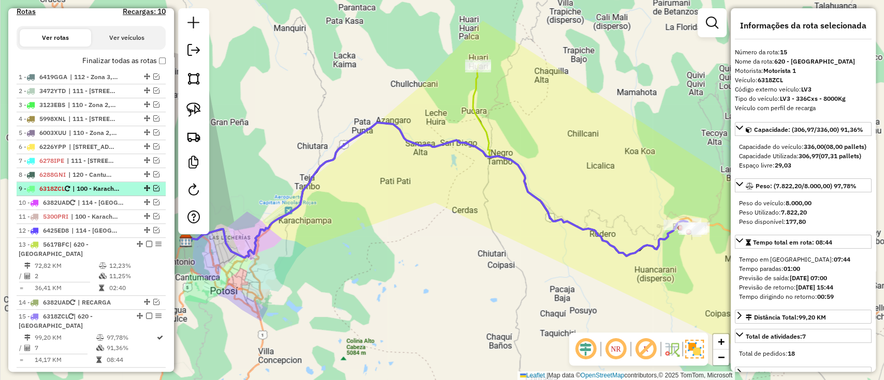
click at [153, 187] on em at bounding box center [156, 188] width 6 height 6
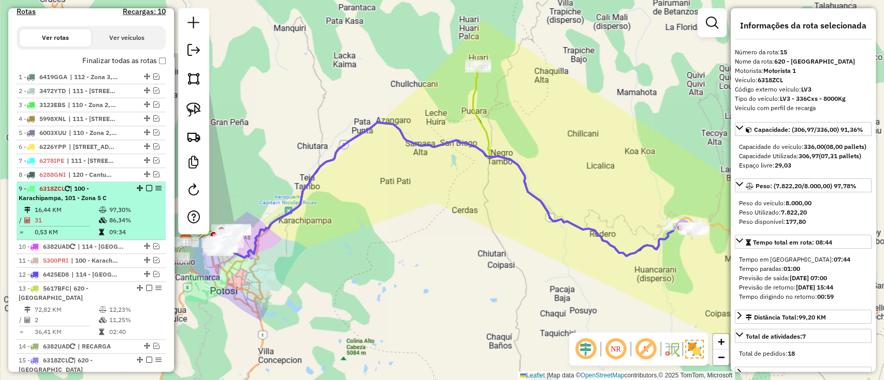
click at [142, 197] on div "9 - 6318ZCL | 100 - Karachipampa, 101 - Zona 5 C" at bounding box center [91, 193] width 145 height 19
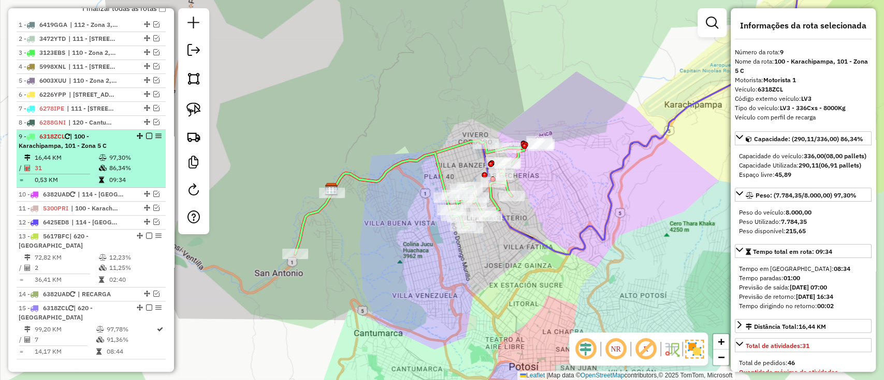
scroll to position [415, 0]
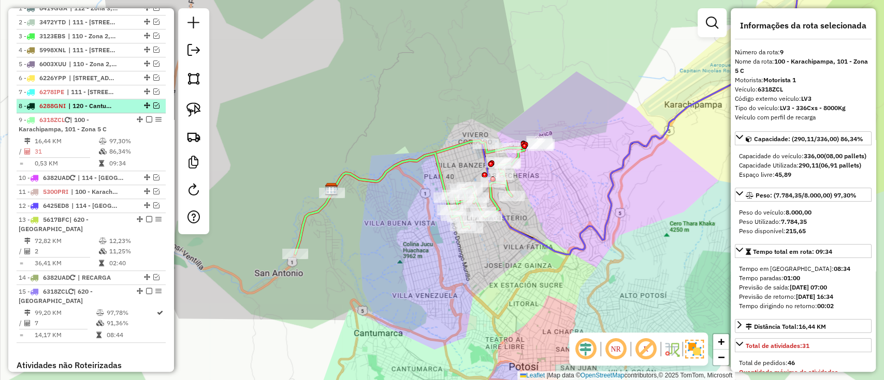
click at [120, 102] on div "8 - 6288GNI | 120 - Cantumarca - Villa Copacabana" at bounding box center [74, 105] width 110 height 9
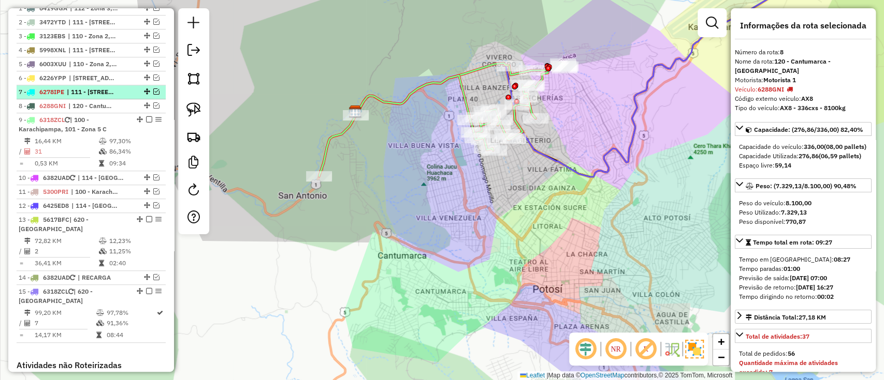
click at [108, 85] on li "7 - 6278IPE | 111 - Calle Angosta, 112 - Zona 3" at bounding box center [91, 92] width 149 height 14
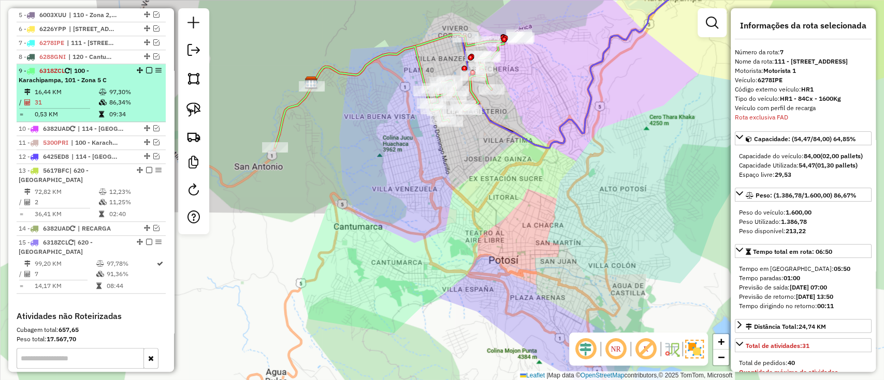
scroll to position [491, 0]
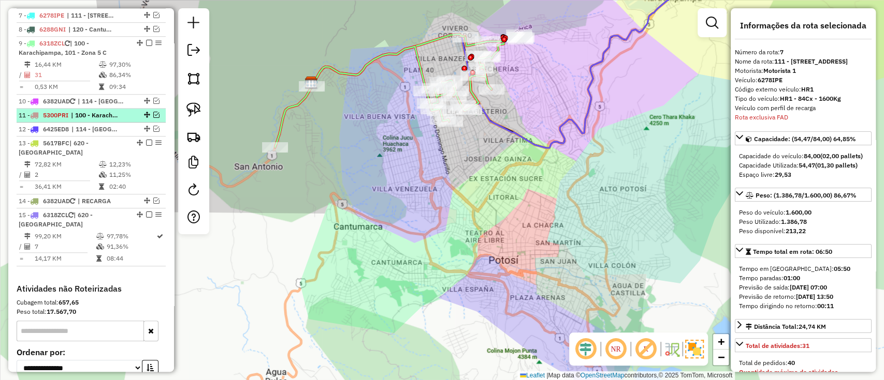
click at [95, 119] on span "| 100 - Karachipampa, 101 - Zona 5 C" at bounding box center [95, 115] width 48 height 9
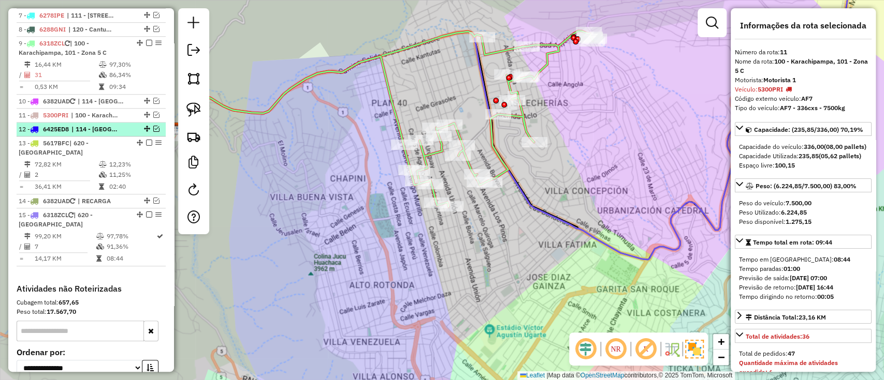
click at [127, 128] on div "12 - 6425ED8 | 114 - Casco Viejo 2" at bounding box center [91, 129] width 145 height 9
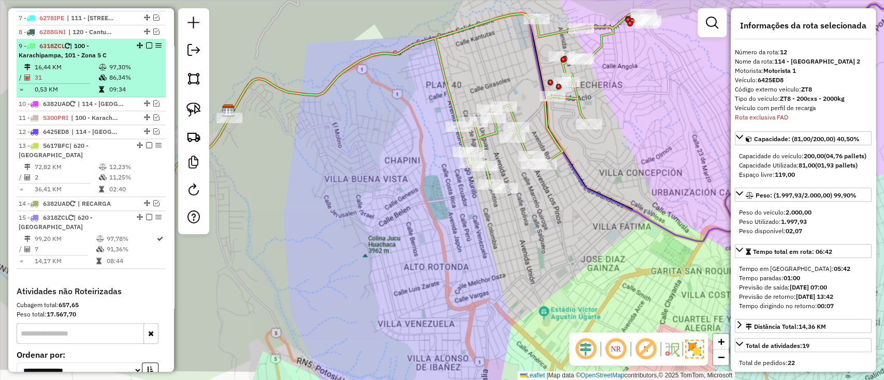
scroll to position [459, 0]
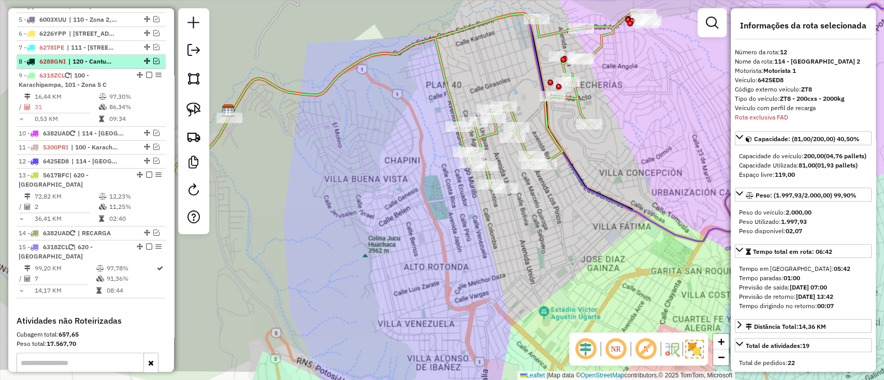
click at [80, 60] on span "| 120 - Cantumarca - Villa Copacabana" at bounding box center [92, 61] width 48 height 9
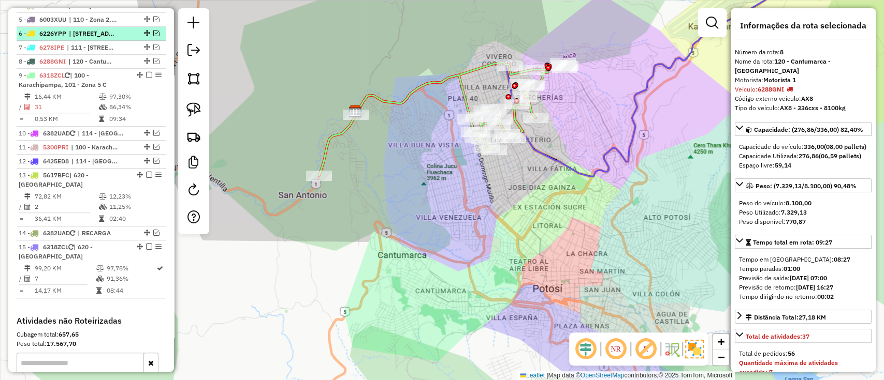
click at [80, 43] on span "| 111 - Calle Angosta, 112 - Zona 3" at bounding box center [91, 47] width 48 height 9
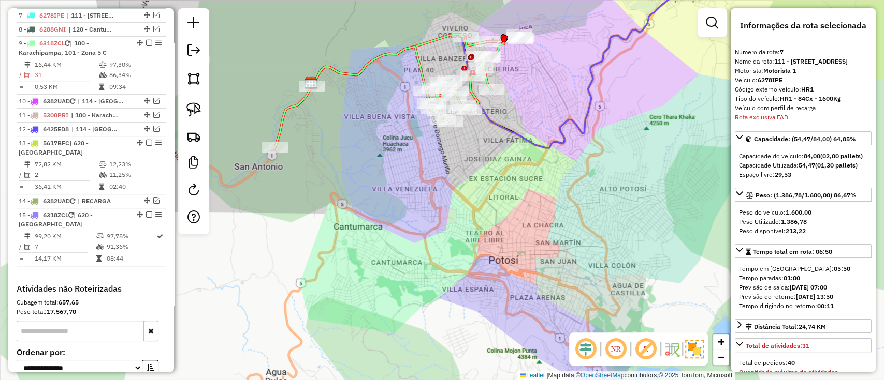
click at [79, 35] on li "8 - 6288GNI | 120 - Cantumarca - Villa Copacabana" at bounding box center [91, 30] width 149 height 14
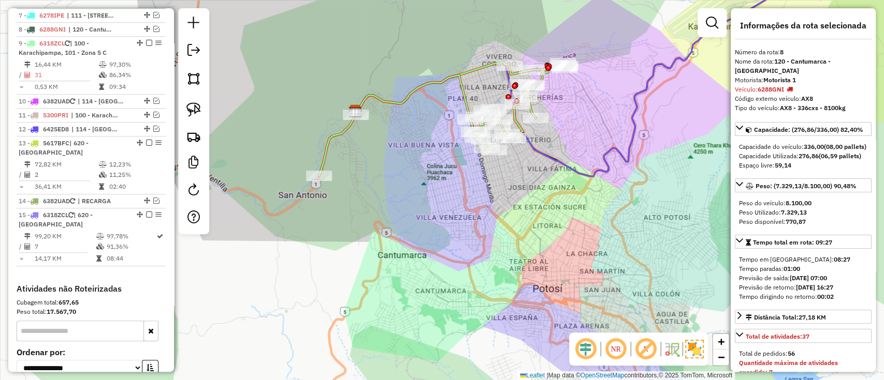
scroll to position [422, 0]
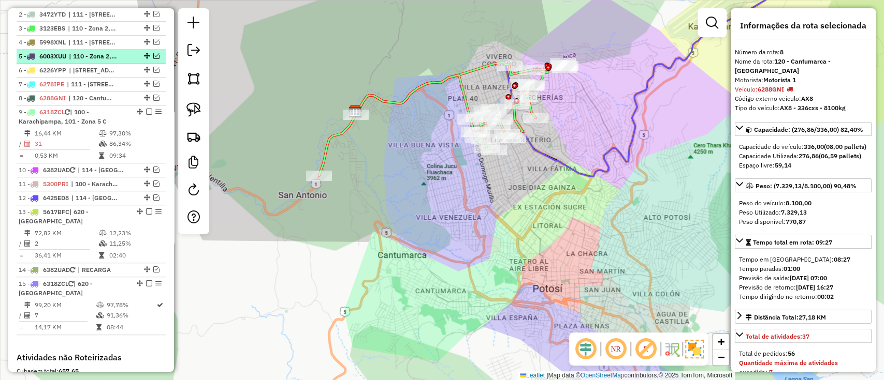
click at [78, 50] on li "5 - 6003XUU | 110 - Zona 2, 114 - Casco Viejo 2" at bounding box center [91, 57] width 149 height 14
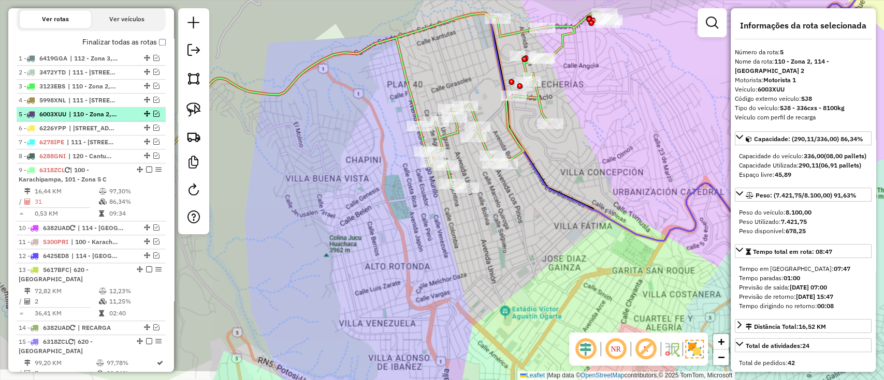
scroll to position [353, 0]
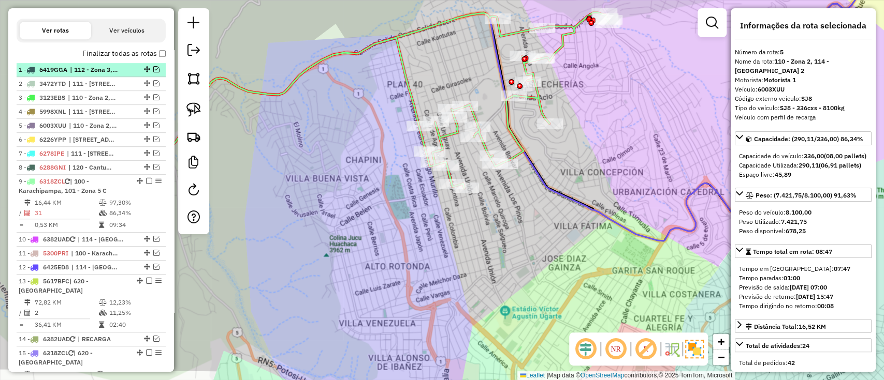
click at [69, 70] on div "1 - 6419GGA | 112 - Zona 3, 114 - Casco Viejo 2" at bounding box center [74, 69] width 110 height 9
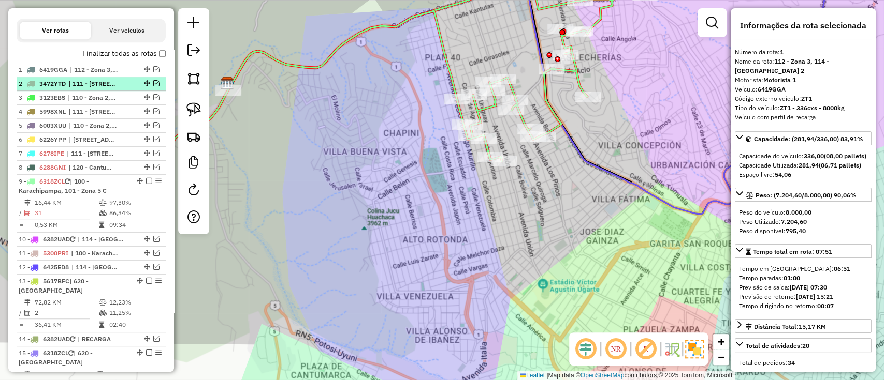
click at [72, 81] on span "| 111 - Calle Angosta, 112 - Zona 3" at bounding box center [92, 83] width 48 height 9
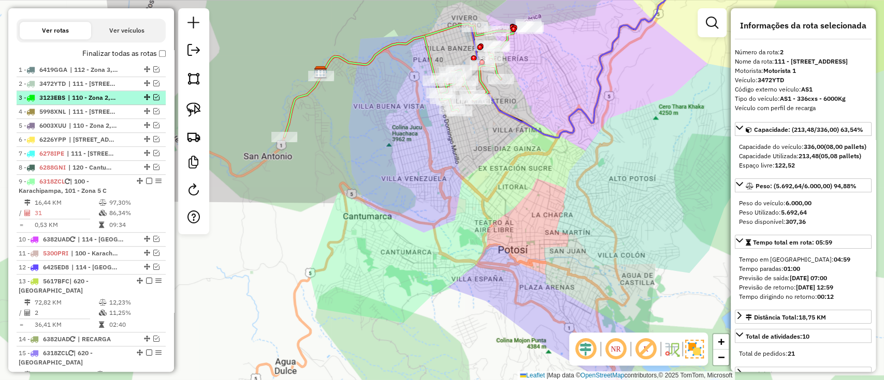
click at [69, 93] on span "| 110 - Zona 2, 111 - Calle Angosta" at bounding box center [92, 97] width 48 height 9
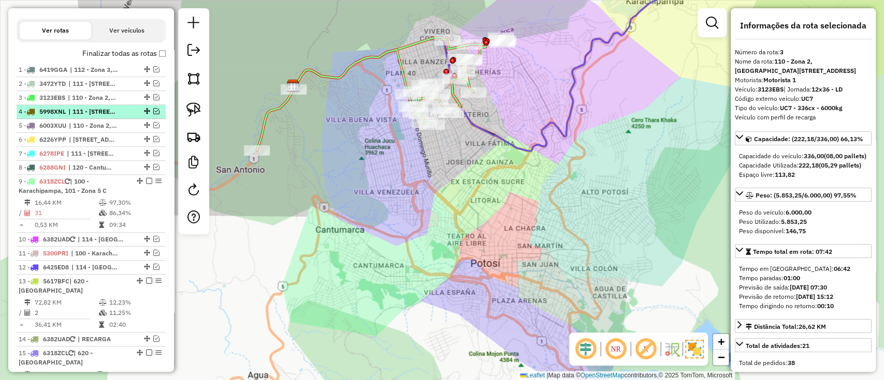
click at [73, 109] on span "| 111 - Calle Angosta, 113 - Centro, 114 - Casco Viejo 2" at bounding box center [92, 111] width 48 height 9
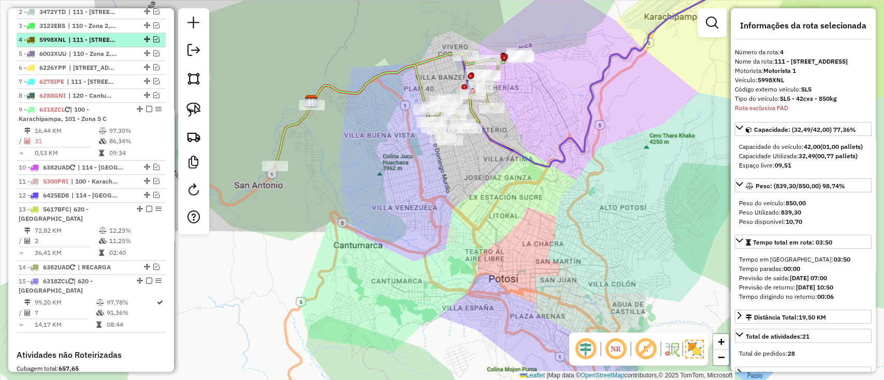
scroll to position [449, 0]
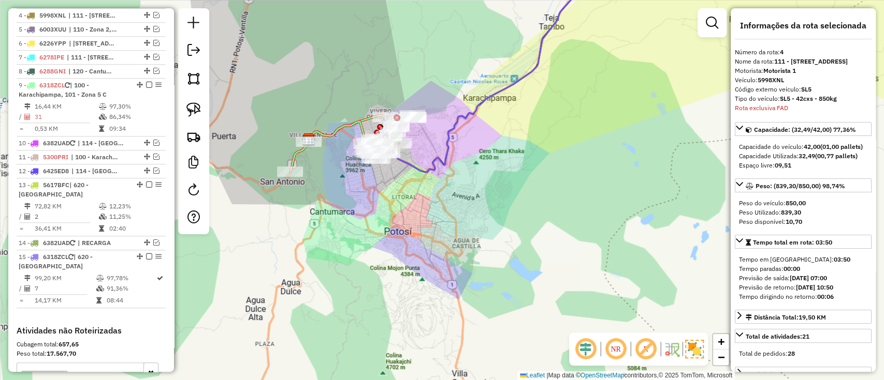
click at [328, 136] on icon at bounding box center [351, 143] width 123 height 56
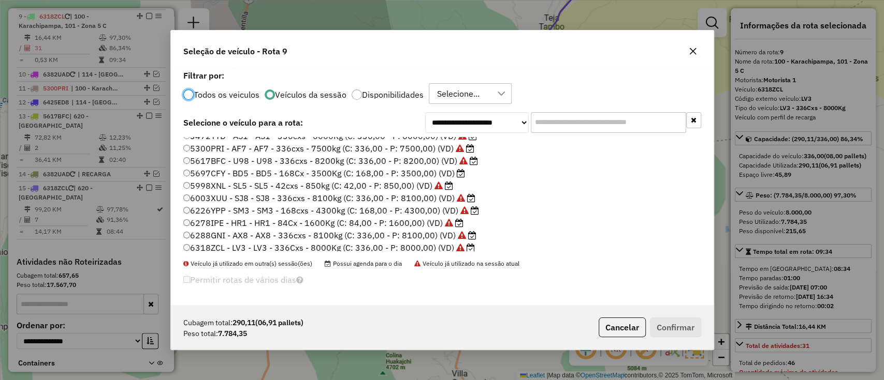
scroll to position [0, 0]
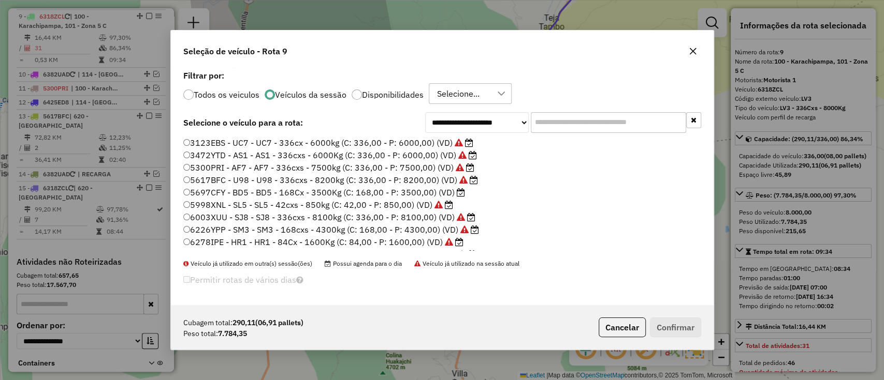
click at [271, 180] on label "5617BFC - U98 - U98 - 336cxs - 8200kg (C: 336,00 - P: 8200,00) (VD)" at bounding box center [330, 180] width 295 height 12
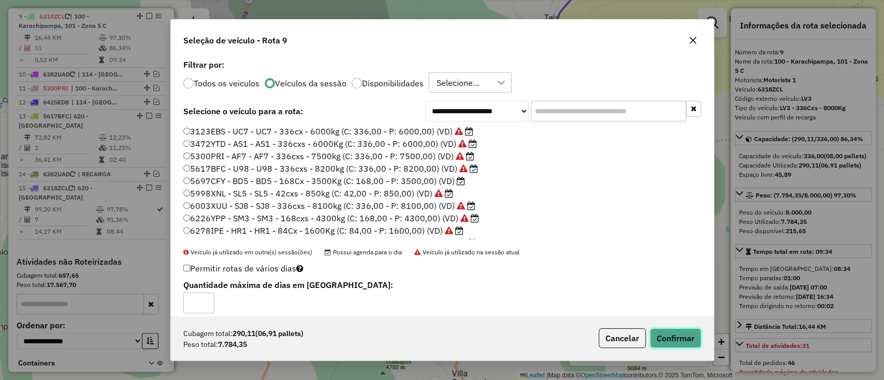
click at [678, 339] on button "Confirmar" at bounding box center [675, 339] width 51 height 20
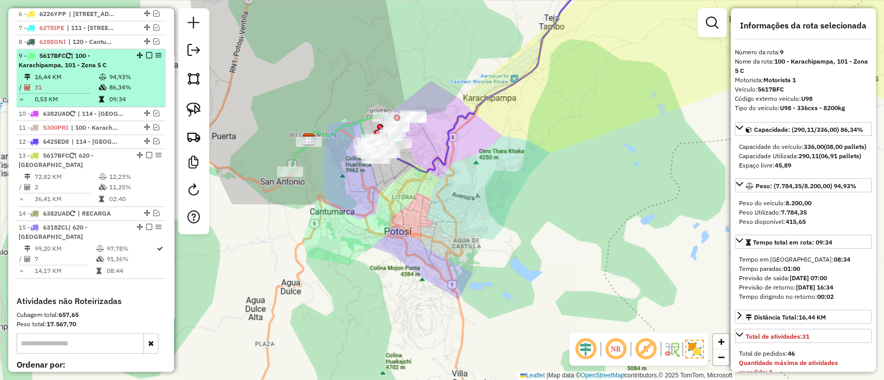
scroll to position [449, 0]
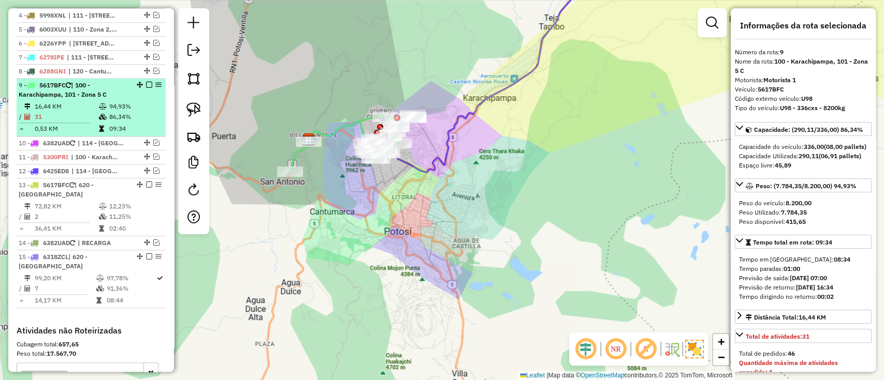
click at [147, 82] on em at bounding box center [149, 85] width 6 height 6
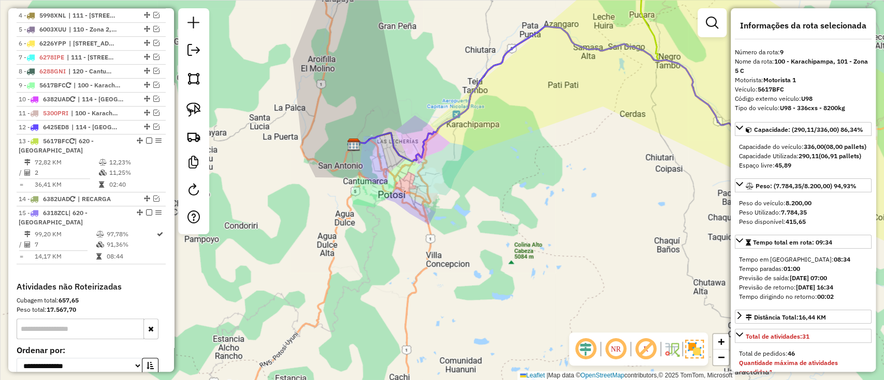
click at [444, 122] on icon at bounding box center [606, 93] width 504 height 135
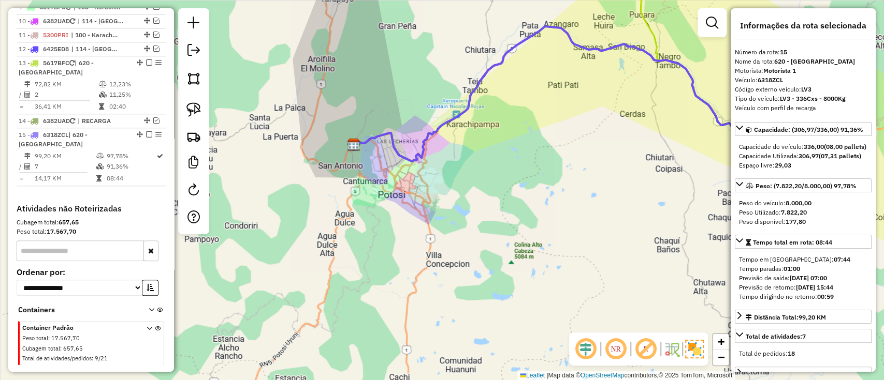
scroll to position [563, 0]
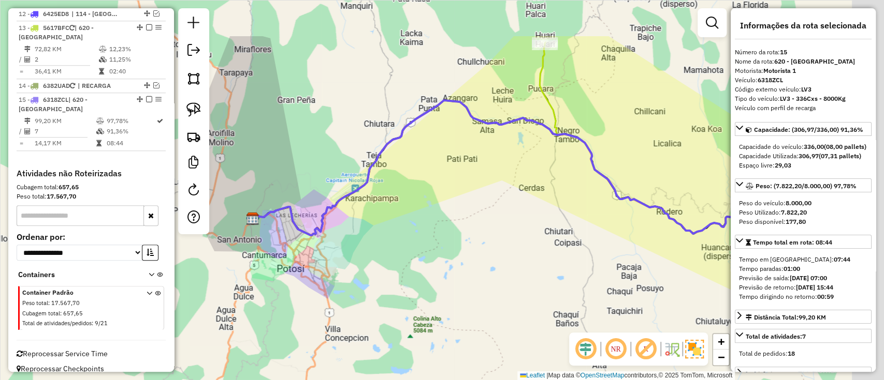
drag, startPoint x: 413, startPoint y: 211, endPoint x: 324, endPoint y: 268, distance: 105.7
click at [328, 266] on div "Janela de atendimento Grade de atendimento Capacidade Transportadoras Veículos …" at bounding box center [442, 190] width 884 height 380
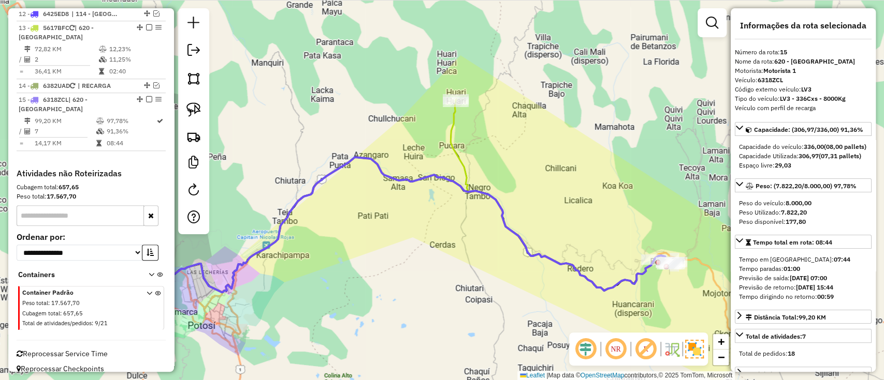
click at [451, 136] on icon at bounding box center [316, 197] width 304 height 191
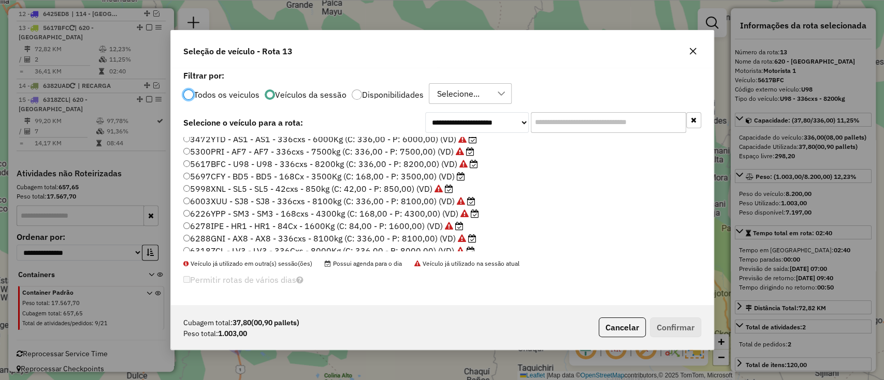
scroll to position [0, 0]
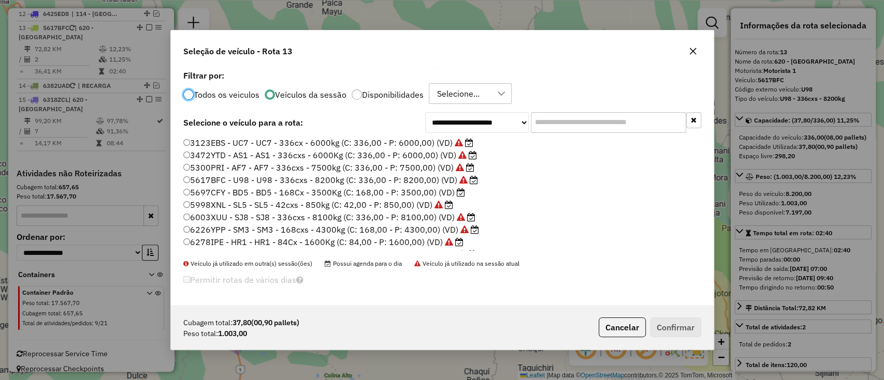
click at [444, 188] on label "5697CFY - BD5 - BD5 - 168Cx - 3500Kg (C: 168,00 - P: 3500,00) (VD)" at bounding box center [324, 192] width 282 height 12
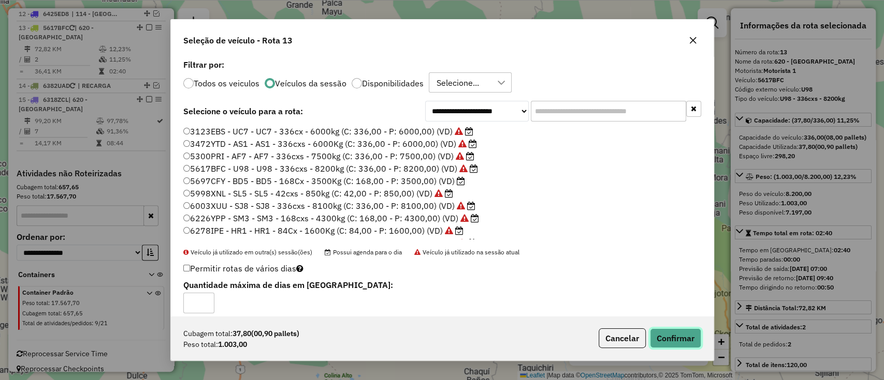
click at [662, 336] on button "Confirmar" at bounding box center [675, 339] width 51 height 20
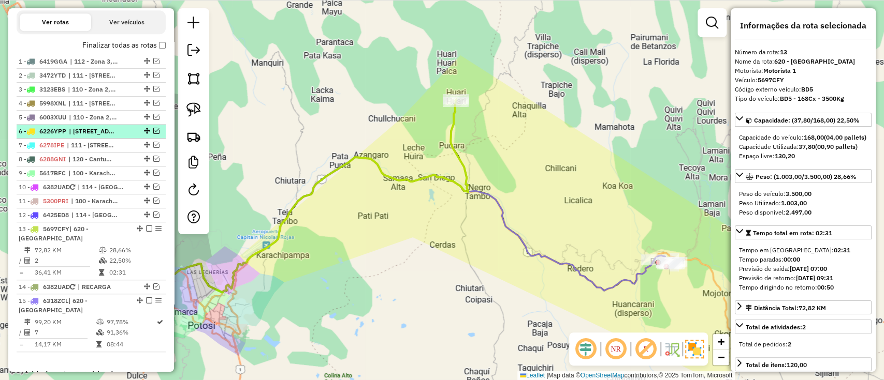
scroll to position [346, 0]
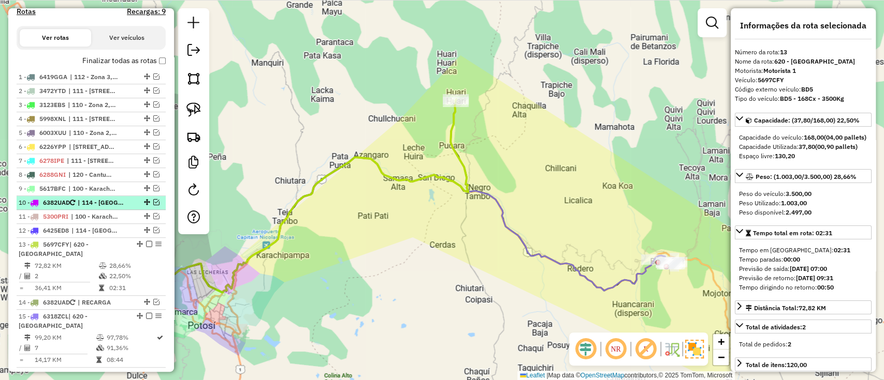
click at [112, 198] on span "| 114 - Casco Viejo 2" at bounding box center [102, 202] width 48 height 9
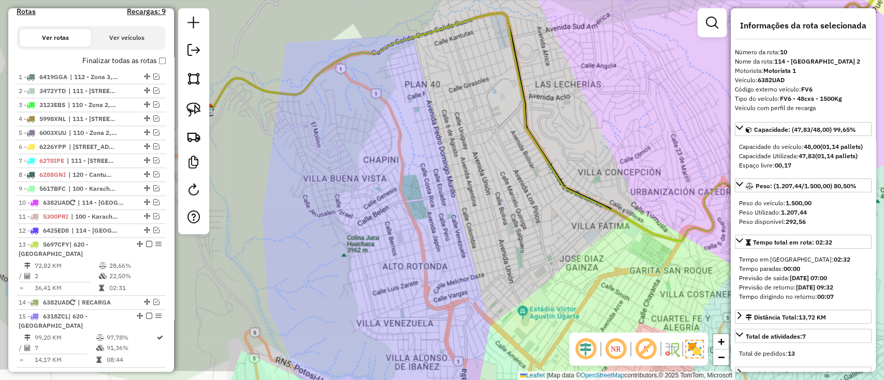
click at [118, 58] on label "Finalizar todas as rotas" at bounding box center [123, 60] width 83 height 11
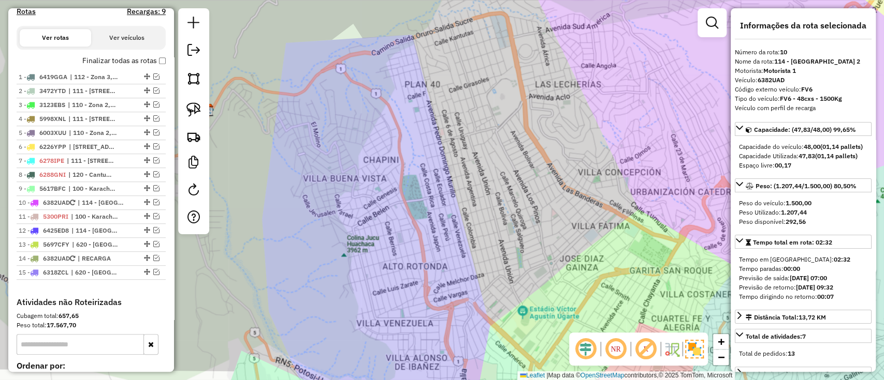
click at [118, 63] on label "Finalizar todas as rotas" at bounding box center [123, 60] width 83 height 11
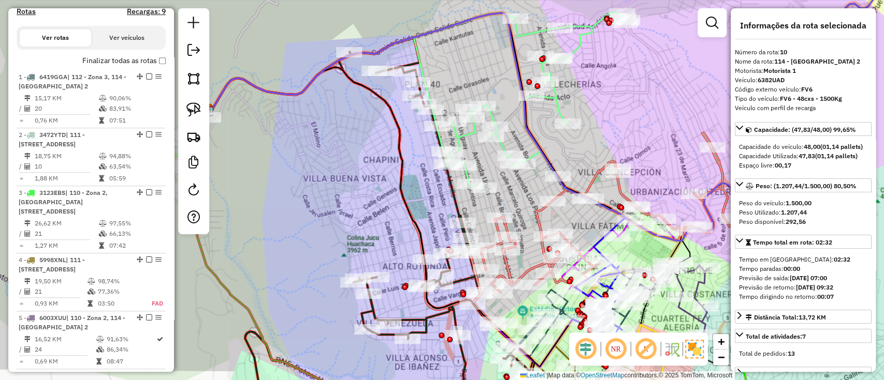
click at [579, 43] on icon at bounding box center [380, 125] width 491 height 227
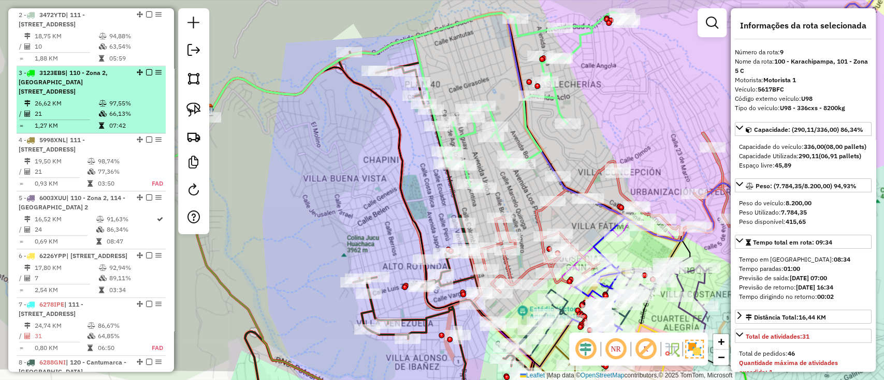
scroll to position [328, 0]
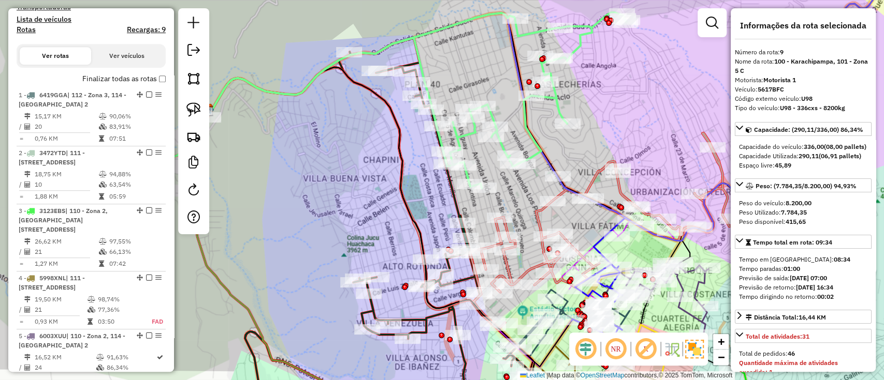
click at [119, 79] on label "Finalizar todas as rotas" at bounding box center [123, 79] width 83 height 11
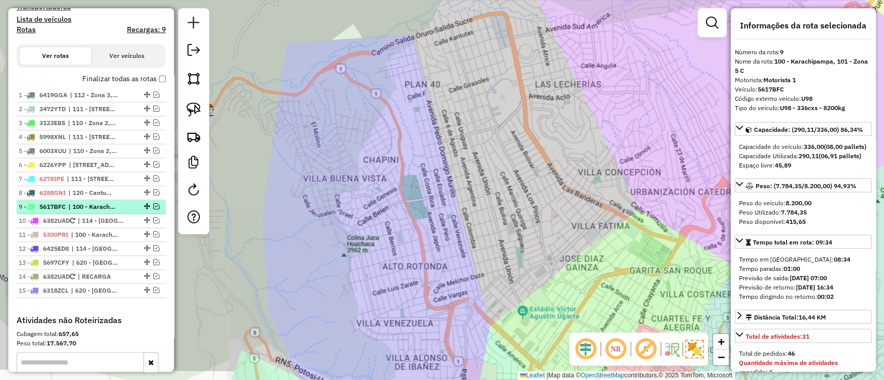
click at [154, 205] on em at bounding box center [156, 206] width 6 height 6
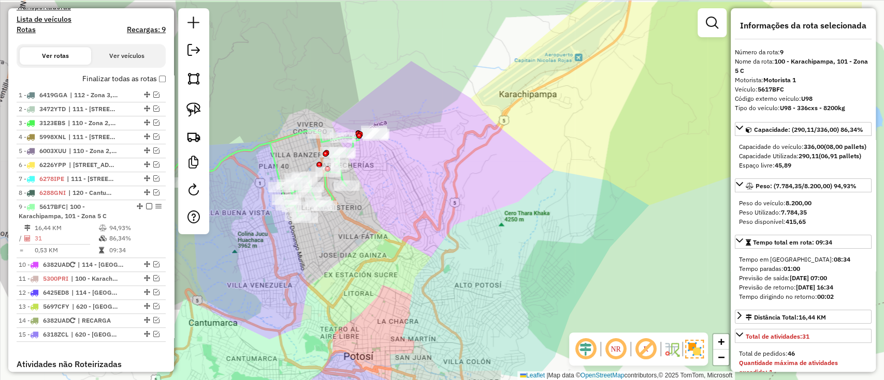
drag, startPoint x: 368, startPoint y: 214, endPoint x: 271, endPoint y: 242, distance: 100.8
click at [271, 242] on div "Janela de atendimento Grade de atendimento Capacidade Transportadoras Veículos …" at bounding box center [442, 190] width 884 height 380
click at [501, 193] on div "Janela de atendimento Grade de atendimento Capacidade Transportadoras Veículos …" at bounding box center [442, 190] width 884 height 380
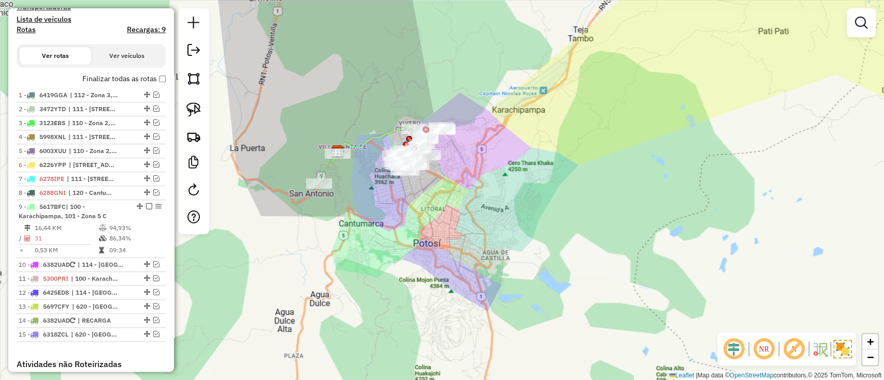
drag, startPoint x: 92, startPoint y: 74, endPoint x: 434, endPoint y: 126, distance: 346.2
click at [93, 74] on label "Finalizar todas as rotas" at bounding box center [123, 79] width 83 height 11
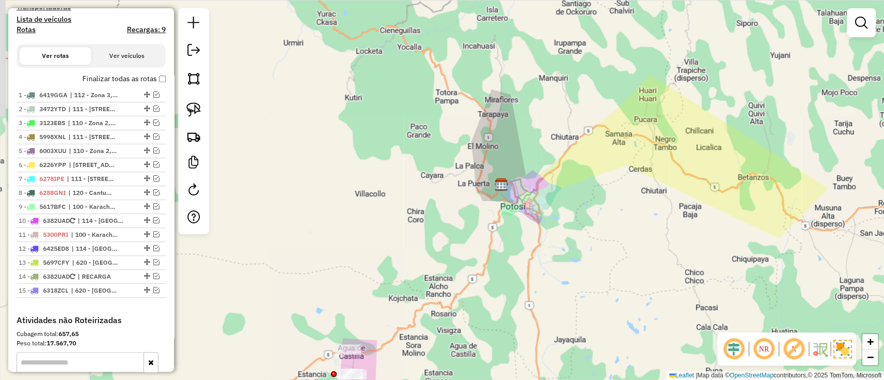
drag, startPoint x: 575, startPoint y: 153, endPoint x: 561, endPoint y: 185, distance: 35.5
click at [561, 185] on div "Janela de atendimento Grade de atendimento Capacidade Transportadoras Veículos …" at bounding box center [442, 190] width 884 height 380
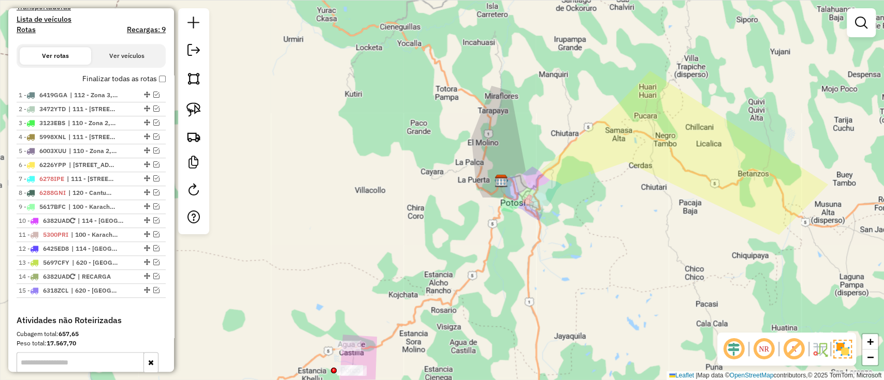
drag, startPoint x: 477, startPoint y: 221, endPoint x: 478, endPoint y: 102, distance: 118.6
click at [508, 78] on div "Janela de atendimento Grade de atendimento Capacidade Transportadoras Veículos …" at bounding box center [442, 190] width 884 height 380
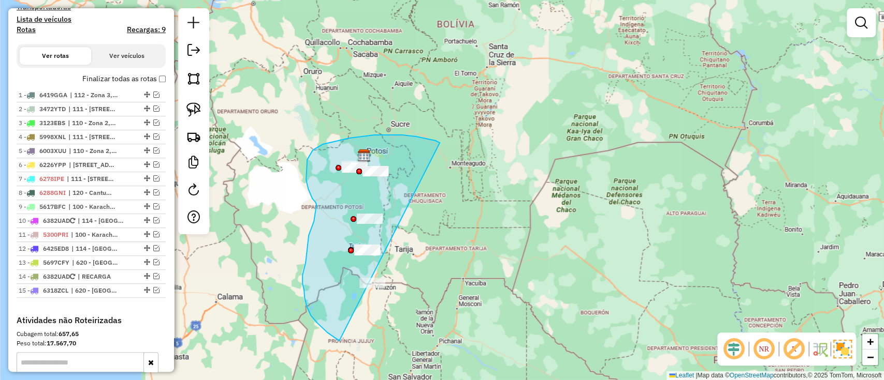
drag, startPoint x: 383, startPoint y: 75, endPoint x: 409, endPoint y: 263, distance: 190.3
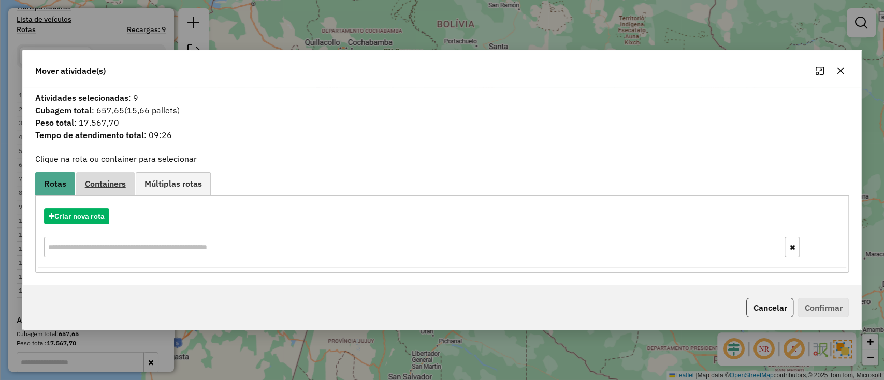
click at [129, 185] on link "Containers" at bounding box center [105, 183] width 58 height 23
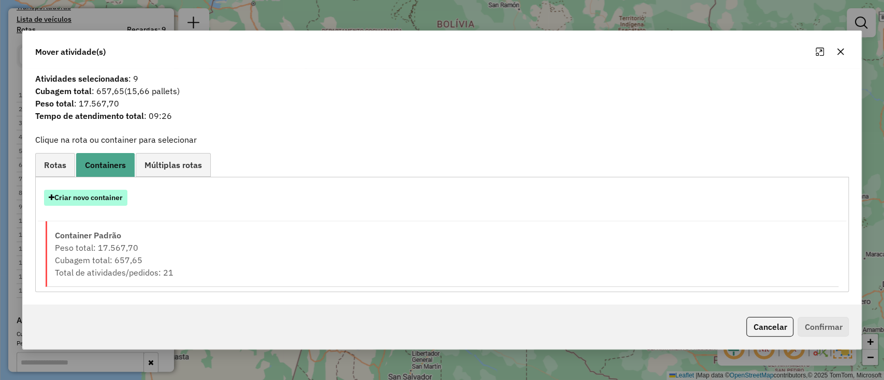
click at [101, 201] on button "Criar novo container" at bounding box center [85, 198] width 83 height 16
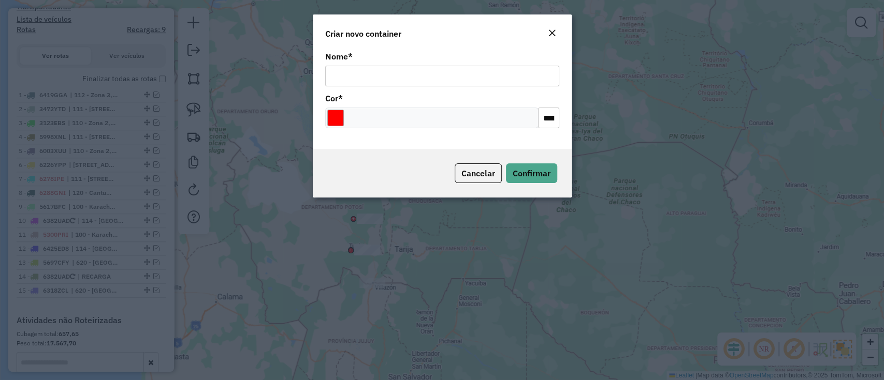
click at [357, 69] on input "Nome *" at bounding box center [442, 76] width 234 height 21
type input "******"
click at [514, 166] on button "Confirmar" at bounding box center [531, 174] width 51 height 20
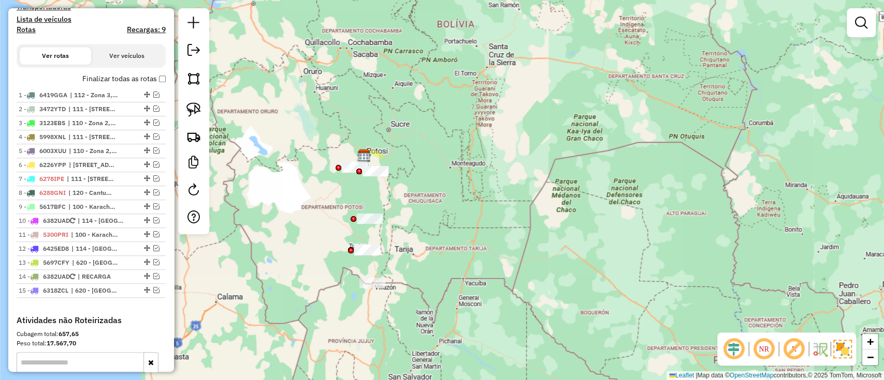
scroll to position [530, 0]
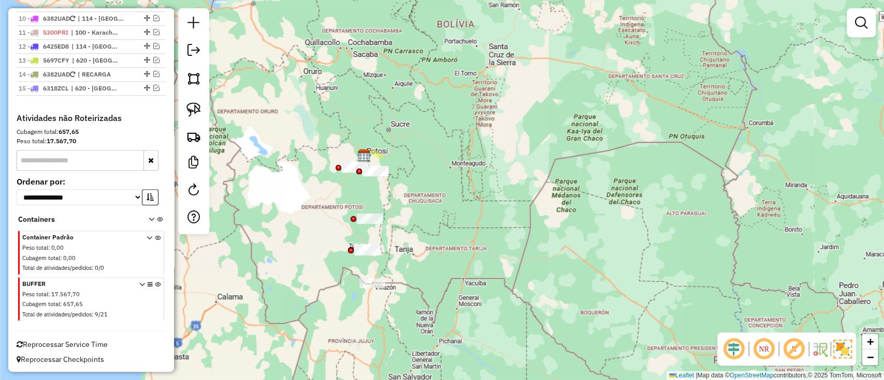
click at [157, 282] on icon at bounding box center [158, 301] width 6 height 39
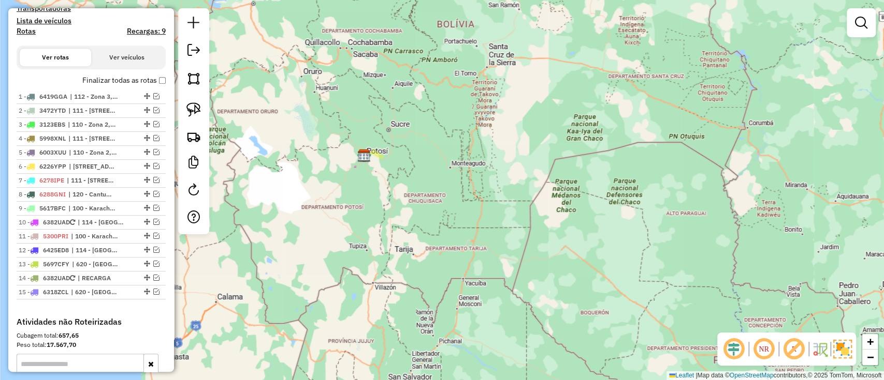
scroll to position [323, 0]
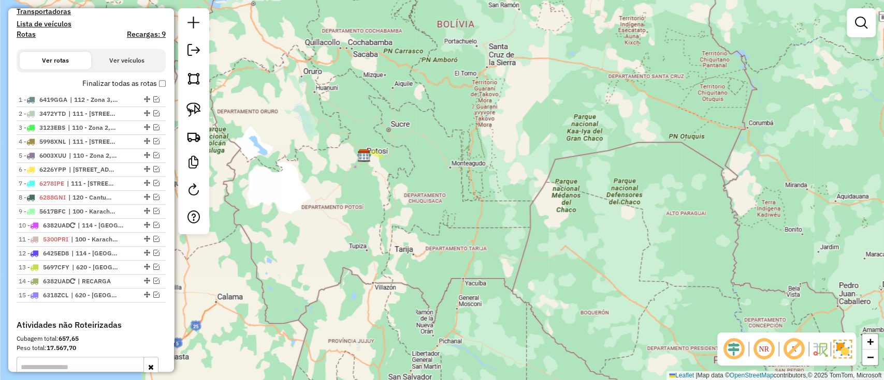
click at [126, 82] on label "Finalizar todas as rotas" at bounding box center [123, 83] width 83 height 11
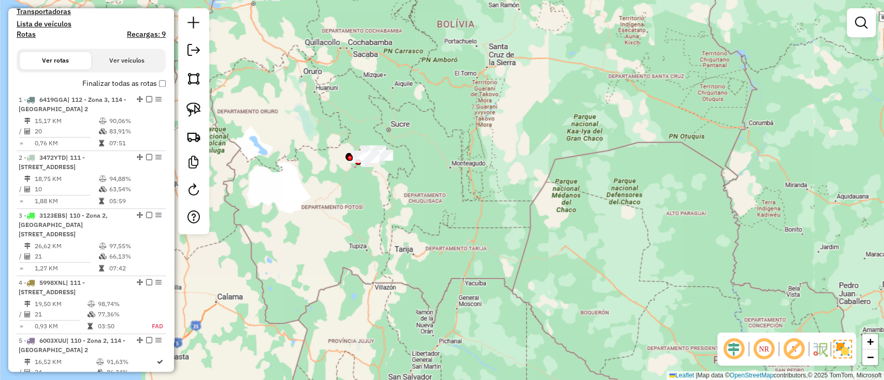
click at [30, 34] on h4 "Rotas" at bounding box center [26, 34] width 19 height 9
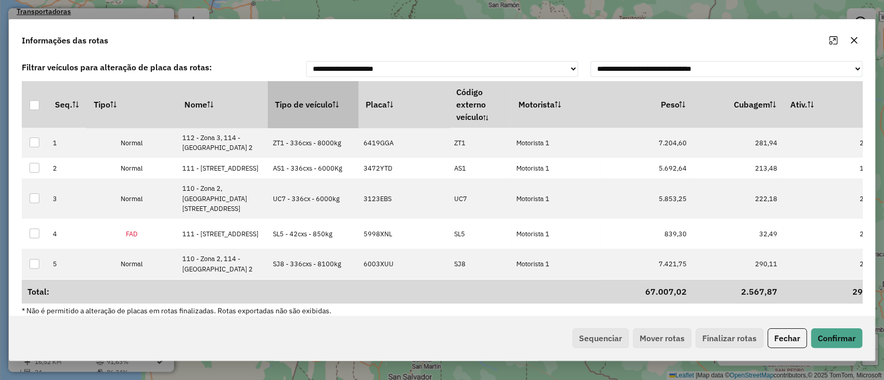
click at [290, 97] on th "Tipo de veículo" at bounding box center [313, 104] width 91 height 47
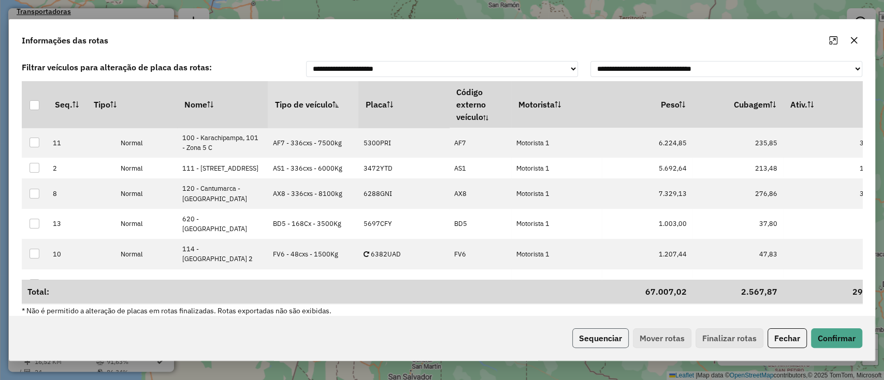
click at [605, 346] on button "Sequenciar" at bounding box center [600, 339] width 56 height 20
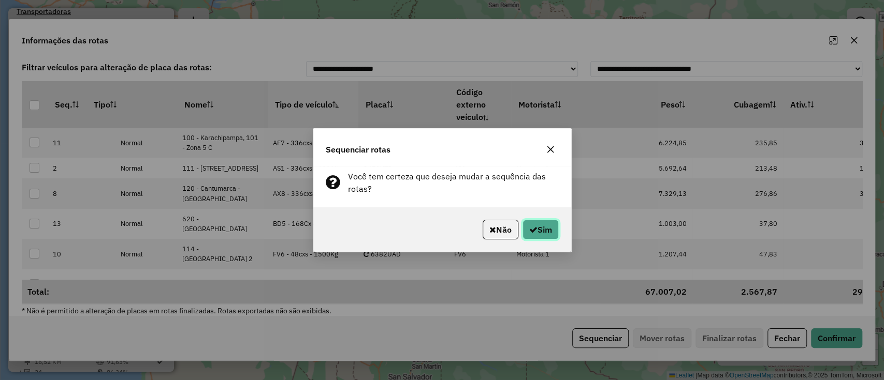
click at [539, 234] on button "Sim" at bounding box center [540, 230] width 36 height 20
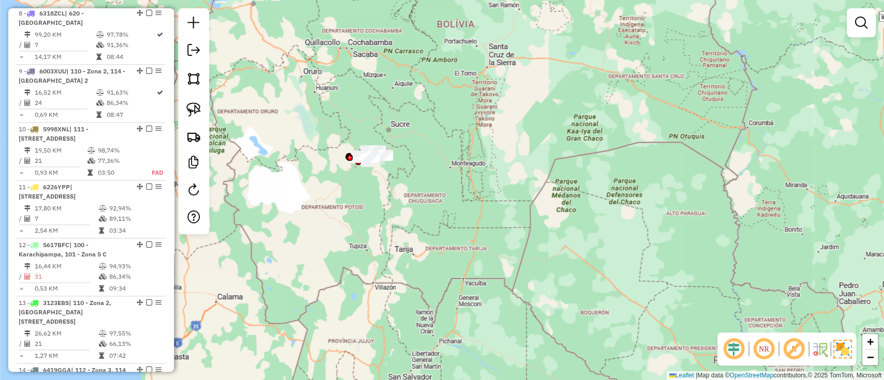
scroll to position [875, 0]
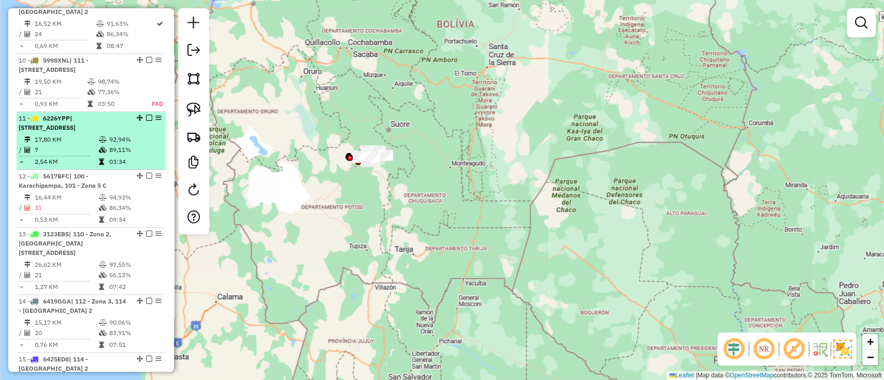
click at [87, 145] on td "7" at bounding box center [66, 150] width 64 height 10
select select "**********"
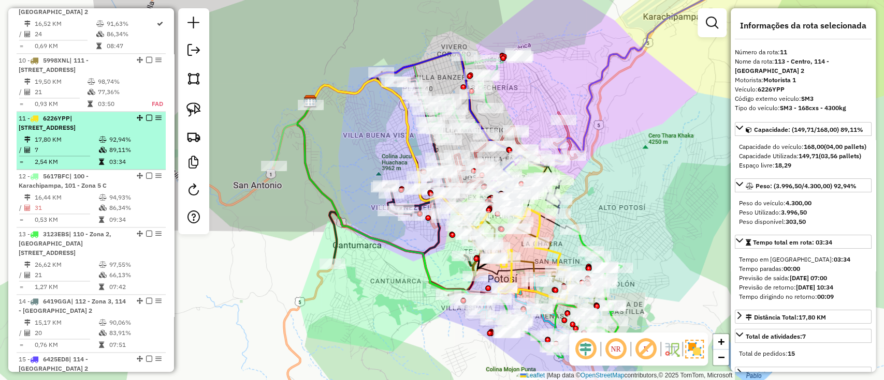
scroll to position [1013, 0]
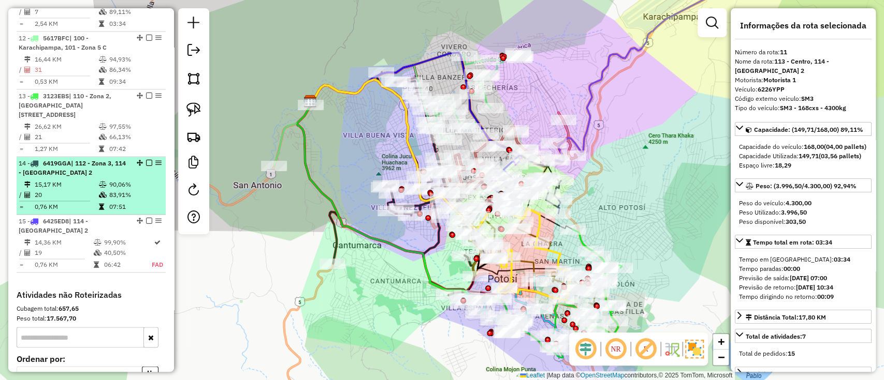
click at [83, 159] on div "14 - 6419GGA | 112 - Zona 3, 114 - Casco Viejo 2" at bounding box center [74, 168] width 110 height 19
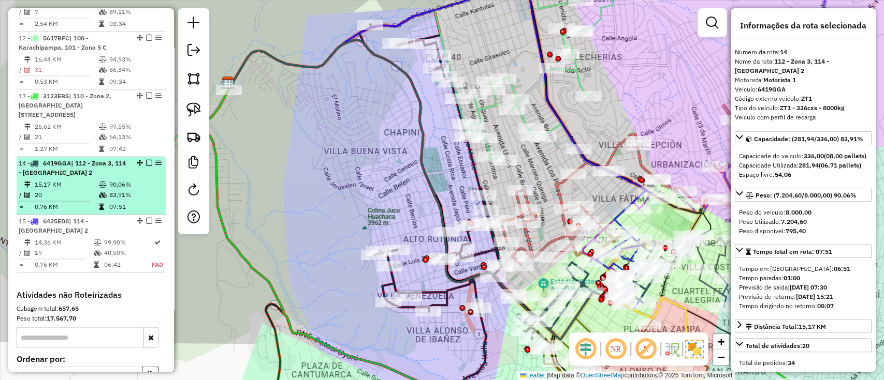
click at [84, 180] on td "15,17 KM" at bounding box center [66, 185] width 64 height 10
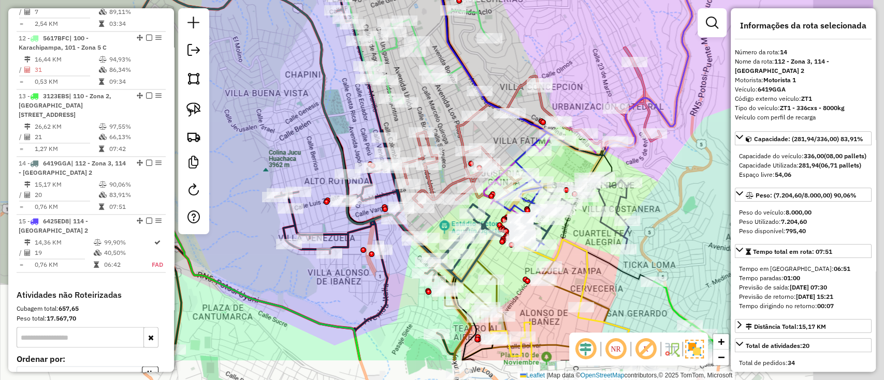
drag, startPoint x: 319, startPoint y: 189, endPoint x: 217, endPoint y: 115, distance: 125.3
click at [219, 118] on div "Janela de atendimento Grade de atendimento Capacidade Transportadoras Veículos …" at bounding box center [442, 190] width 884 height 380
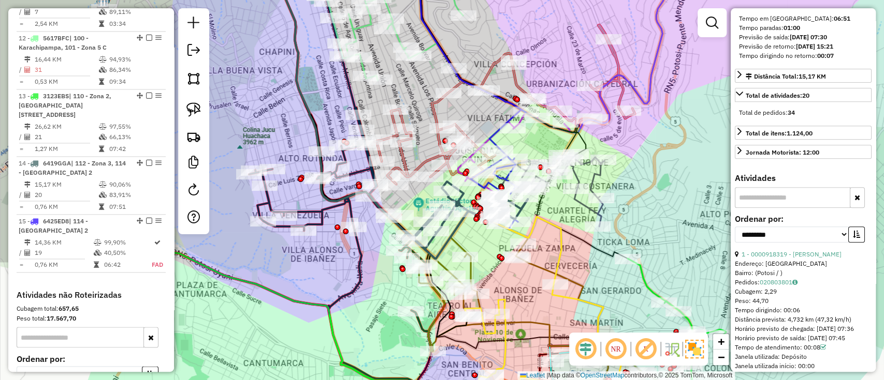
scroll to position [276, 0]
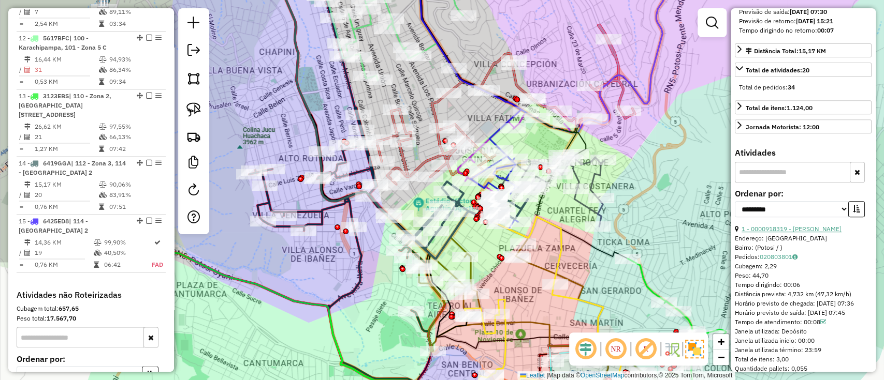
click at [782, 233] on link "1 - 0000918319 - JUDITH MARLEY M" at bounding box center [791, 229] width 100 height 8
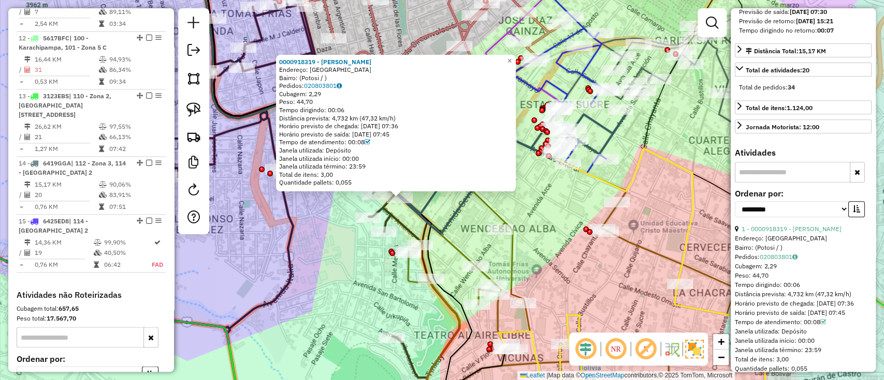
click at [429, 202] on icon at bounding box center [499, 156] width 253 height 155
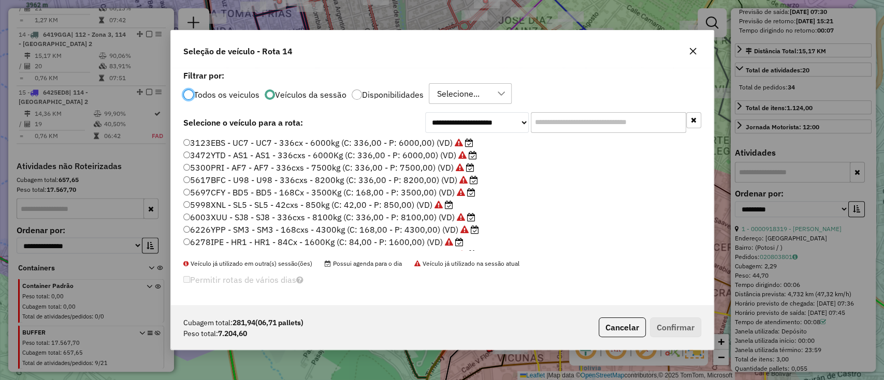
scroll to position [5, 3]
click at [572, 125] on input "text" at bounding box center [608, 122] width 155 height 21
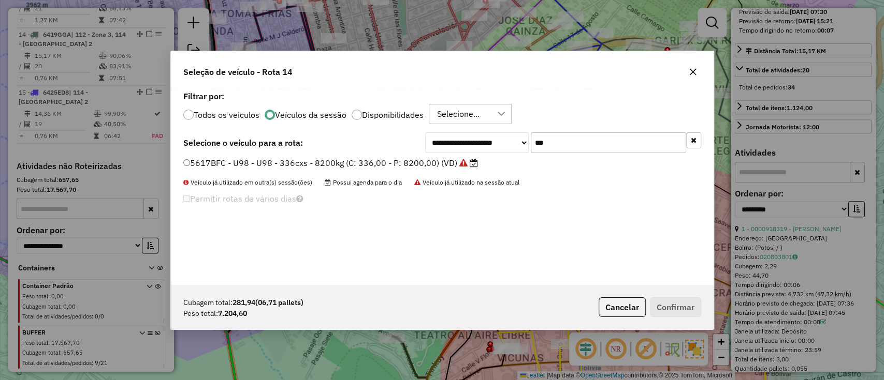
type input "***"
click at [463, 162] on icon at bounding box center [463, 163] width 8 height 8
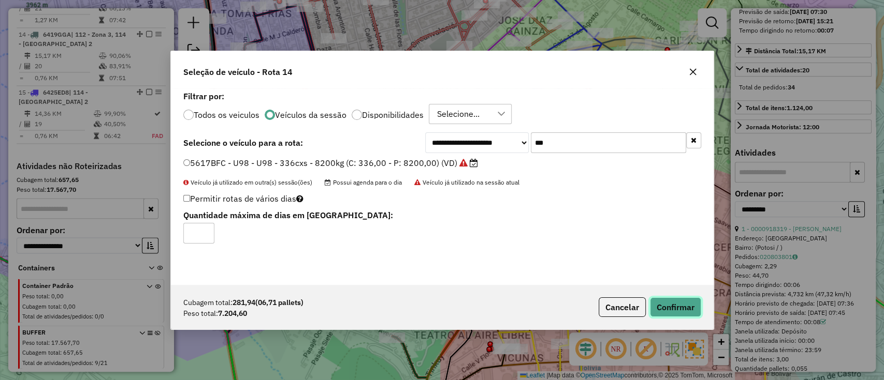
click at [658, 300] on button "Confirmar" at bounding box center [675, 308] width 51 height 20
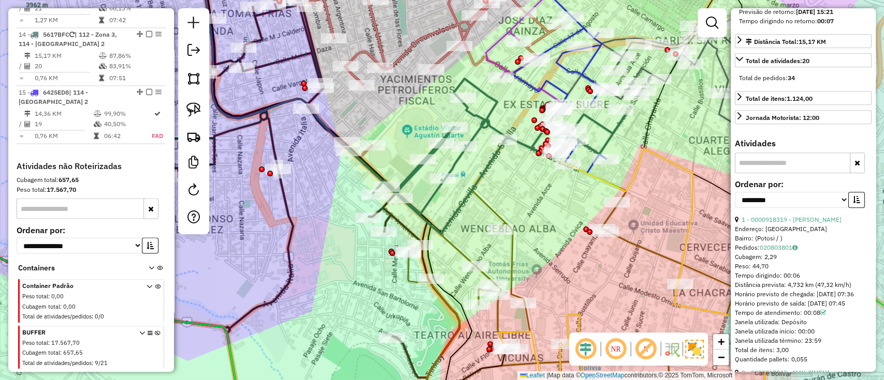
scroll to position [266, 0]
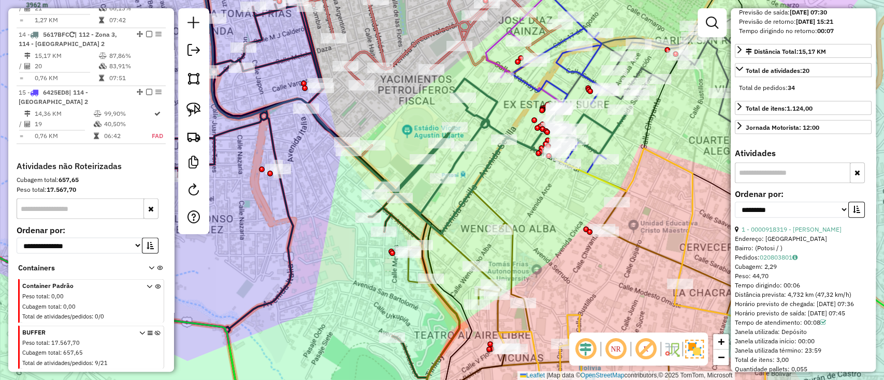
drag, startPoint x: 406, startPoint y: 79, endPoint x: 412, endPoint y: 277, distance: 197.8
click at [413, 276] on div "Janela de atendimento Grade de atendimento Capacidade Transportadoras Veículos …" at bounding box center [442, 190] width 884 height 380
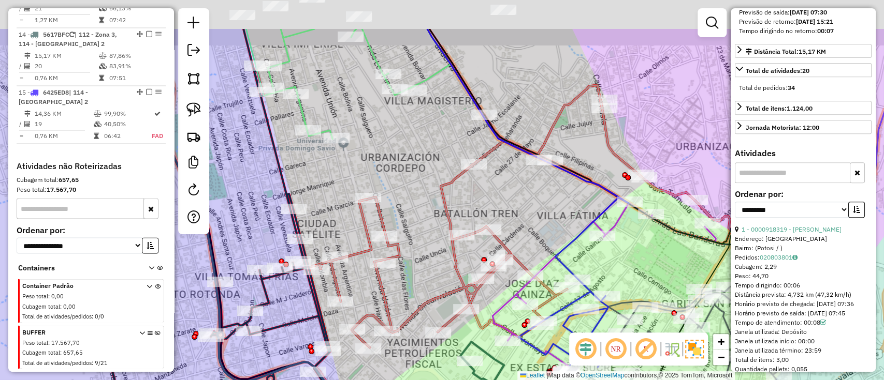
drag, startPoint x: 413, startPoint y: 93, endPoint x: 412, endPoint y: 263, distance: 170.8
click at [418, 300] on div "Janela de atendimento Grade de atendimento Capacidade Transportadoras Veículos …" at bounding box center [442, 190] width 884 height 380
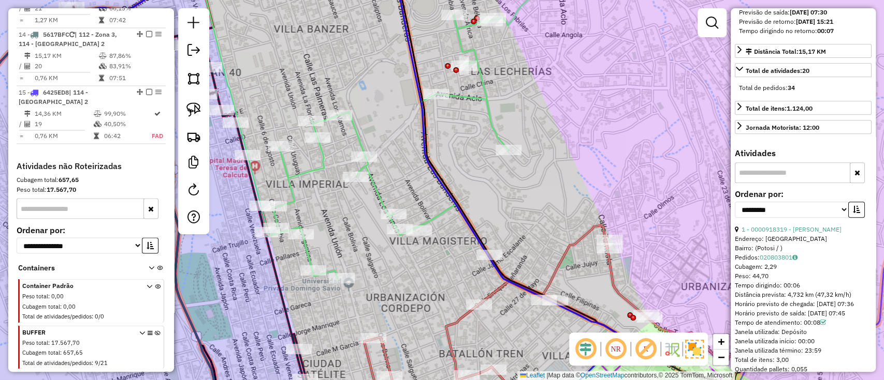
click at [486, 102] on icon at bounding box center [234, 120] width 647 height 317
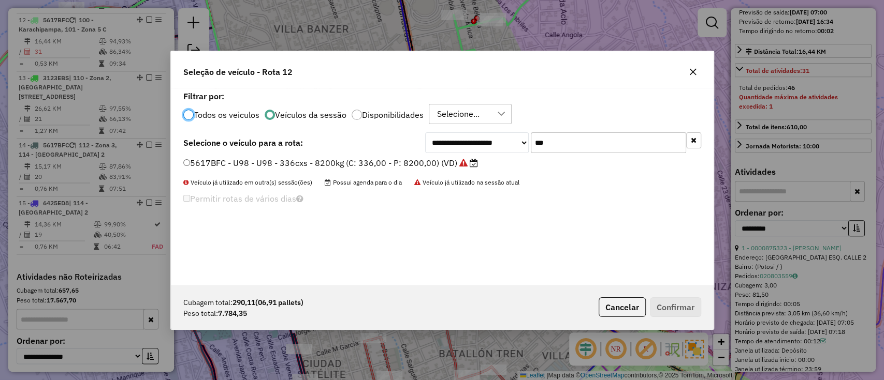
scroll to position [1026, 0]
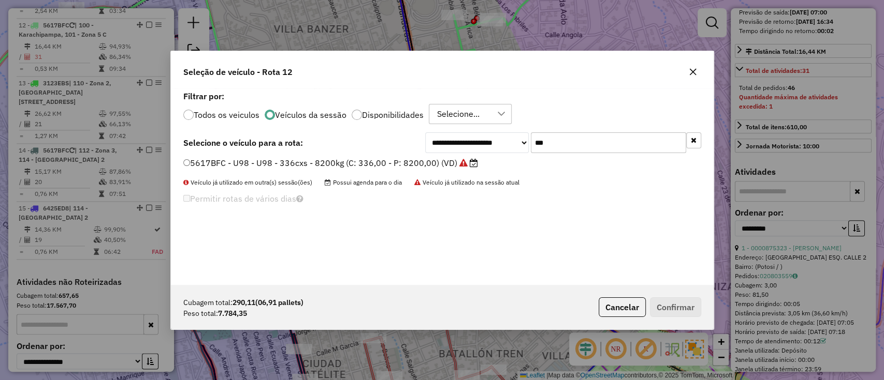
drag, startPoint x: 547, startPoint y: 149, endPoint x: 503, endPoint y: 142, distance: 45.0
click at [503, 142] on div "**********" at bounding box center [563, 143] width 276 height 21
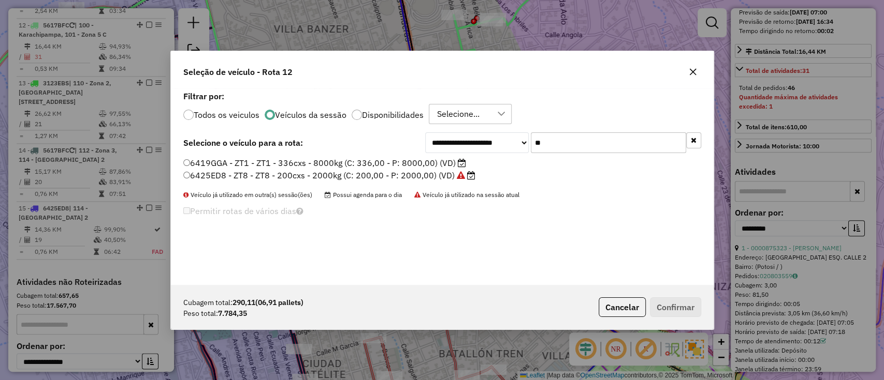
type input "**"
click at [435, 170] on label "6425ED8 - ZT8 - ZT8 - 200cxs - 2000kg (C: 200,00 - P: 2000,00) (VD)" at bounding box center [329, 175] width 292 height 12
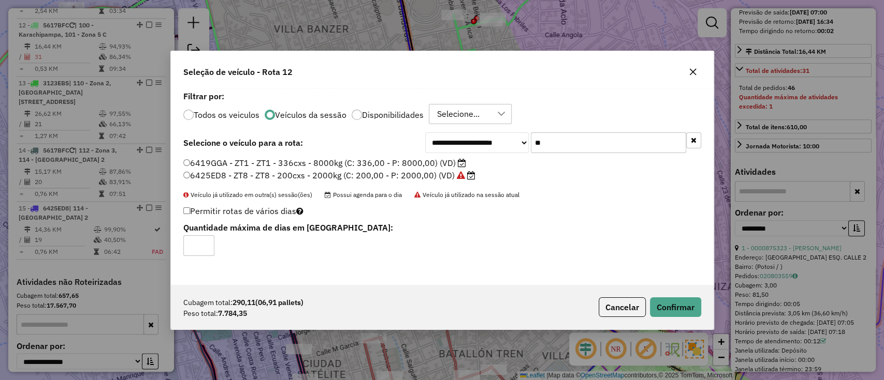
click at [430, 165] on label "6419GGA - ZT1 - ZT1 - 336cxs - 8000kg (C: 336,00 - P: 8000,00) (VD)" at bounding box center [324, 163] width 283 height 12
click at [686, 307] on button "Confirmar" at bounding box center [675, 308] width 51 height 20
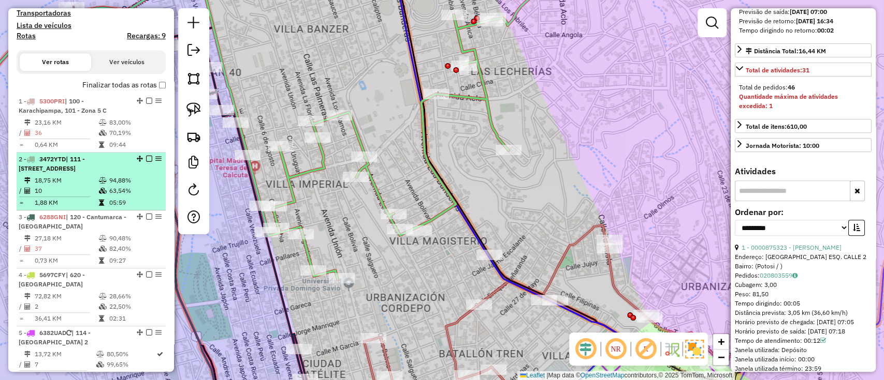
scroll to position [267, 0]
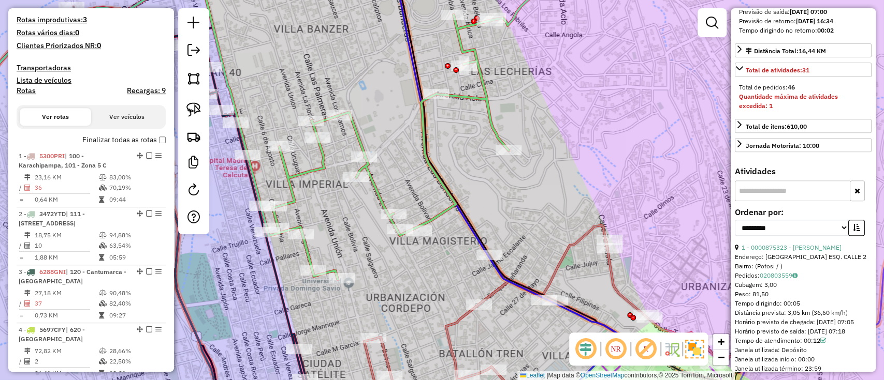
click at [116, 135] on label "Finalizar todas as rotas" at bounding box center [123, 140] width 83 height 11
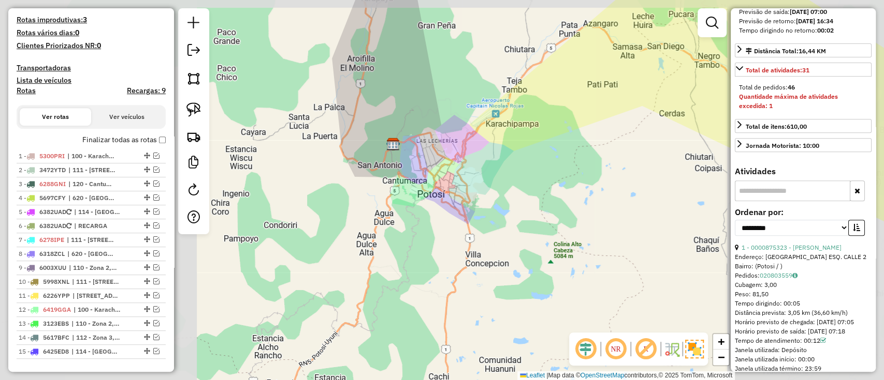
click at [479, 192] on div "Janela de atendimento Grade de atendimento Capacidade Transportadoras Veículos …" at bounding box center [442, 190] width 884 height 380
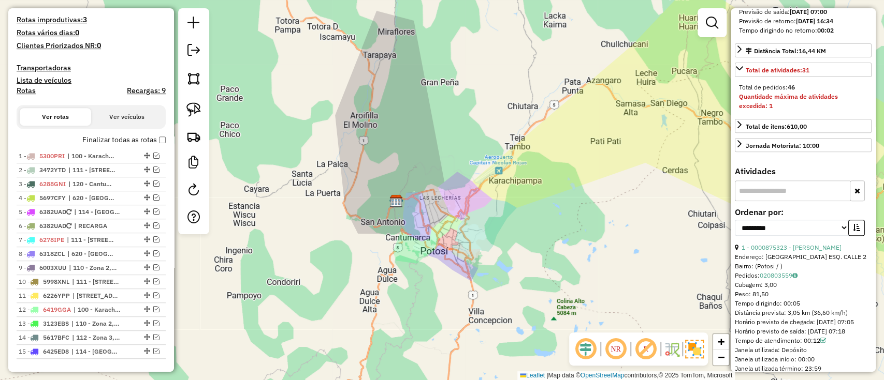
scroll to position [0, 0]
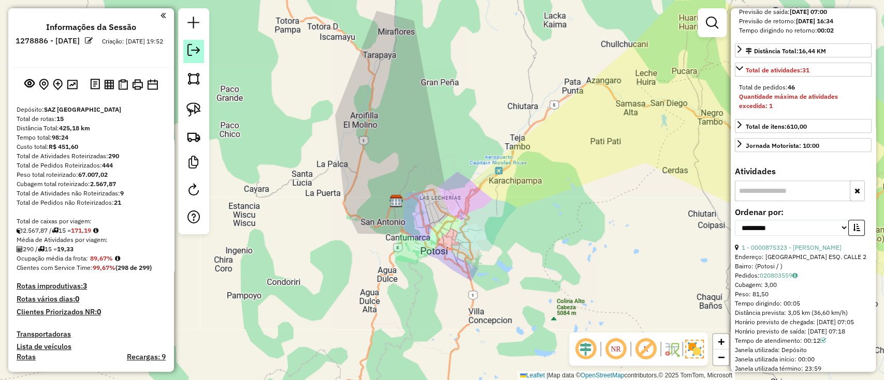
click at [188, 43] on link at bounding box center [193, 51] width 21 height 23
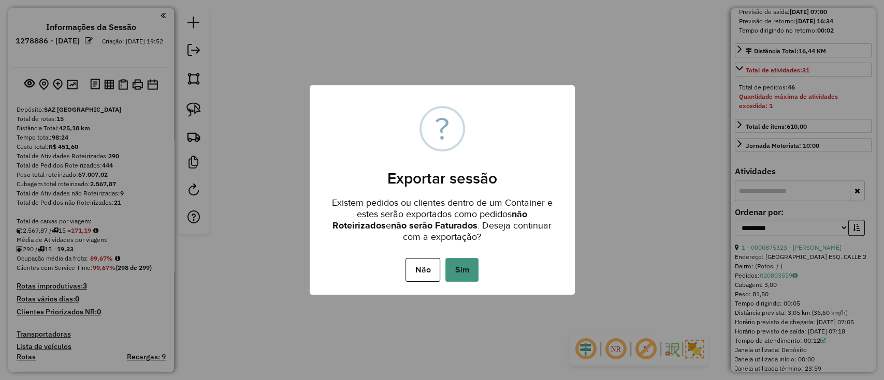
click at [470, 267] on button "Sim" at bounding box center [461, 270] width 33 height 24
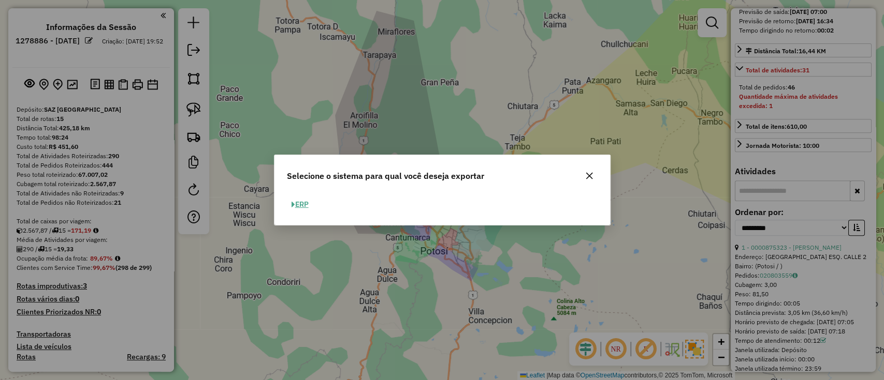
click at [295, 207] on button "ERP" at bounding box center [300, 205] width 26 height 16
select select "**"
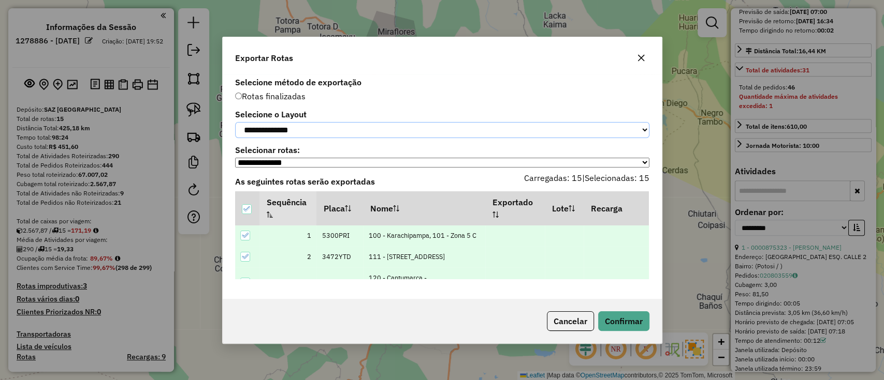
click at [292, 136] on select "**********" at bounding box center [442, 130] width 414 height 16
select select "*********"
click at [235, 122] on select "**********" at bounding box center [442, 130] width 414 height 16
click at [629, 316] on button "Confirmar" at bounding box center [623, 322] width 51 height 20
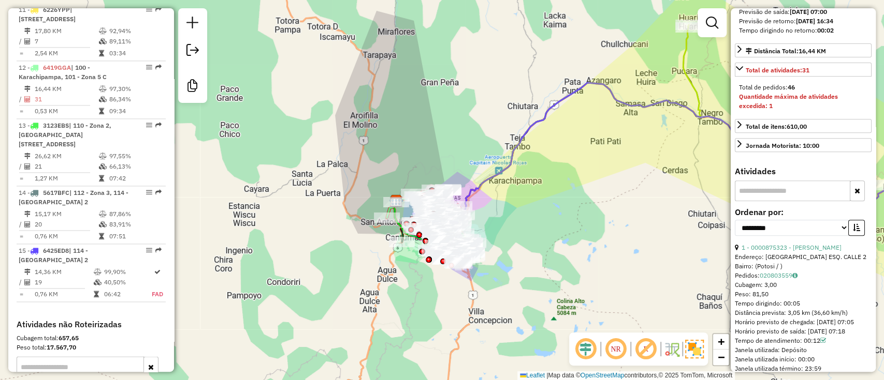
scroll to position [1033, 0]
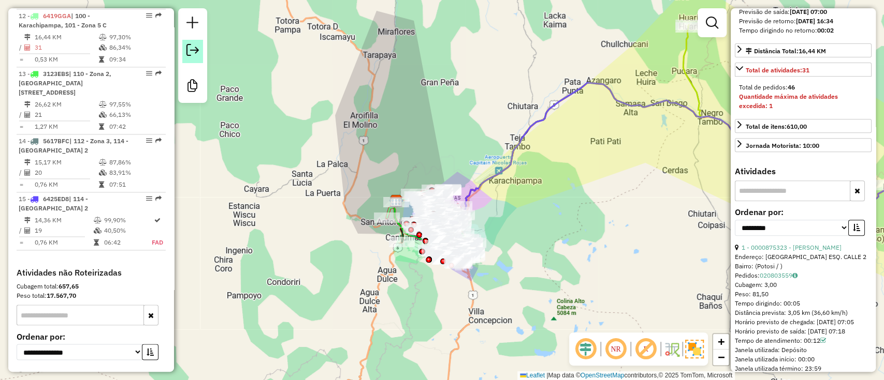
click at [201, 53] on link at bounding box center [192, 51] width 21 height 23
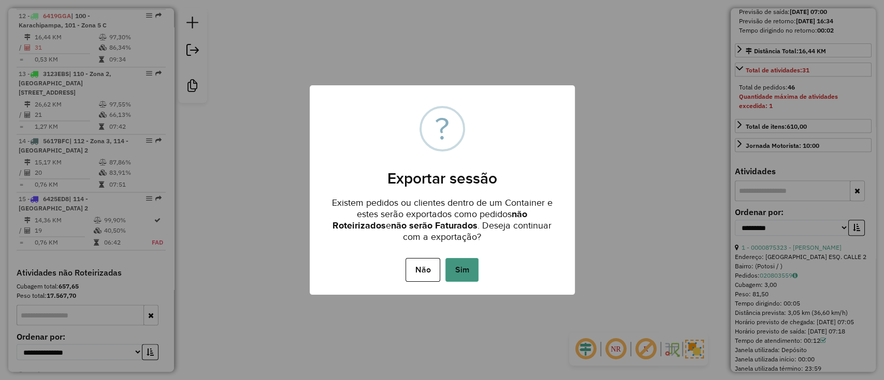
click at [471, 267] on button "Sim" at bounding box center [461, 270] width 33 height 24
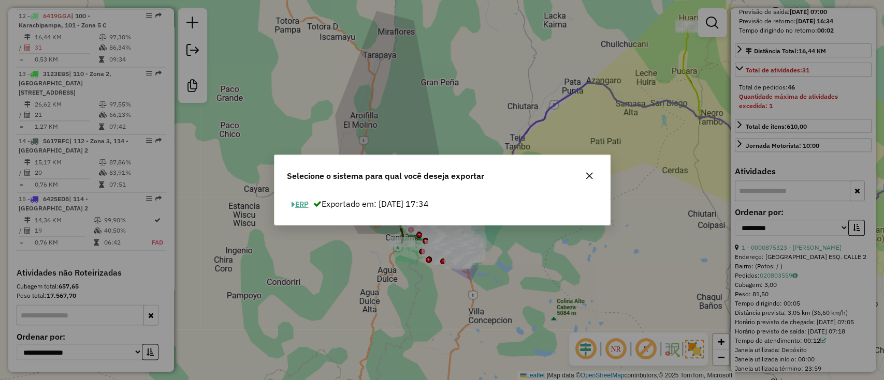
click at [291, 201] on span "button" at bounding box center [293, 204] width 4 height 7
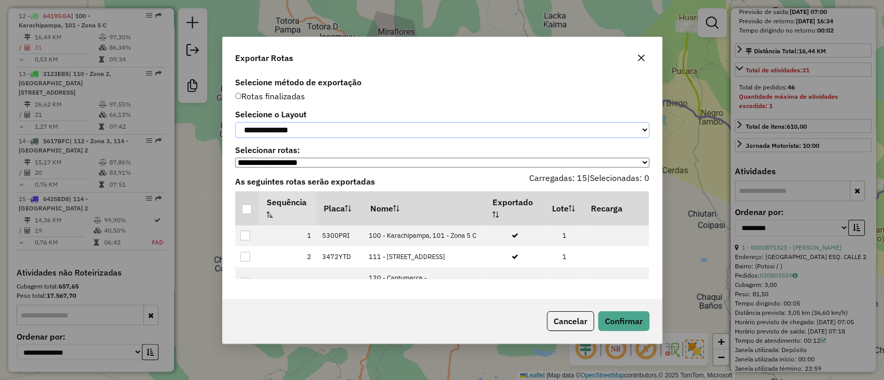
click at [301, 129] on select "**********" at bounding box center [442, 130] width 414 height 16
select select "*********"
click at [235, 122] on select "**********" at bounding box center [442, 130] width 414 height 16
drag, startPoint x: 242, startPoint y: 208, endPoint x: 242, endPoint y: 216, distance: 8.3
click at [242, 211] on div at bounding box center [247, 209] width 10 height 10
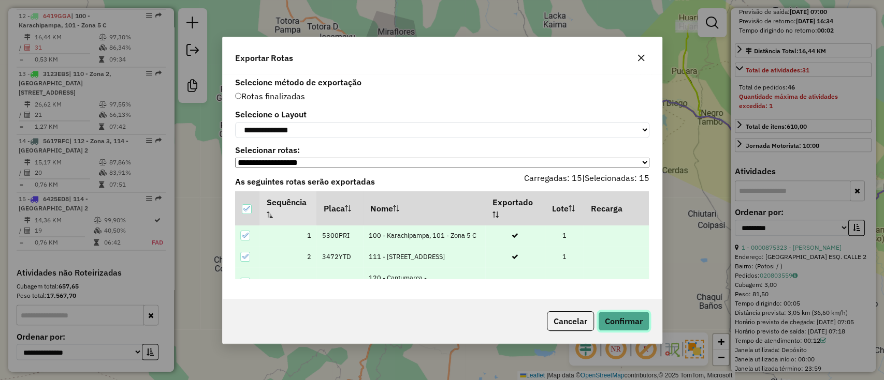
click at [600, 317] on button "Confirmar" at bounding box center [623, 322] width 51 height 20
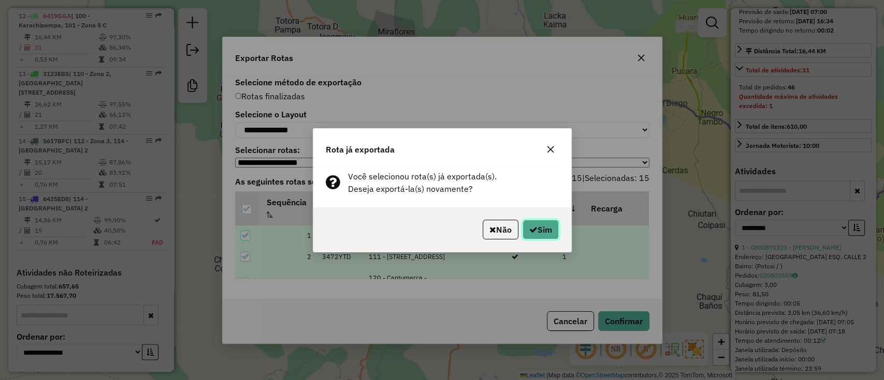
click at [539, 220] on button "Sim" at bounding box center [540, 230] width 36 height 20
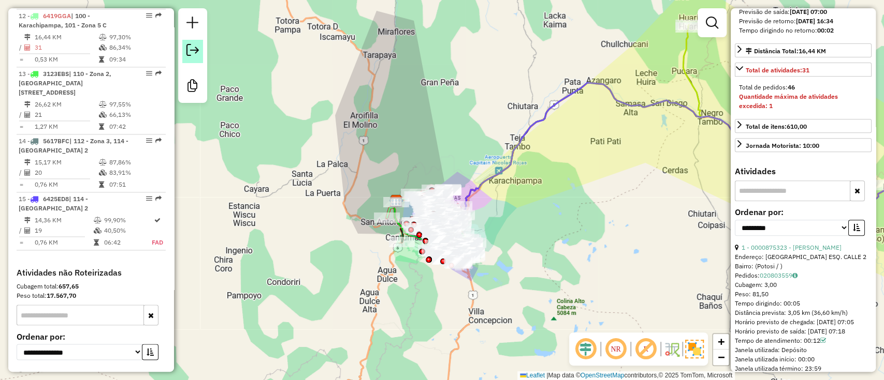
click at [186, 58] on link at bounding box center [192, 51] width 21 height 23
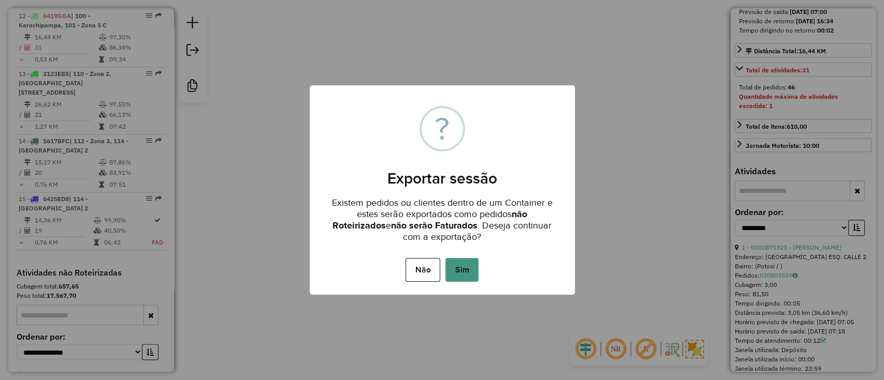
click at [450, 264] on button "Sim" at bounding box center [461, 270] width 33 height 24
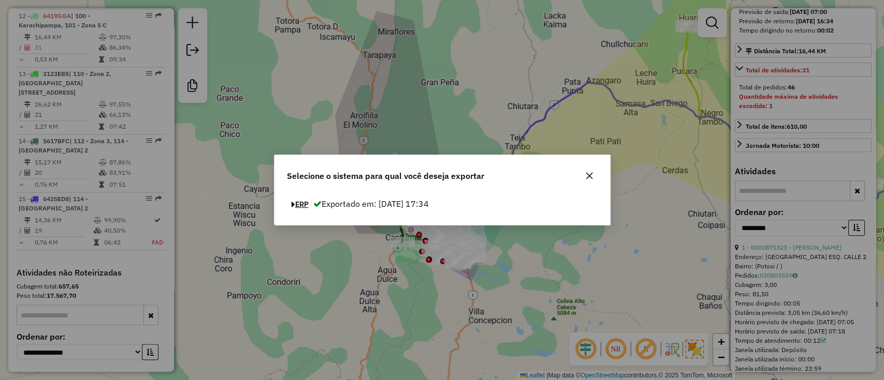
click at [295, 209] on button "ERP" at bounding box center [300, 205] width 26 height 16
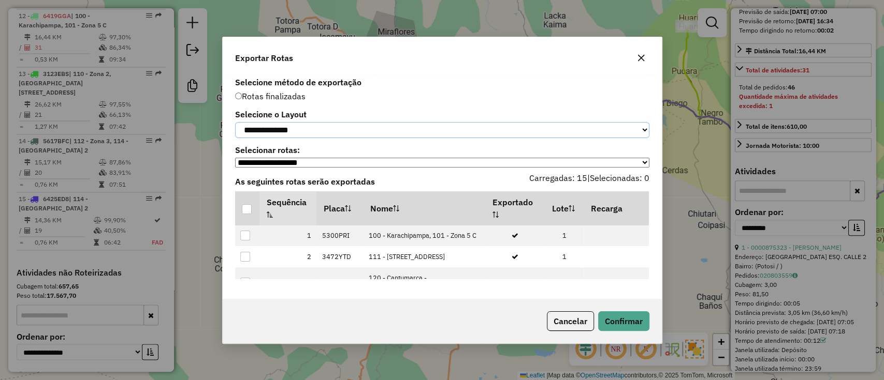
click at [301, 124] on select "**********" at bounding box center [442, 130] width 414 height 16
select select "*********"
click at [235, 122] on select "**********" at bounding box center [442, 130] width 414 height 16
click at [252, 212] on div at bounding box center [247, 209] width 10 height 10
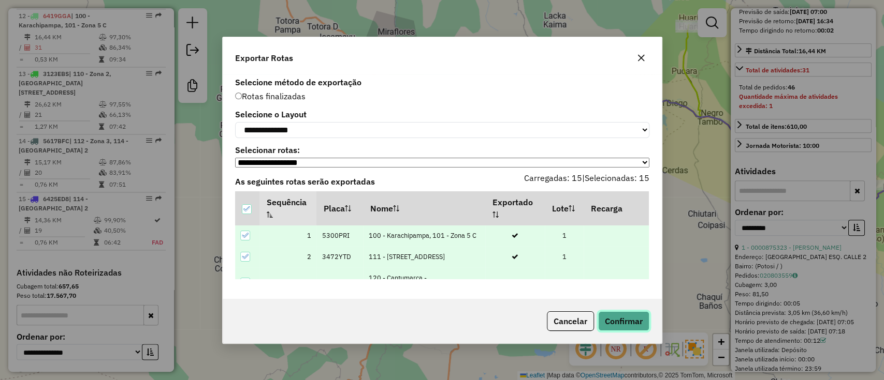
click at [626, 324] on button "Confirmar" at bounding box center [623, 322] width 51 height 20
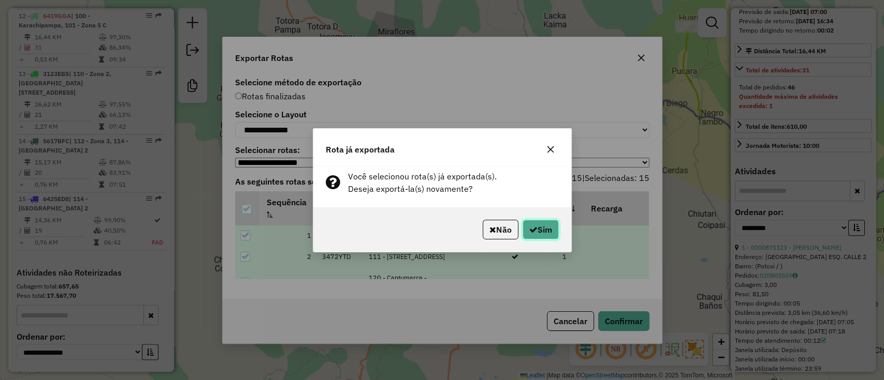
click at [548, 229] on button "Sim" at bounding box center [540, 230] width 36 height 20
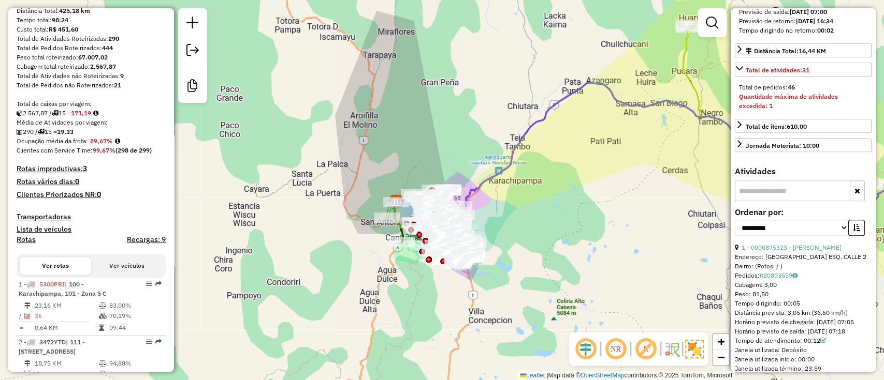
scroll to position [0, 0]
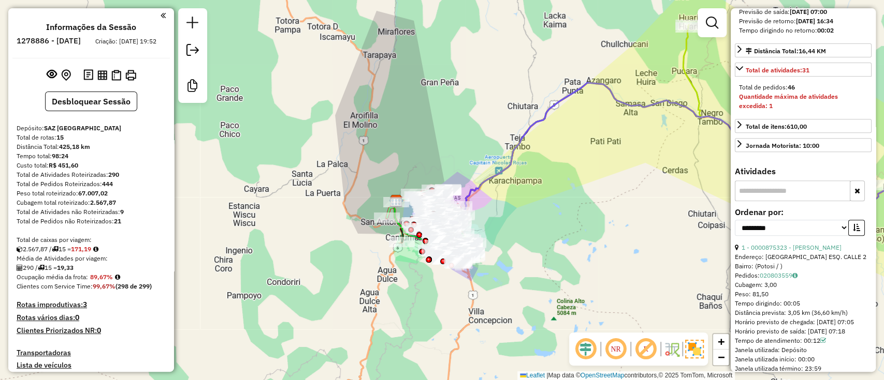
drag, startPoint x: 89, startPoint y: 287, endPoint x: 116, endPoint y: 283, distance: 27.3
click at [116, 282] on div "Ocupação média da frota: 89,67%" at bounding box center [91, 277] width 149 height 9
copy strong "89,67%"
drag, startPoint x: 109, startPoint y: 184, endPoint x: 133, endPoint y: 184, distance: 23.3
click at [133, 180] on div "Total de Atividades Roteirizadas: 290" at bounding box center [91, 174] width 149 height 9
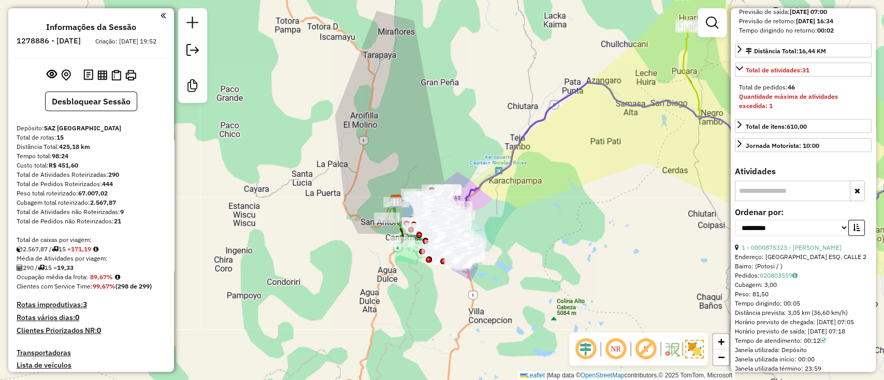
copy strong "290"
drag, startPoint x: 64, startPoint y: 274, endPoint x: 85, endPoint y: 275, distance: 20.7
click at [85, 273] on div "290 / 15 = 19,33" at bounding box center [91, 267] width 149 height 9
copy strong "19,33"
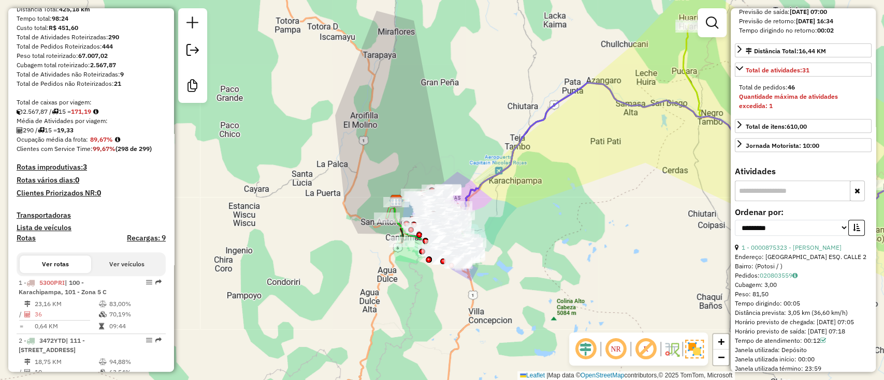
click at [138, 243] on h4 "Recargas: 9" at bounding box center [146, 238] width 39 height 9
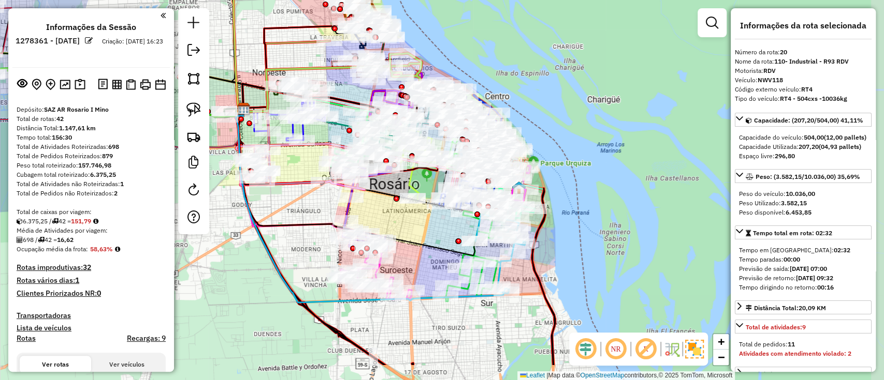
drag, startPoint x: 451, startPoint y: 273, endPoint x: 438, endPoint y: 220, distance: 54.4
click at [440, 232] on icon at bounding box center [357, 180] width 237 height 151
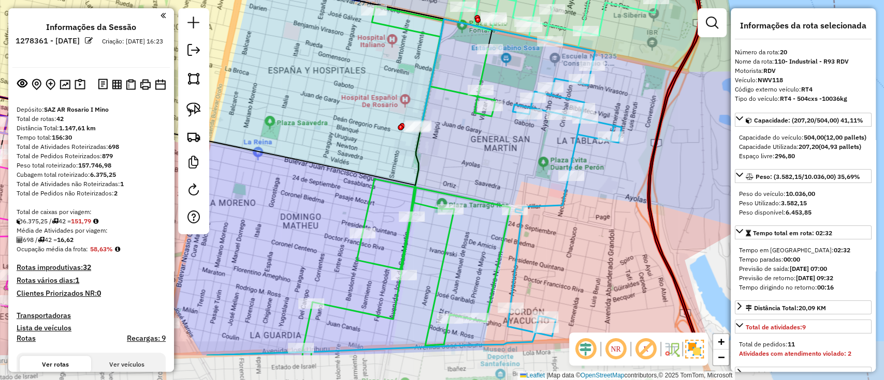
drag, startPoint x: 493, startPoint y: 254, endPoint x: 427, endPoint y: 192, distance: 90.8
click at [427, 192] on icon at bounding box center [406, 177] width 207 height 343
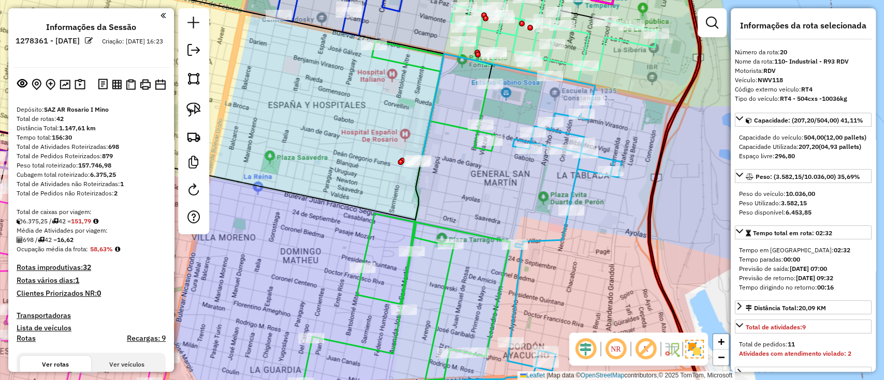
click at [443, 200] on div "Janela de atendimento Grade de atendimento Capacidade Transportadoras Veículos …" at bounding box center [442, 190] width 884 height 380
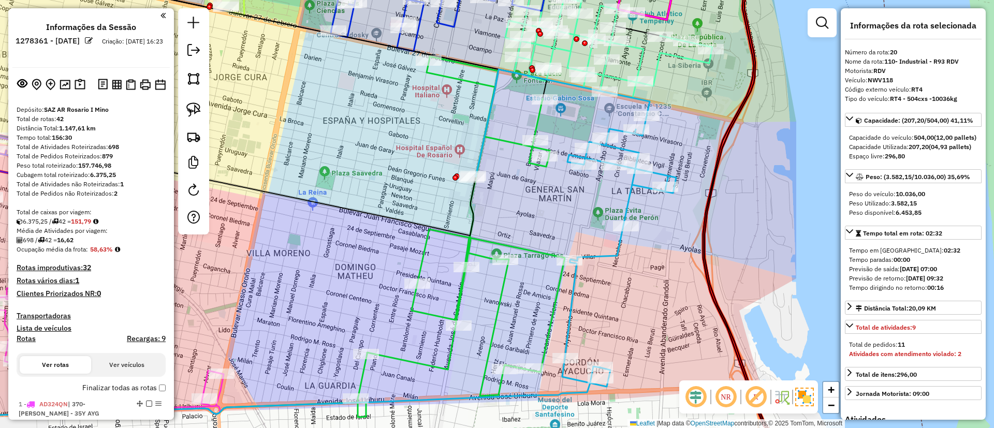
drag, startPoint x: 496, startPoint y: 220, endPoint x: 493, endPoint y: 196, distance: 24.1
click at [493, 195] on div "Janela de atendimento Grade de atendimento Capacidade Transportadoras Veículos …" at bounding box center [497, 214] width 994 height 428
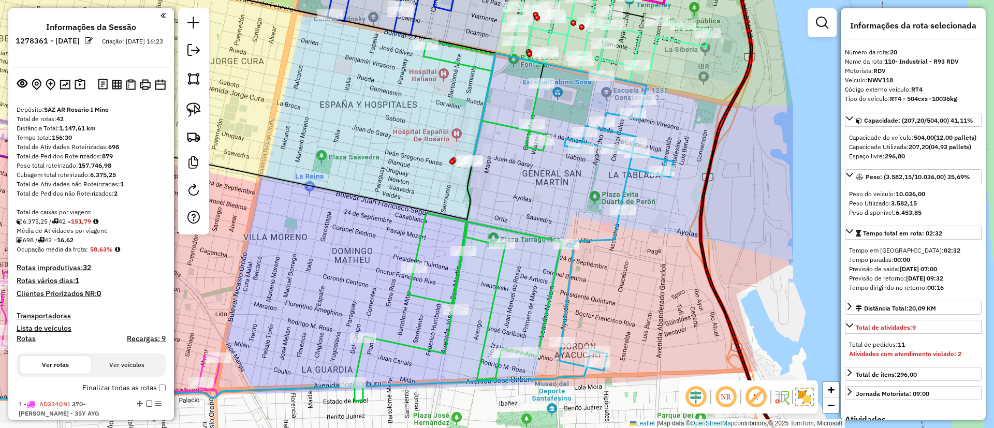
click at [468, 219] on icon at bounding box center [187, 155] width 572 height 127
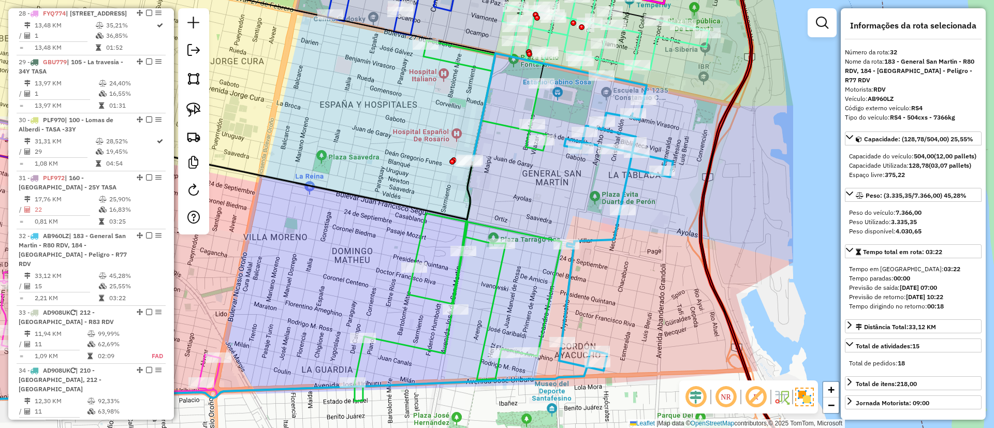
scroll to position [2373, 0]
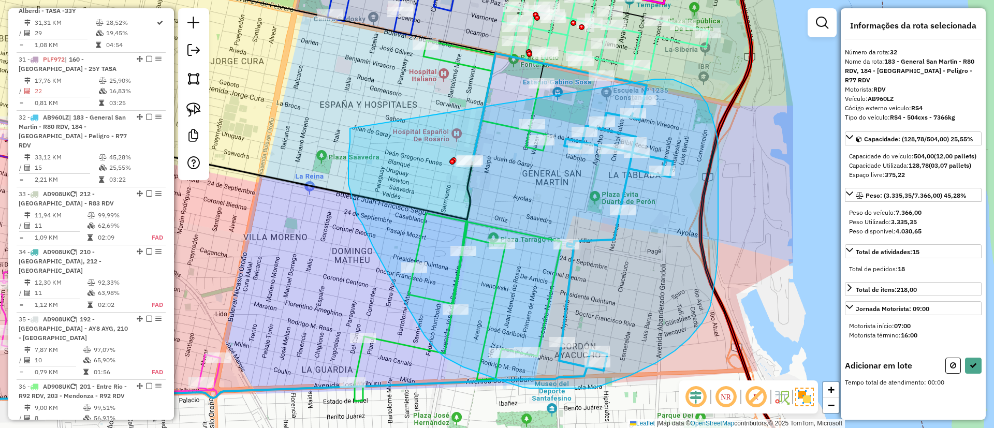
drag, startPoint x: 362, startPoint y: 224, endPoint x: 655, endPoint y: 79, distance: 326.2
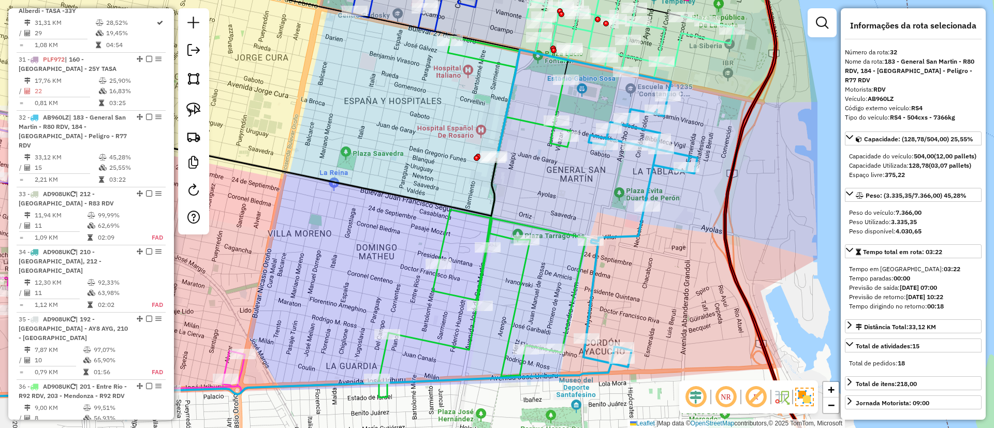
drag, startPoint x: 532, startPoint y: 172, endPoint x: 553, endPoint y: 184, distance: 24.6
click at [558, 169] on div "Janela de atendimento Grade de atendimento Capacidade Transportadoras Veículos …" at bounding box center [497, 214] width 994 height 428
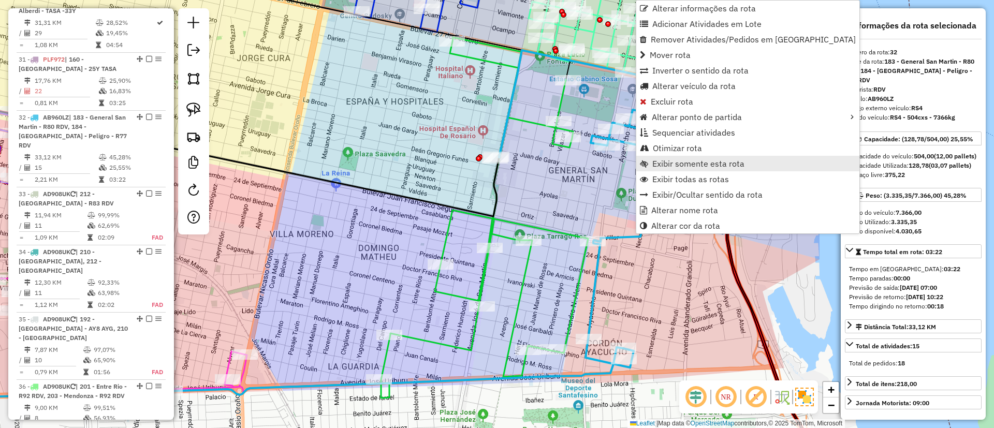
click at [716, 162] on span "Exibir somente esta rota" at bounding box center [698, 163] width 92 height 8
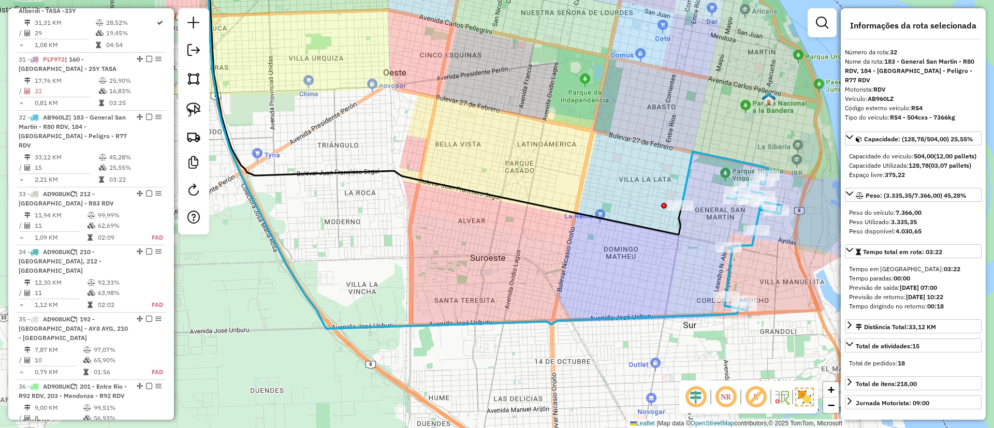
drag, startPoint x: 674, startPoint y: 214, endPoint x: 684, endPoint y: 175, distance: 40.6
click at [684, 175] on icon at bounding box center [732, 231] width 100 height 159
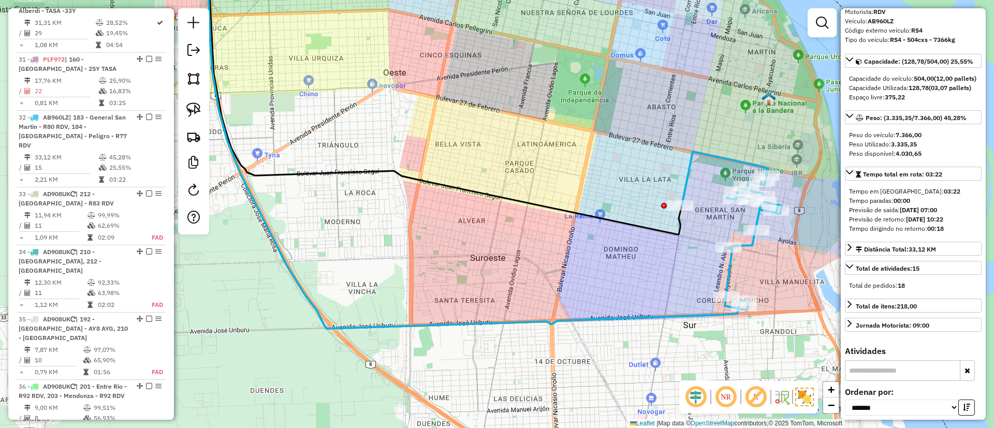
scroll to position [0, 0]
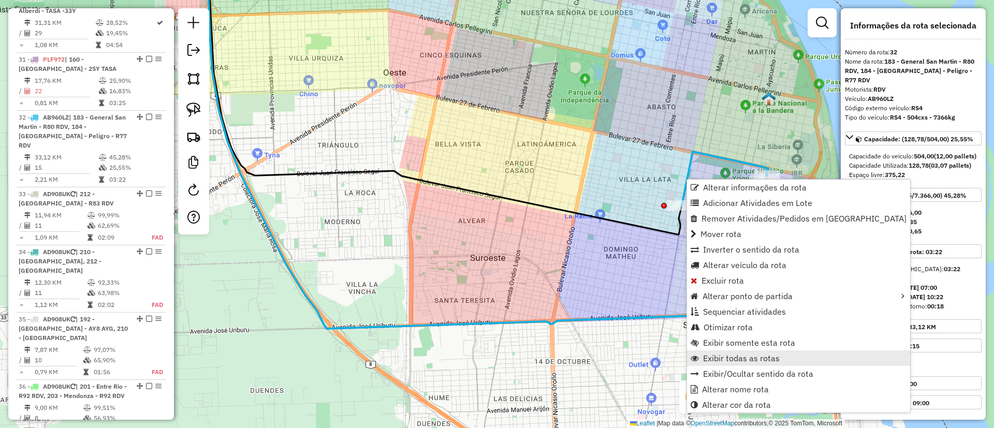
click at [735, 359] on span "Exibir todas as rotas" at bounding box center [741, 358] width 77 height 8
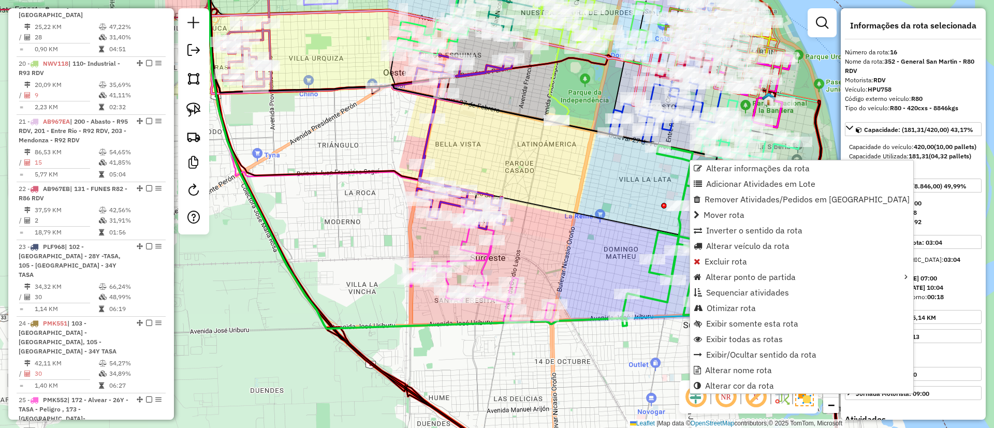
scroll to position [1343, 0]
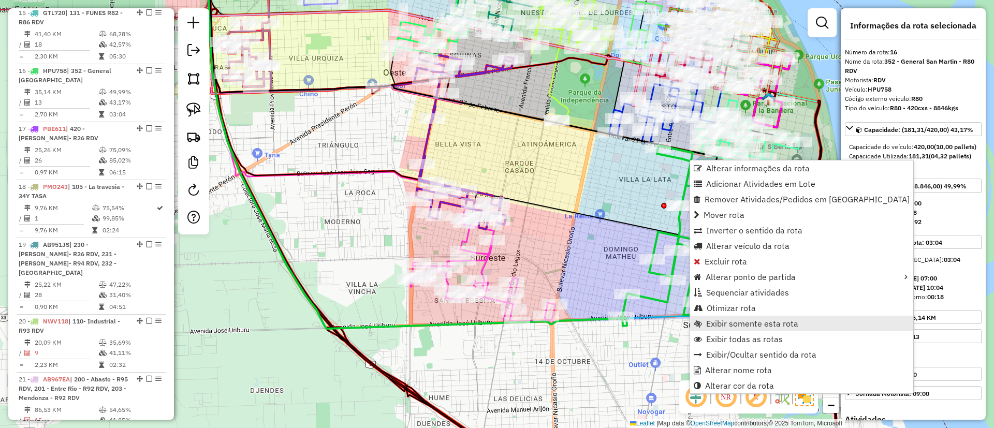
click at [748, 326] on span "Exibir somente esta rota" at bounding box center [752, 323] width 92 height 8
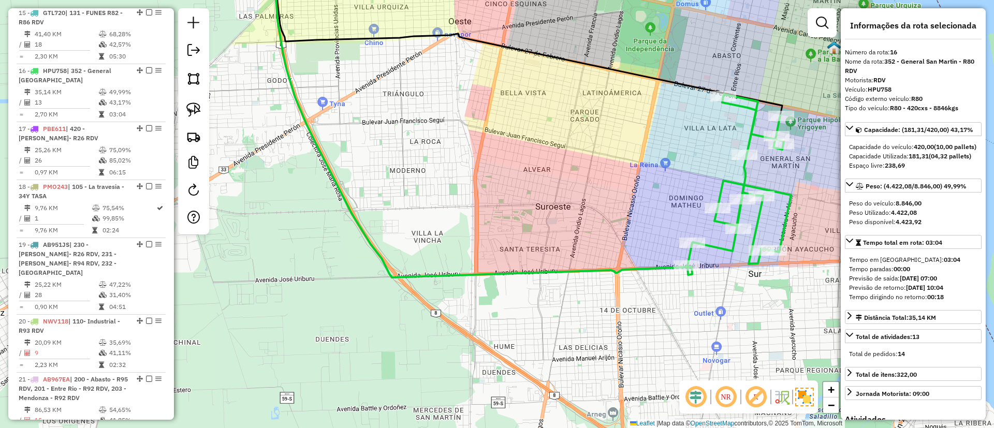
drag, startPoint x: 661, startPoint y: 278, endPoint x: 694, endPoint y: 143, distance: 139.0
click at [694, 143] on div "Janela de atendimento Grade de atendimento Capacidade Transportadoras Veículos …" at bounding box center [497, 214] width 994 height 428
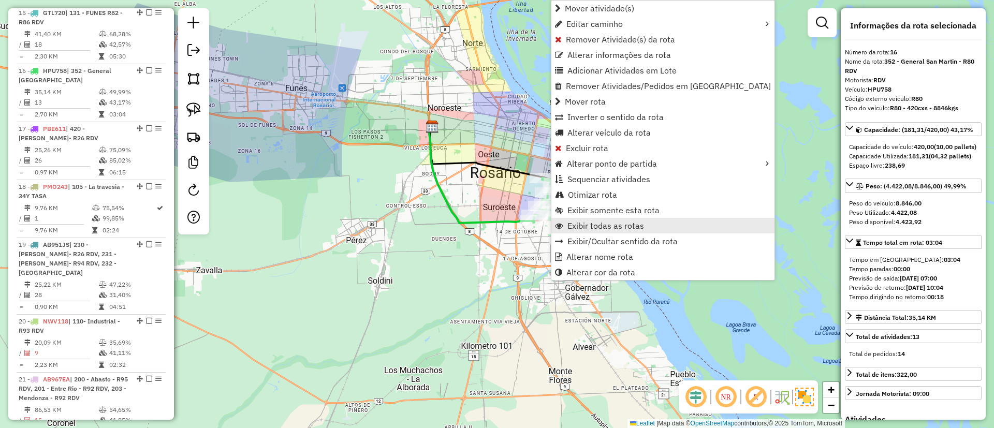
click at [577, 224] on span "Exibir todas as rotas" at bounding box center [605, 226] width 77 height 8
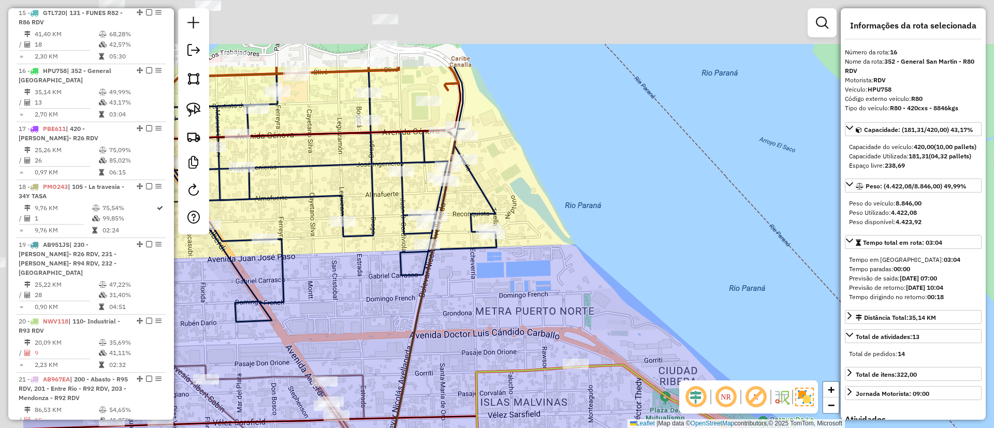
drag, startPoint x: 535, startPoint y: 238, endPoint x: 559, endPoint y: 250, distance: 27.1
click at [584, 285] on div "Janela de atendimento Grade de atendimento Capacidade Transportadoras Veículos …" at bounding box center [497, 214] width 994 height 428
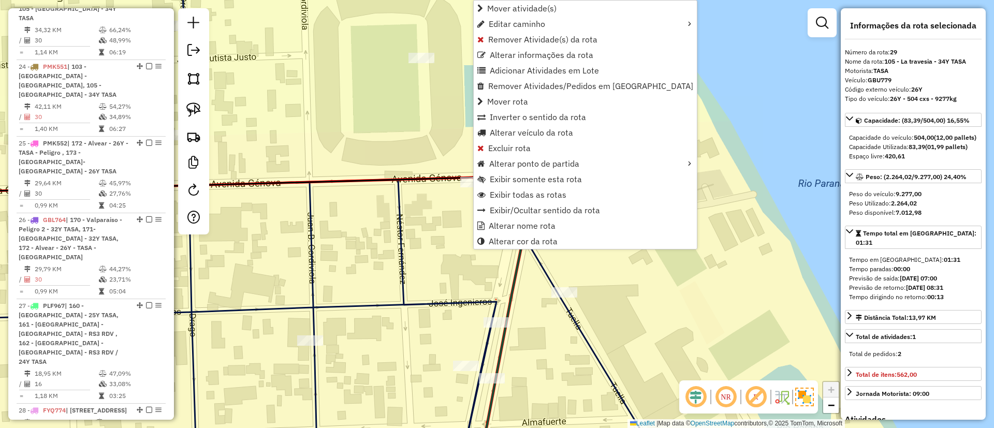
scroll to position [2199, 0]
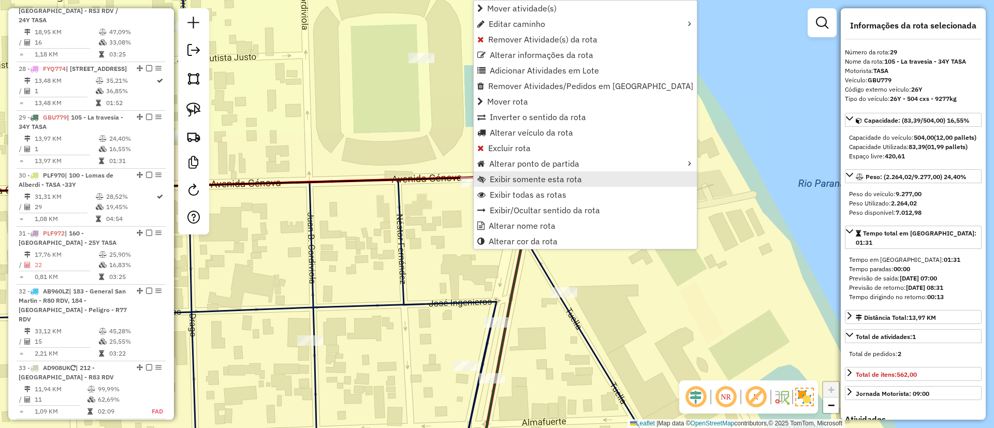
click at [556, 183] on span "Exibir somente esta rota" at bounding box center [536, 179] width 92 height 8
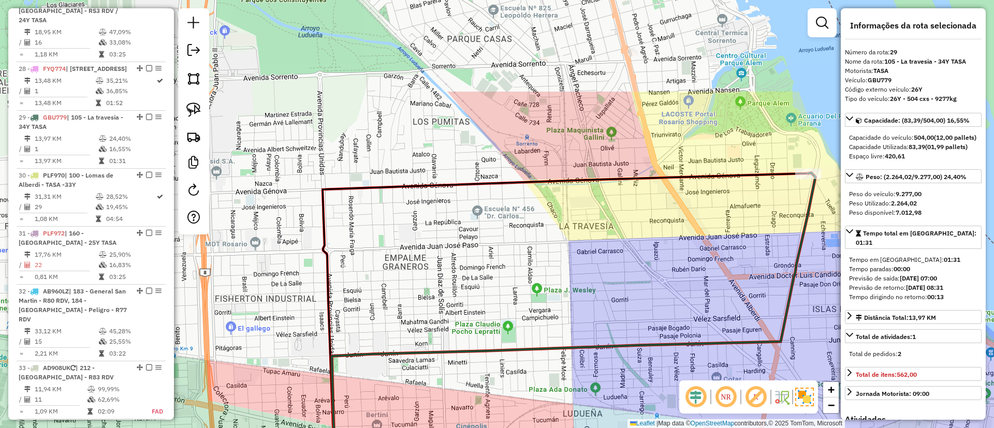
drag, startPoint x: 666, startPoint y: 211, endPoint x: 702, endPoint y: 320, distance: 114.6
click at [702, 320] on div "Janela de atendimento Grade de atendimento Capacidade Transportadoras Veículos …" at bounding box center [497, 214] width 994 height 428
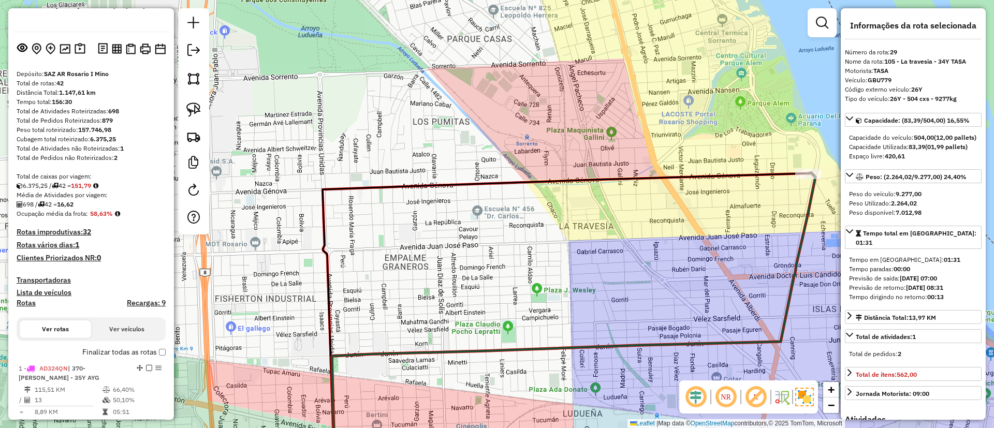
scroll to position [25, 0]
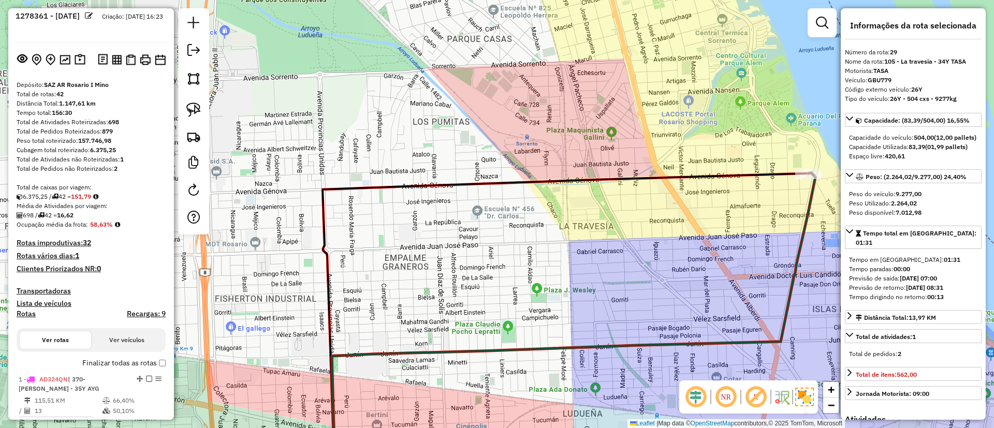
click at [78, 364] on div "Finalizar todas as rotas" at bounding box center [91, 366] width 149 height 12
click at [83, 364] on label "Finalizar todas as rotas" at bounding box center [123, 363] width 83 height 11
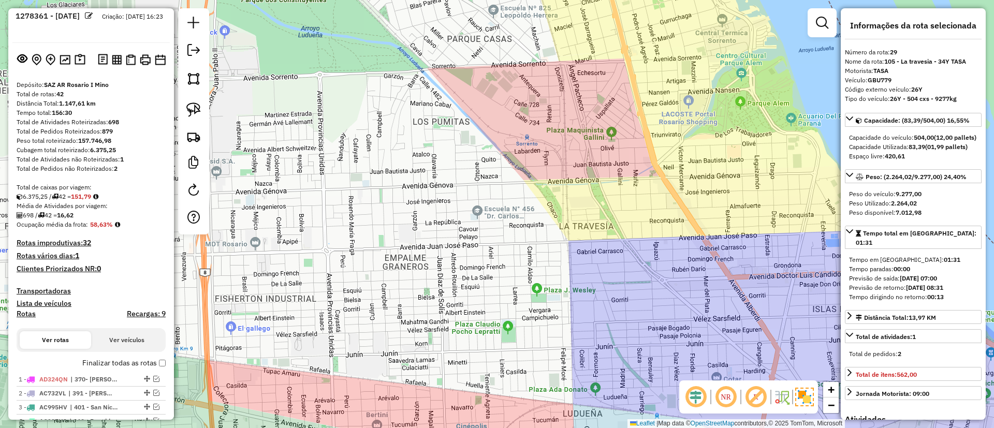
click at [86, 365] on label "Finalizar todas as rotas" at bounding box center [123, 363] width 83 height 11
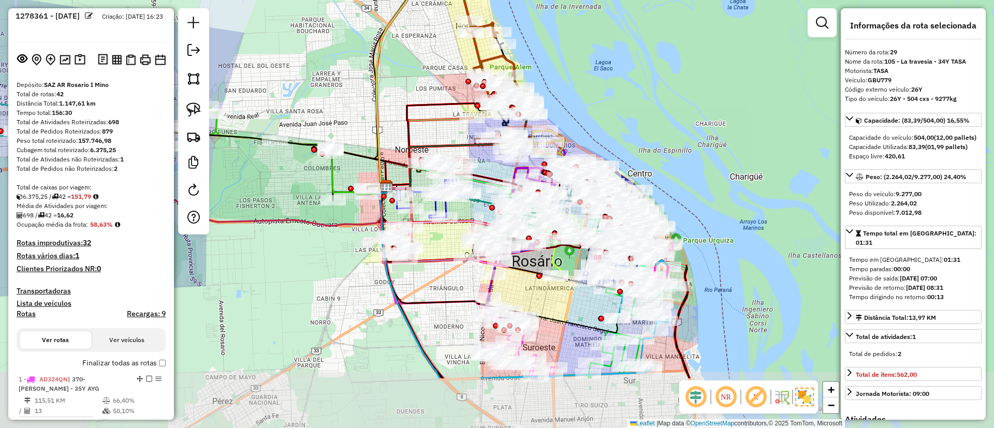
drag, startPoint x: 463, startPoint y: 212, endPoint x: 448, endPoint y: 127, distance: 86.7
click at [448, 127] on div "Janela de atendimento Grade de atendimento Capacidade Transportadoras Veículos …" at bounding box center [497, 214] width 994 height 428
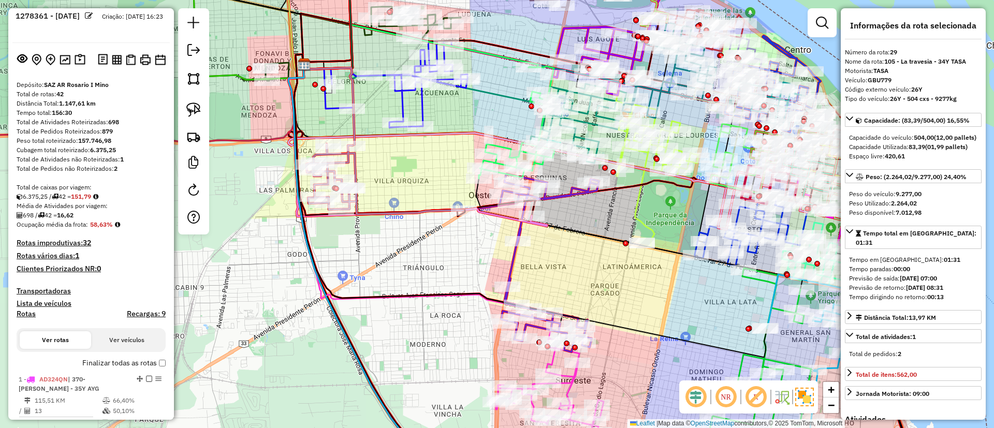
drag, startPoint x: 441, startPoint y: 274, endPoint x: 406, endPoint y: 300, distance: 43.3
click at [409, 323] on div "Janela de atendimento Grade de atendimento Capacidade Transportadoras Veículos …" at bounding box center [497, 214] width 994 height 428
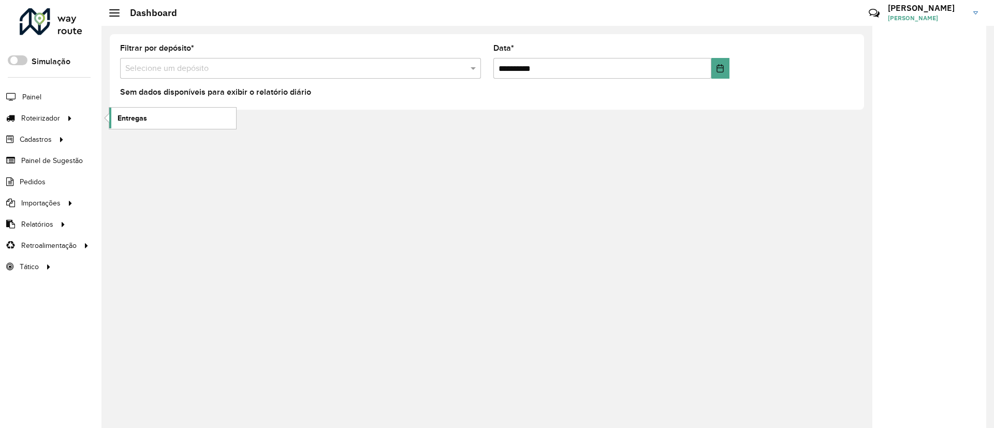
click at [135, 123] on span "Entregas" at bounding box center [133, 118] width 30 height 11
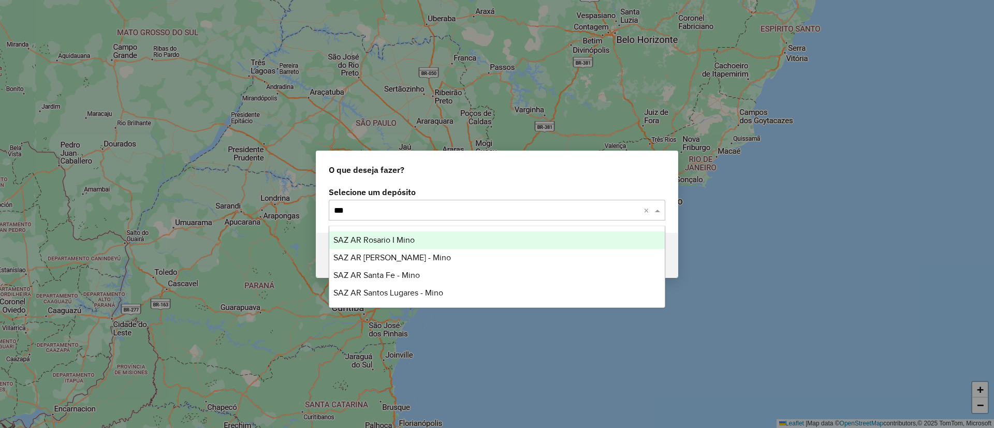
type input "****"
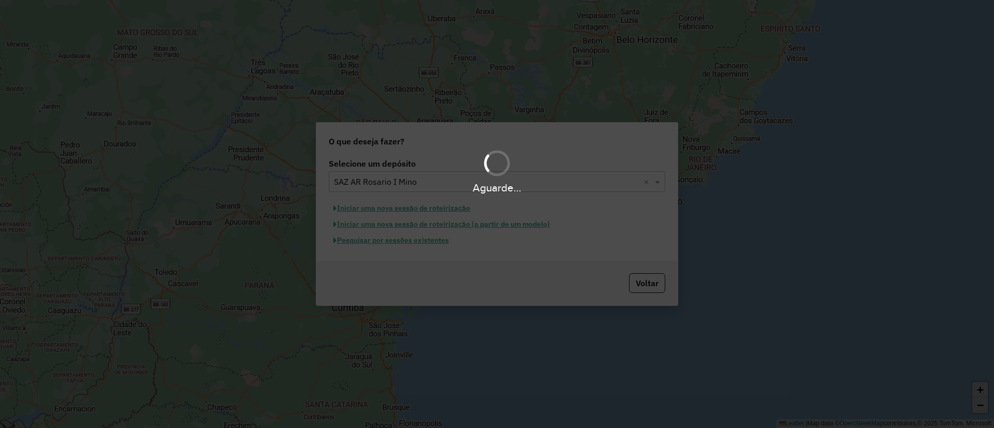
click at [406, 241] on div "Aguarde..." at bounding box center [497, 214] width 994 height 428
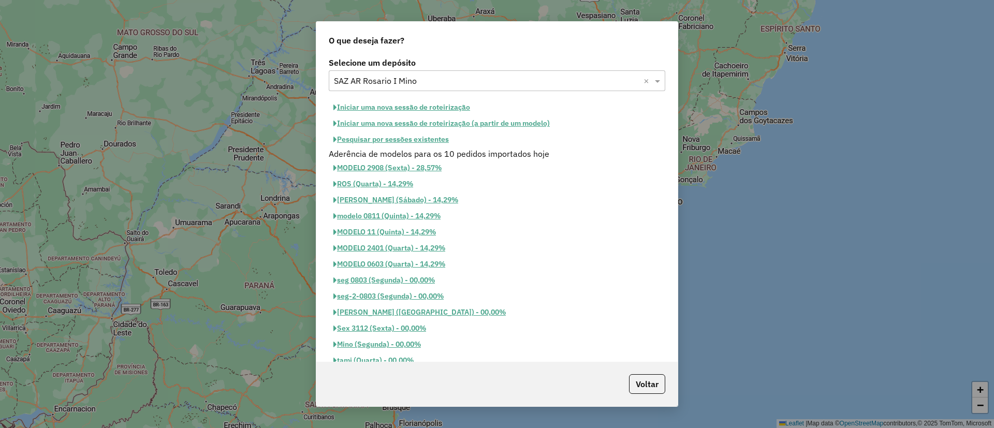
click at [431, 138] on button "Pesquisar por sessões existentes" at bounding box center [391, 139] width 125 height 16
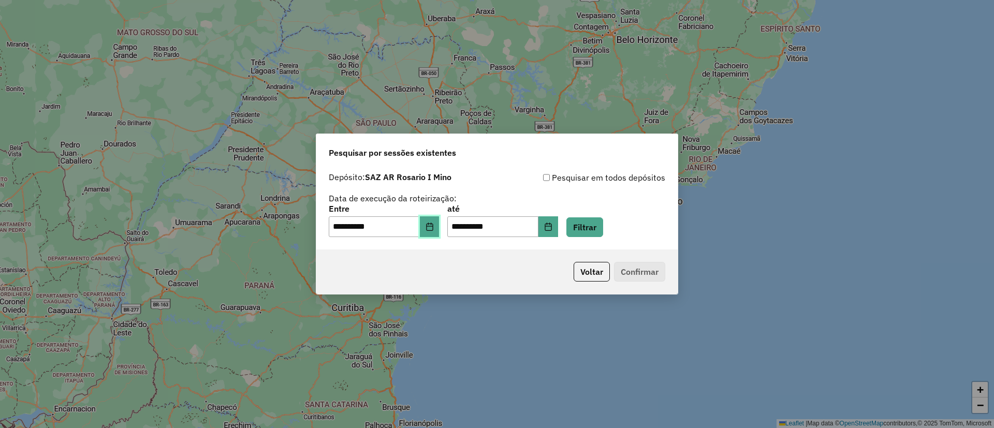
click at [440, 231] on button "Choose Date" at bounding box center [430, 226] width 20 height 21
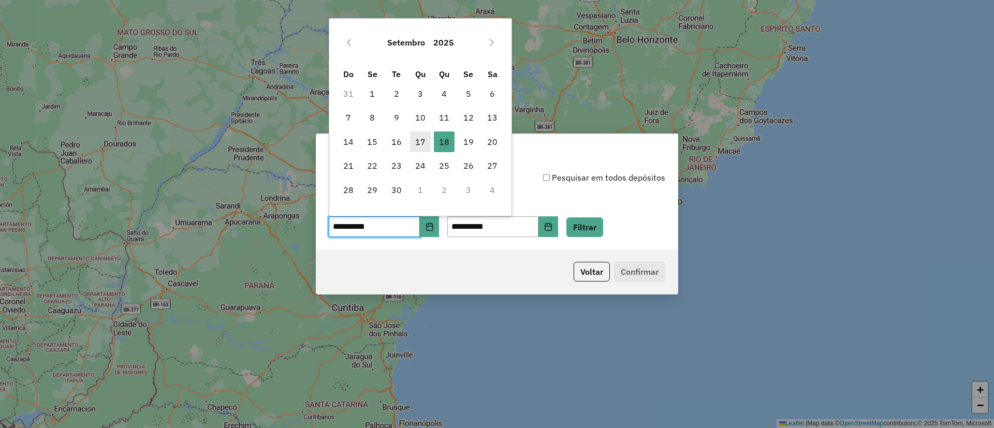
click at [420, 141] on span "17" at bounding box center [420, 141] width 21 height 21
type input "**********"
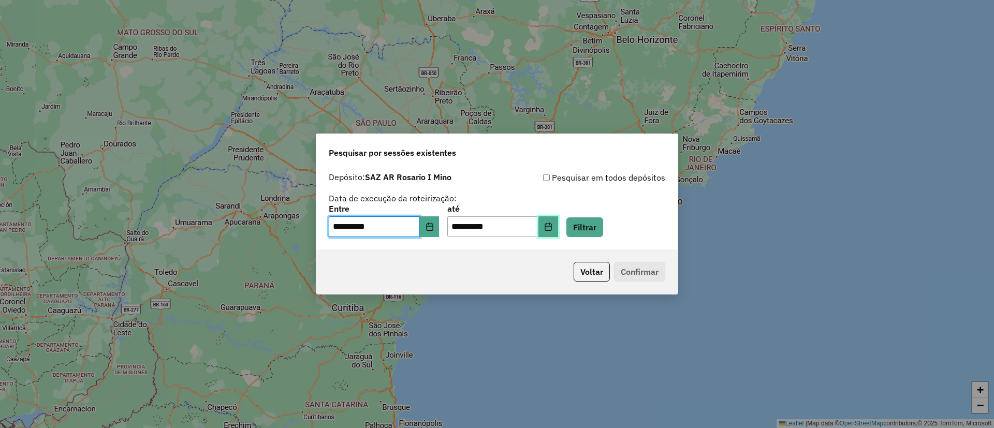
click at [551, 230] on icon "Choose Date" at bounding box center [548, 227] width 7 height 8
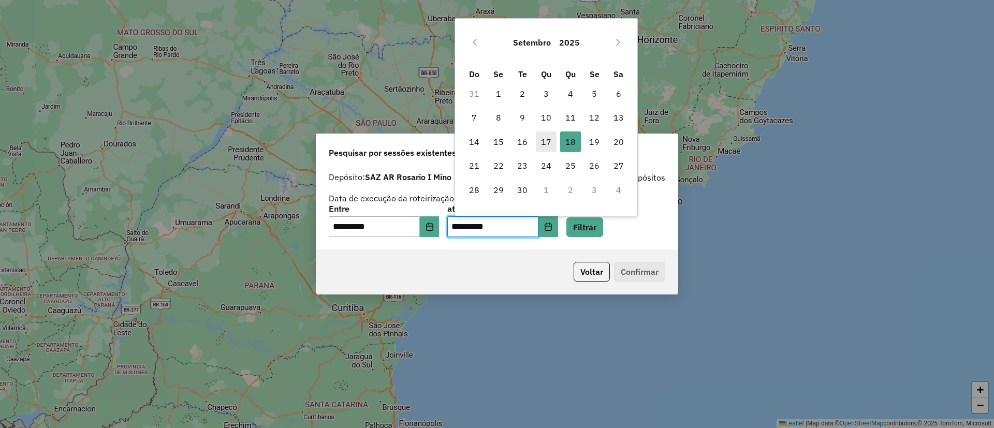
click at [544, 137] on span "17" at bounding box center [546, 141] width 21 height 21
type input "**********"
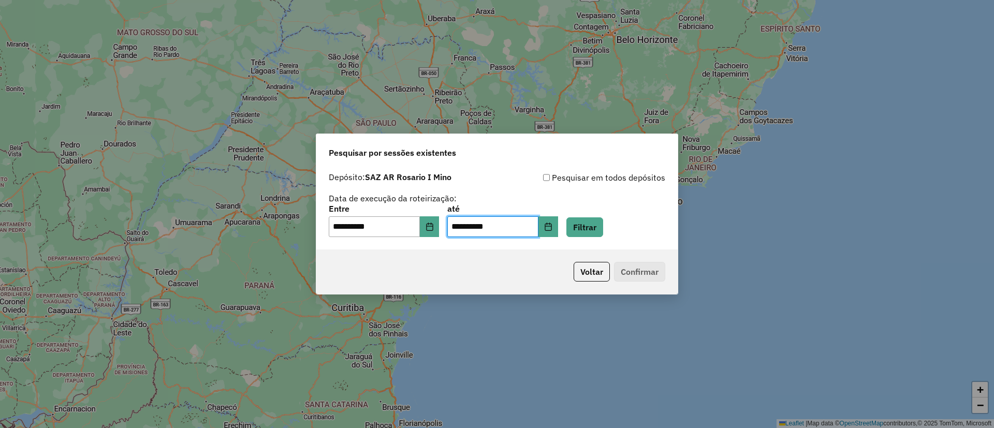
click at [616, 238] on div "**********" at bounding box center [496, 208] width 361 height 82
click at [603, 233] on button "Filtrar" at bounding box center [584, 227] width 37 height 20
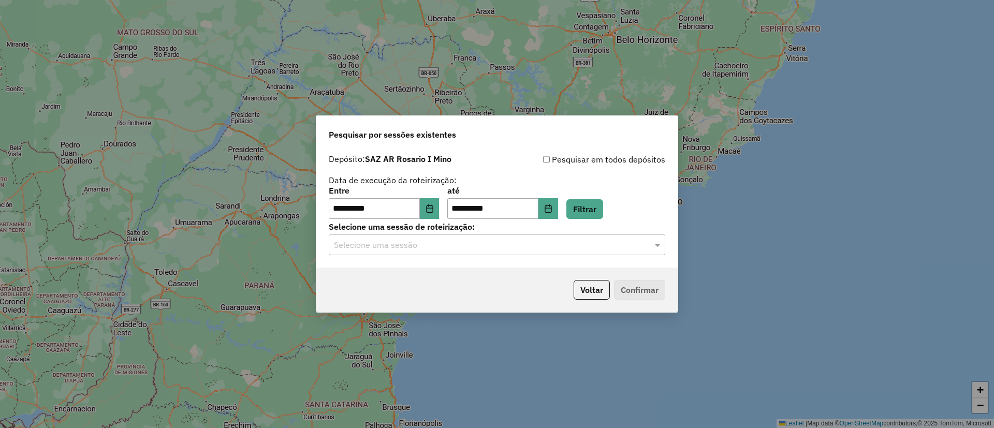
click at [424, 246] on input "text" at bounding box center [486, 245] width 305 height 12
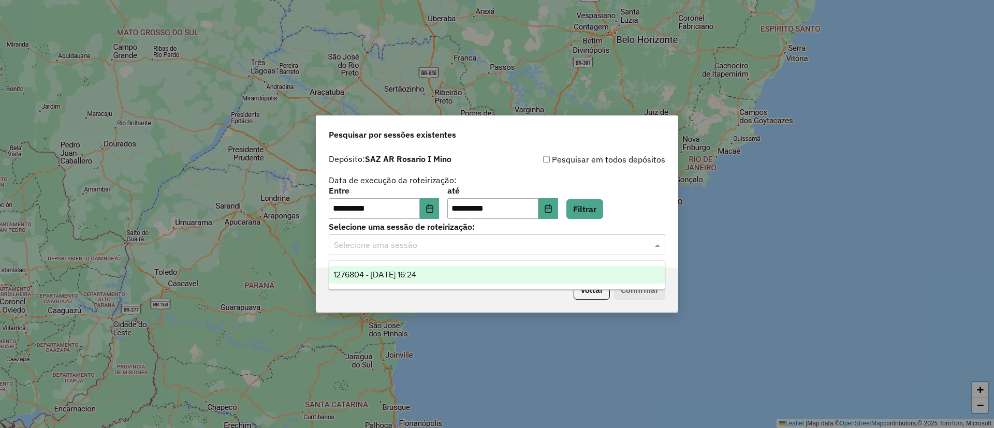
click at [416, 273] on span "1276804 - 17/09/2025 16:24" at bounding box center [374, 274] width 83 height 9
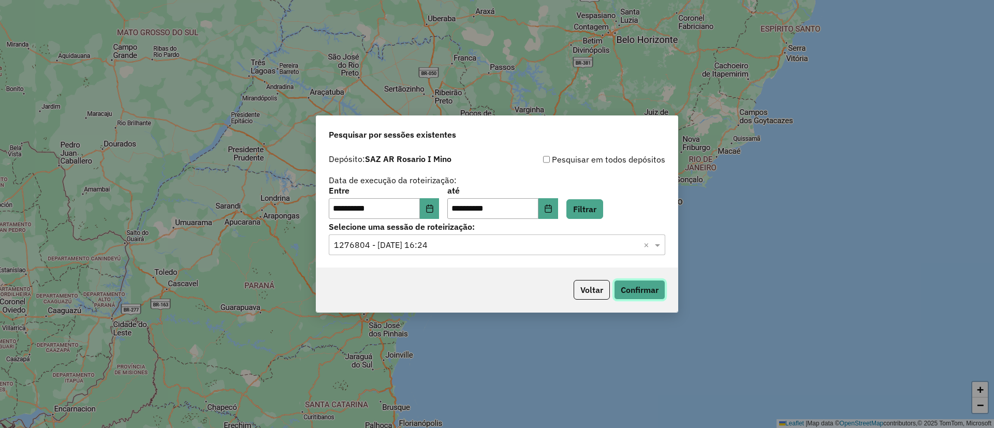
click at [638, 291] on button "Confirmar" at bounding box center [639, 290] width 51 height 20
click at [436, 213] on button "Choose Date" at bounding box center [430, 208] width 20 height 21
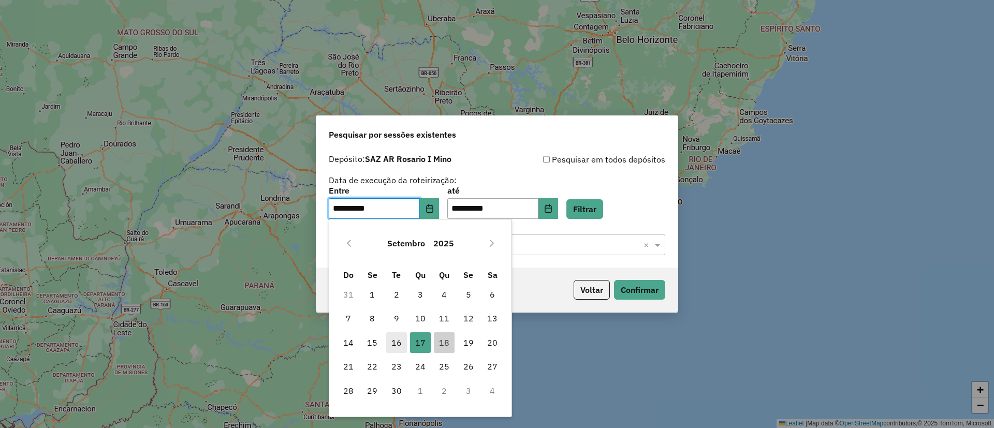
click at [393, 341] on span "16" at bounding box center [396, 342] width 21 height 21
type input "**********"
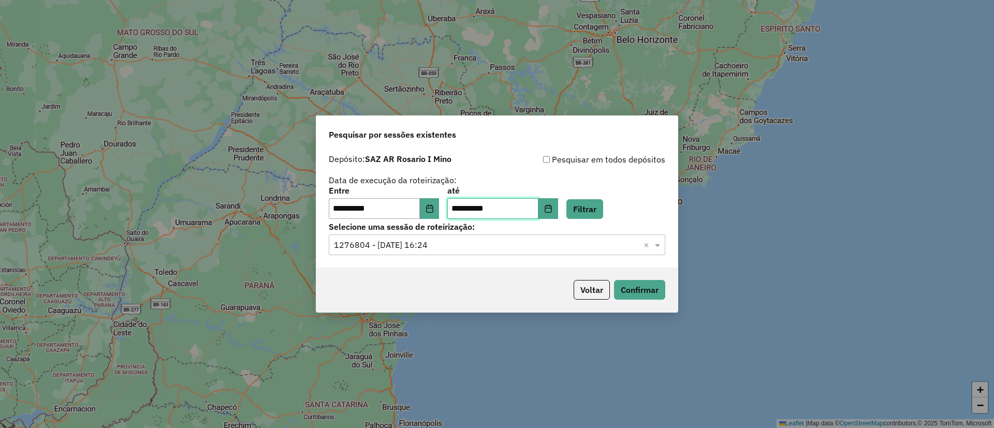
click at [538, 206] on input "**********" at bounding box center [492, 208] width 91 height 21
click at [553, 206] on span "**********" at bounding box center [502, 208] width 110 height 21
click at [556, 206] on button "Choose Date" at bounding box center [548, 208] width 20 height 21
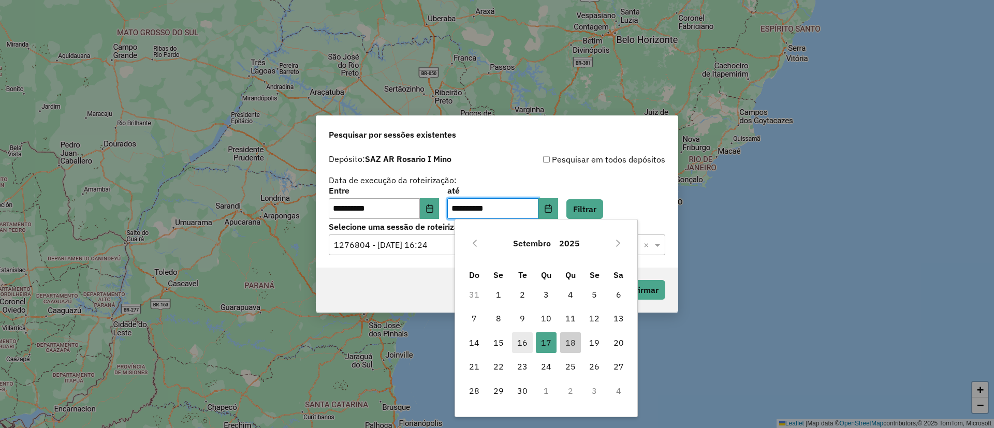
click at [523, 341] on span "16" at bounding box center [522, 342] width 21 height 21
type input "**********"
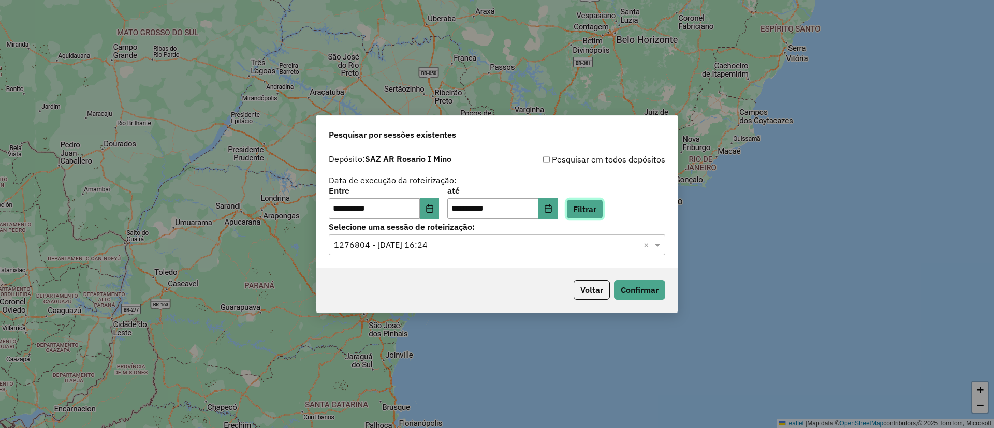
click at [603, 205] on button "Filtrar" at bounding box center [584, 209] width 37 height 20
click at [467, 242] on input "text" at bounding box center [486, 245] width 305 height 12
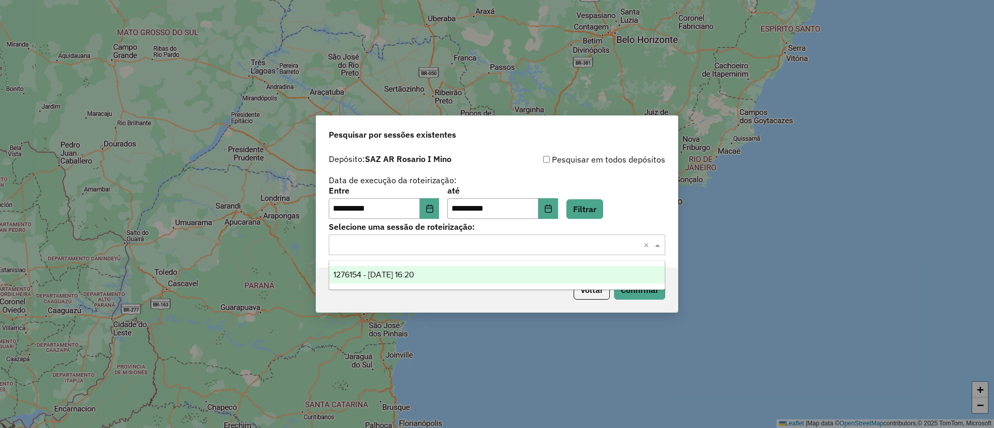
click at [474, 278] on div "1276154 - 16/09/2025 16:20" at bounding box center [496, 275] width 335 height 18
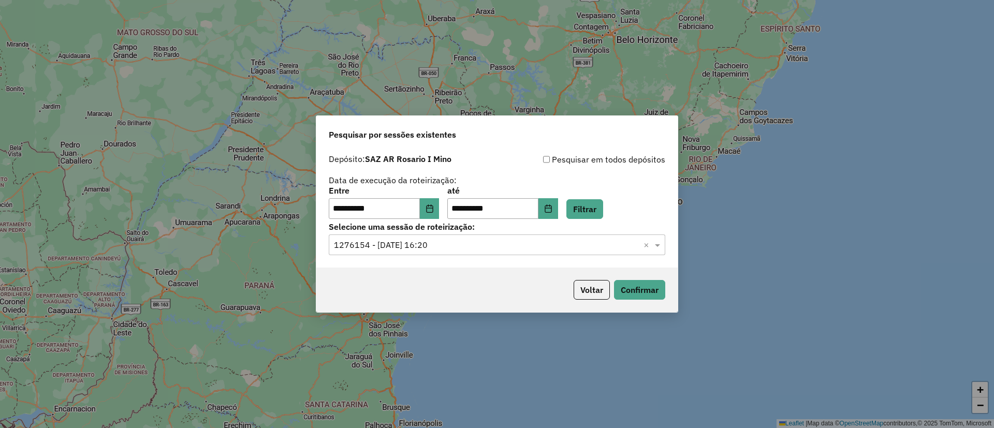
click at [627, 300] on div "Voltar Confirmar" at bounding box center [496, 290] width 361 height 45
click at [626, 292] on button "Confirmar" at bounding box center [639, 290] width 51 height 20
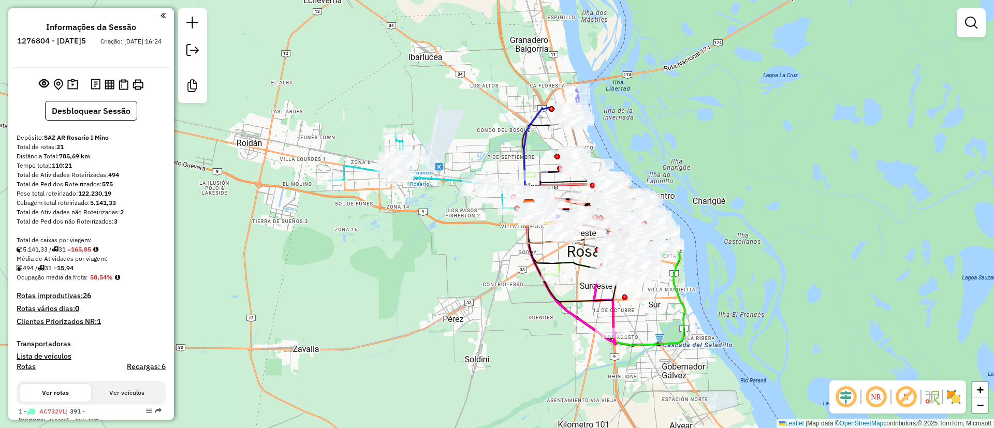
drag, startPoint x: 460, startPoint y: 177, endPoint x: 489, endPoint y: 137, distance: 49.7
click at [489, 137] on div "Janela de atendimento Grade de atendimento Capacidade Transportadoras Veículos …" at bounding box center [497, 214] width 994 height 428
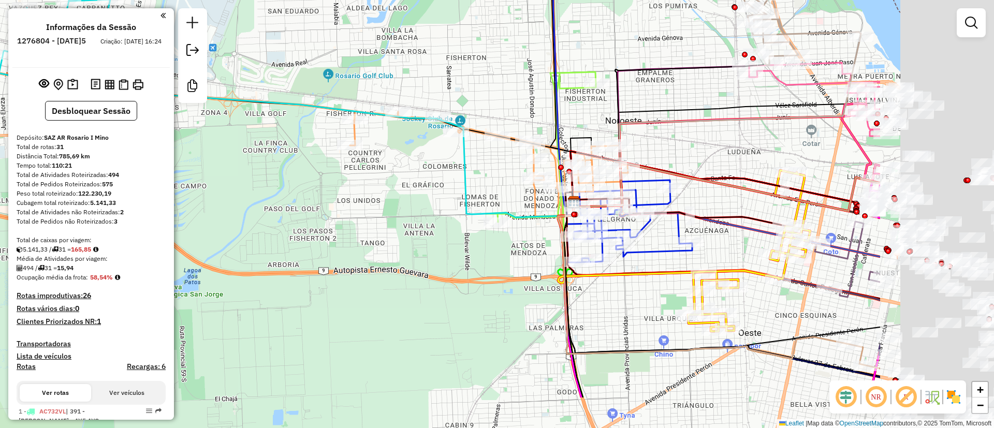
drag, startPoint x: 546, startPoint y: 209, endPoint x: 237, endPoint y: 110, distance: 325.0
click at [241, 112] on div "Janela de atendimento Grade de atendimento Capacidade Transportadoras Veículos …" at bounding box center [497, 214] width 994 height 428
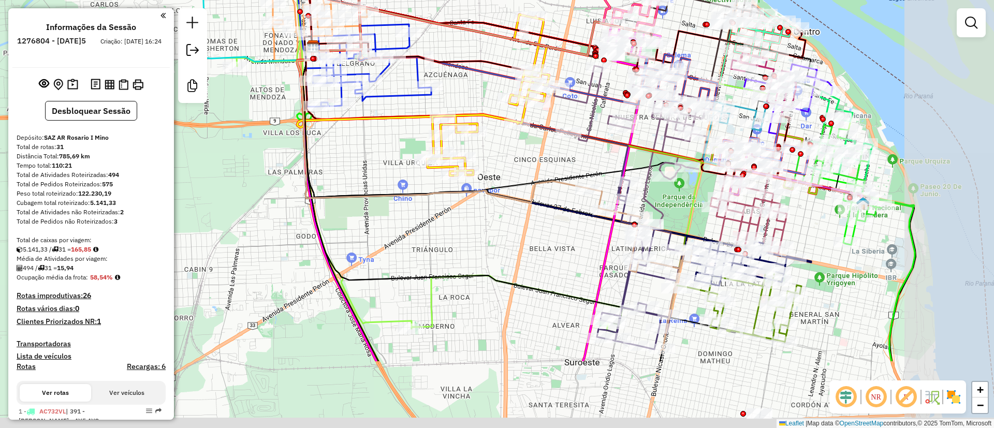
drag, startPoint x: 493, startPoint y: 282, endPoint x: 427, endPoint y: 188, distance: 114.8
click at [429, 199] on div "Janela de atendimento Grade de atendimento Capacidade Transportadoras Veículos …" at bounding box center [497, 214] width 994 height 428
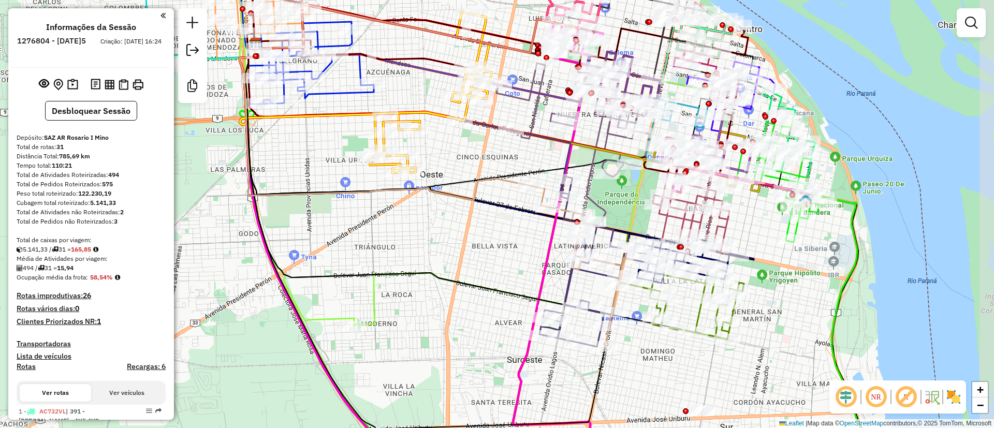
drag, startPoint x: 566, startPoint y: 250, endPoint x: 532, endPoint y: 284, distance: 48.7
click at [532, 284] on div "Janela de atendimento Grade de atendimento Capacidade Transportadoras Veículos …" at bounding box center [497, 214] width 994 height 428
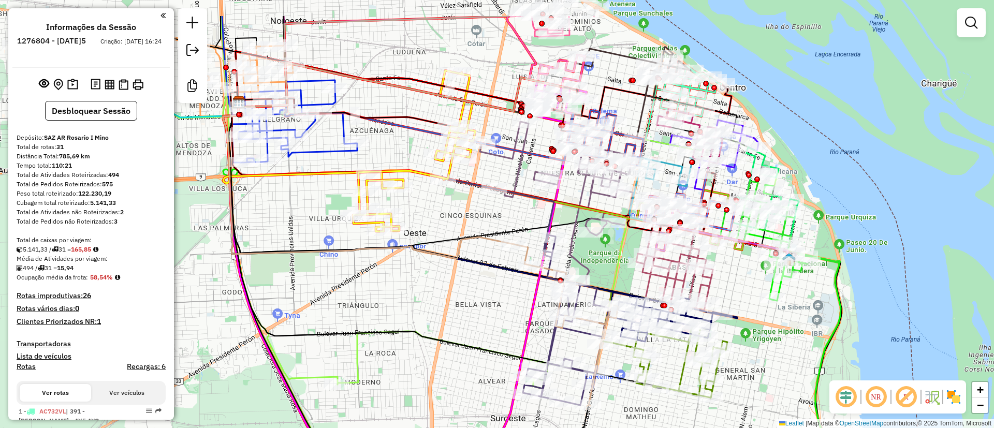
drag, startPoint x: 750, startPoint y: 238, endPoint x: 744, endPoint y: 267, distance: 29.0
click at [744, 267] on div "Janela de atendimento Grade de atendimento Capacidade Transportadoras Veículos …" at bounding box center [497, 214] width 994 height 428
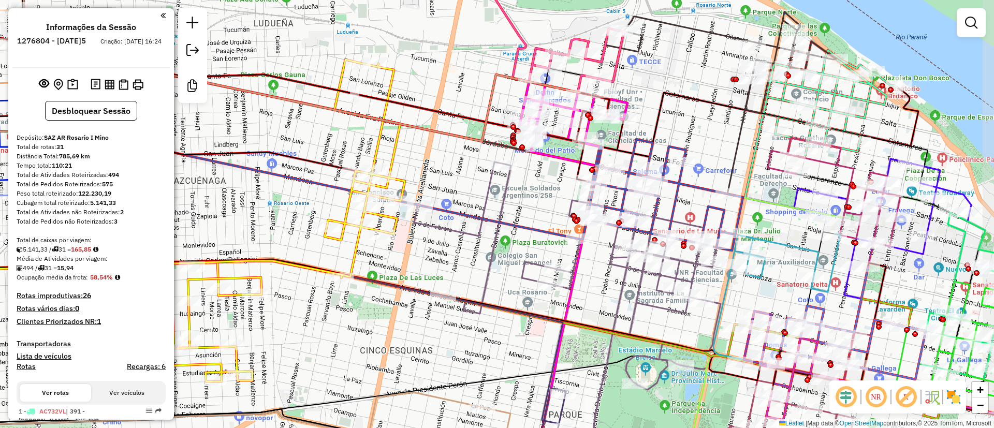
drag, startPoint x: 712, startPoint y: 136, endPoint x: 702, endPoint y: 130, distance: 12.1
click at [702, 130] on div "Janela de atendimento Grade de atendimento Capacidade Transportadoras Veículos …" at bounding box center [497, 214] width 994 height 428
click at [683, 184] on icon at bounding box center [665, 194] width 156 height 111
select select "**********"
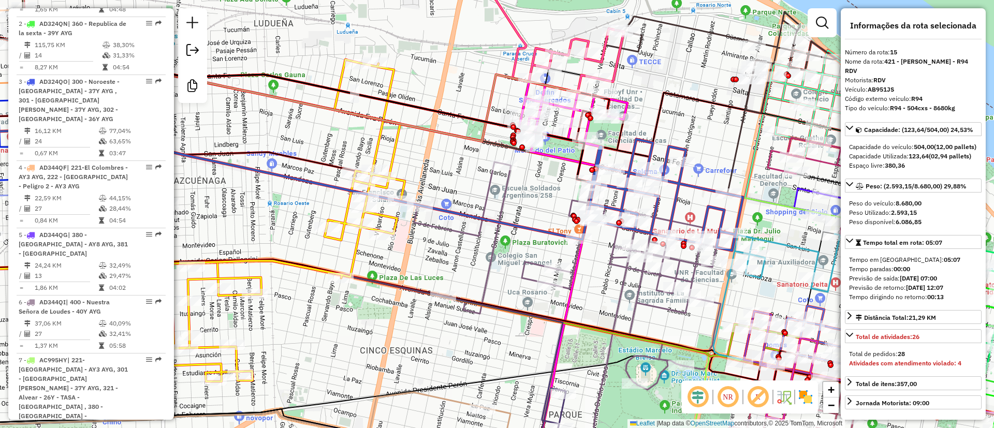
scroll to position [1273, 0]
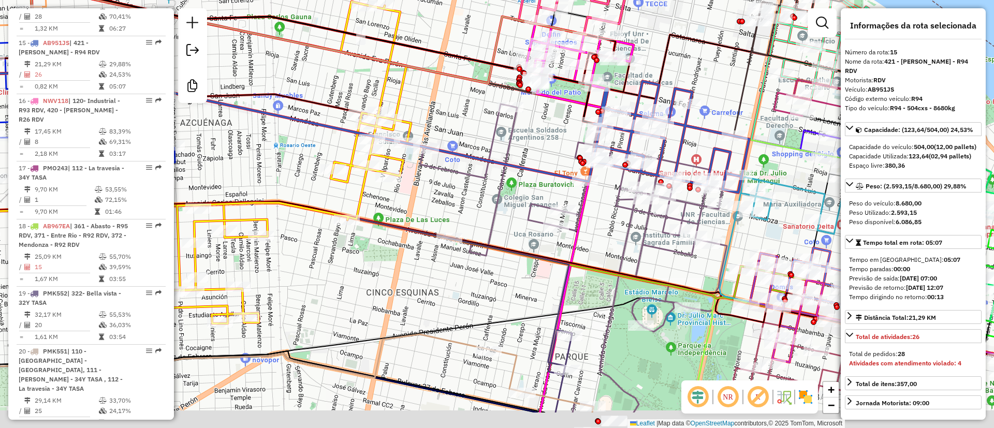
drag, startPoint x: 683, startPoint y: 183, endPoint x: 689, endPoint y: 125, distance: 58.3
click at [689, 125] on icon at bounding box center [671, 136] width 156 height 111
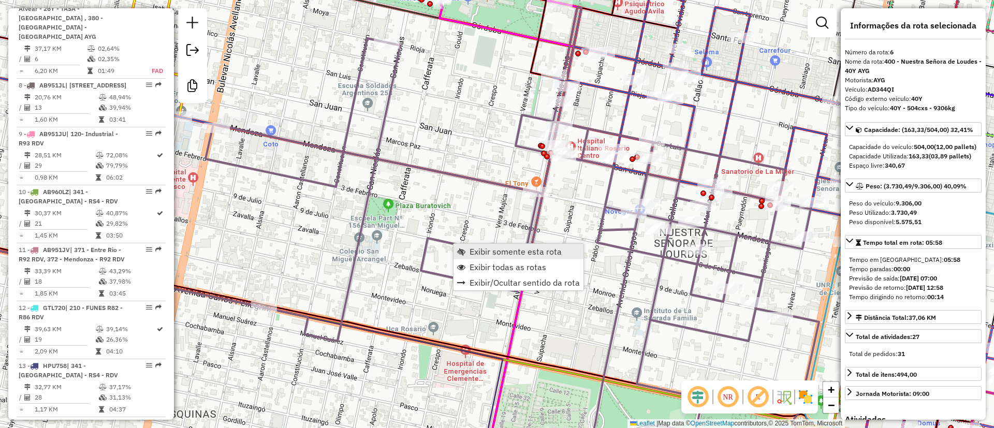
scroll to position [724, 0]
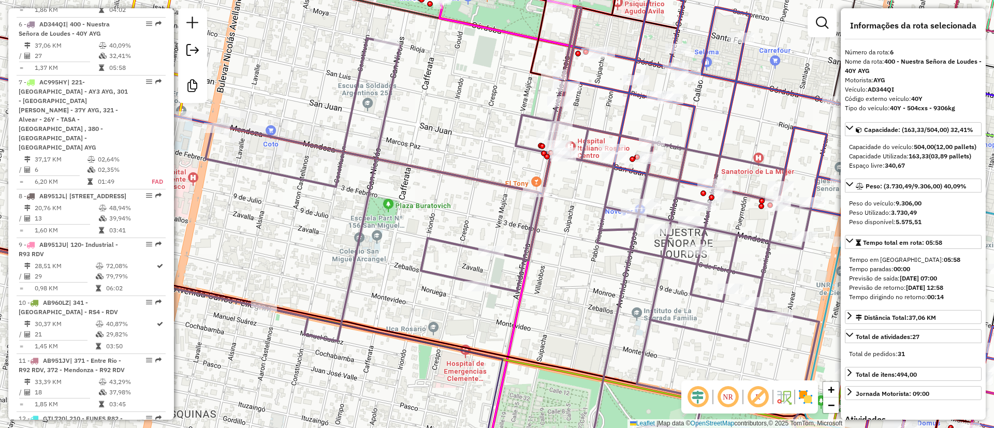
click at [685, 122] on icon at bounding box center [707, 104] width 312 height 222
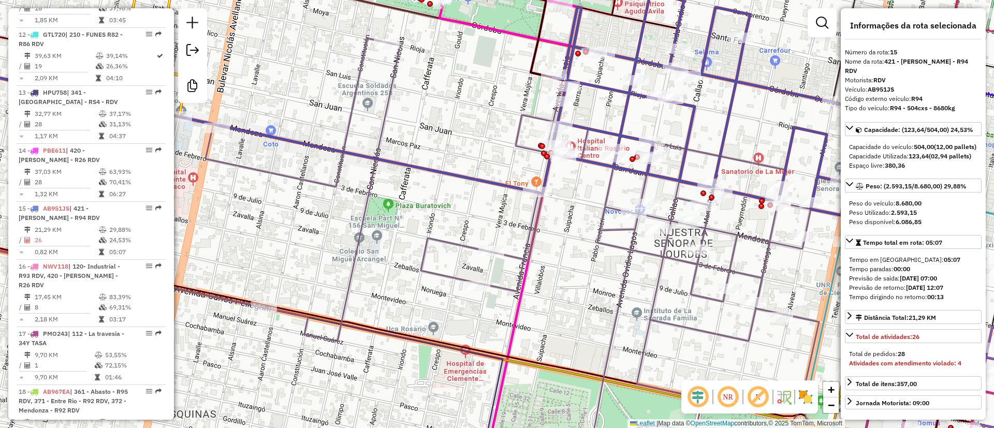
scroll to position [1273, 0]
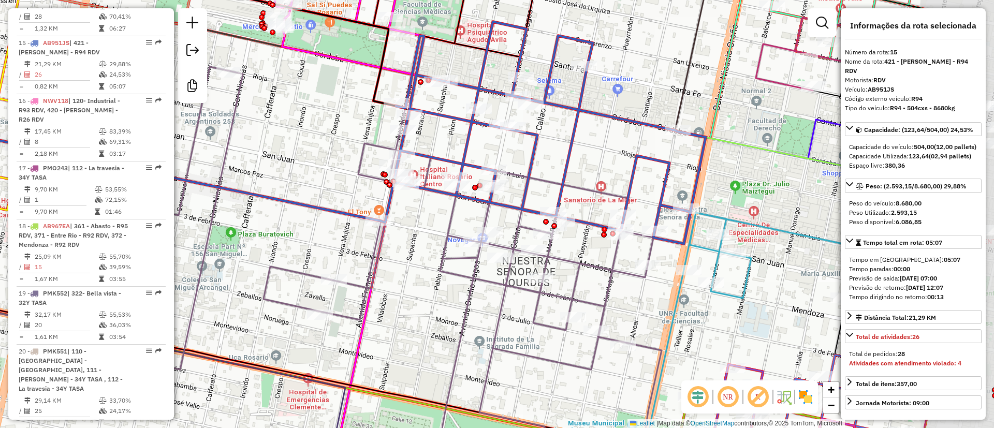
drag, startPoint x: 706, startPoint y: 122, endPoint x: 548, endPoint y: 151, distance: 159.9
click at [548, 151] on div "Janela de atendimento Grade de atendimento Capacidade Transportadoras Veículos …" at bounding box center [497, 214] width 994 height 428
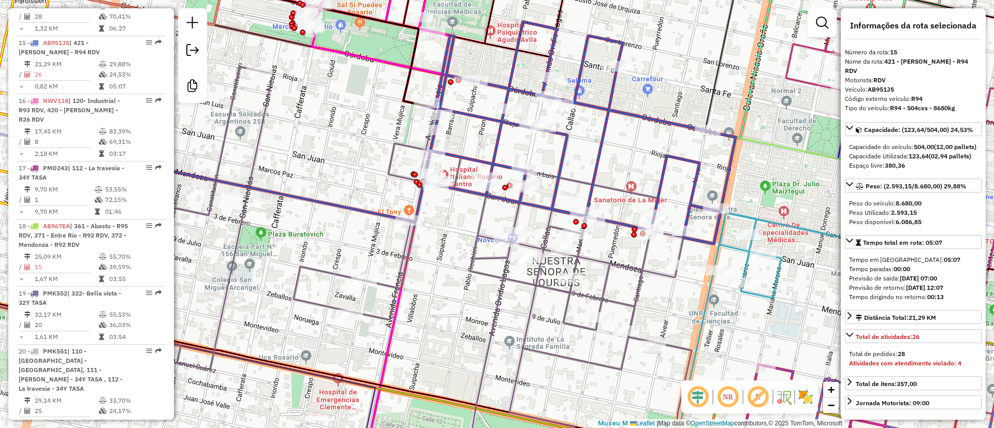
drag, startPoint x: 622, startPoint y: 152, endPoint x: 639, endPoint y: 153, distance: 16.6
click at [639, 153] on div "Janela de atendimento Grade de atendimento Capacidade Transportadoras Veículos …" at bounding box center [497, 214] width 994 height 428
click at [671, 151] on icon at bounding box center [580, 133] width 312 height 222
click at [642, 266] on icon at bounding box center [384, 253] width 613 height 435
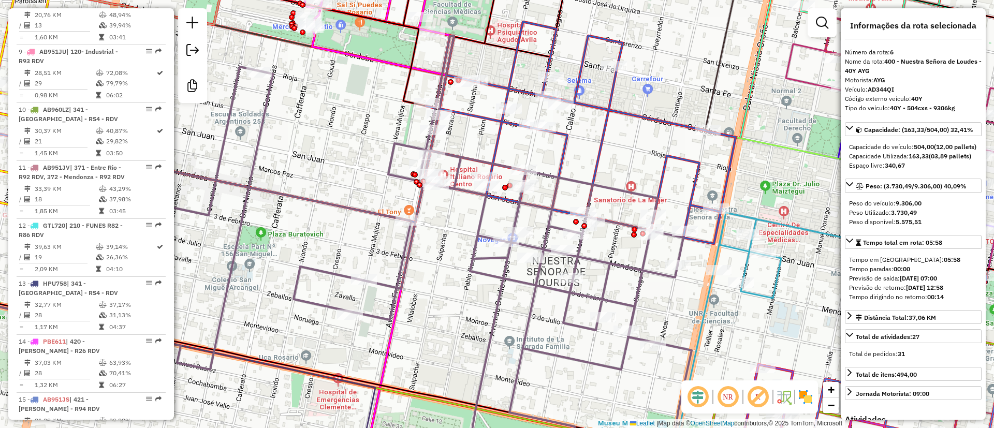
scroll to position [724, 0]
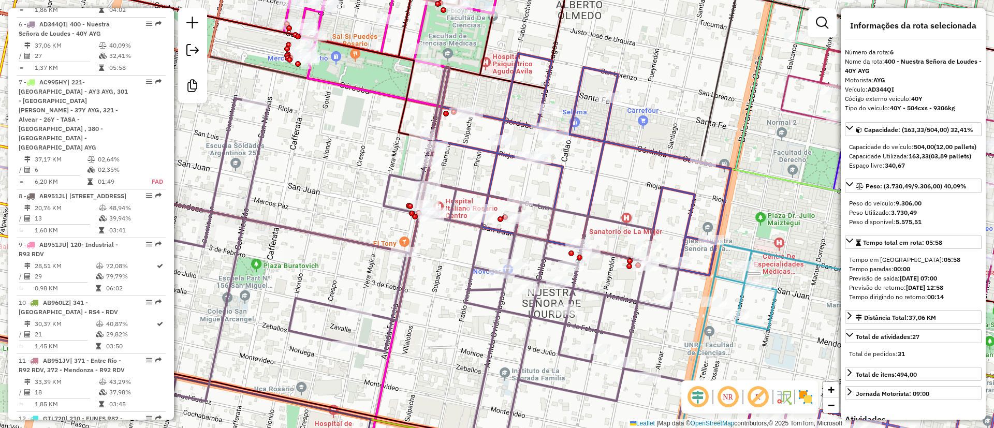
drag, startPoint x: 615, startPoint y: 156, endPoint x: 595, endPoint y: 306, distance: 151.4
click at [595, 307] on div "Janela de atendimento Grade de atendimento Capacidade Transportadoras Veículos …" at bounding box center [497, 214] width 994 height 428
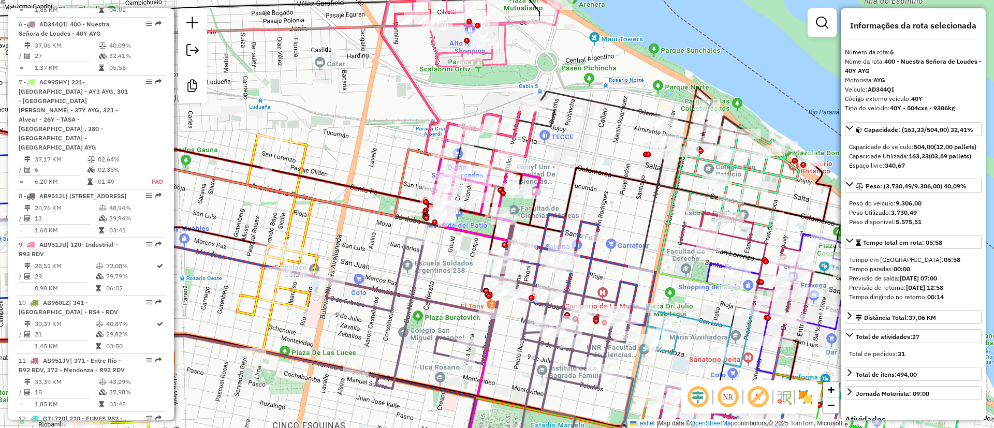
click at [623, 112] on icon at bounding box center [633, 137] width 231 height 101
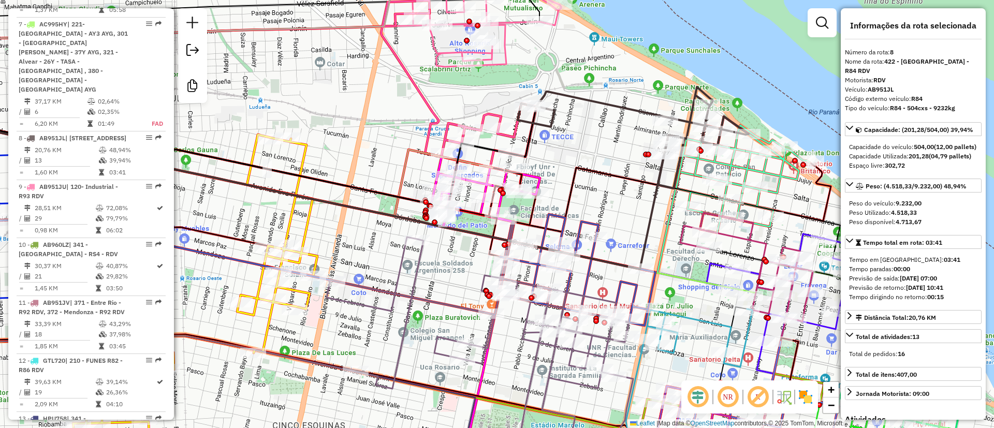
scroll to position [868, 0]
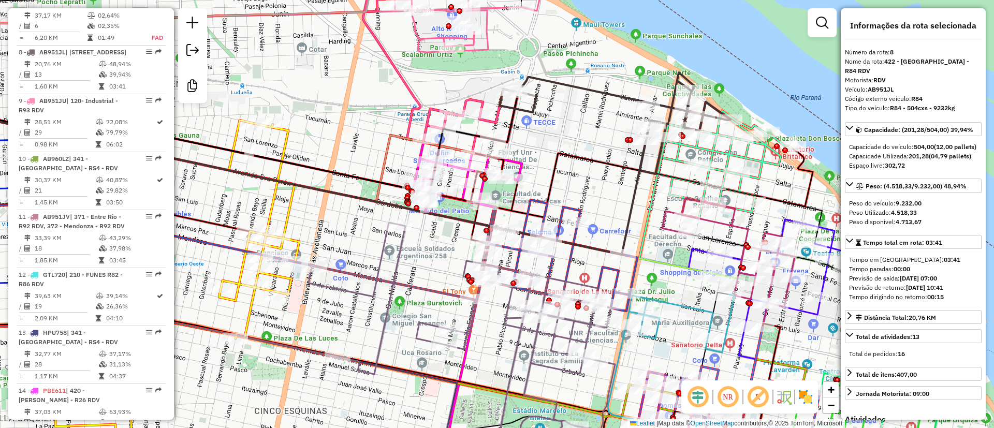
drag, startPoint x: 619, startPoint y: 156, endPoint x: 600, endPoint y: 141, distance: 23.2
click at [600, 141] on div "Janela de atendimento Grade de atendimento Capacidade Transportadoras Veículos …" at bounding box center [497, 214] width 994 height 428
drag, startPoint x: 599, startPoint y: 181, endPoint x: 511, endPoint y: 2, distance: 199.6
click at [515, 12] on div "Janela de atendimento Grade de atendimento Capacidade Transportadoras Veículos …" at bounding box center [497, 214] width 994 height 428
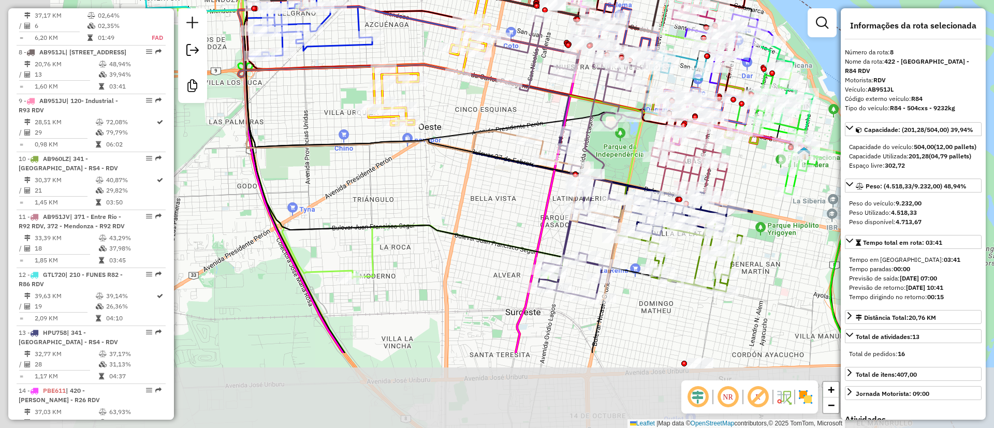
drag, startPoint x: 585, startPoint y: 376, endPoint x: 682, endPoint y: 253, distance: 156.4
click at [681, 257] on div "Janela de atendimento Grade de atendimento Capacidade Transportadoras Veículos …" at bounding box center [497, 214] width 994 height 428
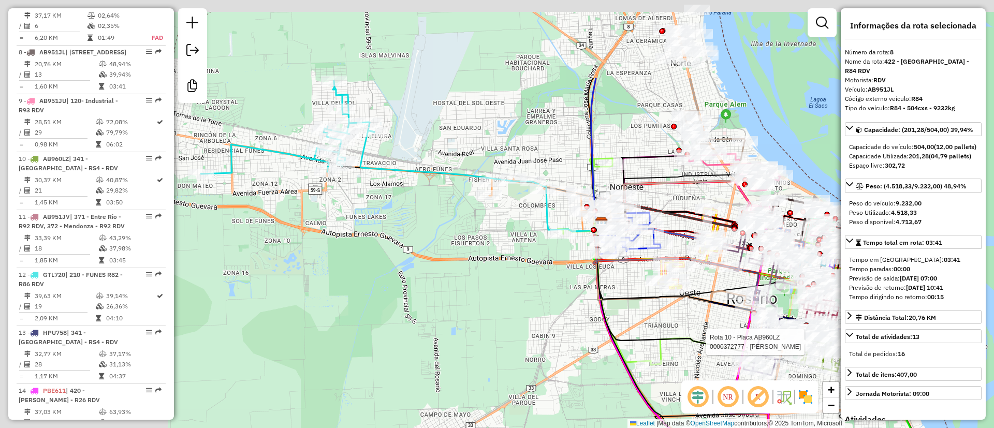
drag, startPoint x: 420, startPoint y: 213, endPoint x: 648, endPoint y: 334, distance: 258.0
click at [648, 334] on icon at bounding box center [676, 291] width 160 height 144
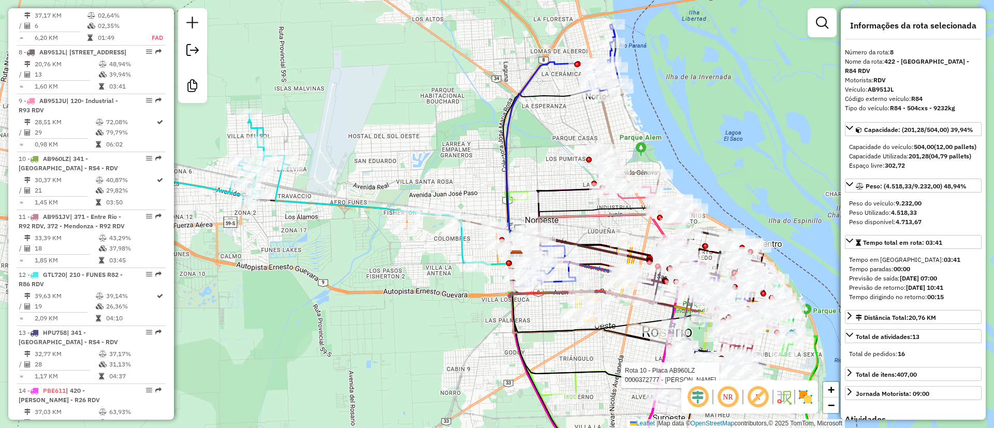
drag, startPoint x: 379, startPoint y: 208, endPoint x: 289, endPoint y: 241, distance: 96.0
click at [289, 241] on div "Rota 10 - Placa AB960LZ 0000372777 - RIZZO MARIO ALBERTO Janela de atendimento …" at bounding box center [497, 214] width 994 height 428
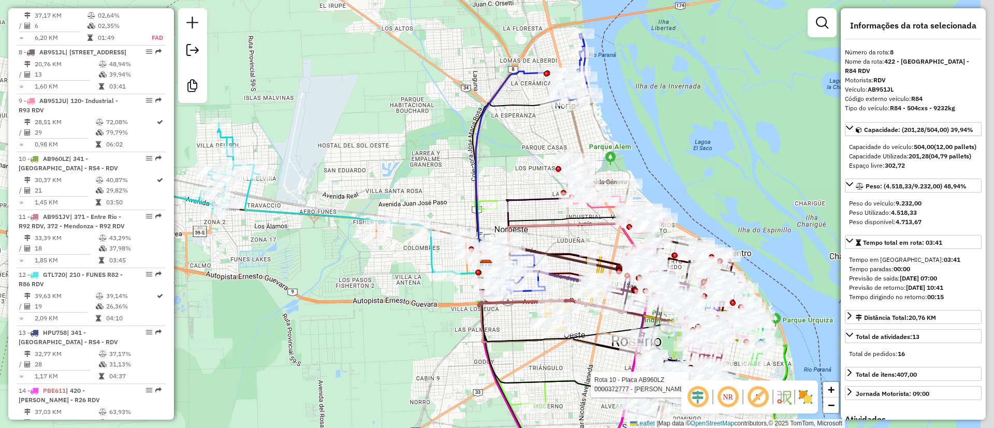
drag, startPoint x: 537, startPoint y: 139, endPoint x: 519, endPoint y: 144, distance: 19.3
click at [519, 144] on div "Rota 10 - Placa AB960LZ 0000372777 - RIZZO MARIO ALBERTO Janela de atendimento …" at bounding box center [497, 214] width 994 height 428
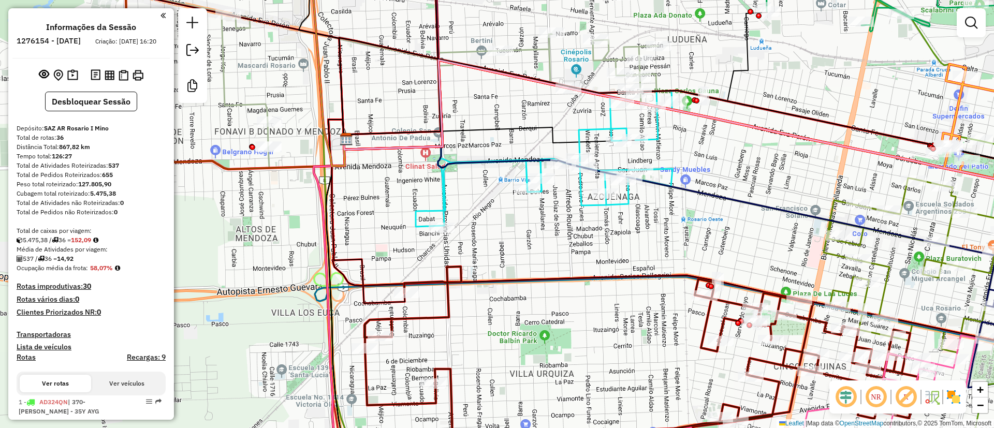
click at [584, 127] on icon at bounding box center [544, 159] width 257 height 136
select select "**********"
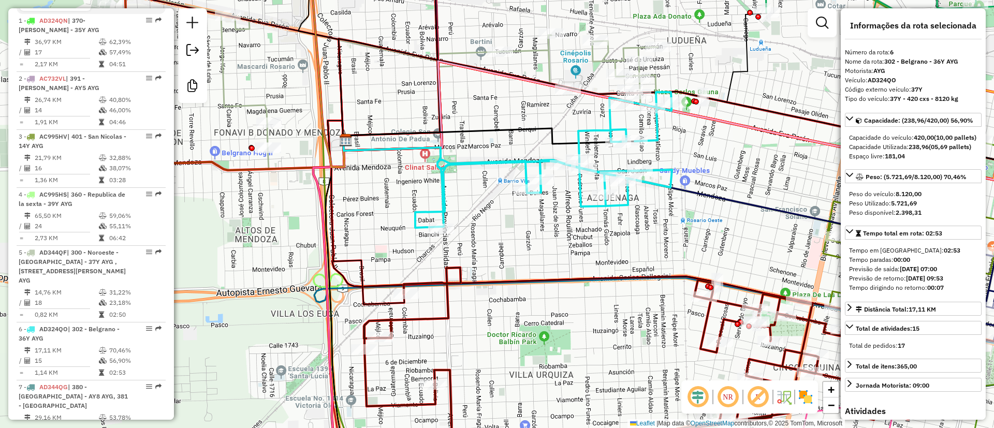
drag, startPoint x: 541, startPoint y: 107, endPoint x: 556, endPoint y: 142, distance: 38.9
click at [556, 142] on div "Janela de atendimento Grade de atendimento Capacidade Transportadoras Veículos …" at bounding box center [497, 214] width 994 height 428
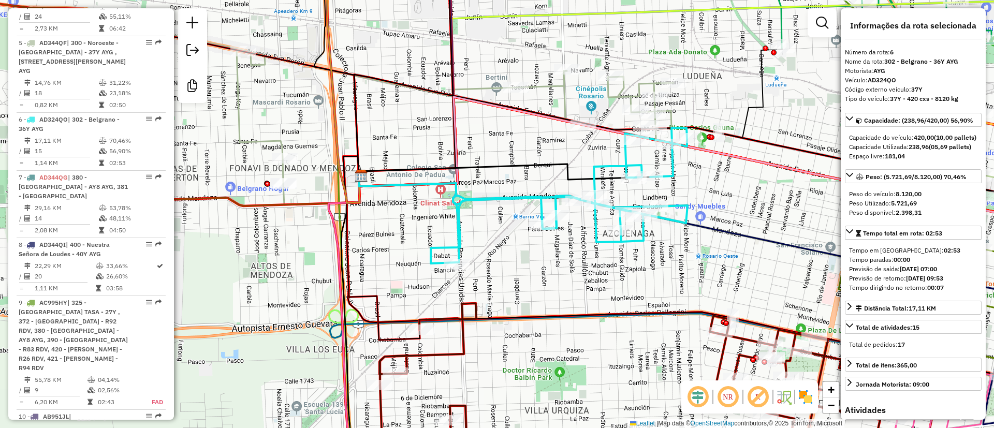
scroll to position [696, 0]
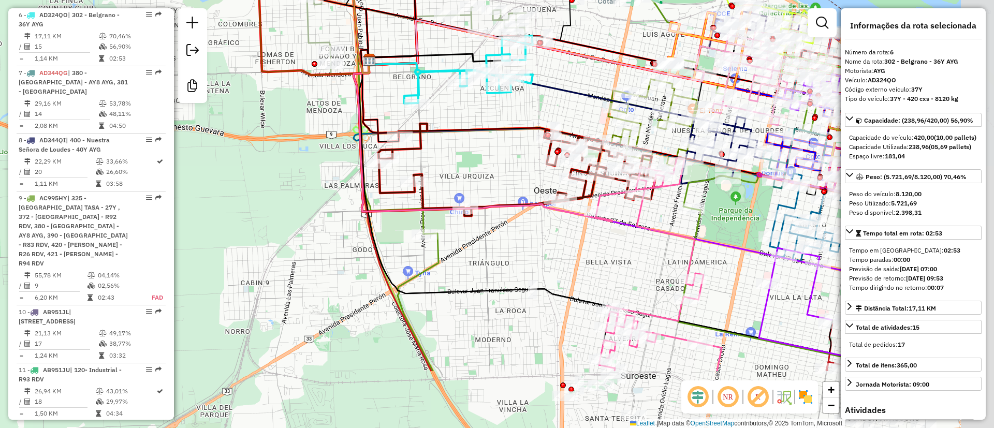
drag, startPoint x: 591, startPoint y: 230, endPoint x: 498, endPoint y: 136, distance: 132.5
click at [500, 127] on icon at bounding box center [598, 120] width 475 height 141
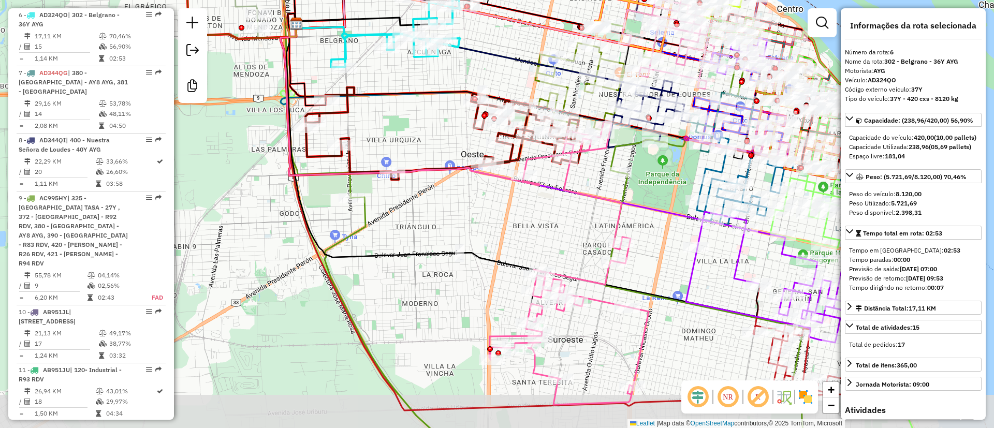
drag, startPoint x: 489, startPoint y: 216, endPoint x: 477, endPoint y: 213, distance: 12.2
click at [477, 213] on div "Janela de atendimento Grade de atendimento Capacidade Transportadoras Veículos …" at bounding box center [497, 214] width 994 height 428
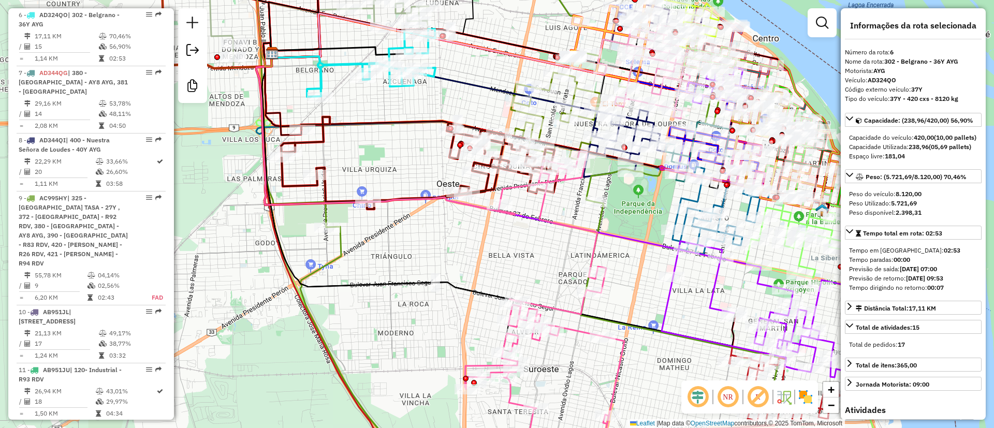
drag, startPoint x: 664, startPoint y: 278, endPoint x: 644, endPoint y: 308, distance: 35.6
click at [644, 308] on div "Janela de atendimento Grade de atendimento Capacidade Transportadoras Veículos …" at bounding box center [497, 214] width 994 height 428
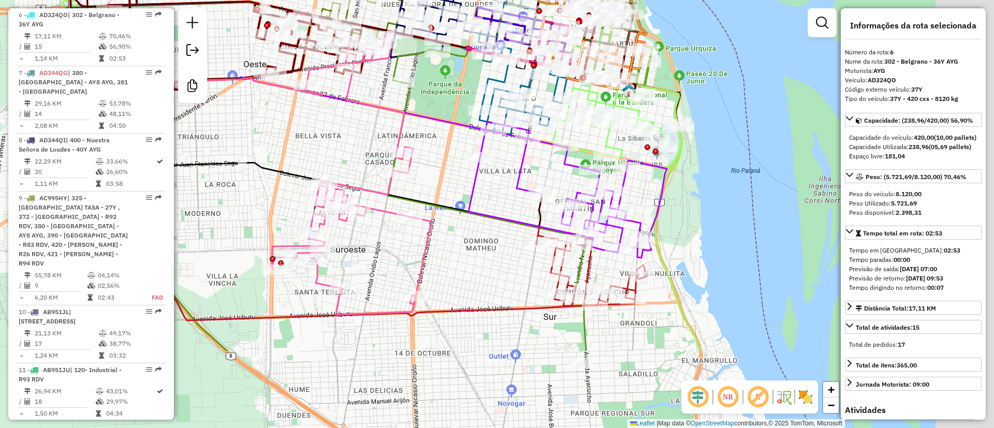
drag, startPoint x: 550, startPoint y: 254, endPoint x: 343, endPoint y: 118, distance: 248.2
click at [346, 125] on div "Janela de atendimento Grade de atendimento Capacidade Transportadoras Veículos …" at bounding box center [497, 214] width 994 height 428
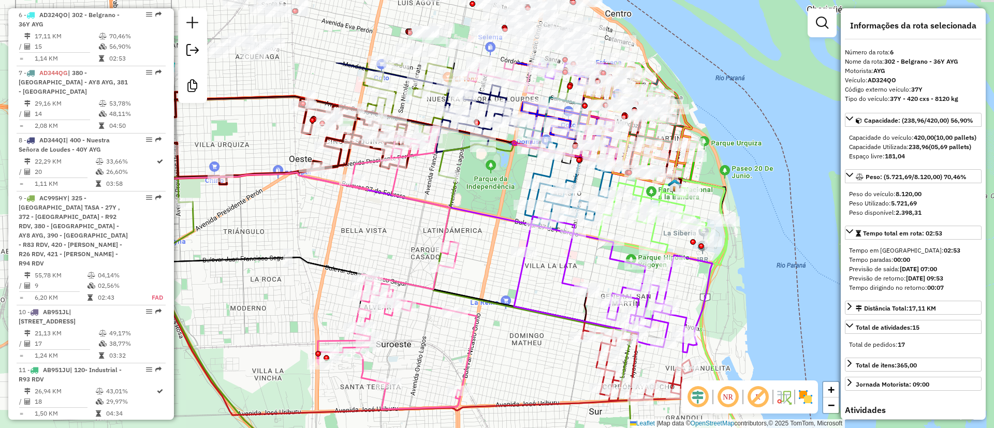
drag, startPoint x: 539, startPoint y: 221, endPoint x: 566, endPoint y: 279, distance: 64.1
click at [566, 279] on div "Janela de atendimento Grade de atendimento Capacidade Transportadoras Veículos …" at bounding box center [497, 214] width 994 height 428
